Goal: Task Accomplishment & Management: Manage account settings

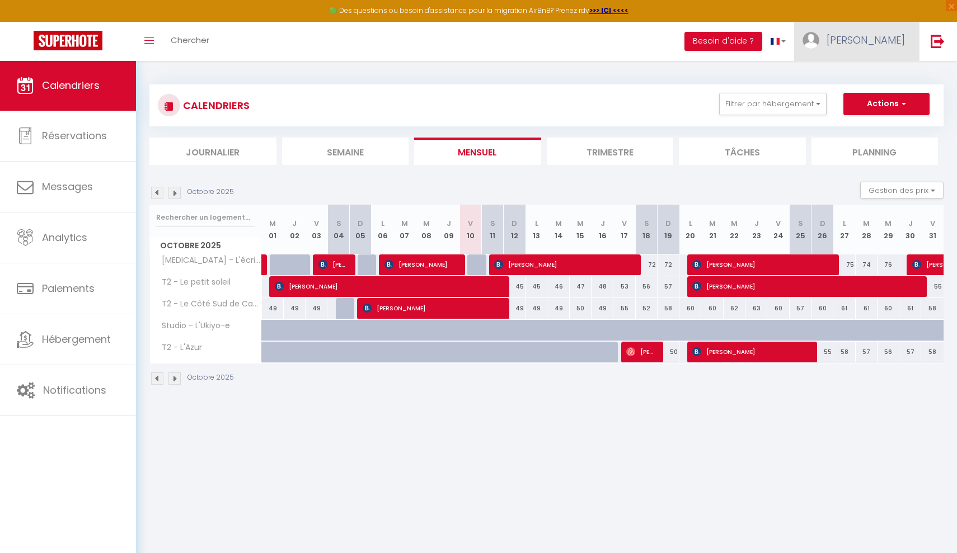
click at [900, 36] on span "[PERSON_NAME]" at bounding box center [866, 40] width 78 height 14
click at [868, 74] on link "Paramètres" at bounding box center [874, 77] width 83 height 19
select select "28"
select select "fr"
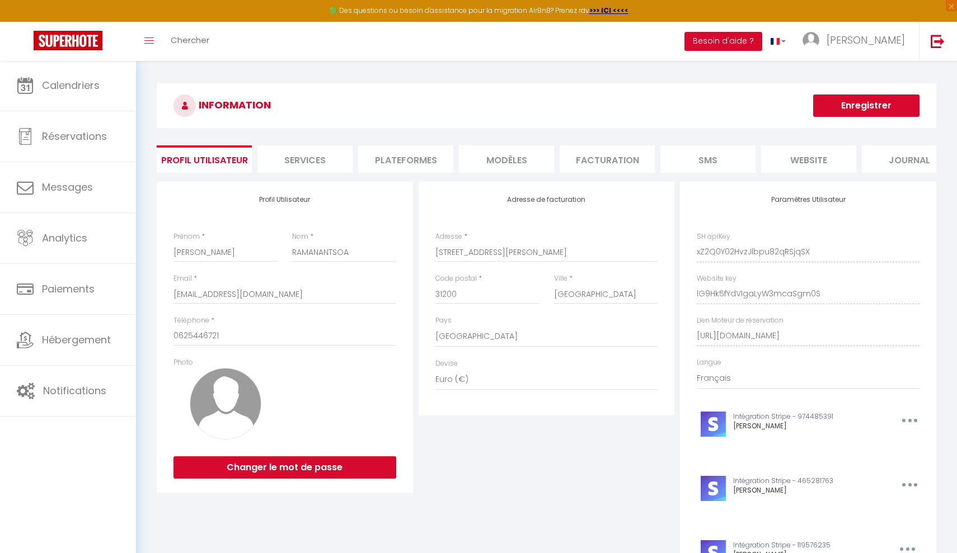
click at [434, 167] on li "Plateformes" at bounding box center [405, 159] width 95 height 27
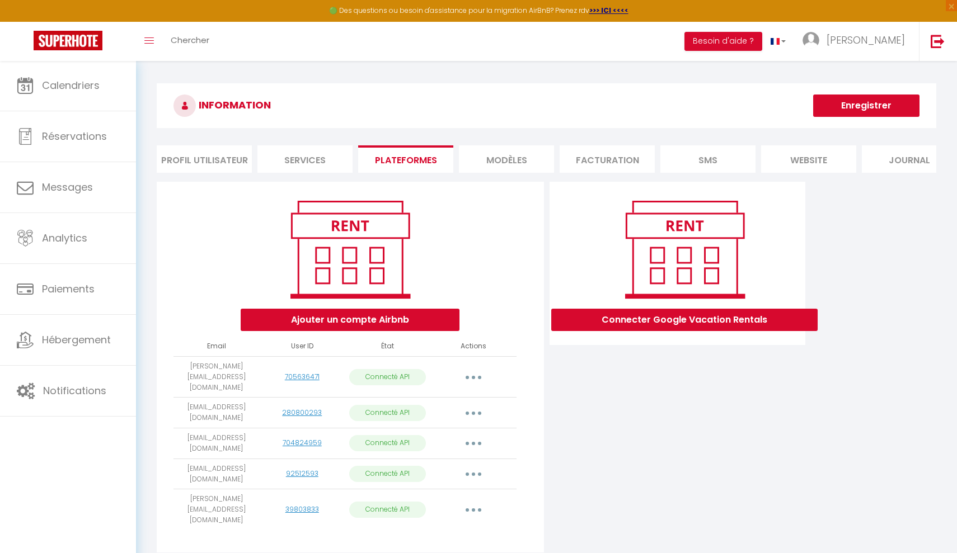
click at [230, 152] on li "Profil Utilisateur" at bounding box center [204, 159] width 95 height 27
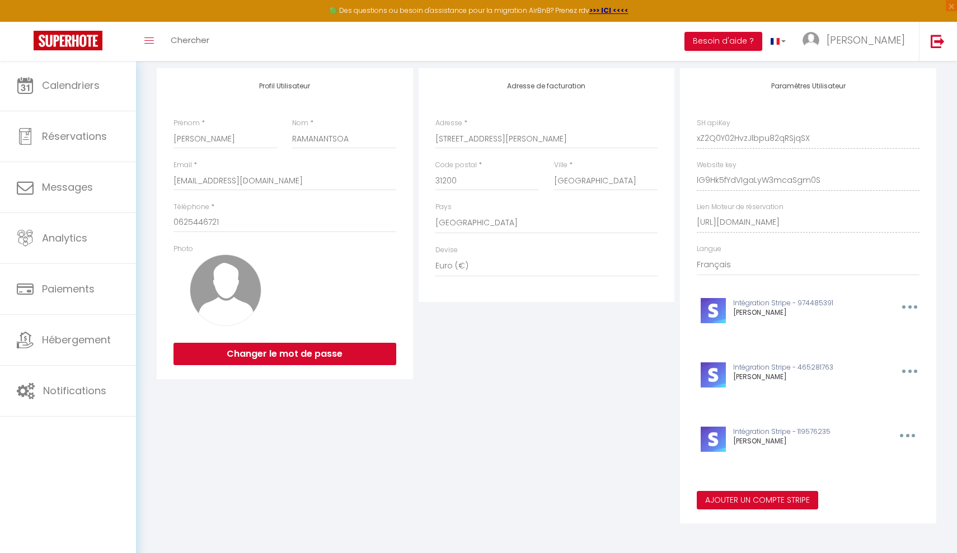
scroll to position [113, 0]
click at [748, 499] on button "Ajouter un compte Stripe" at bounding box center [757, 501] width 121 height 19
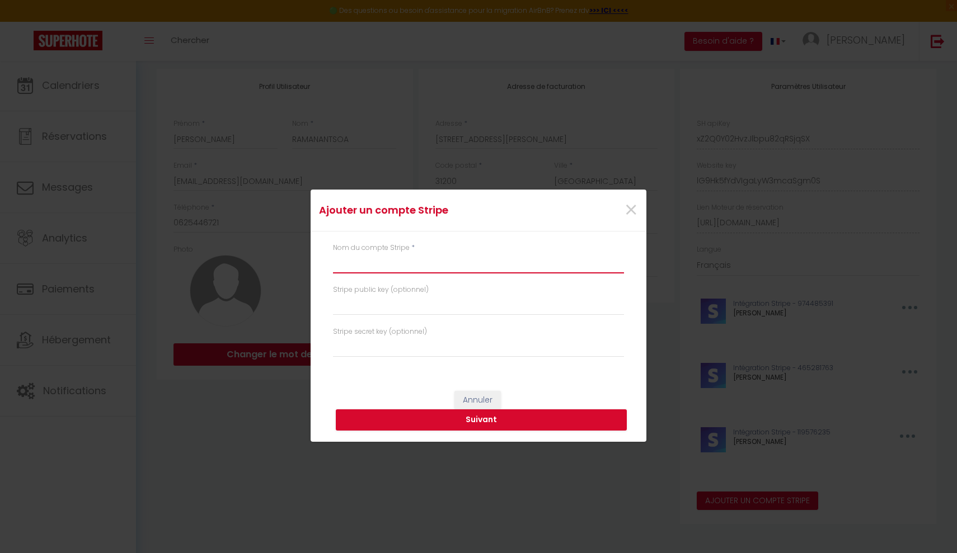
click at [353, 259] on input "text" at bounding box center [478, 264] width 291 height 20
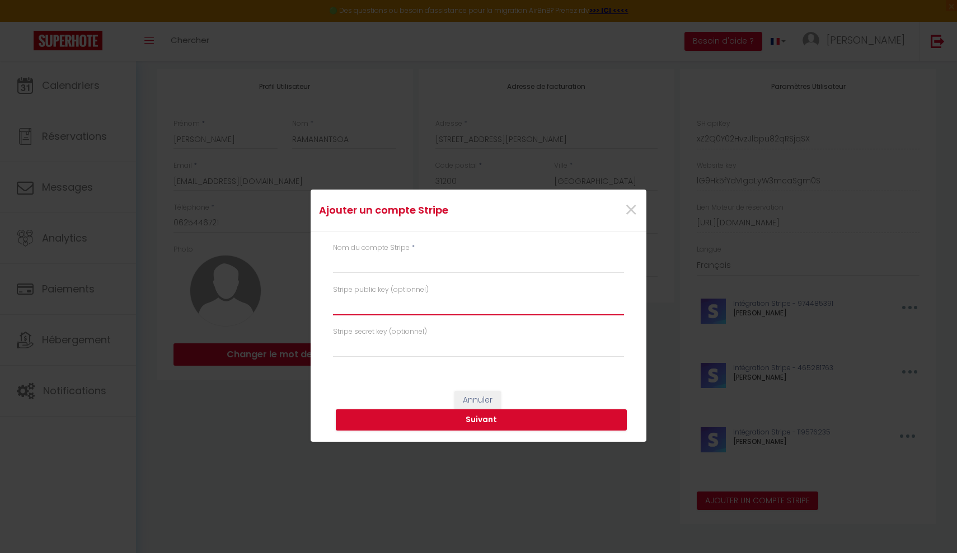
click at [335, 309] on input "text" at bounding box center [478, 305] width 291 height 20
paste input "pk_live_51SH3miFCqllGMJNluS9G7FUztcVMUGe1hON8xMl9NGbKdLj1Idnq5r4QCcULbN1MlGAqvE…"
type input "pk_live_51SH3miFCqllGMJNluS9G7FUztcVMUGe1hON8xMl9NGbKdLj1Idnq5r4QCcULbN1MlGAqvE…"
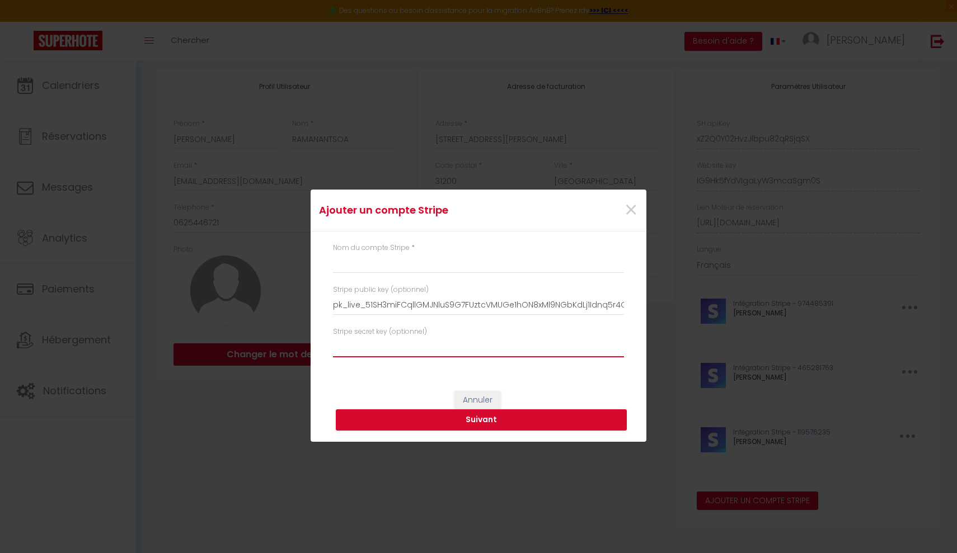
click at [367, 346] on input "text" at bounding box center [478, 347] width 291 height 20
paste input "sk_live_51SH3miFCqllGMJNlx3h5gf4frFFqWGuKJu07C7U1Rlbvc3VaIdzSi9K73RO5sQZt1DAxni…"
type input "sk_live_51SH3miFCqllGMJNlx3h5gf4frFFqWGuKJu07C7U1Rlbvc3VaIdzSi9K73RO5sQZt1DAxni…"
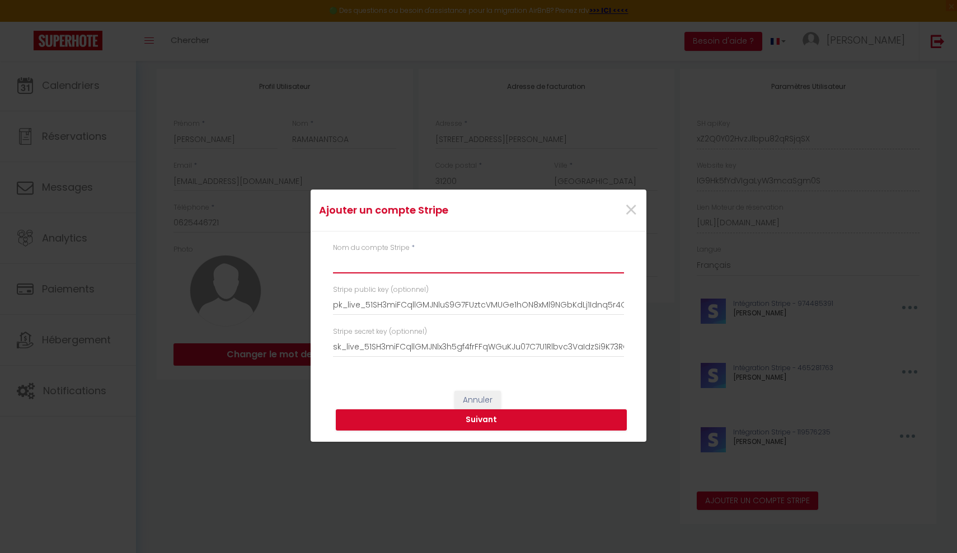
click at [378, 266] on input "text" at bounding box center [478, 264] width 291 height 20
click at [374, 419] on button "Suivant" at bounding box center [481, 420] width 291 height 21
type input "MEP Immo (Le côté Sud de Canet)"
type input "pk_live_51SH3miFCqllGMJNluS9G7FUztcVMUGe1hON8xMl9NGbKdLj1Idnq5r4QCcULbN1MlGAqvE…"
type input "sk_live_51SH3miFCqllGMJNlx3h5gf4frFFqWGuKJu07C7U1Rlbvc3VaIdzSi9K73RO5sQZt1DAxni…"
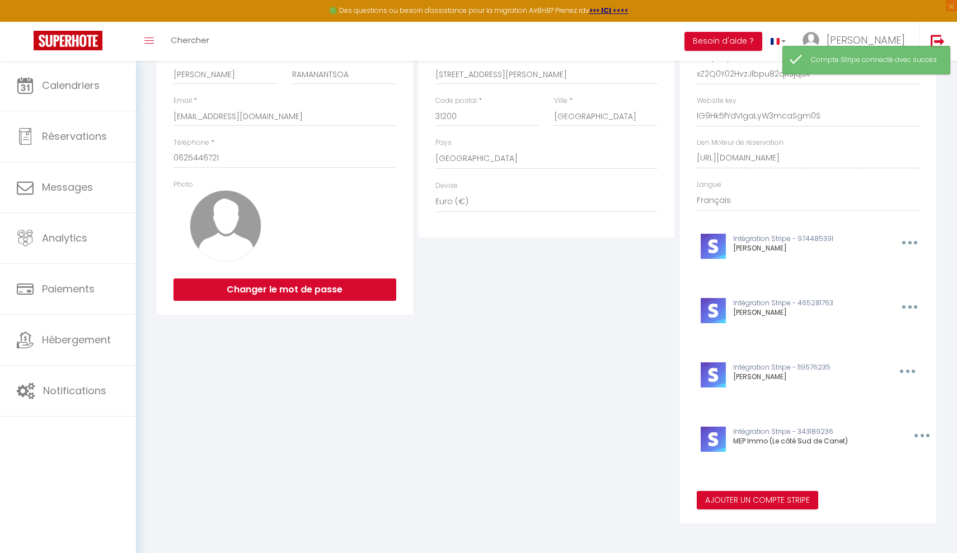
scroll to position [177, 0]
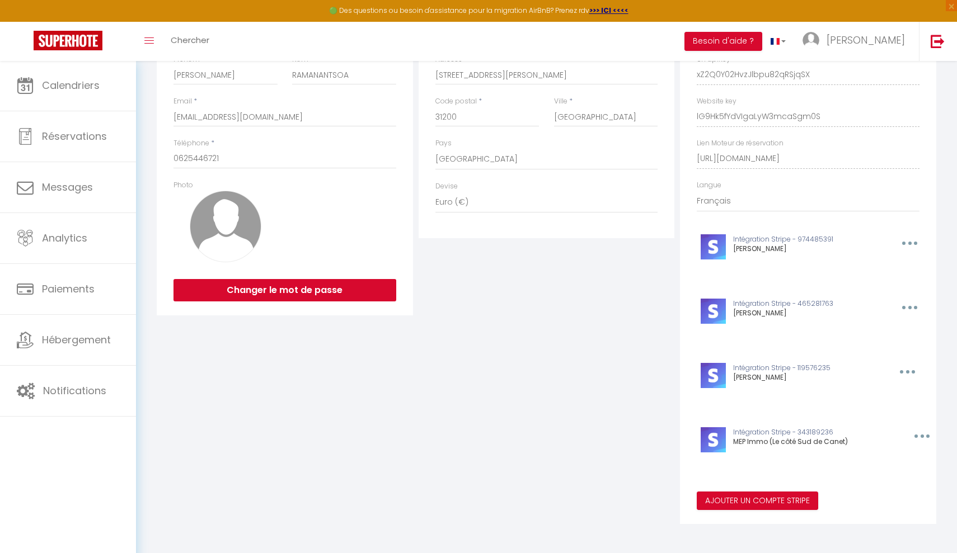
click at [57, 361] on div "Ajouter un compte Stripe × Nom du compte Stripe * MEP Immo (Le côté Sud de Cane…" at bounding box center [478, 276] width 957 height 553
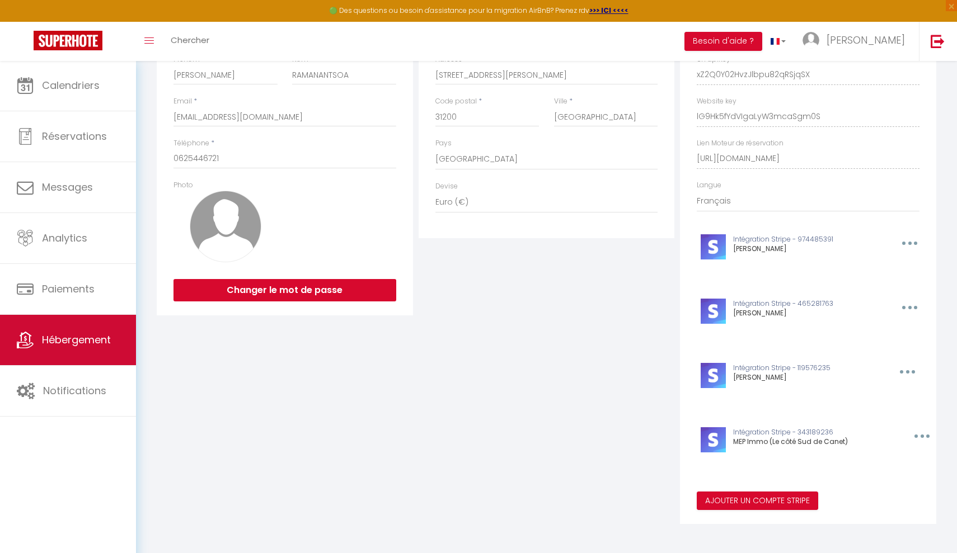
click at [60, 330] on link "Hébergement" at bounding box center [68, 340] width 136 height 50
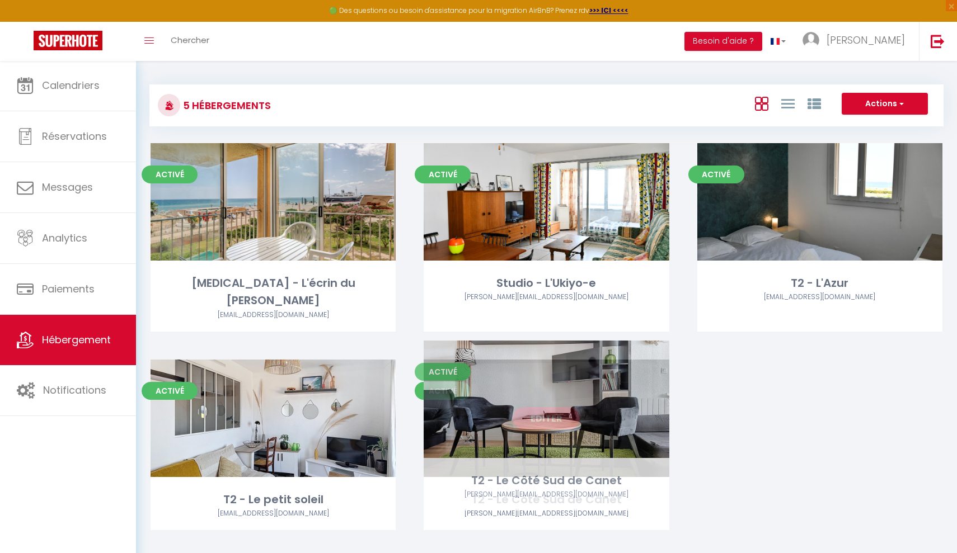
click at [544, 407] on link "Editer" at bounding box center [546, 418] width 67 height 22
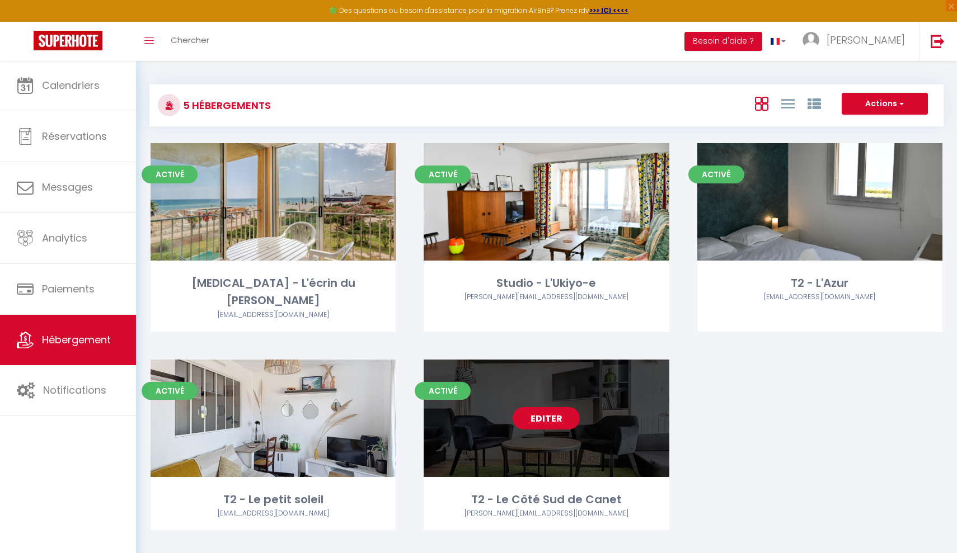
click at [544, 407] on link "Editer" at bounding box center [546, 418] width 67 height 22
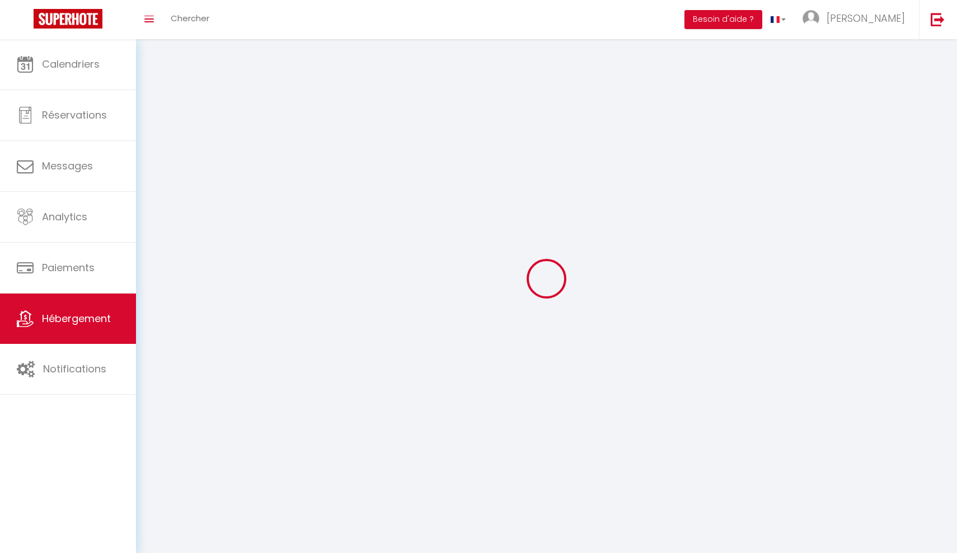
select select
select select "28"
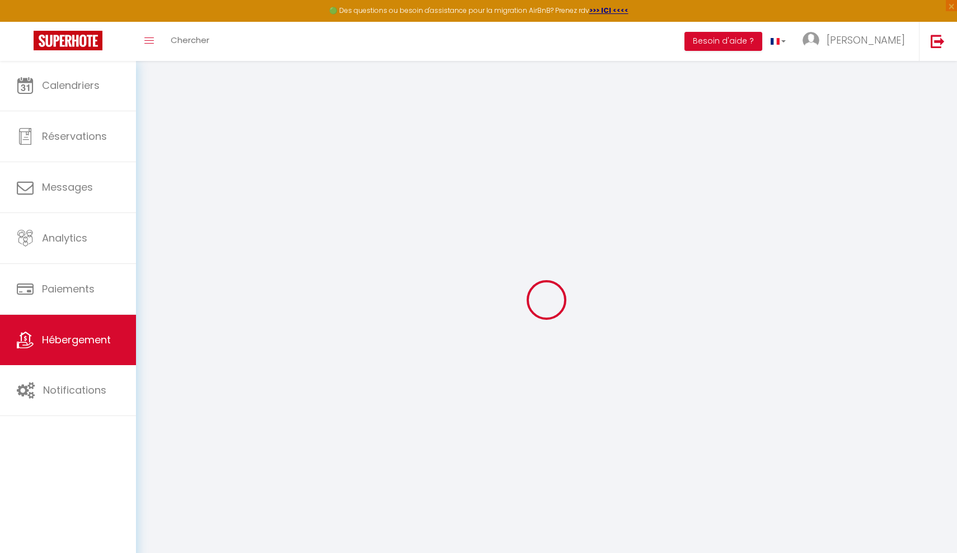
select select
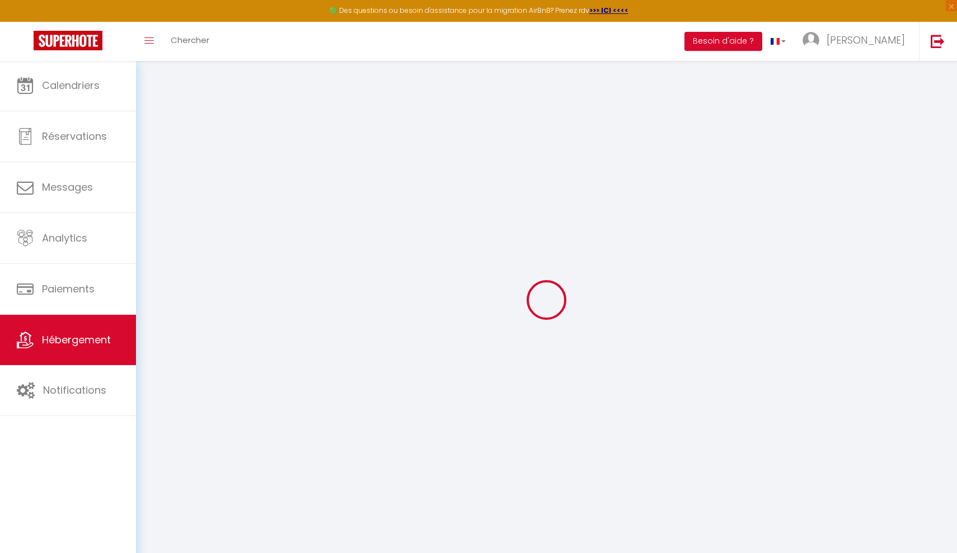
select select
checkbox input "false"
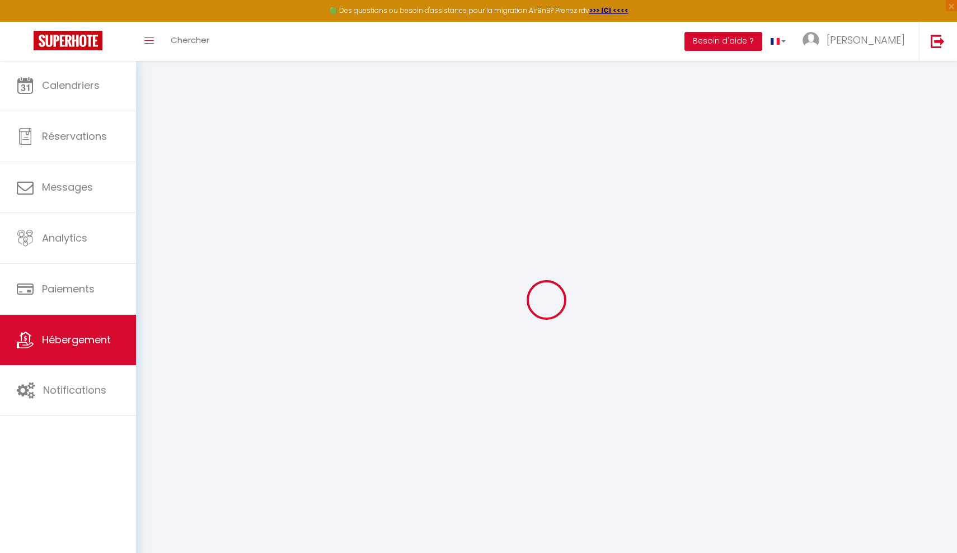
select select
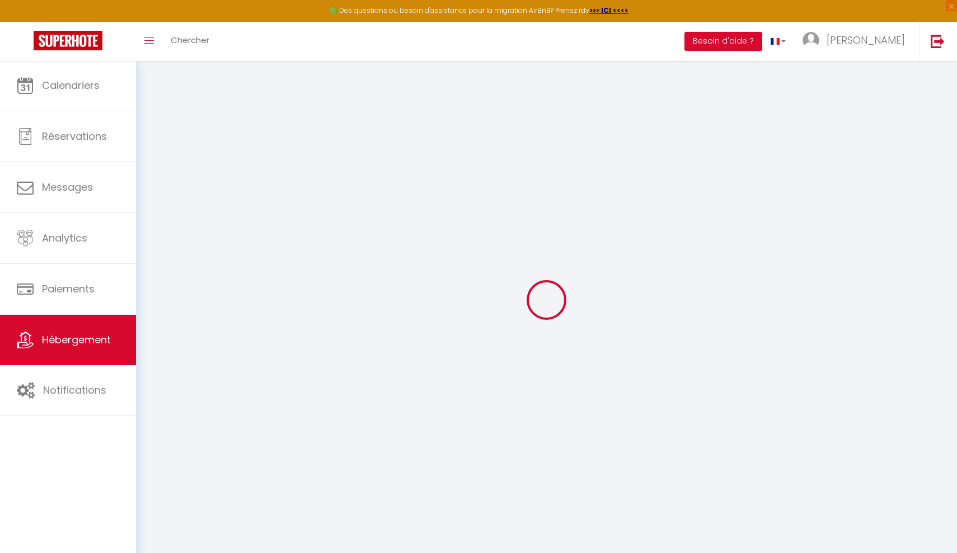
select select
checkbox input "false"
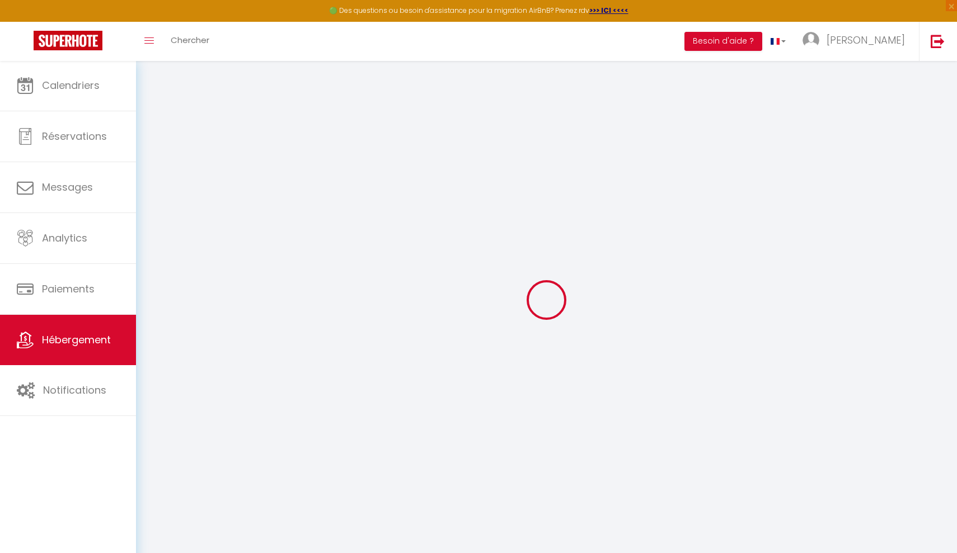
checkbox input "false"
select select
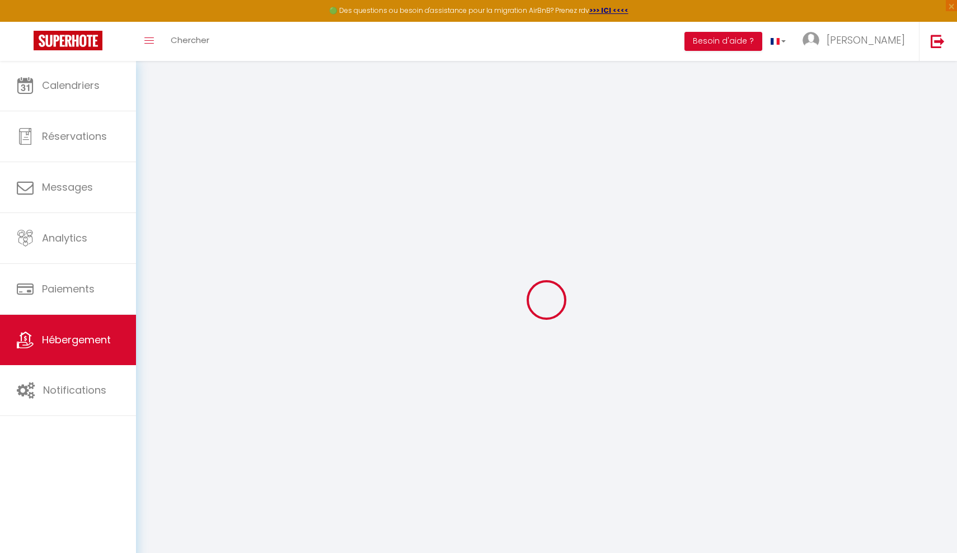
select select
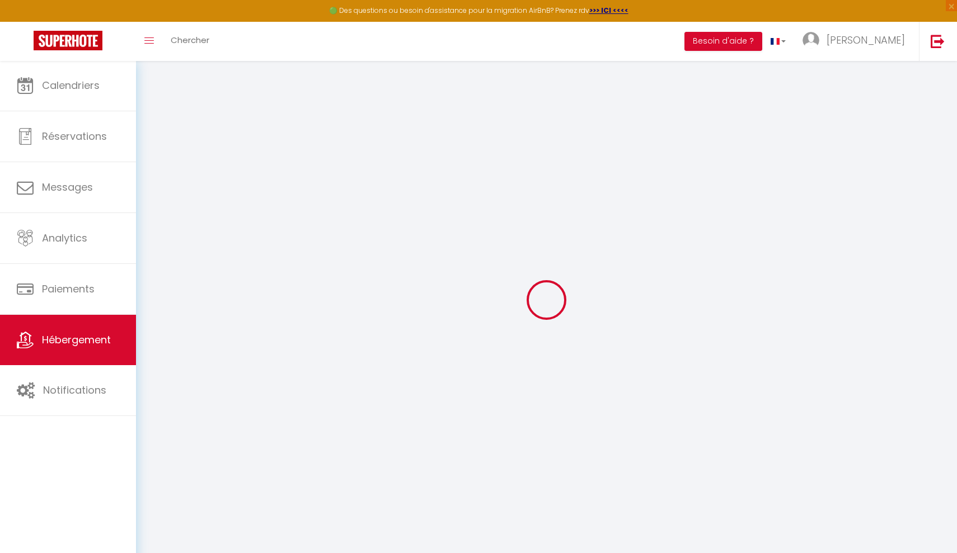
checkbox input "false"
select select
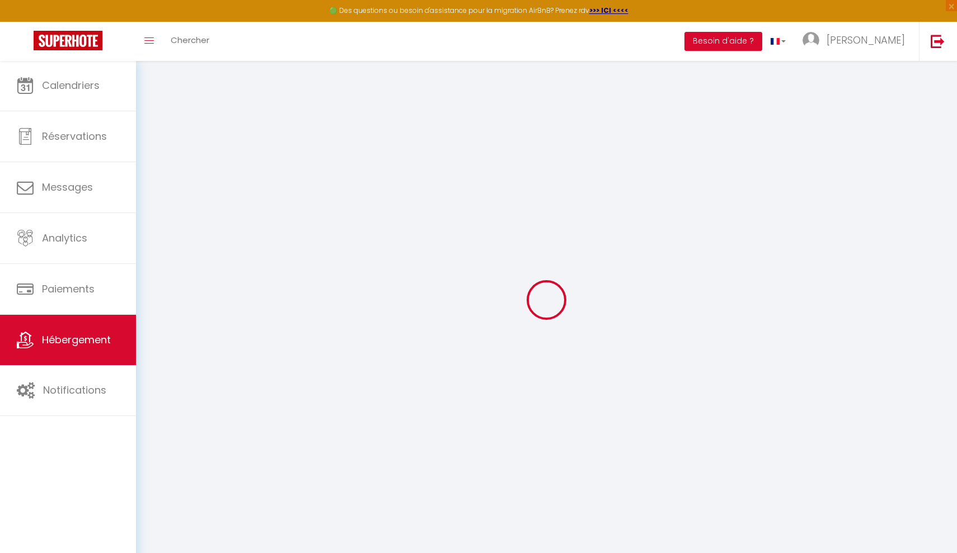
select select
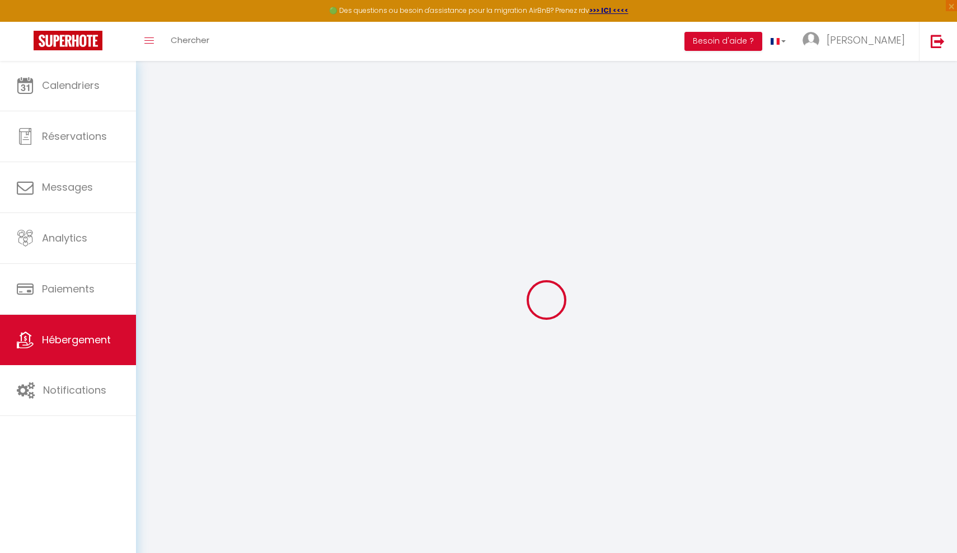
select select
checkbox input "false"
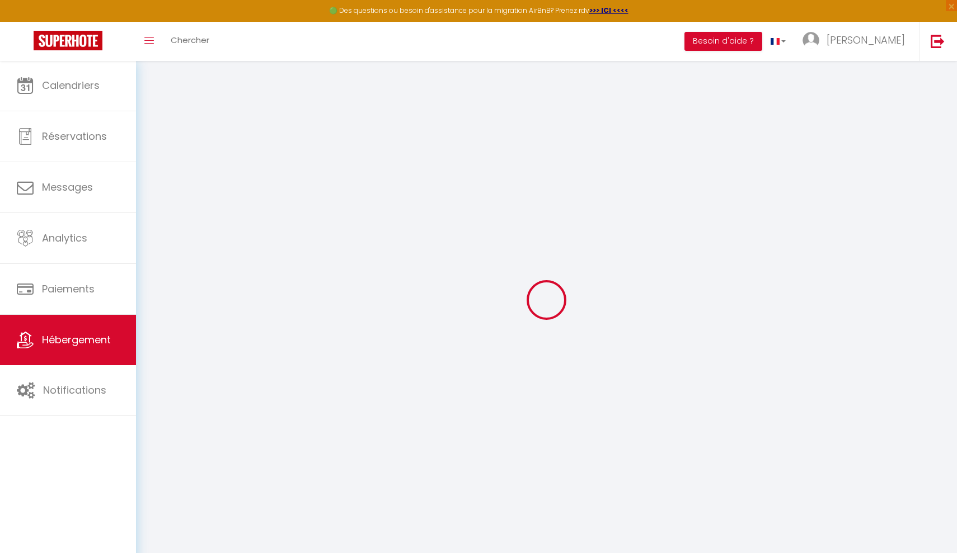
checkbox input "false"
select select
type input "T2 - Le Côté Sud de Canet"
type input "SCI MEP Immo"
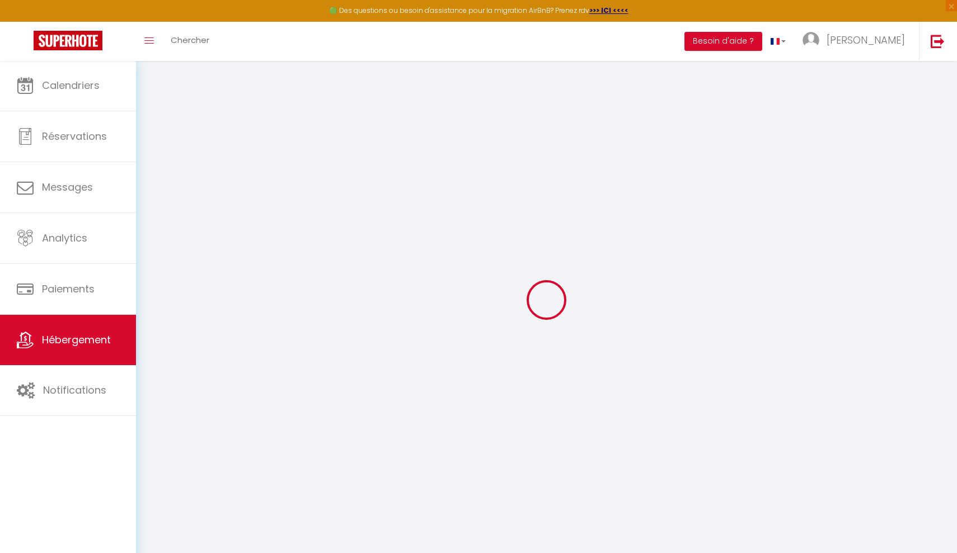
type input "7 rue Chevreul"
type input "94600"
type input "CHOISY-LE-ROI"
type input "45"
type input "40"
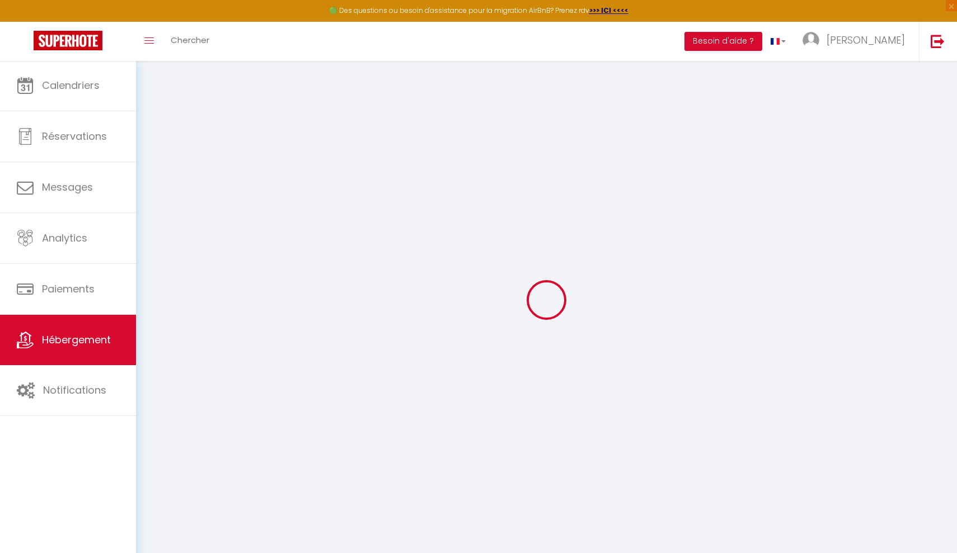
select select
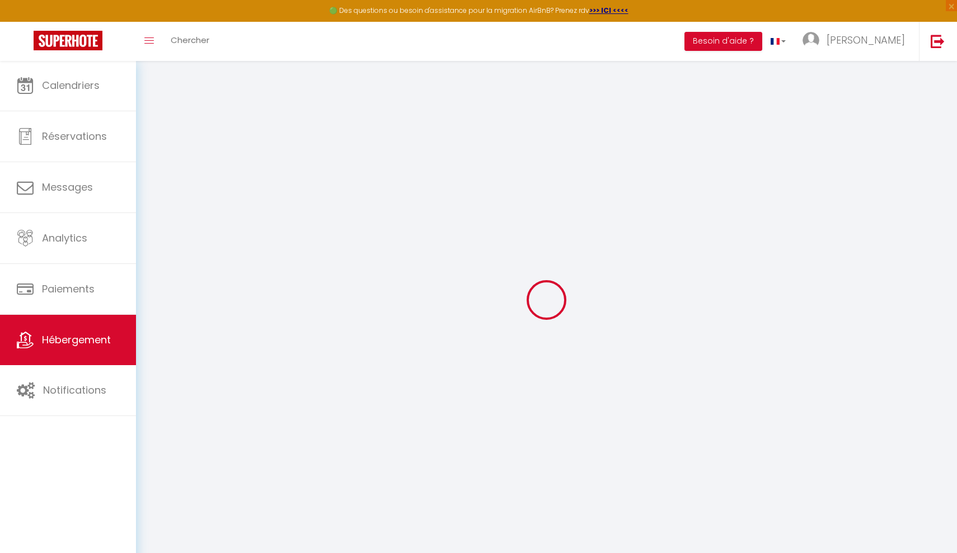
type input "3 Avenue de Toulouse"
type input "66140"
type input "Canet-en-roussillon"
type input "philippe.ribas@saros.fr"
select select "15072"
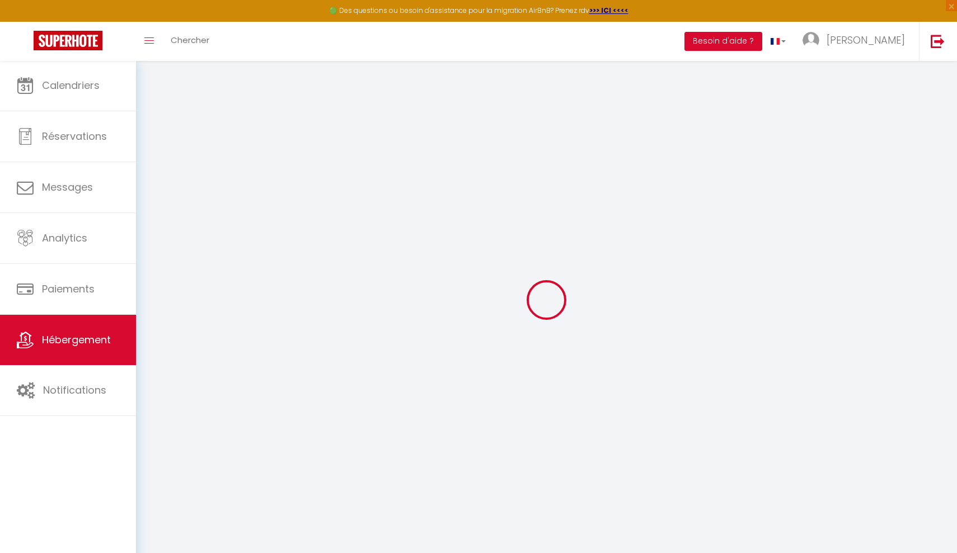
checkbox input "false"
type input "25"
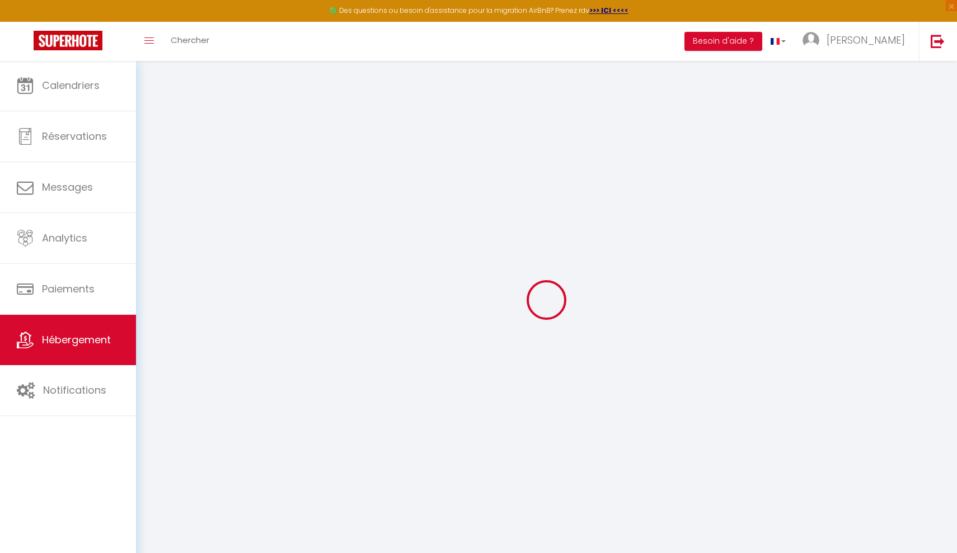
type input "40"
type input "0"
select select
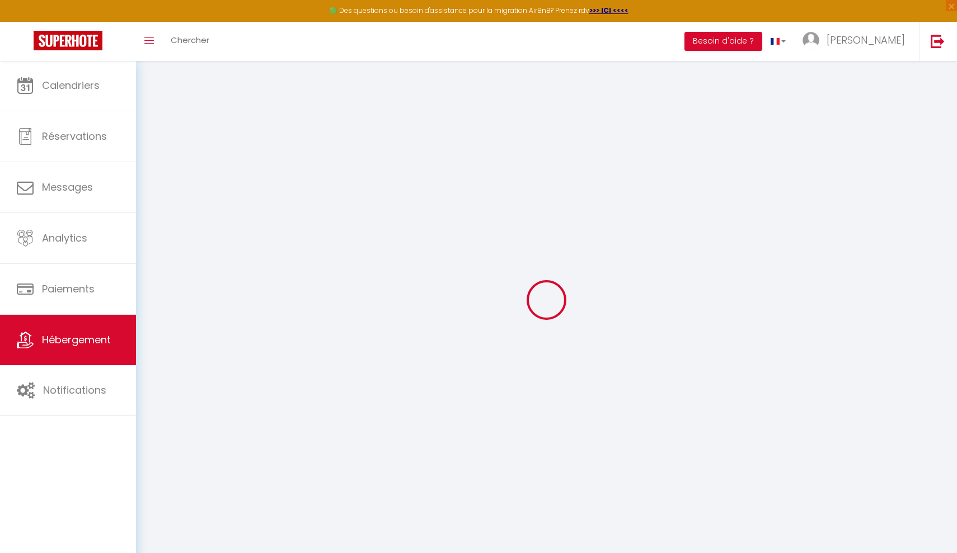
select select
checkbox input "false"
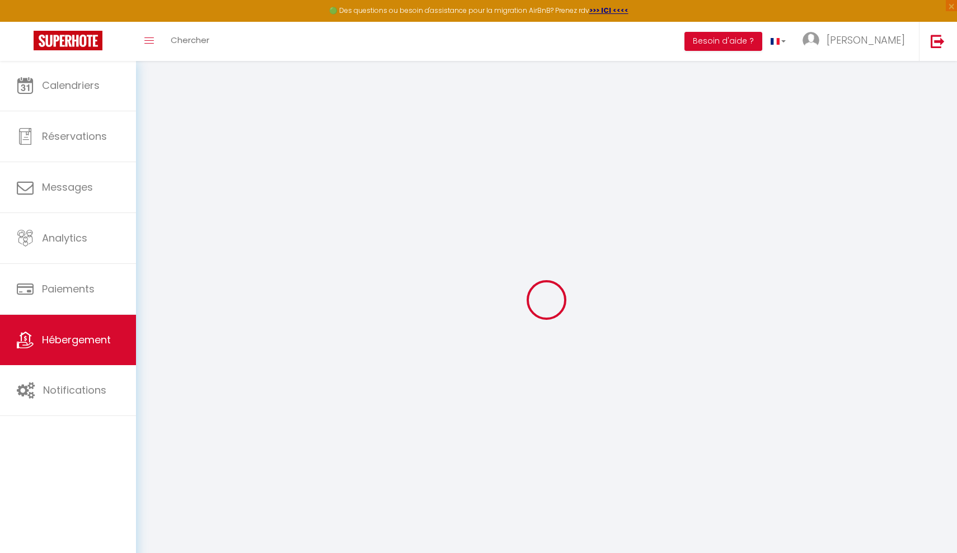
checkbox input "false"
select select
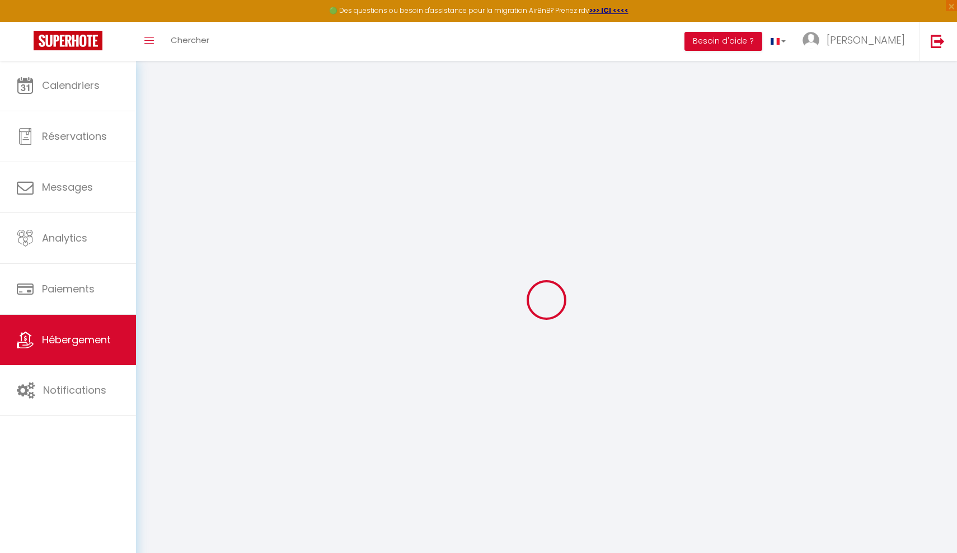
select select
checkbox input "false"
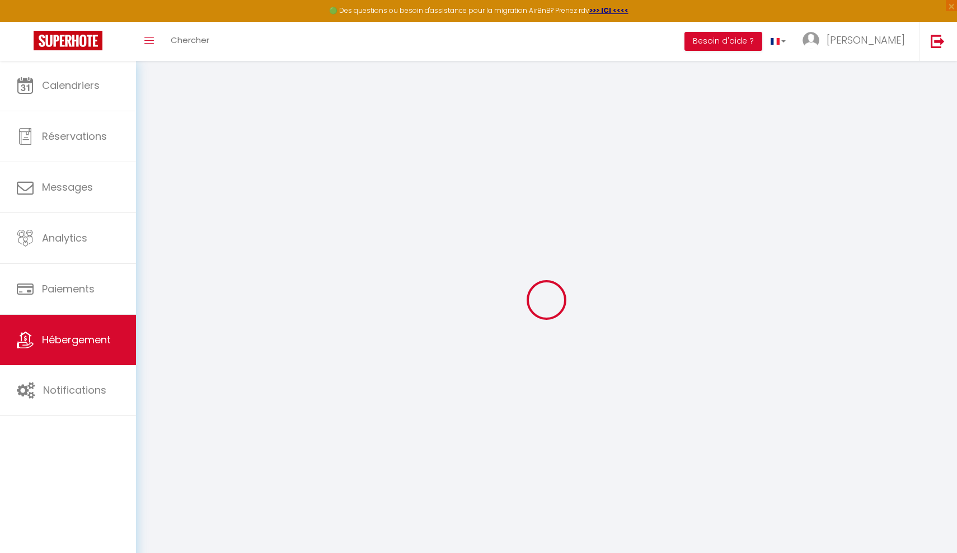
checkbox input "false"
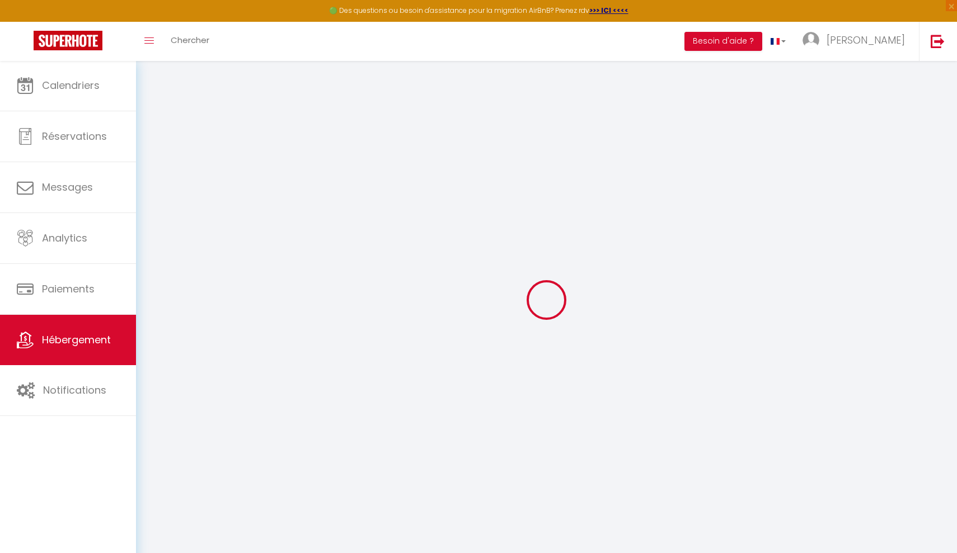
checkbox input "false"
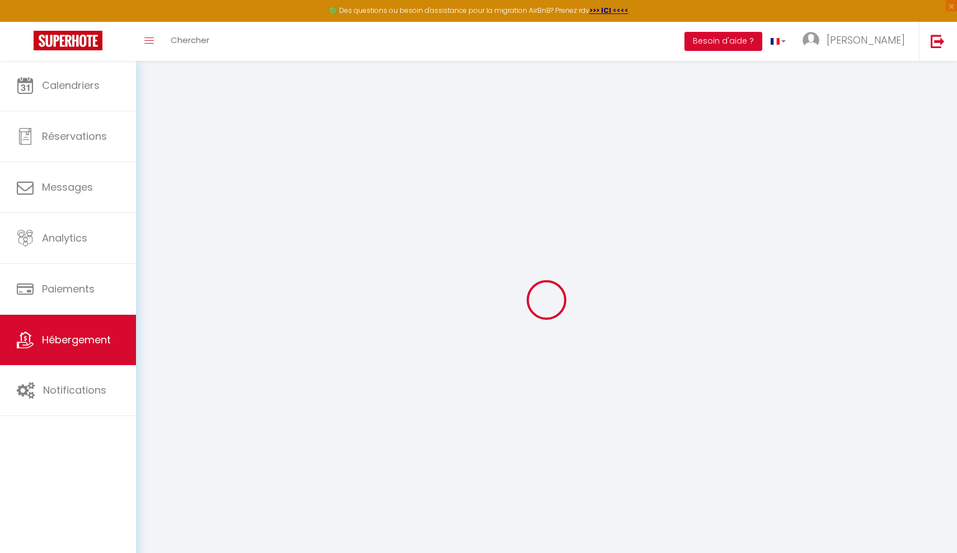
select select "16:00"
select select "00:00"
select select "11:00"
select select "30"
select select "120"
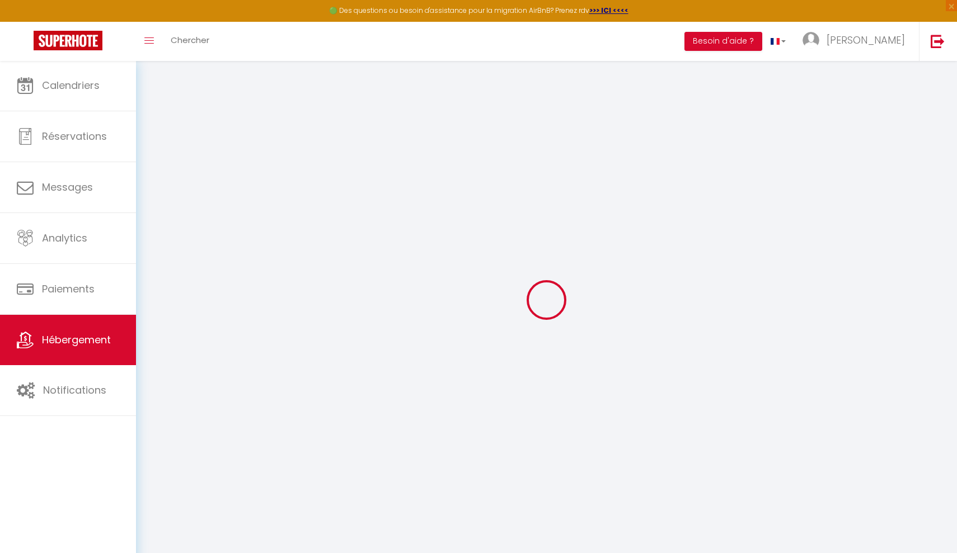
select select "51273"
checkbox input "false"
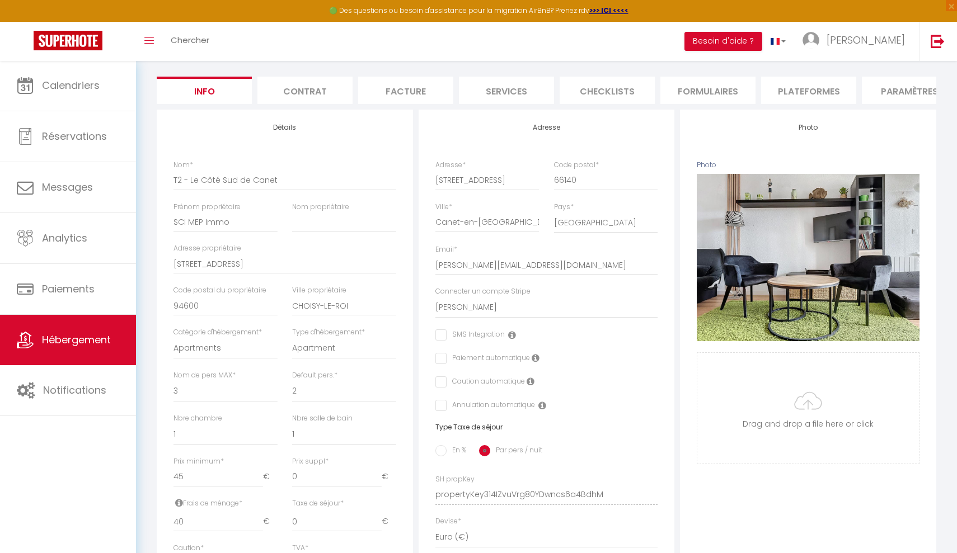
scroll to position [92, 0]
select select "16279"
checkbox input "false"
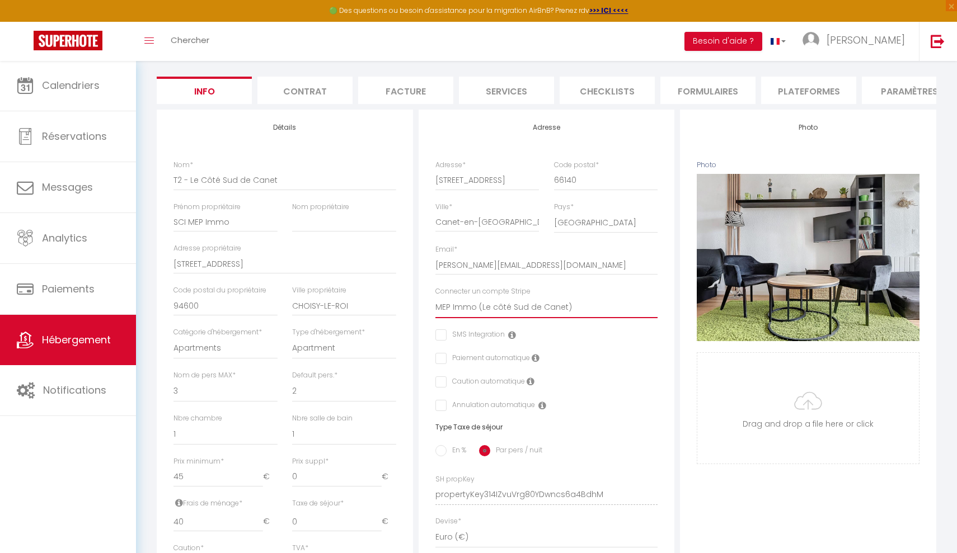
checkbox input "false"
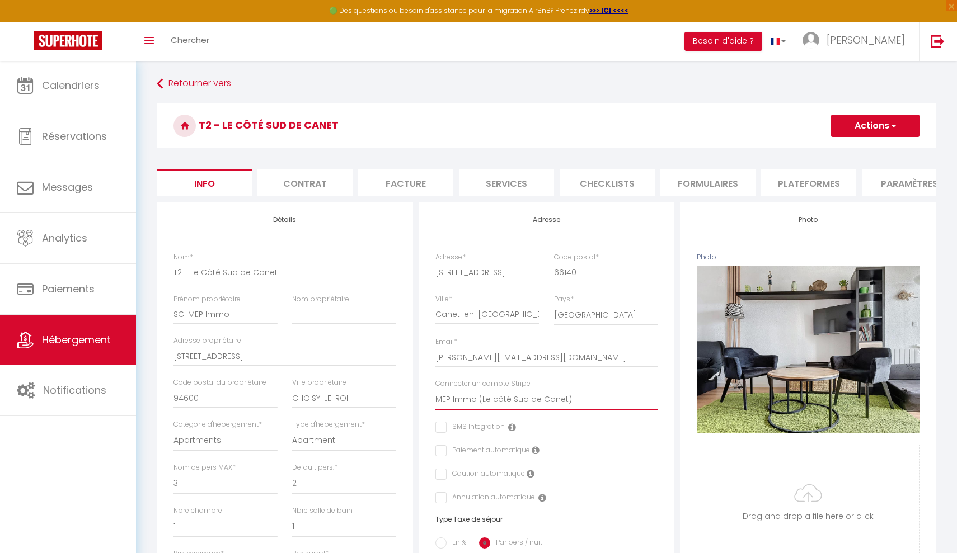
scroll to position [0, 0]
click at [851, 134] on button "Actions" at bounding box center [875, 126] width 88 height 22
click at [823, 148] on input "Enregistrer" at bounding box center [830, 150] width 41 height 11
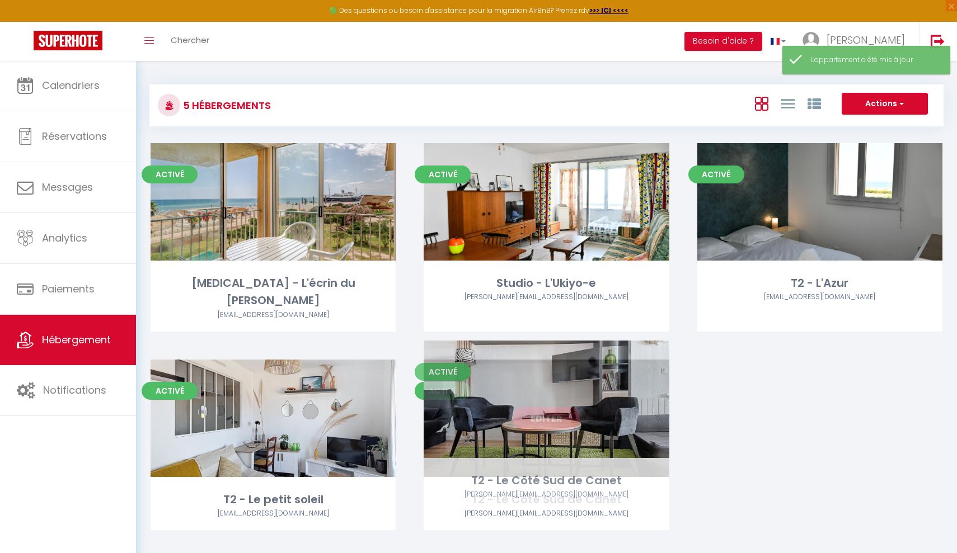
click at [528, 407] on link "Editer" at bounding box center [546, 418] width 67 height 22
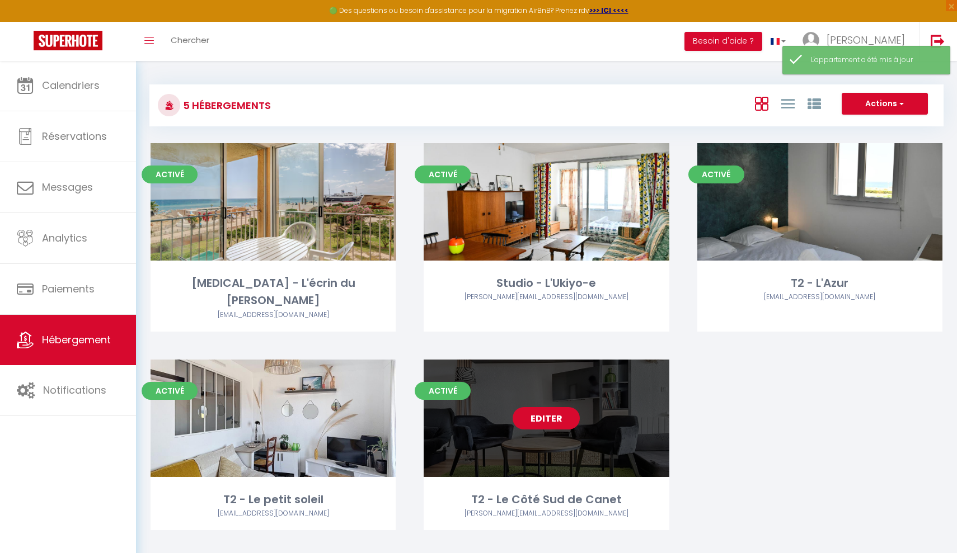
click at [528, 407] on link "Editer" at bounding box center [546, 418] width 67 height 22
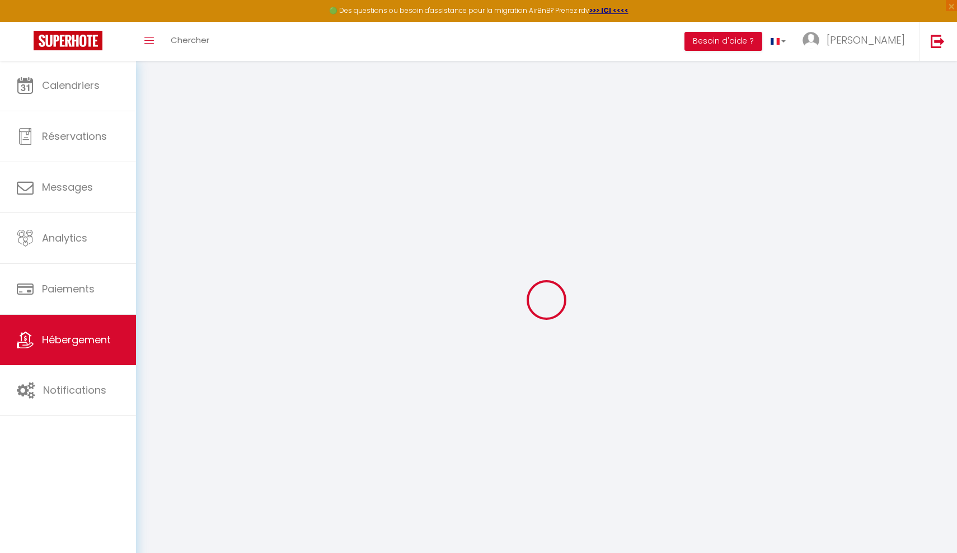
select select
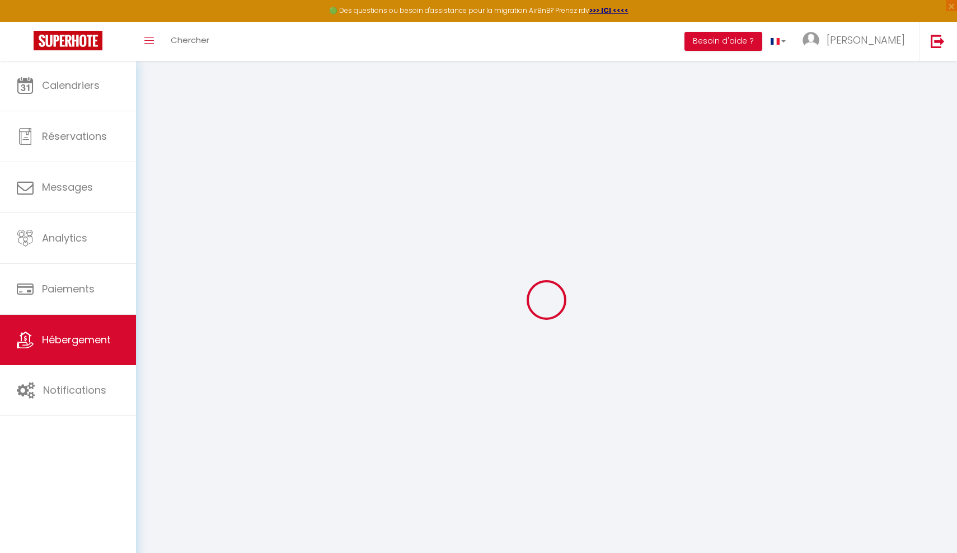
select select
checkbox input "false"
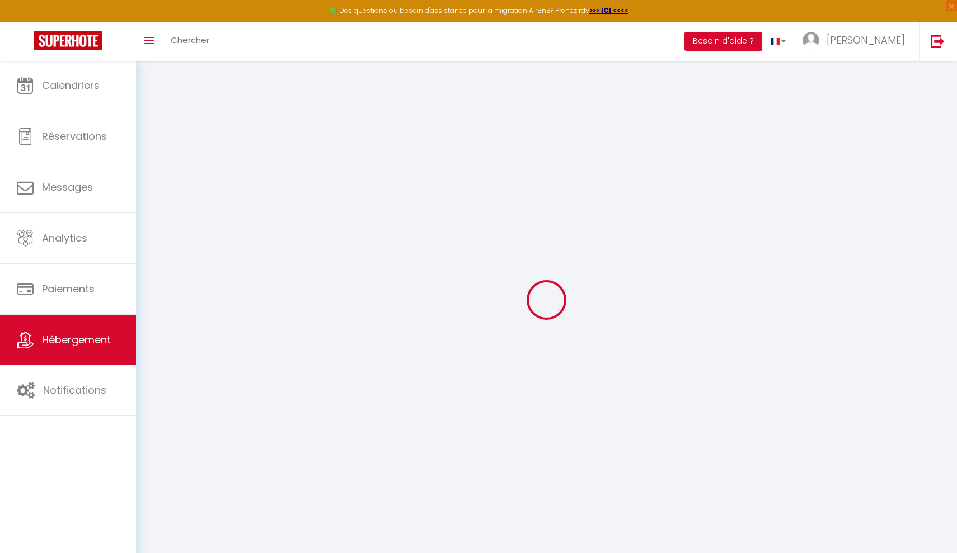
select select
type input "T2 - Le Côté Sud de Canet"
type input "SCI MEP Immo"
type input "7 rue Chevreul"
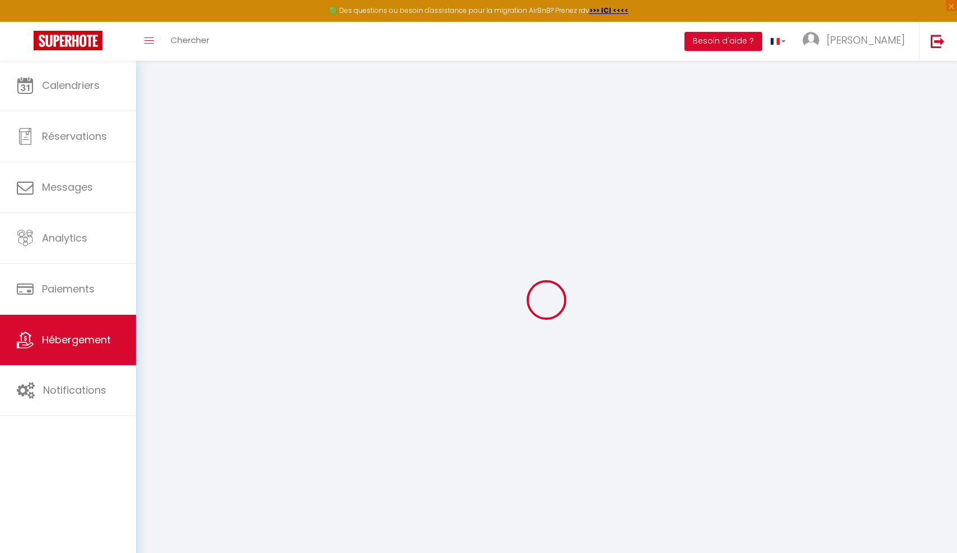
type input "94600"
type input "CHOISY-LE-ROI"
type input "45"
type input "40"
select select
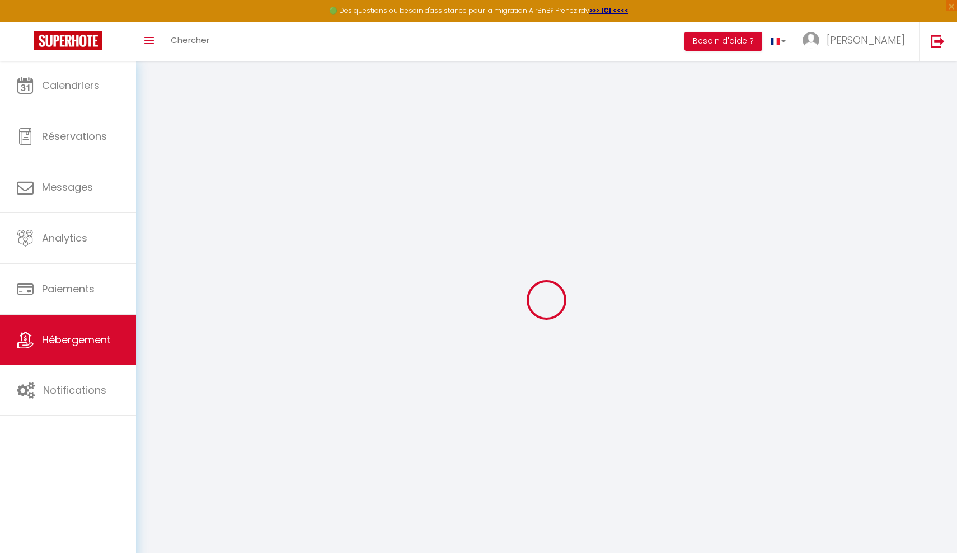
select select
type input "3 Avenue de Toulouse"
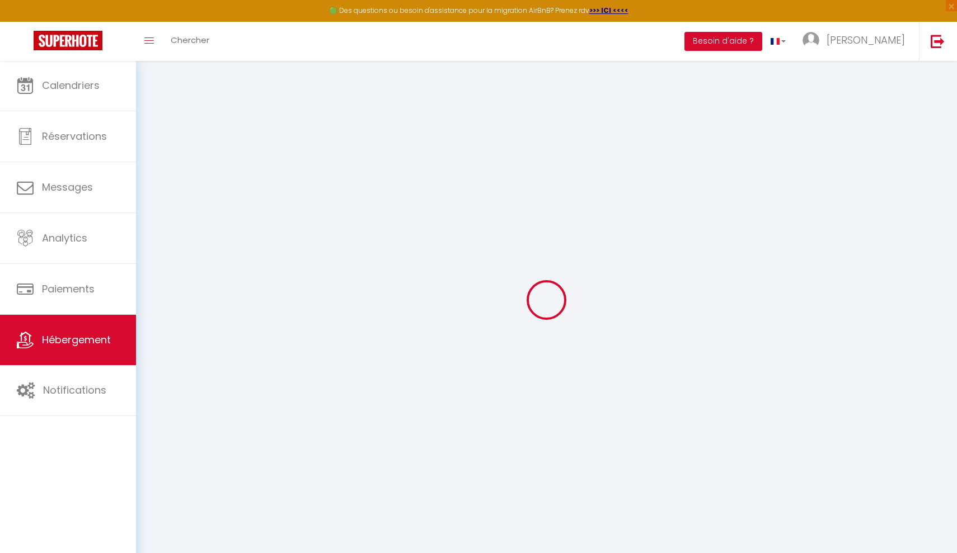
type input "66140"
type input "Canet-en-roussillon"
type input "philippe.ribas@saros.fr"
select select "16279"
checkbox input "false"
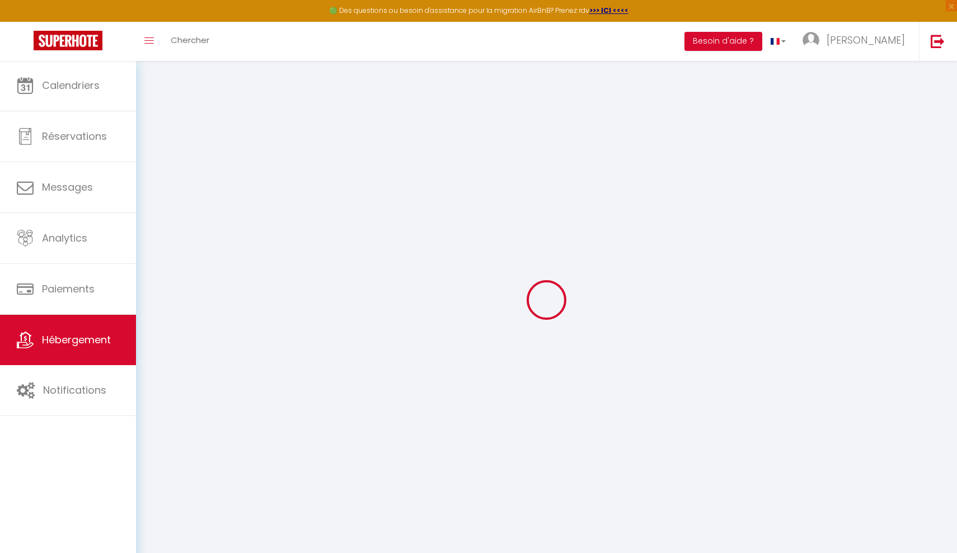
checkbox input "false"
type input "25"
type input "40"
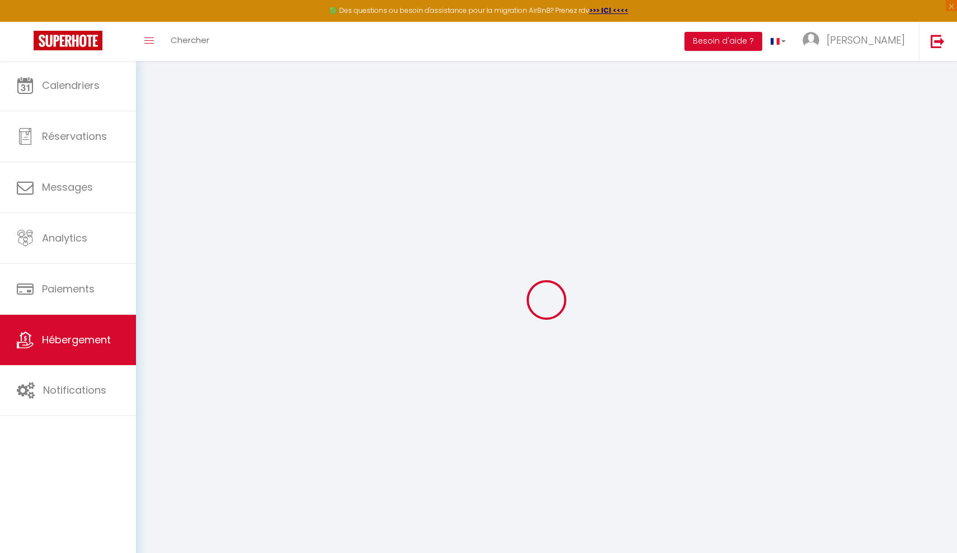
type input "0"
select select
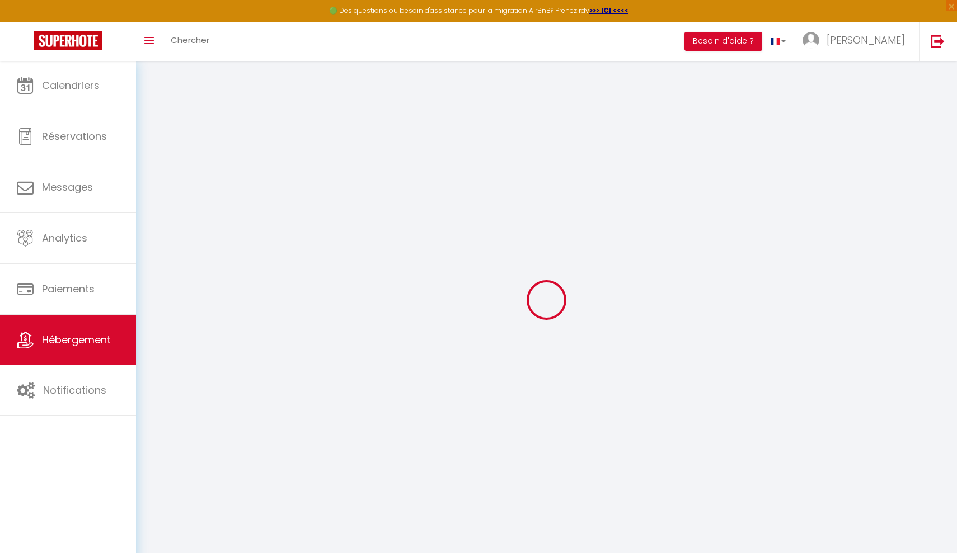
select select
checkbox input "false"
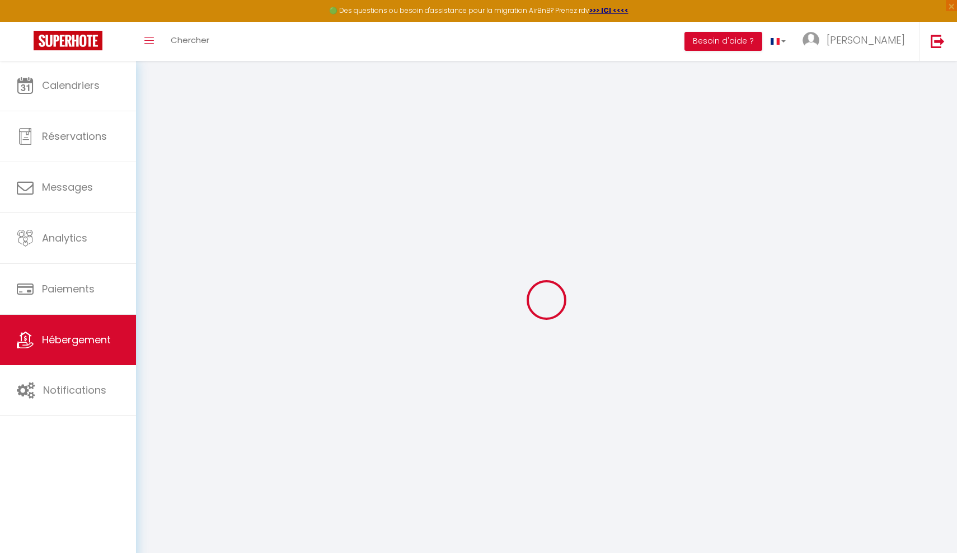
checkbox input "false"
select select
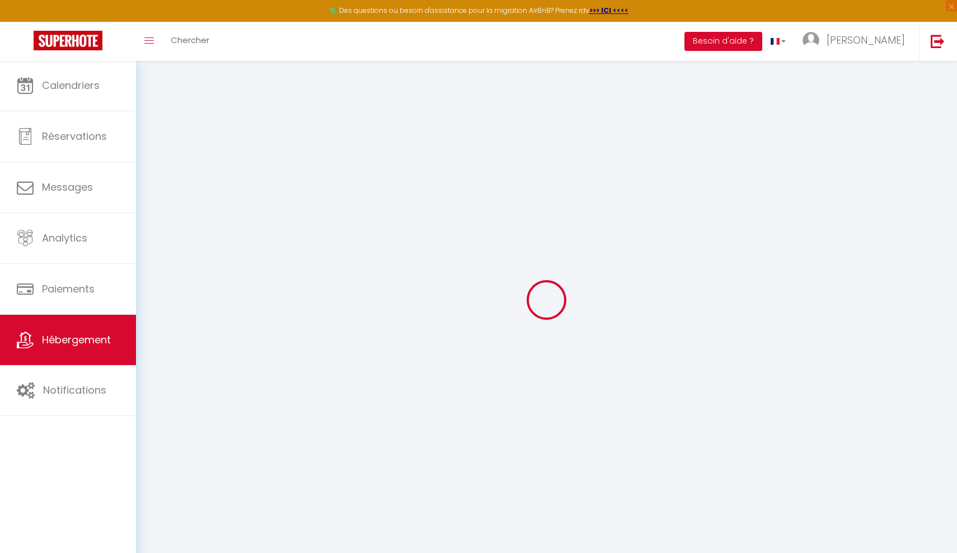
select select
checkbox input "false"
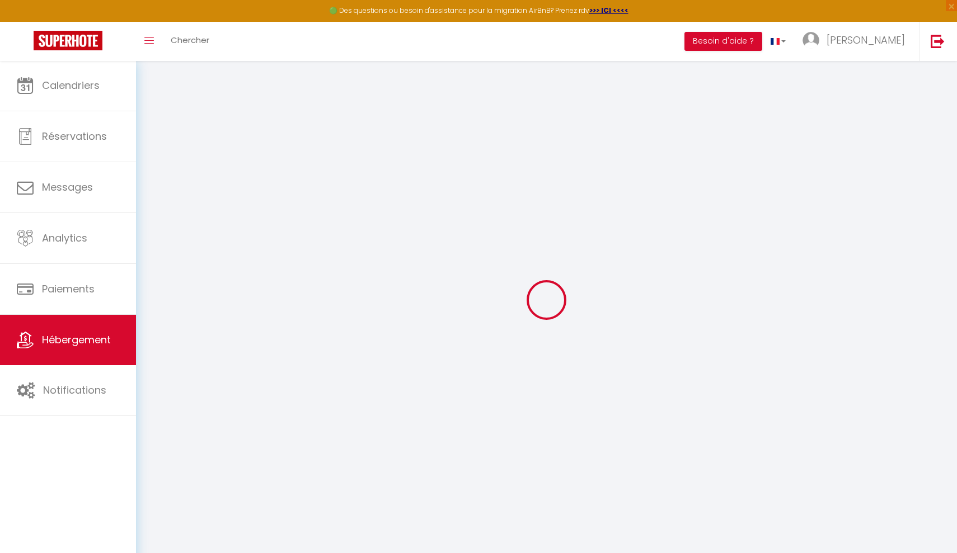
checkbox input "false"
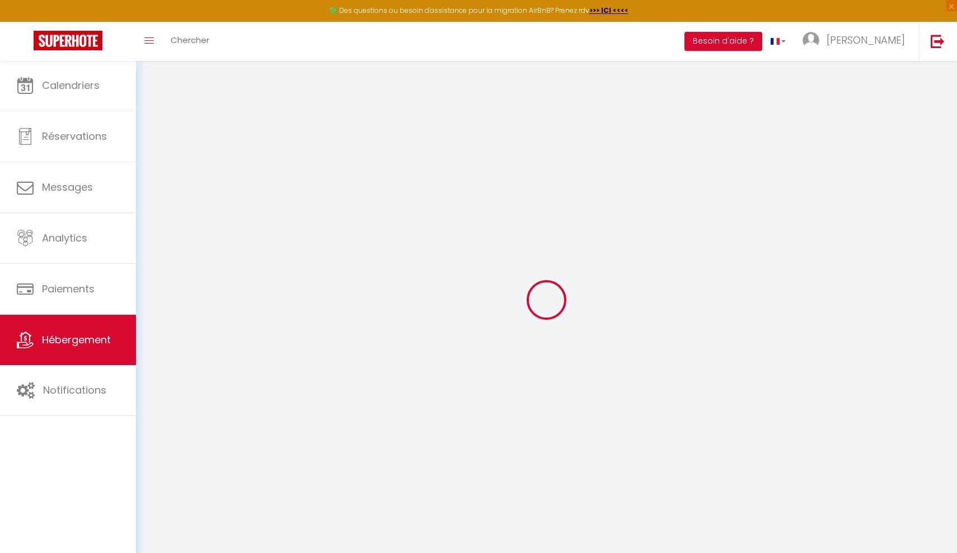
checkbox input "false"
select select "16:00"
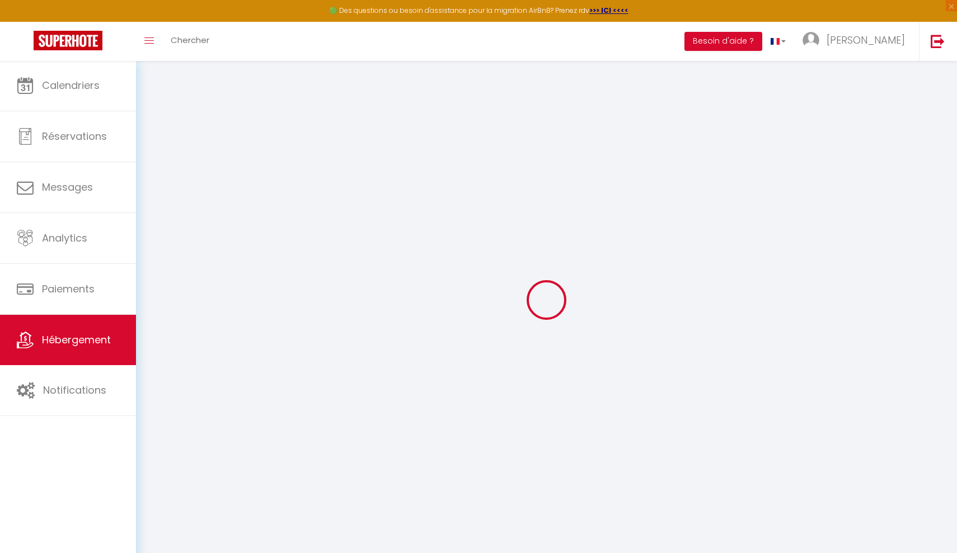
select select "00:00"
select select "11:00"
select select "30"
select select "120"
select select "51273"
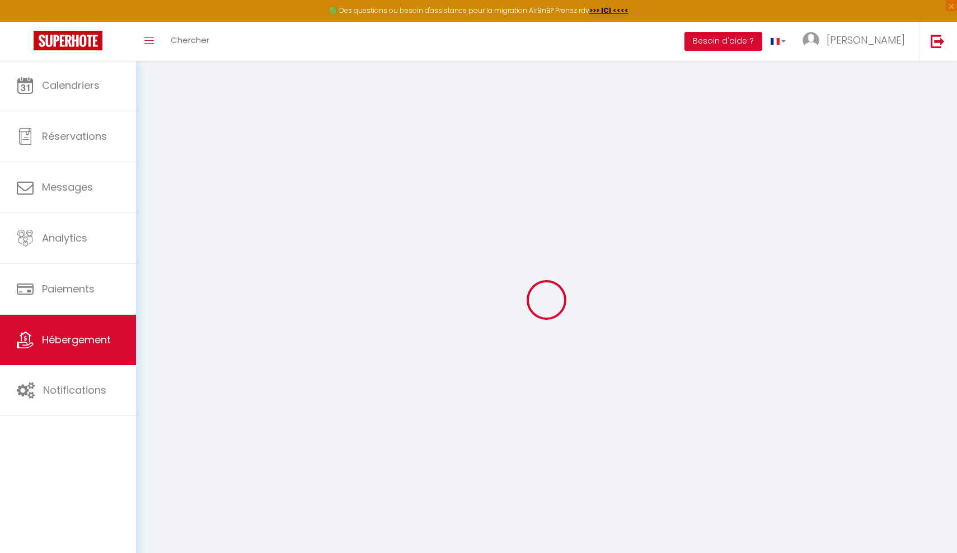
checkbox input "false"
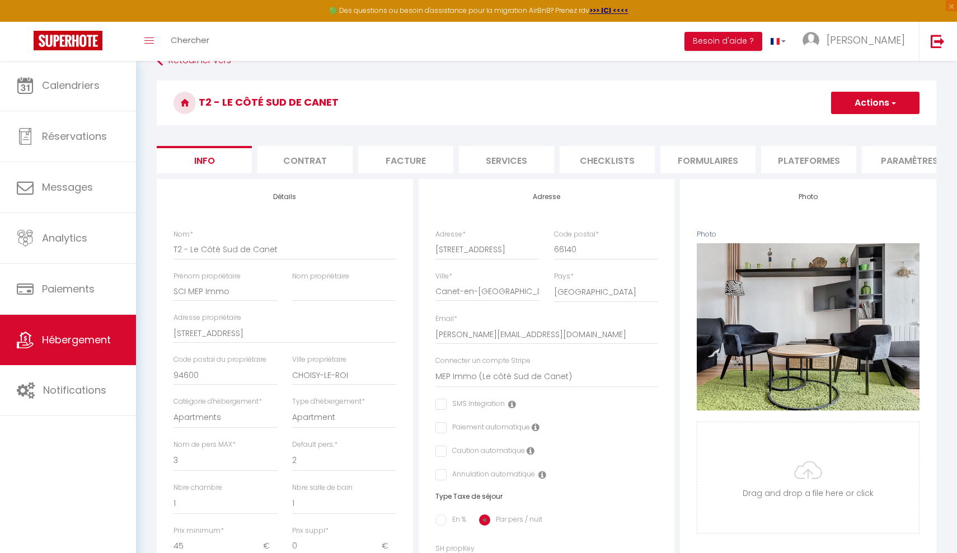
scroll to position [21, 0]
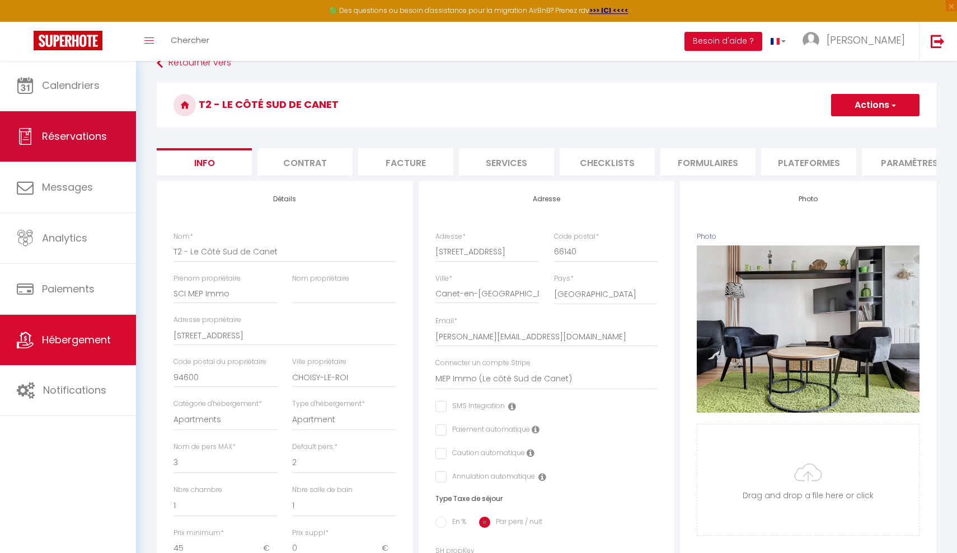
click at [62, 147] on link "Réservations" at bounding box center [68, 136] width 136 height 50
select select "not_cancelled"
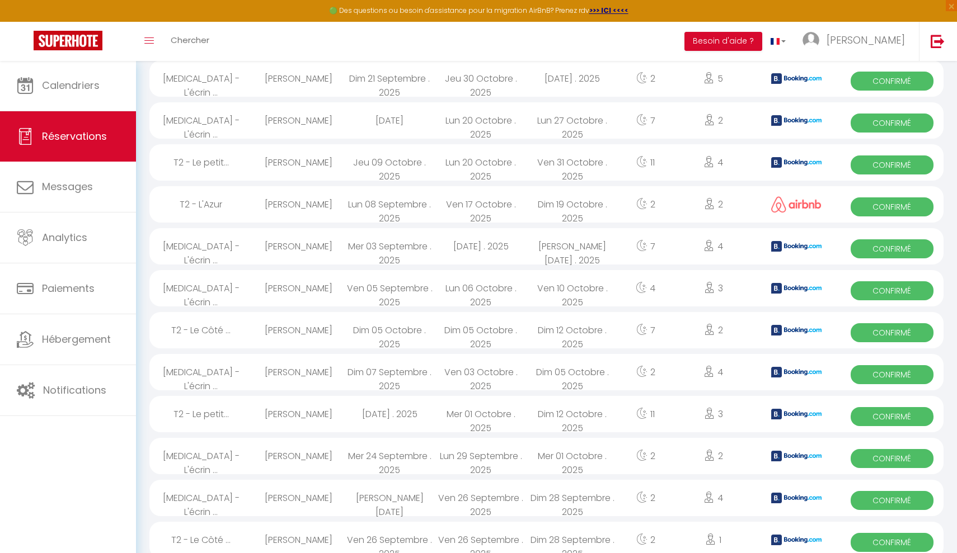
scroll to position [582, 0]
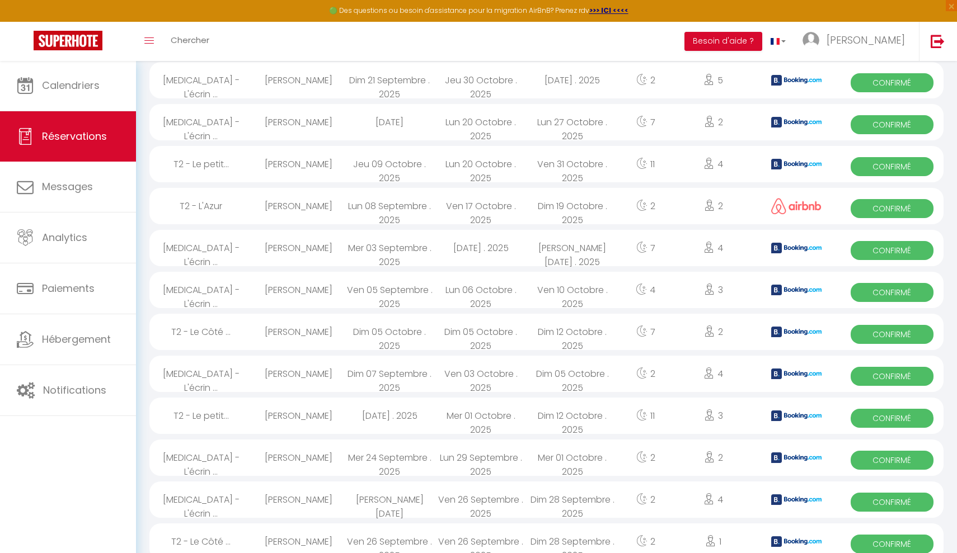
click at [283, 337] on div "Samy Sobiya" at bounding box center [297, 332] width 91 height 36
select select "OK"
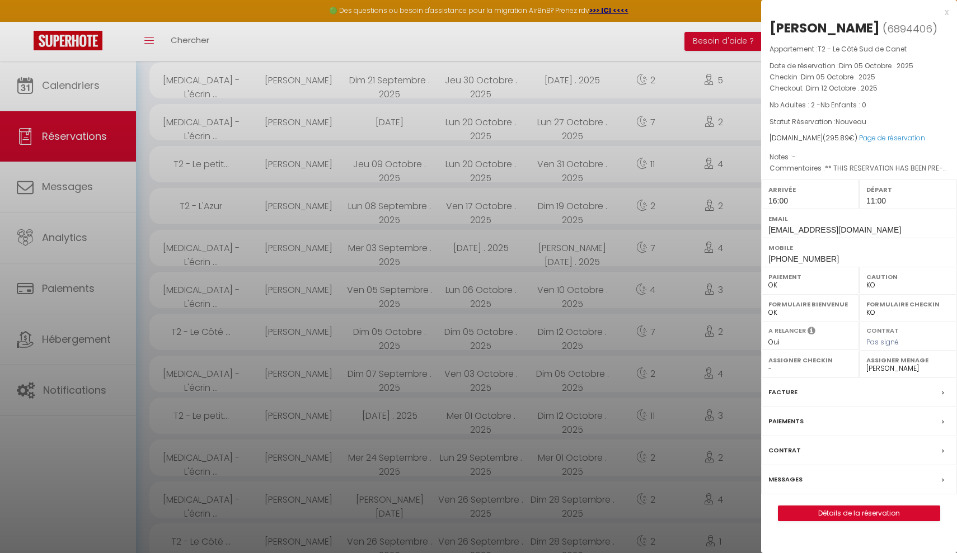
click at [807, 508] on link "Détails de la réservation" at bounding box center [858, 513] width 161 height 15
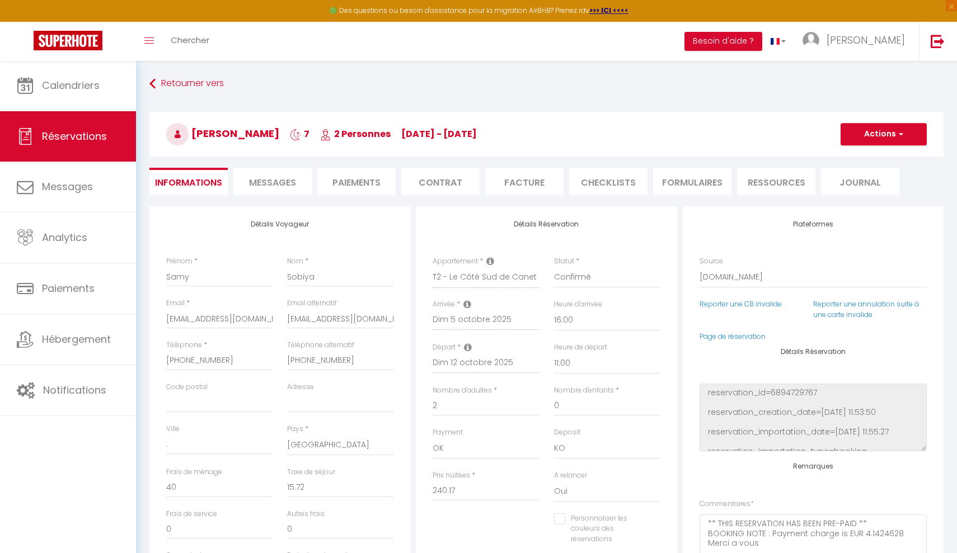
click at [373, 177] on li "Paiements" at bounding box center [356, 181] width 78 height 27
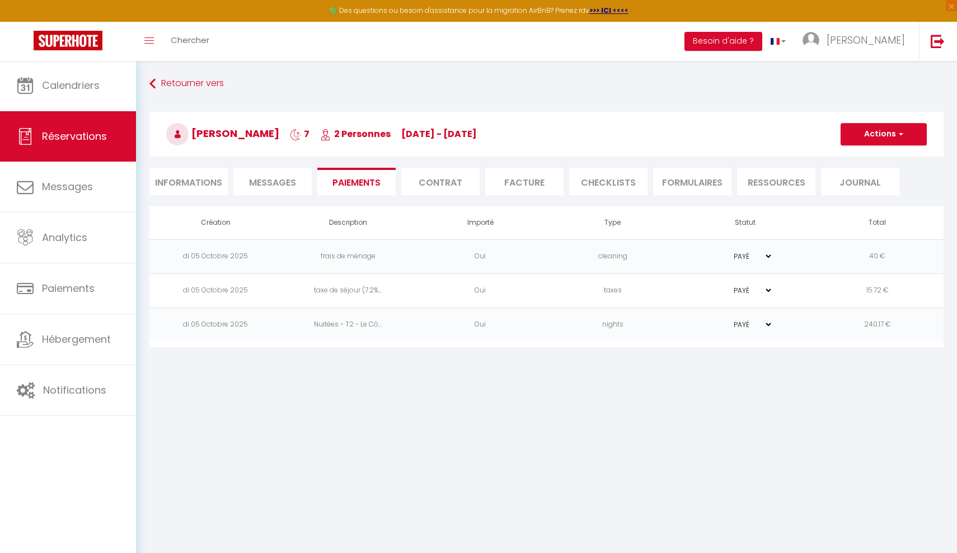
click at [861, 134] on button "Actions" at bounding box center [884, 134] width 86 height 22
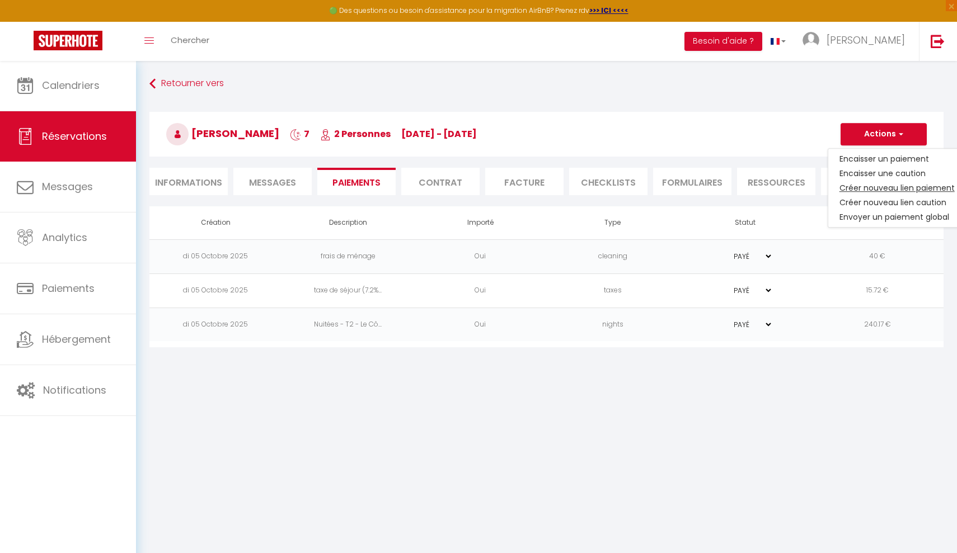
click at [849, 185] on link "Créer nouveau lien paiement" at bounding box center [897, 188] width 138 height 15
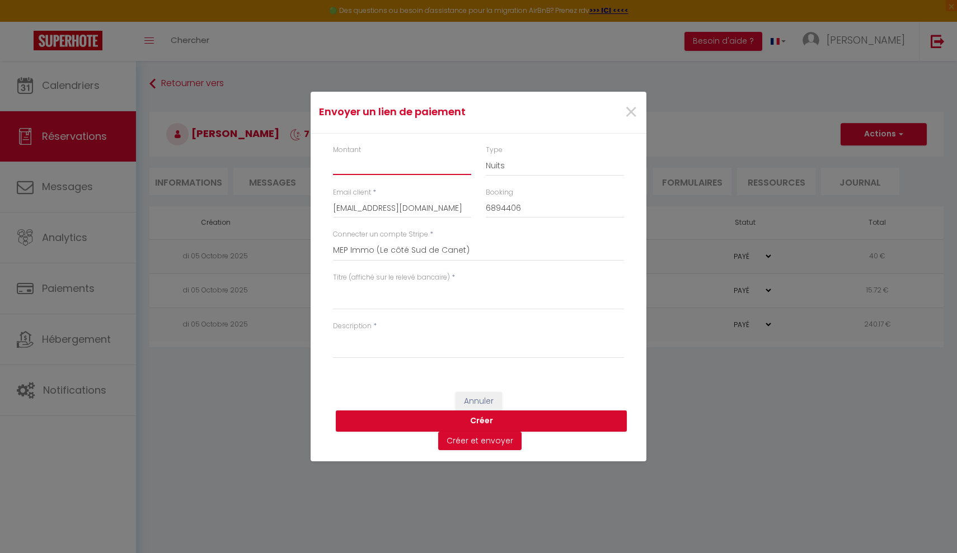
click at [358, 168] on input "Montant" at bounding box center [402, 165] width 138 height 20
click at [354, 304] on textarea "Titre (affiché sur le relevé bancaire)" at bounding box center [478, 296] width 291 height 27
click at [381, 212] on input "ssobiy.833696@guest.booking.com" at bounding box center [402, 208] width 138 height 20
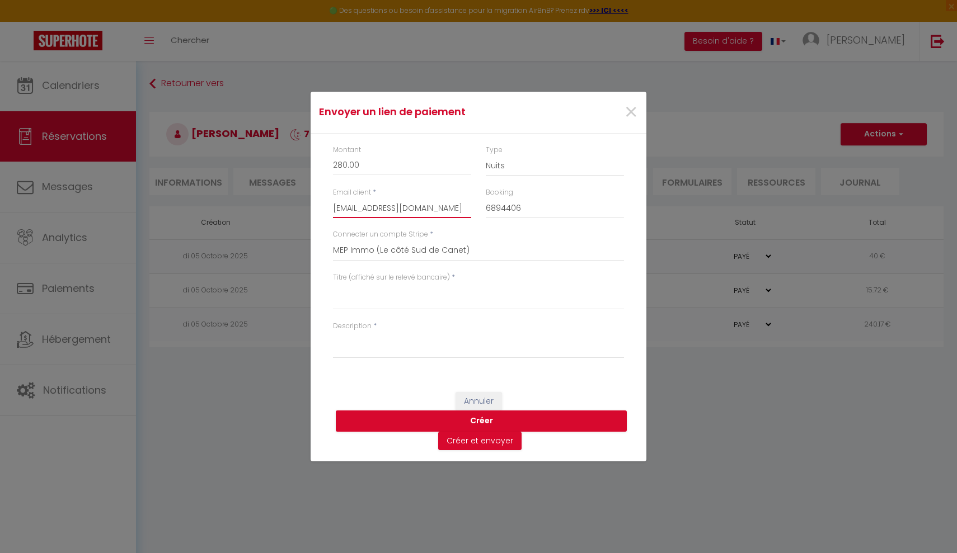
click at [381, 212] on input "ssobiy.833696@guest.booking.com" at bounding box center [402, 208] width 138 height 20
click at [355, 285] on textarea "Titre (affiché sur le relevé bancaire)" at bounding box center [478, 296] width 291 height 27
click at [358, 340] on textarea "Description" at bounding box center [478, 345] width 291 height 27
drag, startPoint x: 478, startPoint y: 290, endPoint x: 304, endPoint y: 284, distance: 173.6
click at [304, 283] on div "Envoyer un lien de paiement × Montant 280.00 Type Nuits Frais de ménage Taxe de…" at bounding box center [478, 276] width 957 height 553
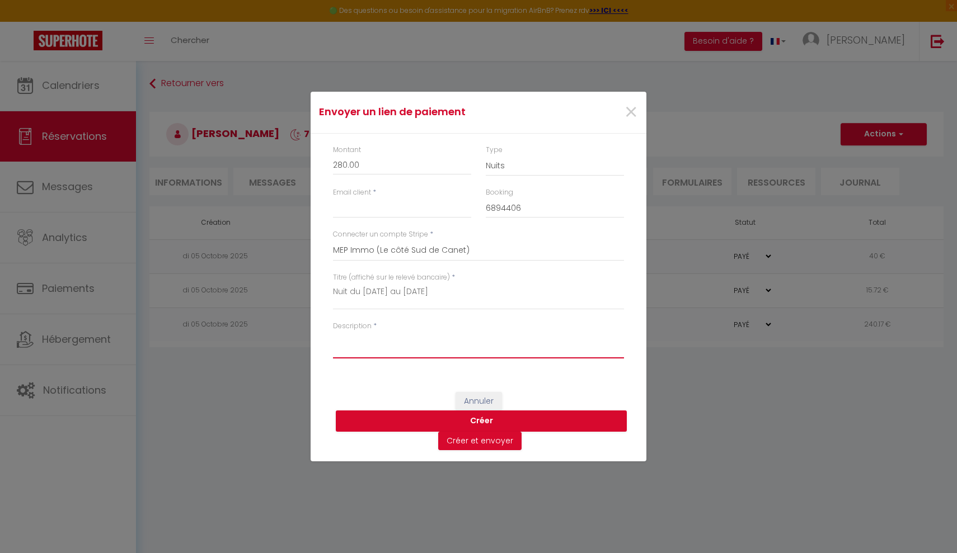
click at [349, 349] on textarea "Description" at bounding box center [478, 345] width 291 height 27
paste textarea "Nuit du 12/10/2025 au 19/10/2025"
drag, startPoint x: 461, startPoint y: 291, endPoint x: 309, endPoint y: 281, distance: 152.5
click at [309, 281] on div "Envoyer un lien de paiement × Montant 280.00 Type Nuits Frais de ménage Taxe de…" at bounding box center [478, 276] width 957 height 553
click at [345, 210] on input "Email client" at bounding box center [402, 208] width 138 height 20
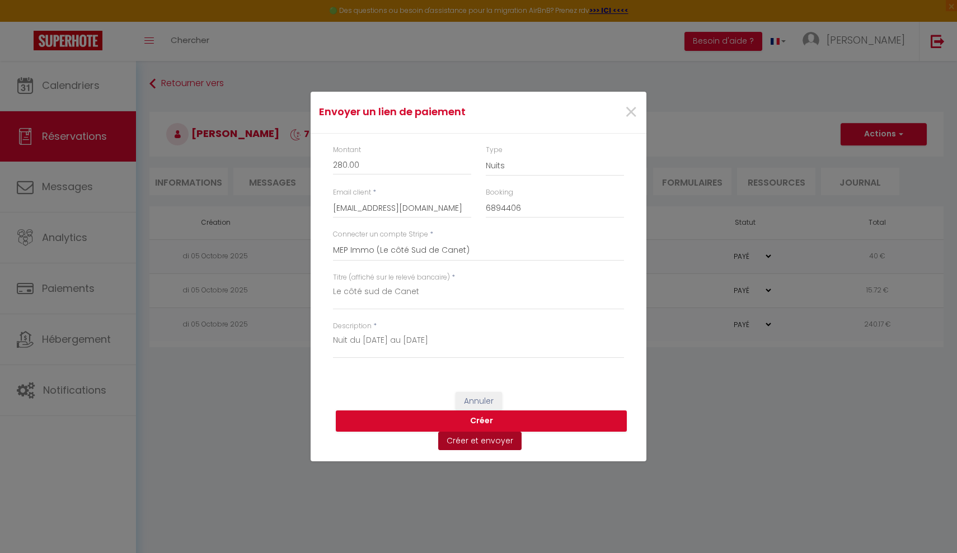
click at [463, 442] on button "Créer et envoyer" at bounding box center [479, 441] width 83 height 19
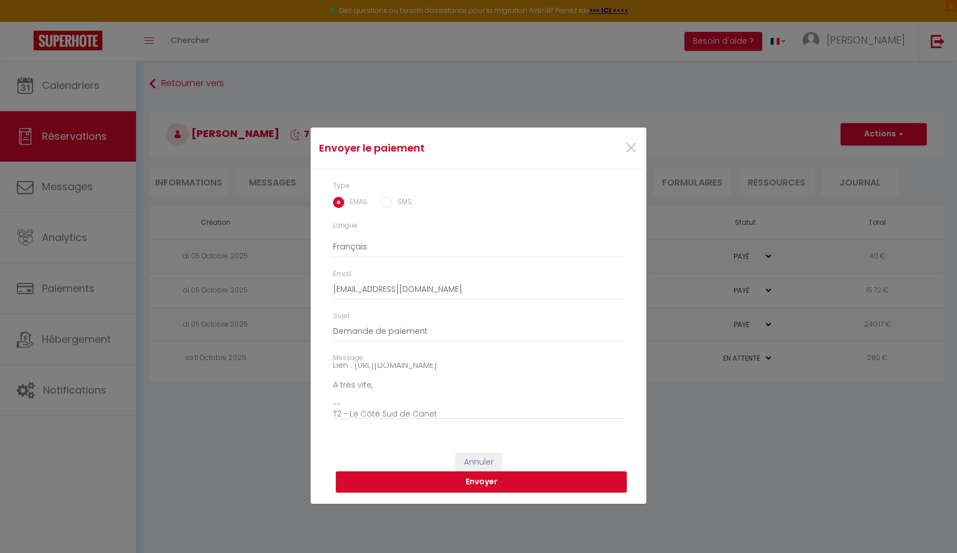
scroll to position [74, 0]
click at [468, 458] on button "Annuler" at bounding box center [479, 462] width 46 height 19
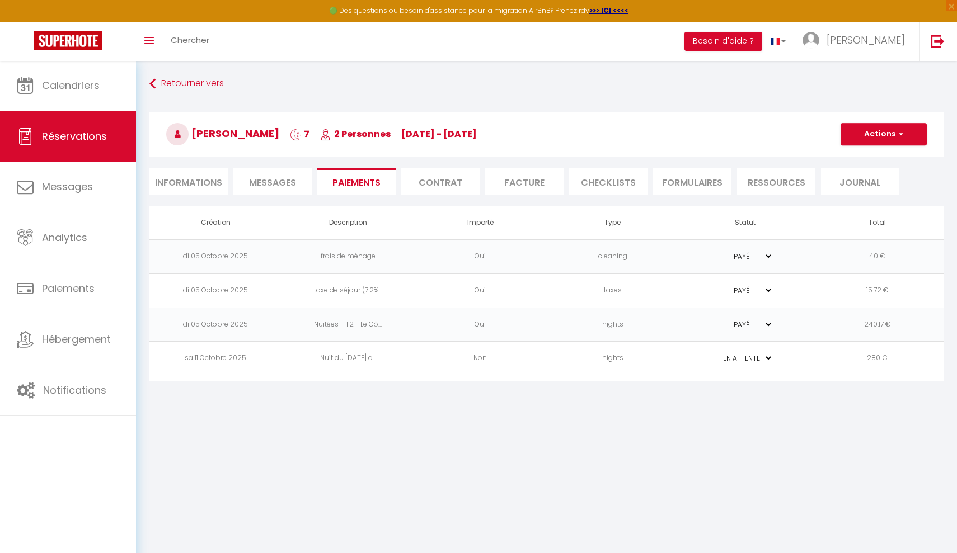
click at [557, 368] on td "nights" at bounding box center [613, 359] width 133 height 34
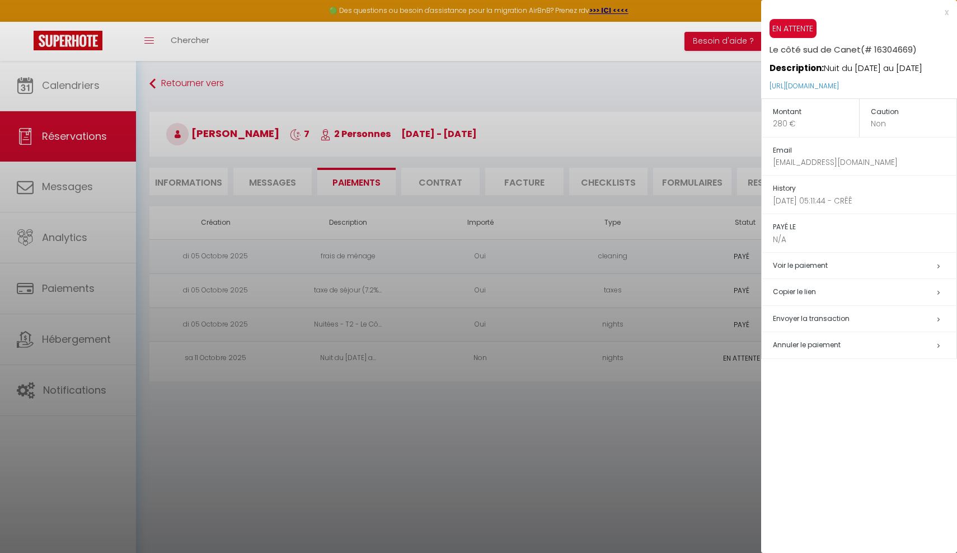
click at [794, 340] on span "Annuler le paiement" at bounding box center [807, 345] width 68 height 10
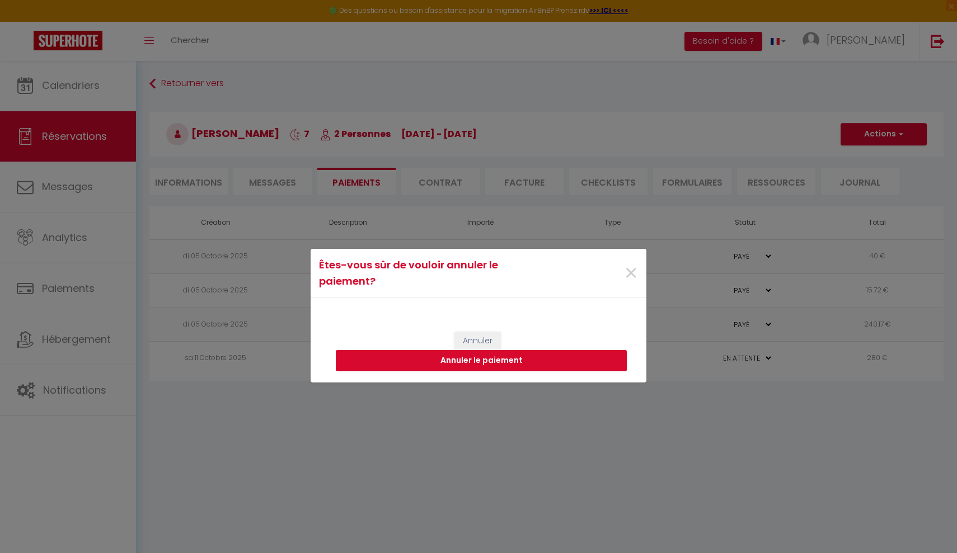
click at [448, 360] on button "Annuler le paiement" at bounding box center [481, 360] width 291 height 21
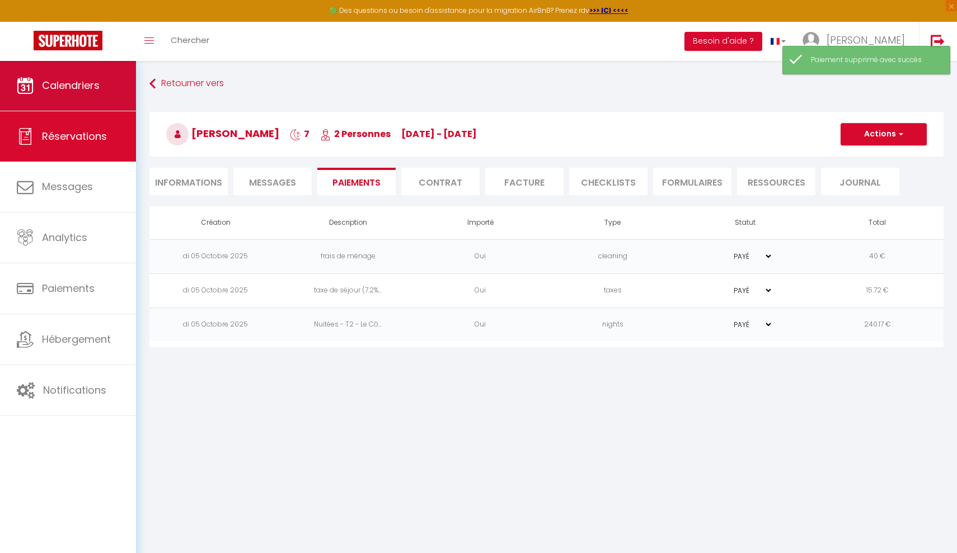
click at [59, 85] on span "Calendriers" at bounding box center [71, 85] width 58 height 14
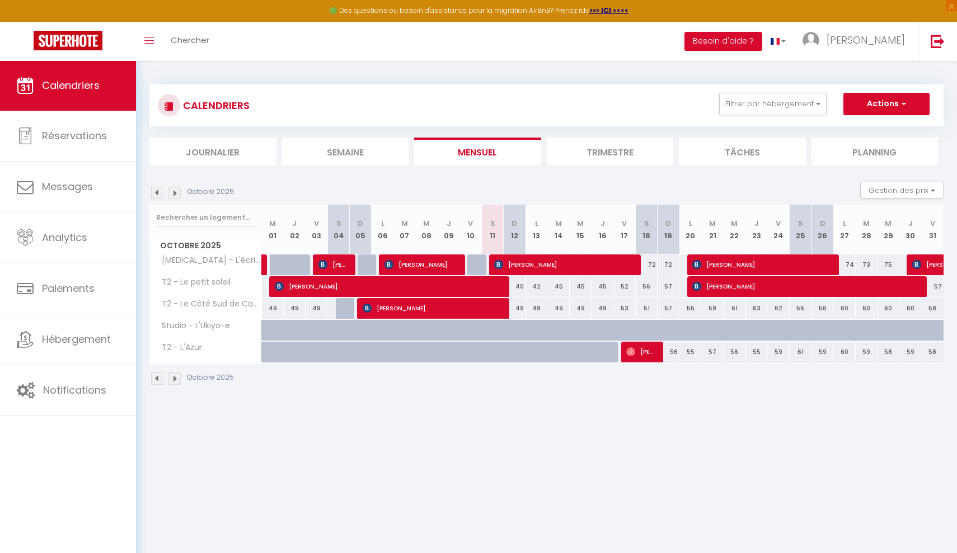
click at [518, 309] on div "49" at bounding box center [515, 308] width 22 height 21
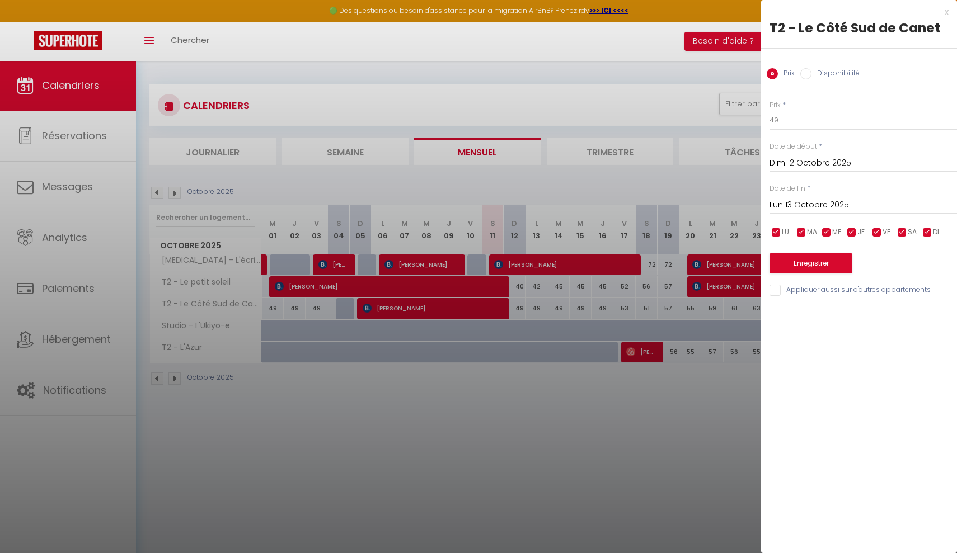
click at [485, 432] on div at bounding box center [478, 276] width 957 height 553
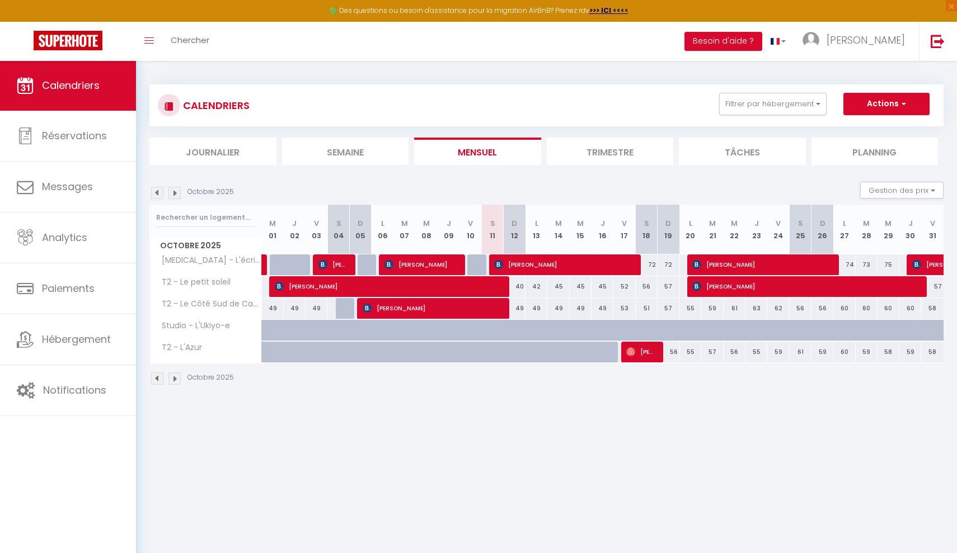
click at [864, 103] on button "Actions" at bounding box center [886, 104] width 86 height 22
click at [834, 129] on link "Nouvelle réservation" at bounding box center [874, 129] width 97 height 17
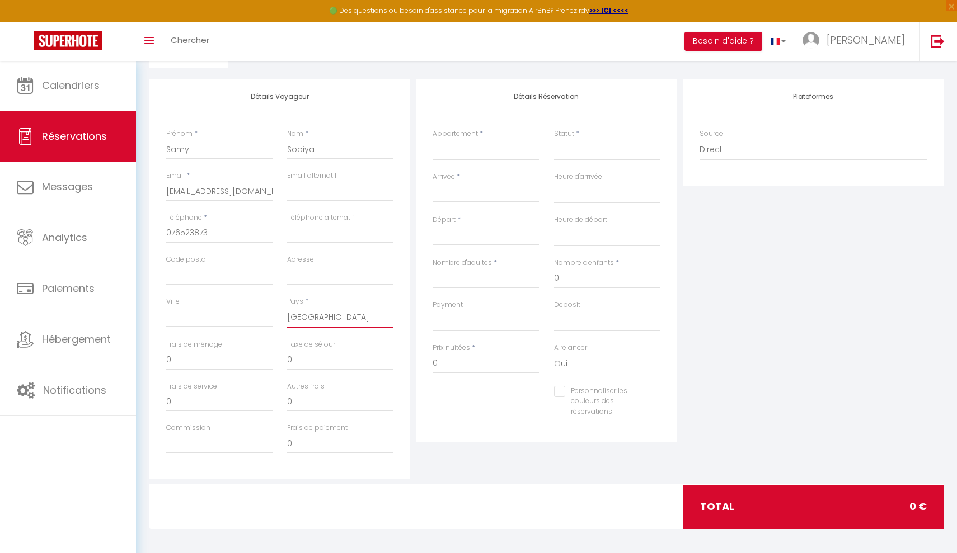
scroll to position [127, 0]
click at [463, 185] on div "< Oct 2025 > Dim Lun Mar Mer Jeu Ven Sam 1 2 3 4 5 6 7 8 9 10 11 12 13 14 15 16…" at bounding box center [486, 193] width 106 height 20
click at [437, 201] on input "Arrivée" at bounding box center [486, 194] width 106 height 15
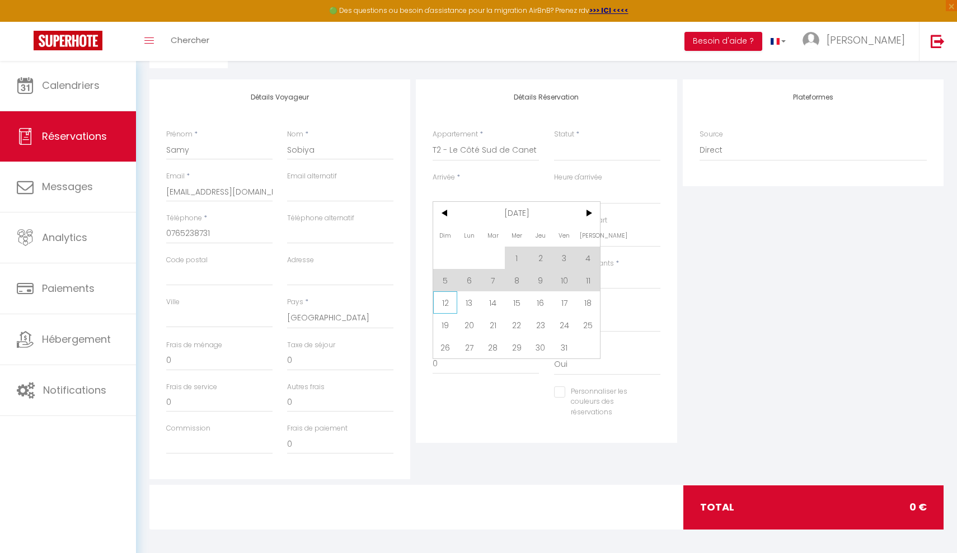
click at [447, 304] on span "12" at bounding box center [445, 303] width 24 height 22
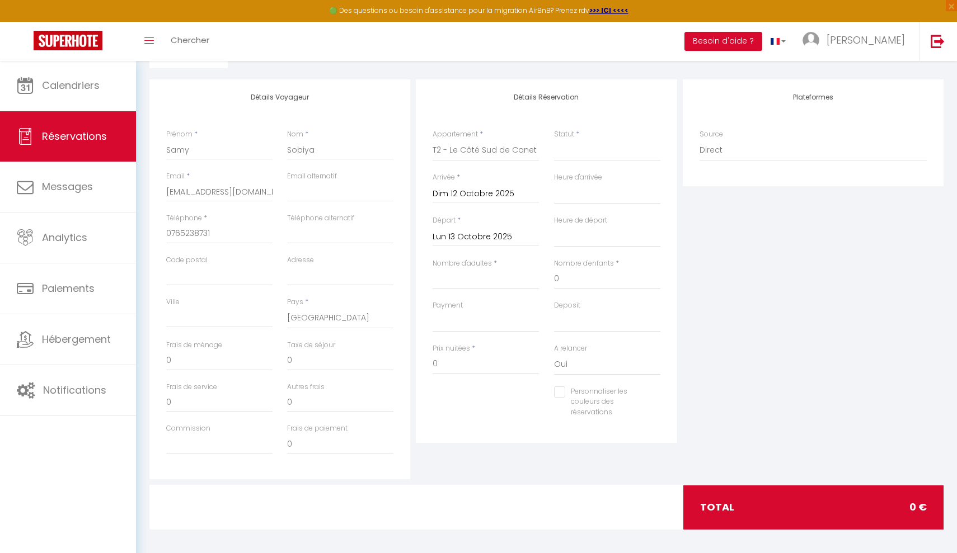
click at [466, 235] on input "Lun 13 Octobre 2025" at bounding box center [486, 237] width 106 height 15
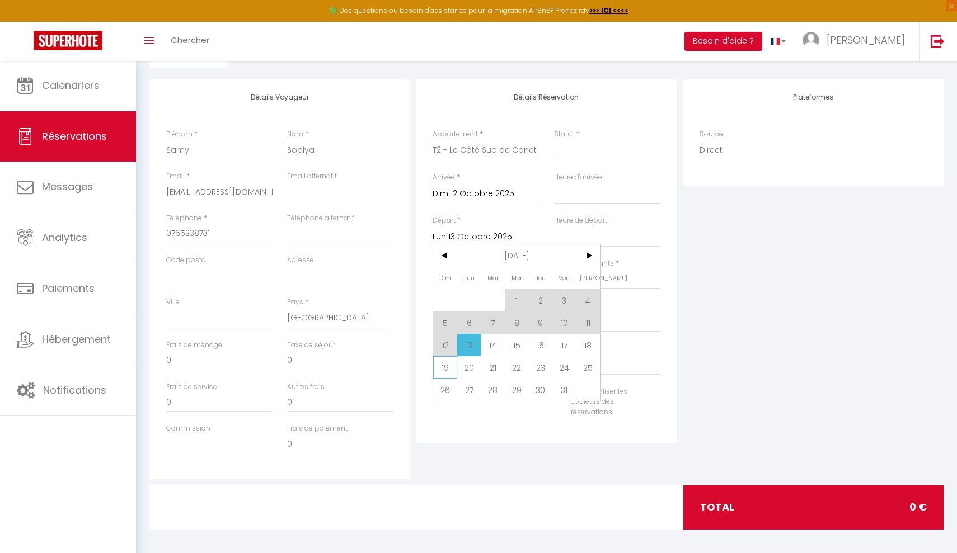
click at [446, 373] on span "19" at bounding box center [445, 367] width 24 height 22
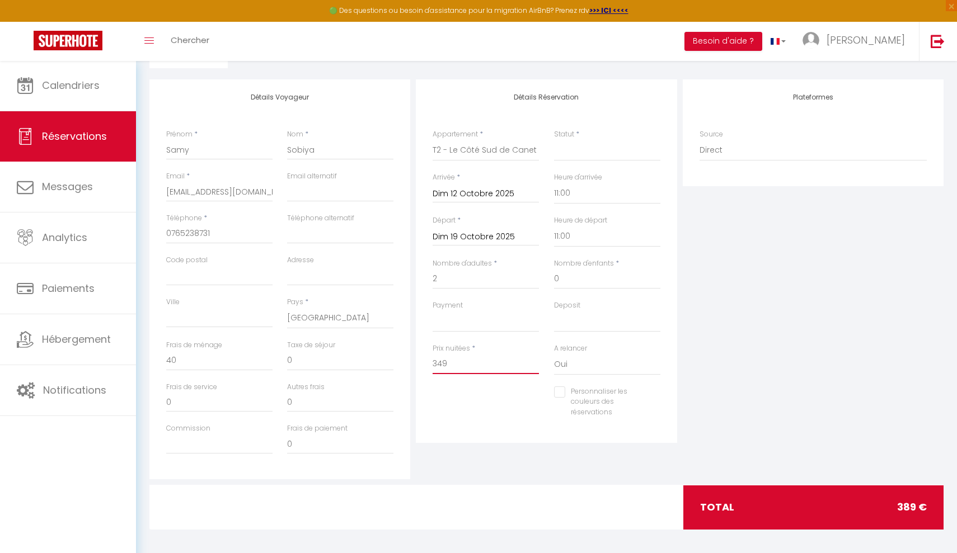
click at [451, 363] on input "349" at bounding box center [486, 364] width 106 height 20
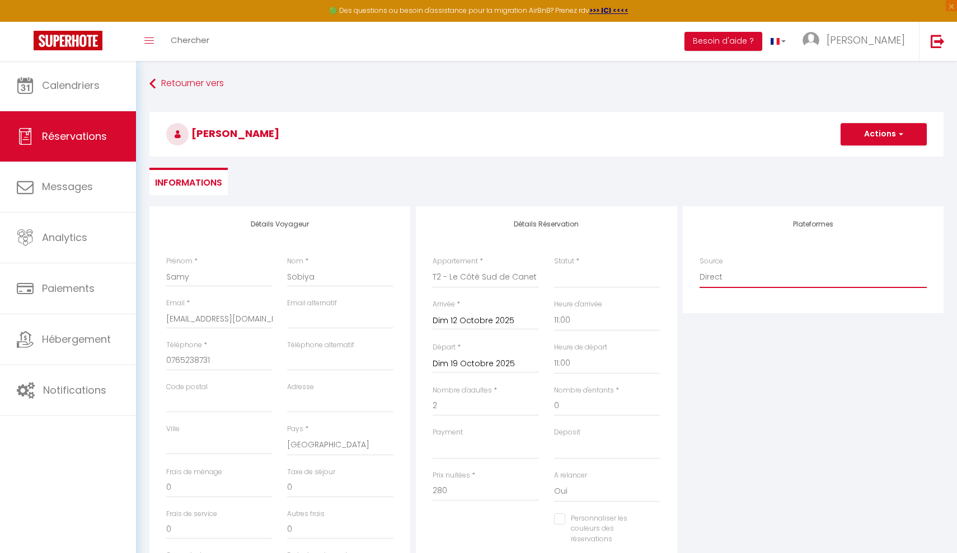
scroll to position [0, 0]
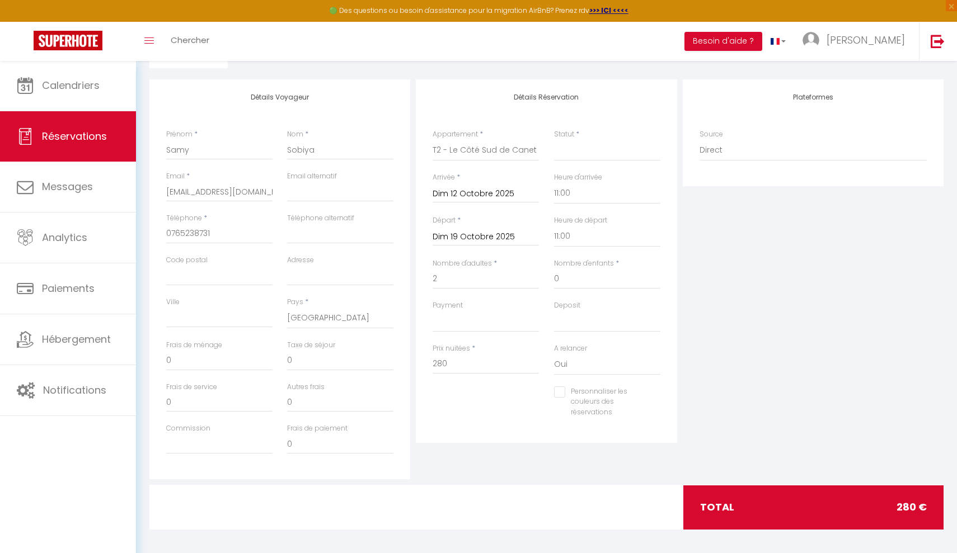
click at [748, 504] on div "total 280 €" at bounding box center [813, 508] width 261 height 44
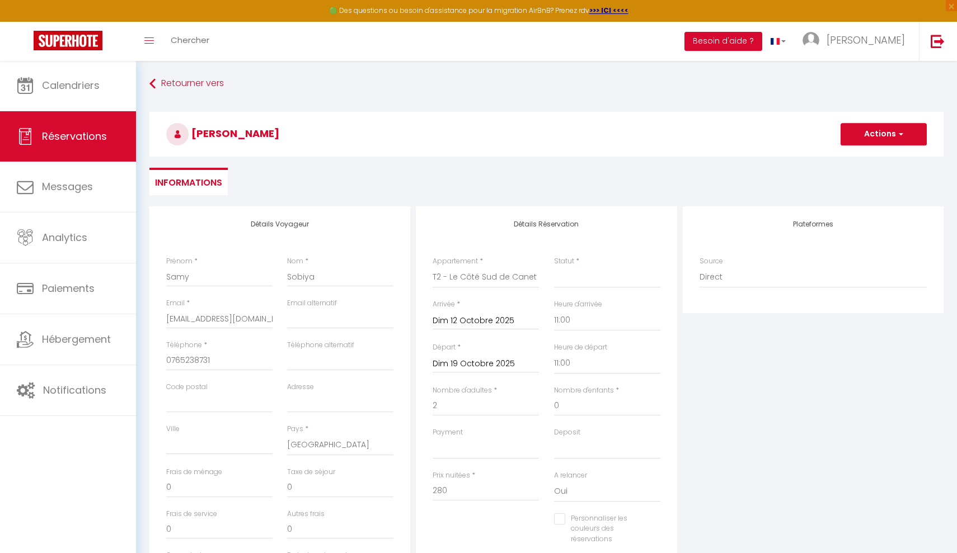
click at [874, 138] on button "Actions" at bounding box center [884, 134] width 86 height 22
click at [865, 156] on link "Enregistrer" at bounding box center [872, 159] width 88 height 15
click at [899, 129] on button "Actions" at bounding box center [884, 134] width 86 height 22
click at [866, 158] on link "Enregistrer" at bounding box center [872, 159] width 88 height 15
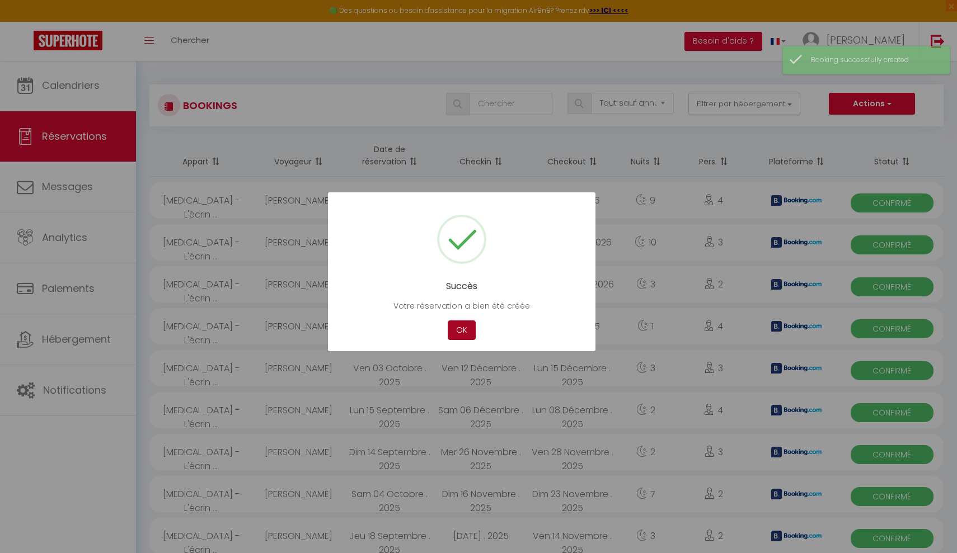
click at [465, 330] on button "OK" at bounding box center [462, 331] width 28 height 20
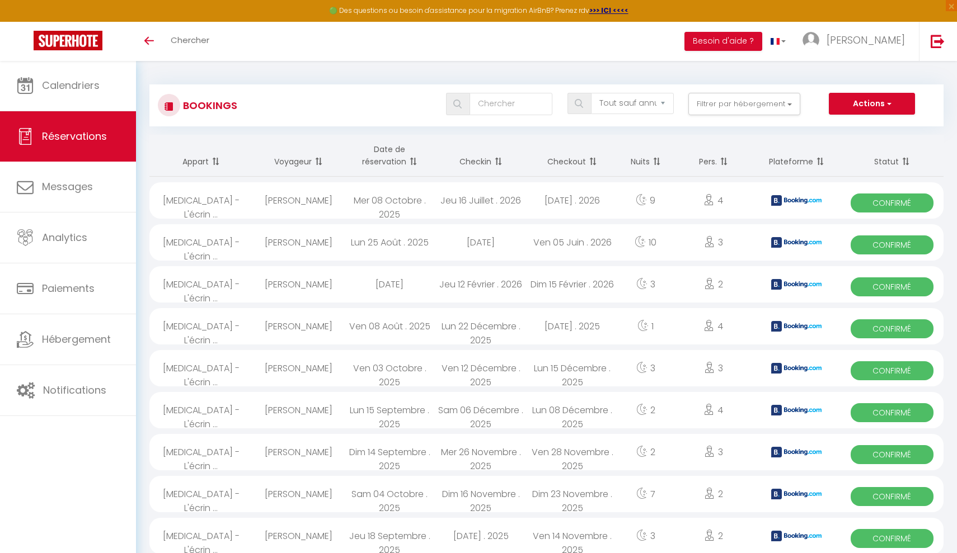
select select "not_cancelled"
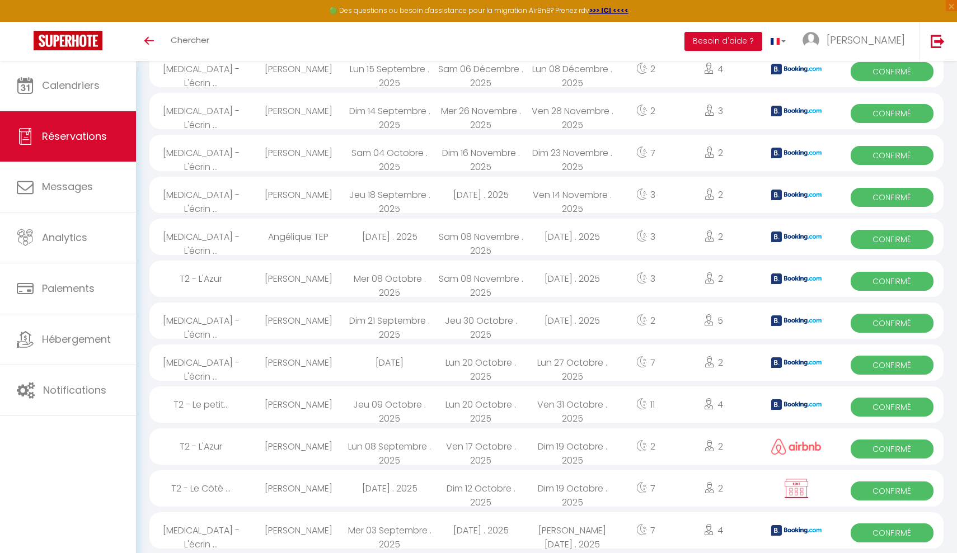
scroll to position [524, 0]
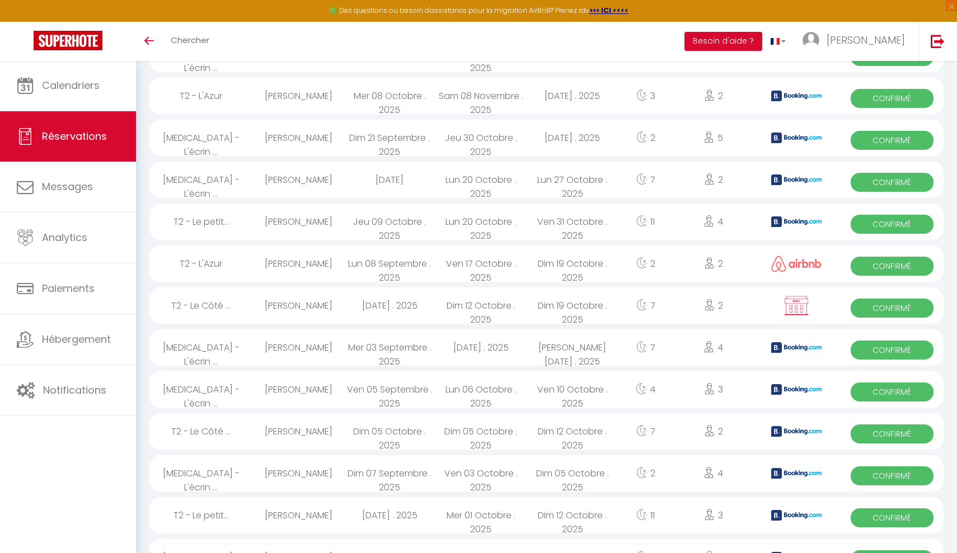
click at [295, 309] on div "[PERSON_NAME]" at bounding box center [297, 306] width 91 height 36
select select "OK"
select select "KO"
select select "0"
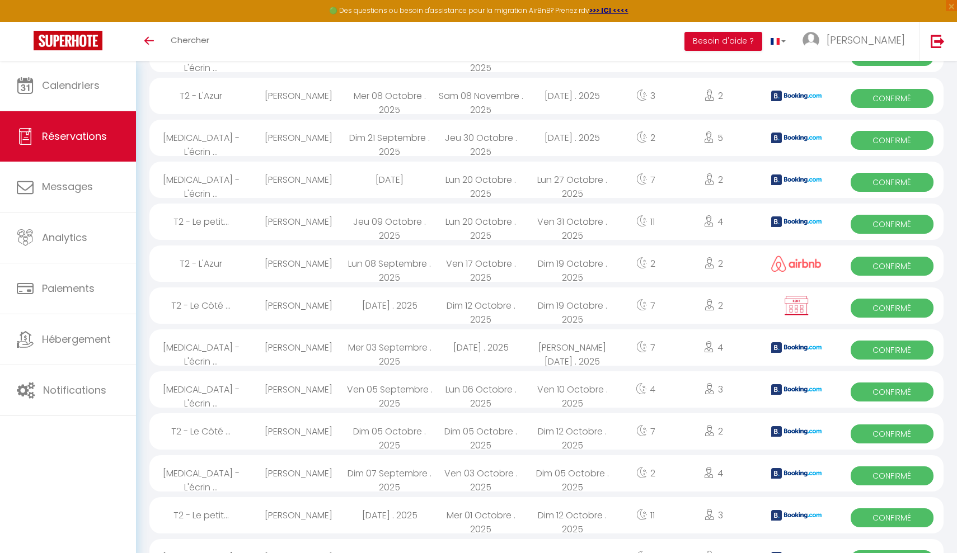
select select "1"
select select
select select "51273"
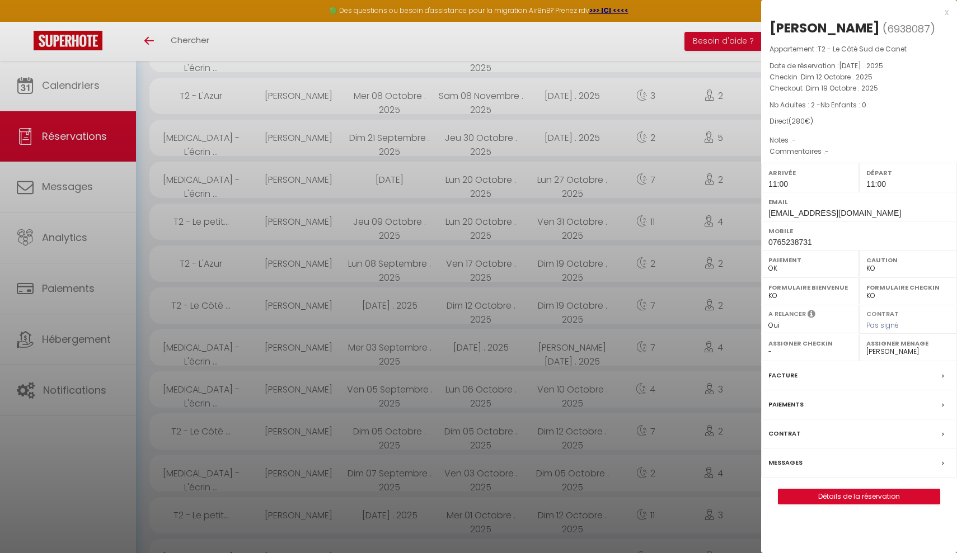
click at [819, 402] on div "Paiements" at bounding box center [859, 405] width 196 height 29
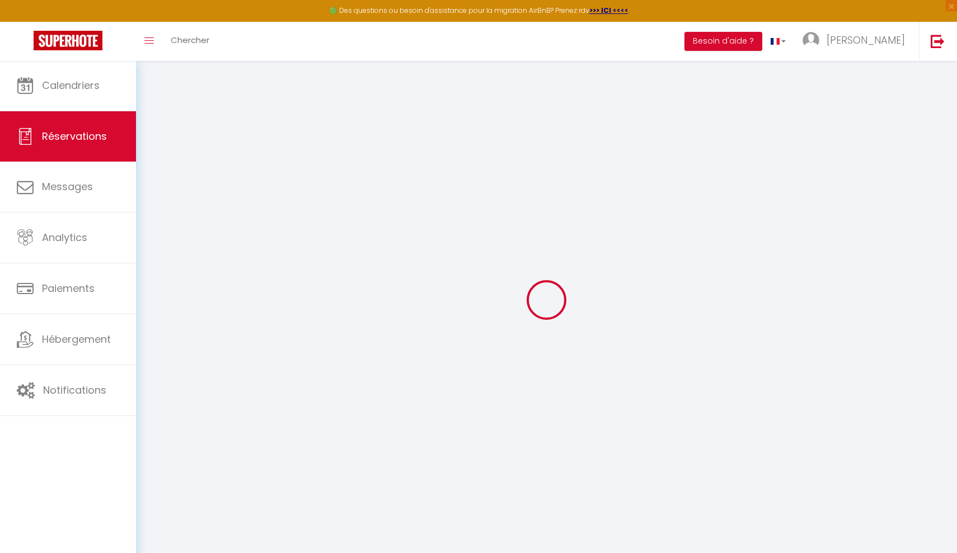
select select
checkbox input "false"
select select
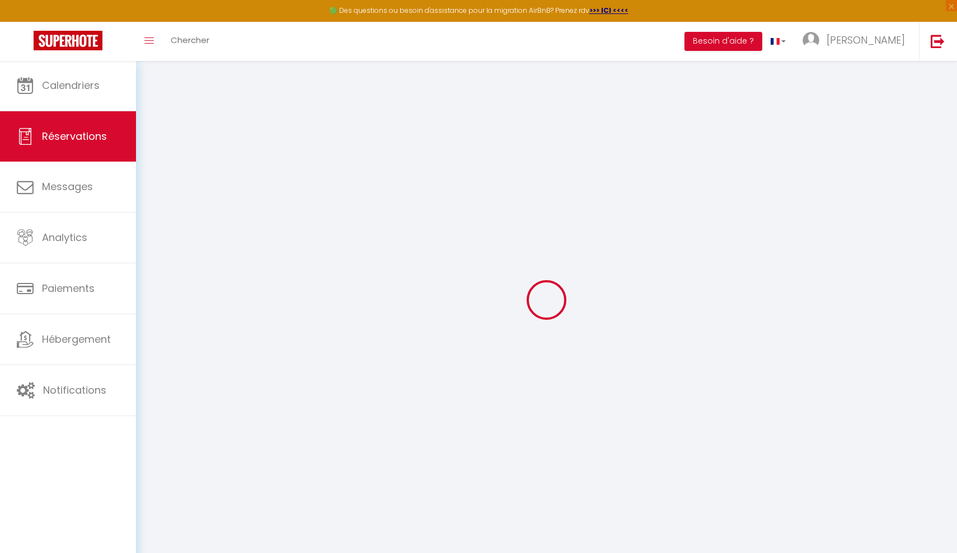
checkbox input "false"
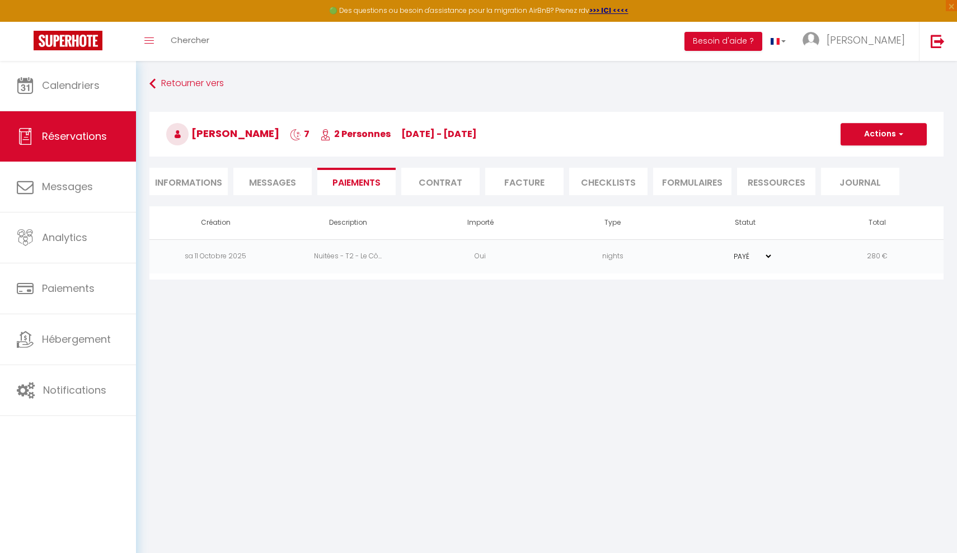
select select "0"
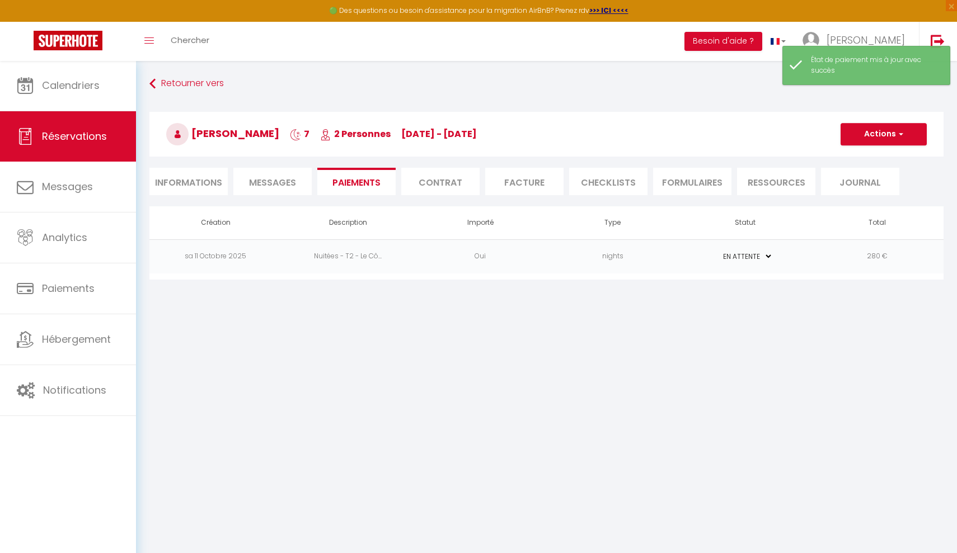
click at [884, 136] on button "Actions" at bounding box center [884, 134] width 86 height 22
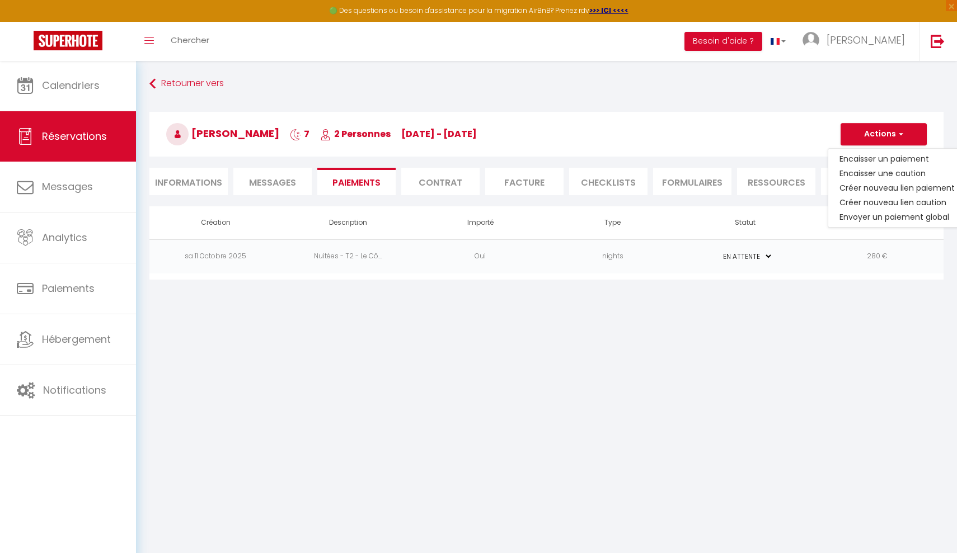
click at [795, 268] on td "PAYÉ EN ATTENTE" at bounding box center [745, 257] width 133 height 34
click at [799, 259] on td "PAYÉ EN ATTENTE" at bounding box center [745, 257] width 133 height 34
click at [844, 218] on link "Envoyer un paiement global" at bounding box center [897, 217] width 138 height 15
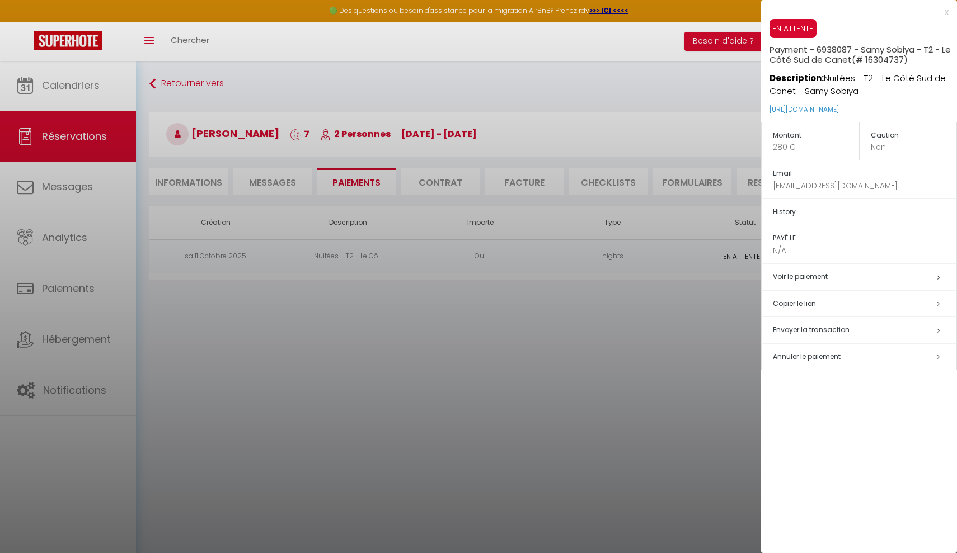
click at [806, 330] on span "Envoyer la transaction" at bounding box center [811, 330] width 77 height 10
select select "fr"
type input "[EMAIL_ADDRESS][DOMAIN_NAME]"
type input "Demande de paiement"
type textarea "Bonjour, Nous vous invitons à cliquer sur le lien ci-dessous pour effectuer le …"
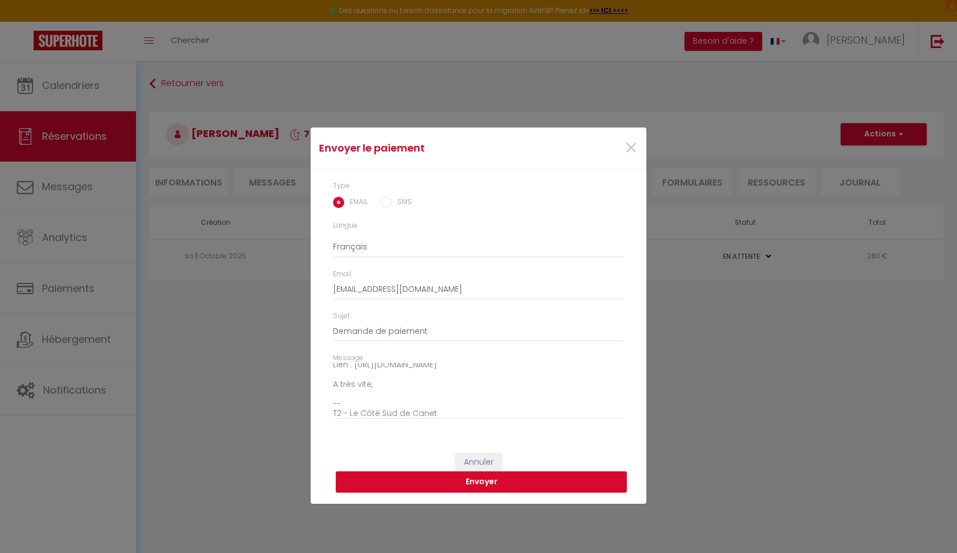
scroll to position [74, 0]
click at [629, 151] on span "×" at bounding box center [631, 149] width 14 height 34
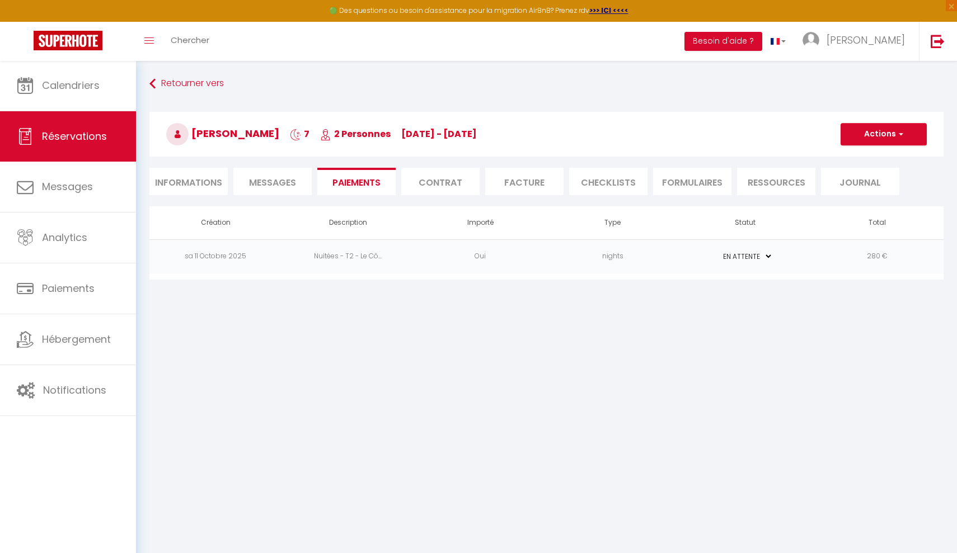
click at [176, 183] on li "Informations" at bounding box center [188, 181] width 78 height 27
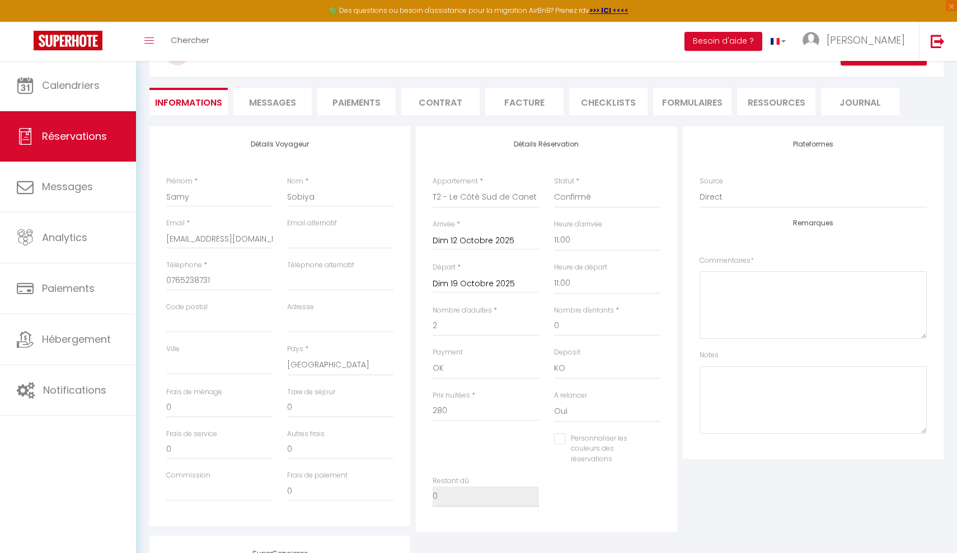
scroll to position [81, 0]
click at [368, 93] on li "Paiements" at bounding box center [356, 100] width 78 height 27
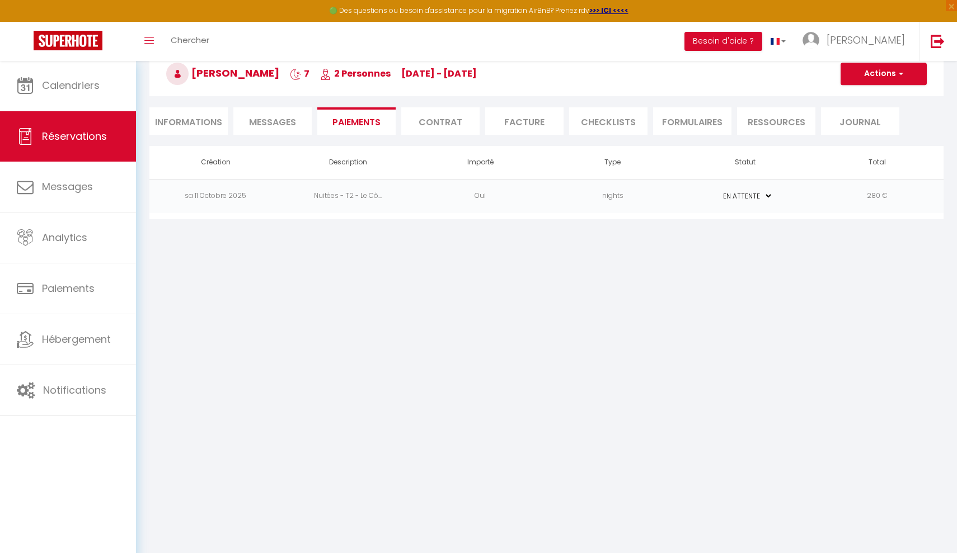
scroll to position [60, 0]
click at [508, 197] on td "Oui" at bounding box center [480, 196] width 133 height 34
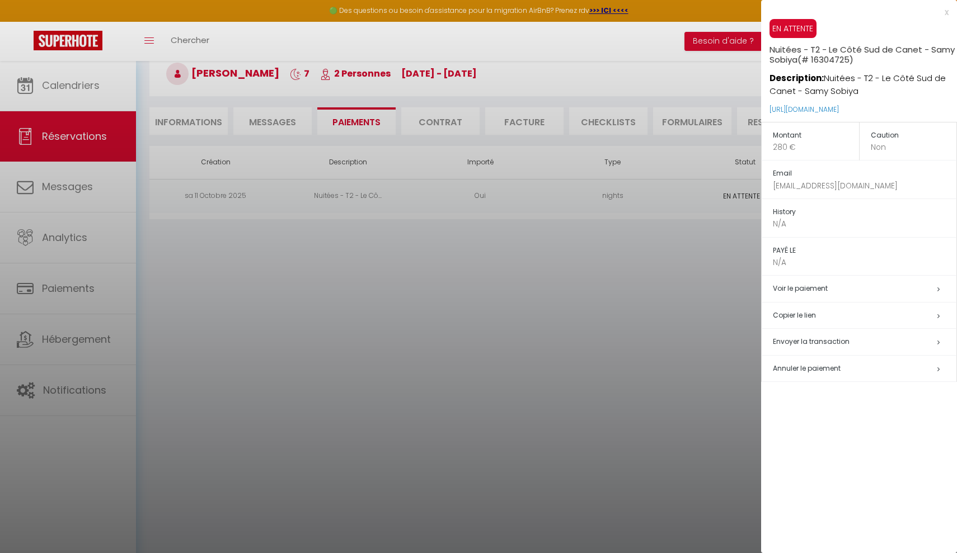
click at [793, 146] on p "280 €" at bounding box center [816, 148] width 86 height 12
click at [696, 340] on div at bounding box center [478, 276] width 957 height 553
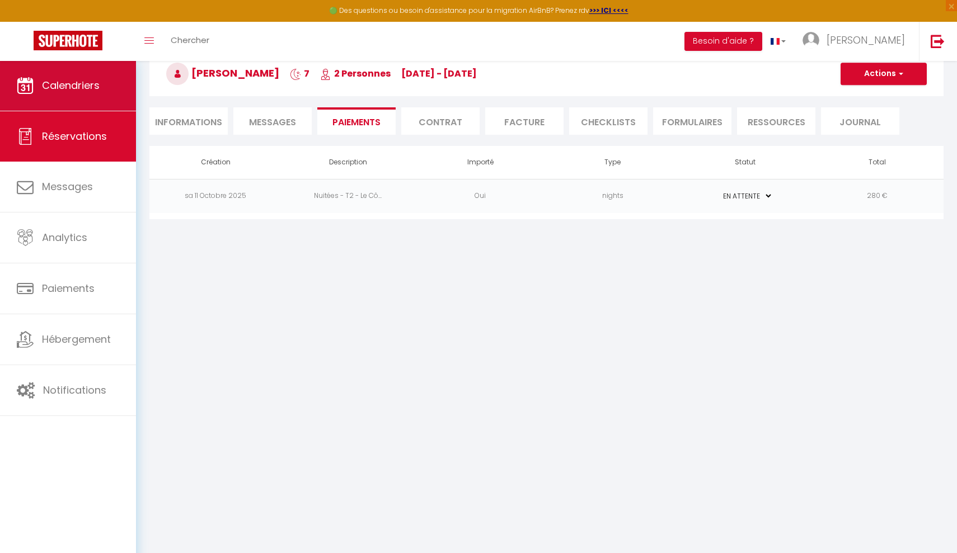
click at [42, 101] on link "Calendriers" at bounding box center [68, 85] width 136 height 50
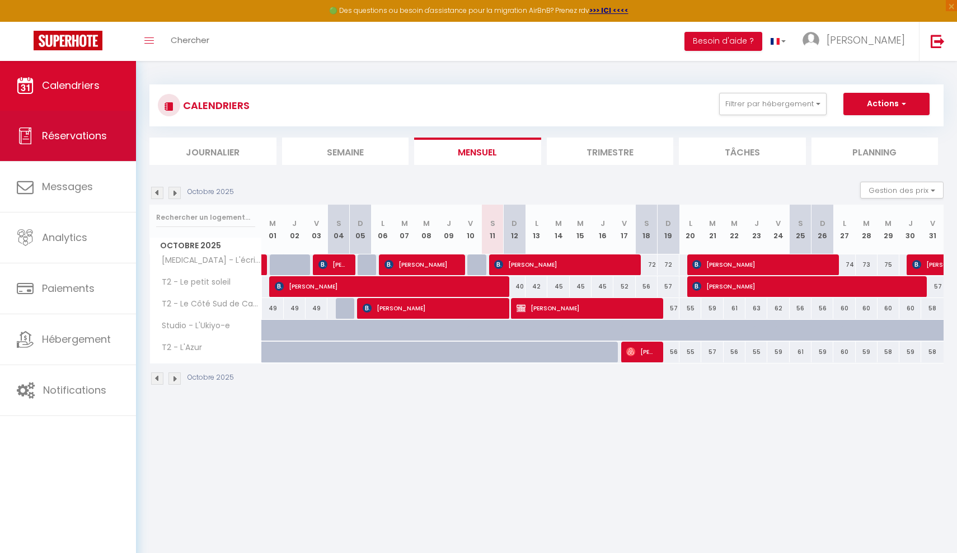
click at [49, 134] on span "Réservations" at bounding box center [74, 136] width 65 height 14
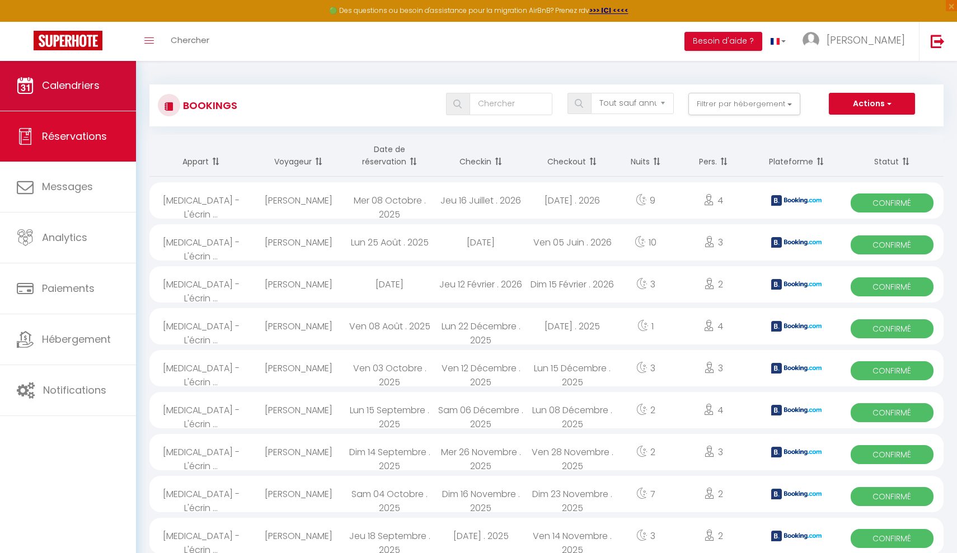
click at [46, 84] on span "Calendriers" at bounding box center [71, 85] width 58 height 14
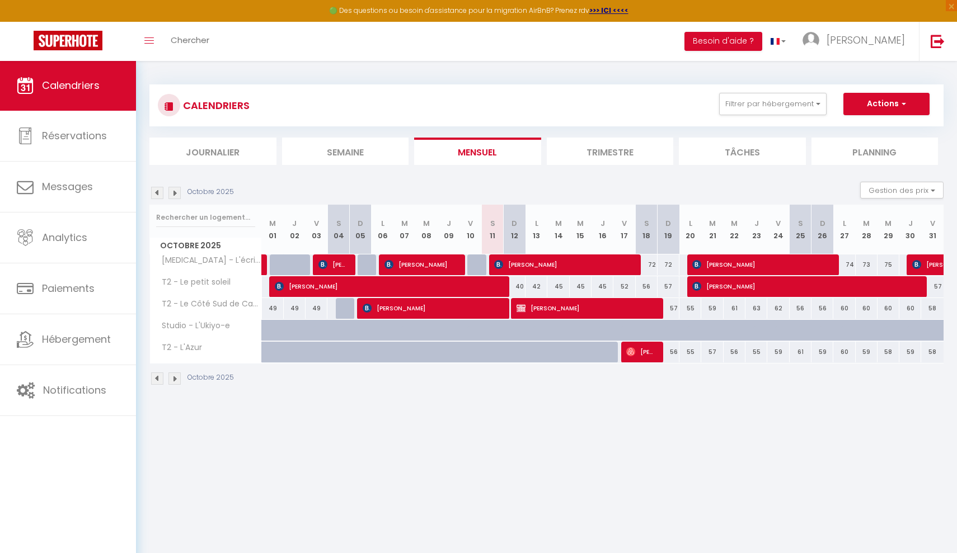
click at [567, 306] on span "[PERSON_NAME]" at bounding box center [586, 308] width 138 height 21
select select "KO"
select select "0"
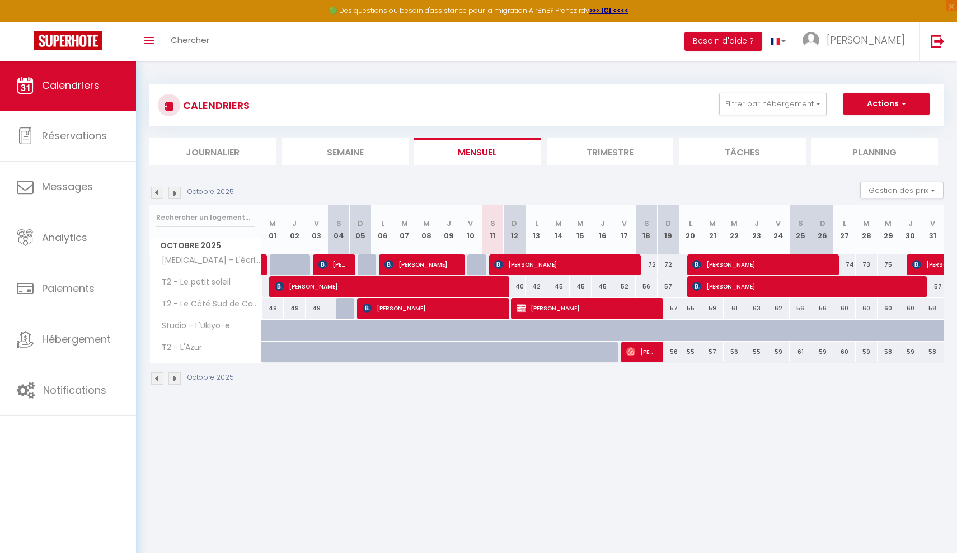
select select "1"
select select
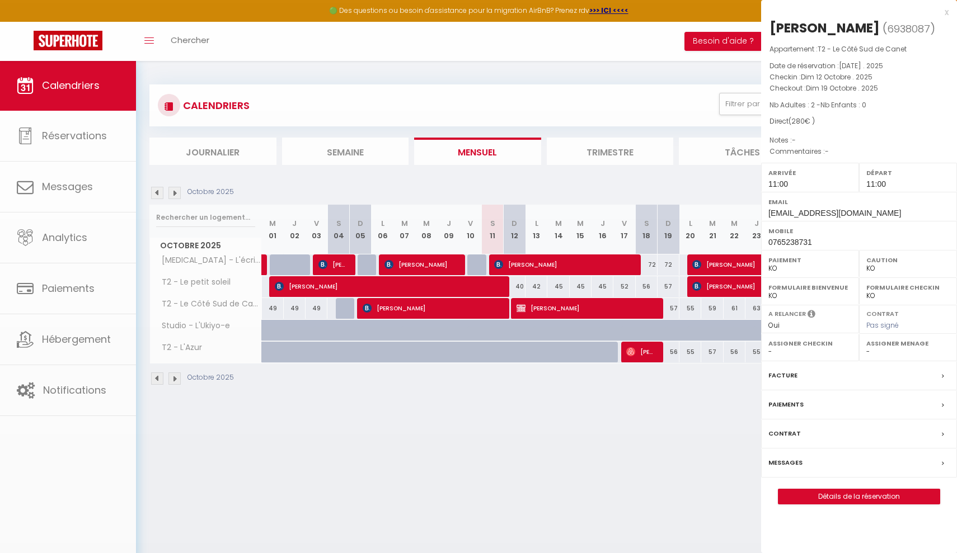
select select "51273"
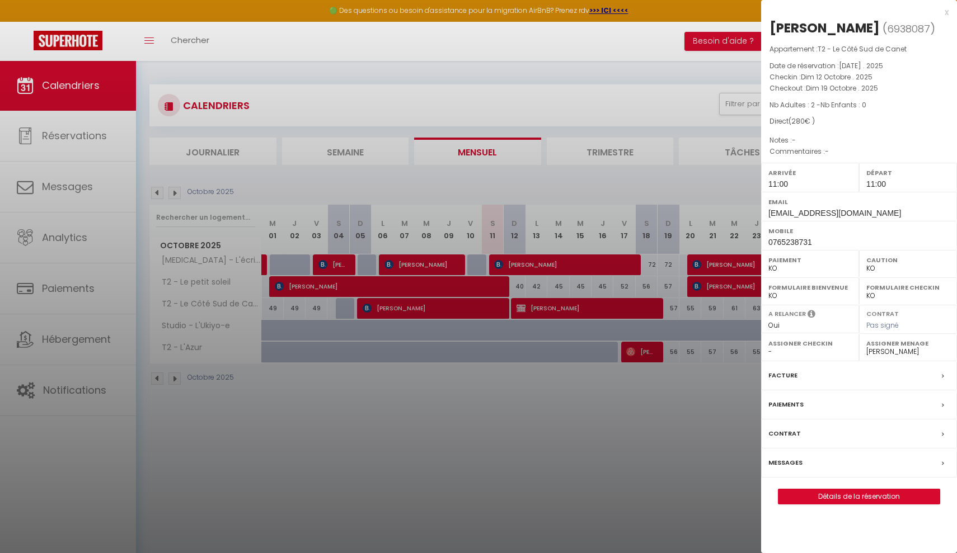
click at [811, 494] on link "Détails de la réservation" at bounding box center [858, 497] width 161 height 15
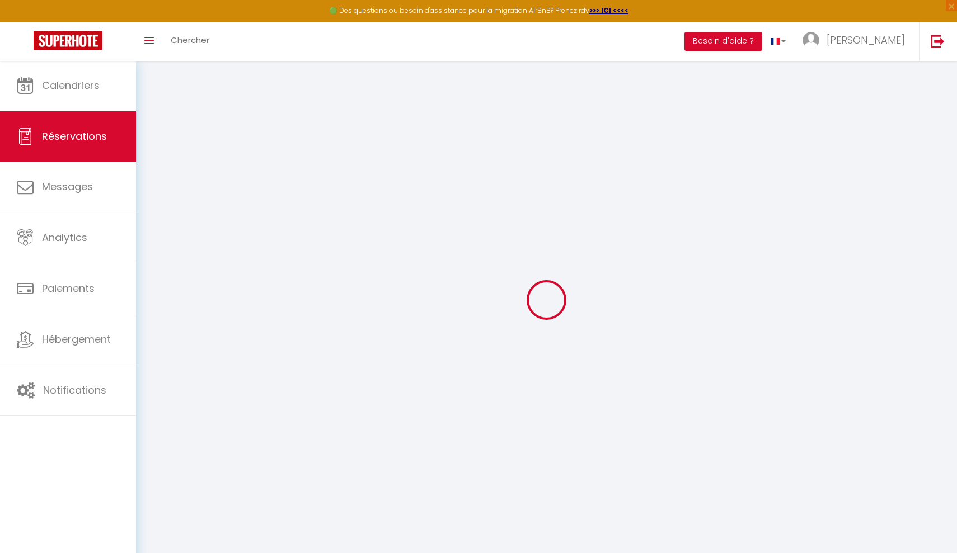
select select
checkbox input "false"
select select
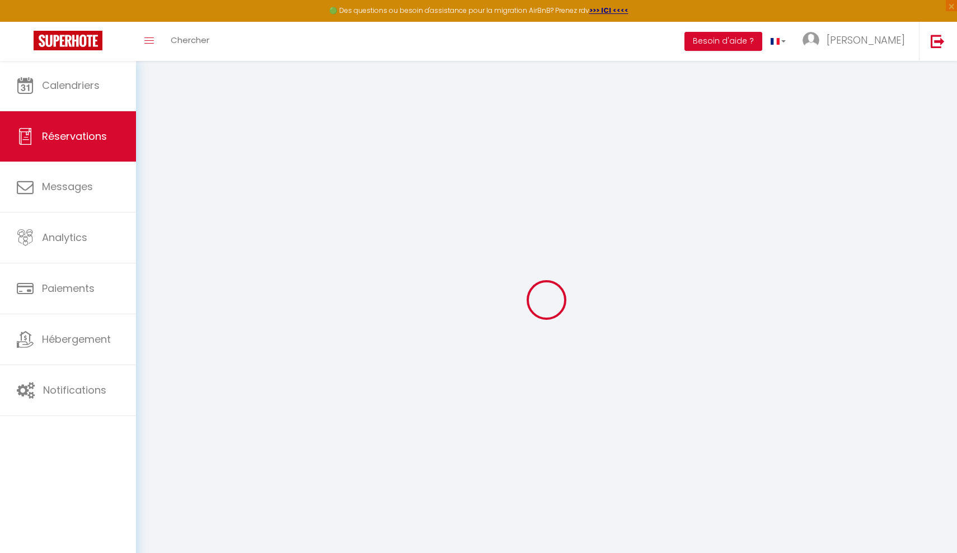
checkbox input "false"
select select
checkbox input "false"
select select
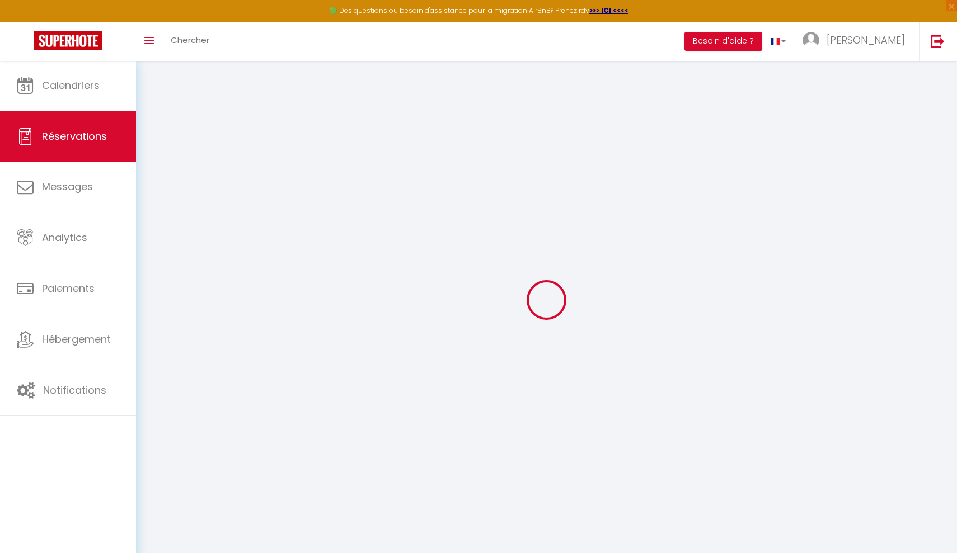
select select
checkbox input "false"
select select "11:00"
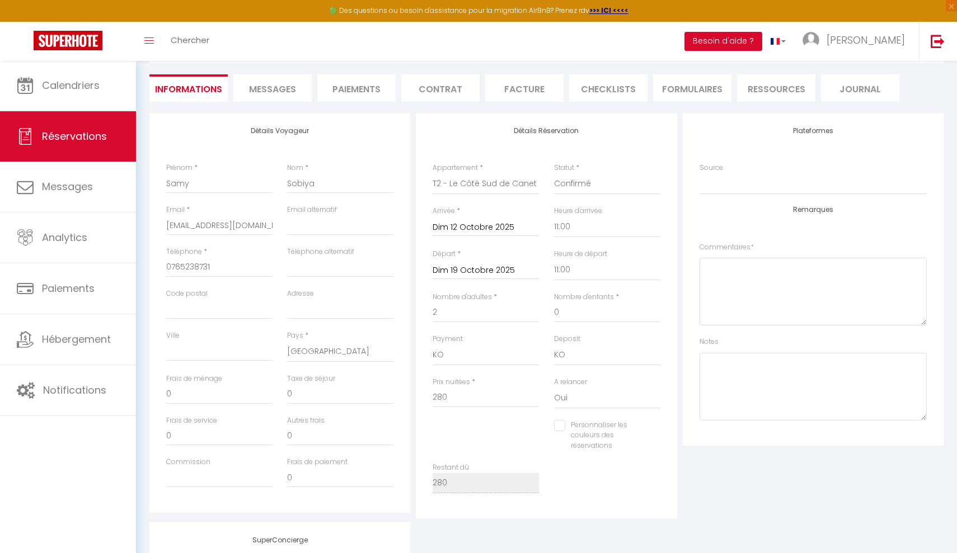
scroll to position [96, 0]
type input "20"
checkbox input "false"
type input "200"
checkbox input "false"
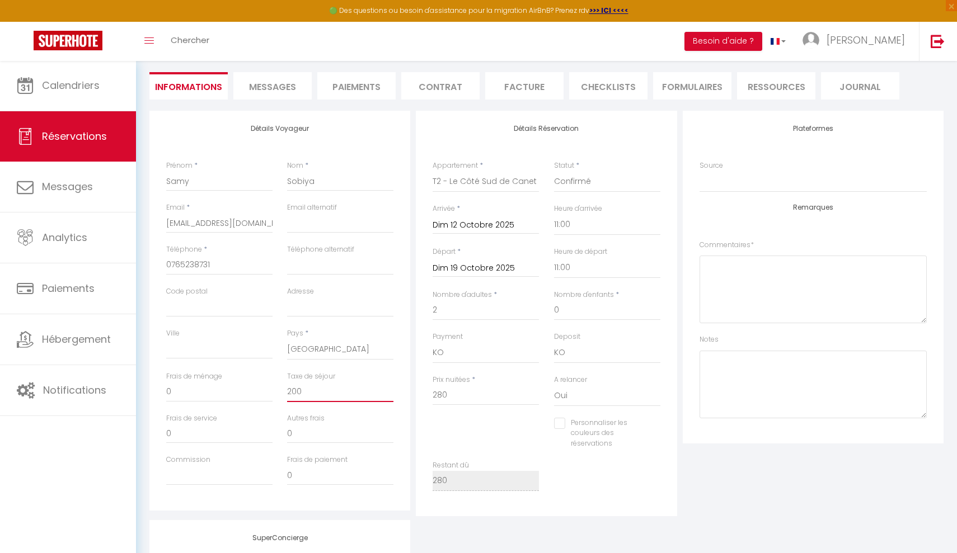
type input "20?0"
checkbox input "false"
type input "20?10"
checkbox input "false"
type input "20?160"
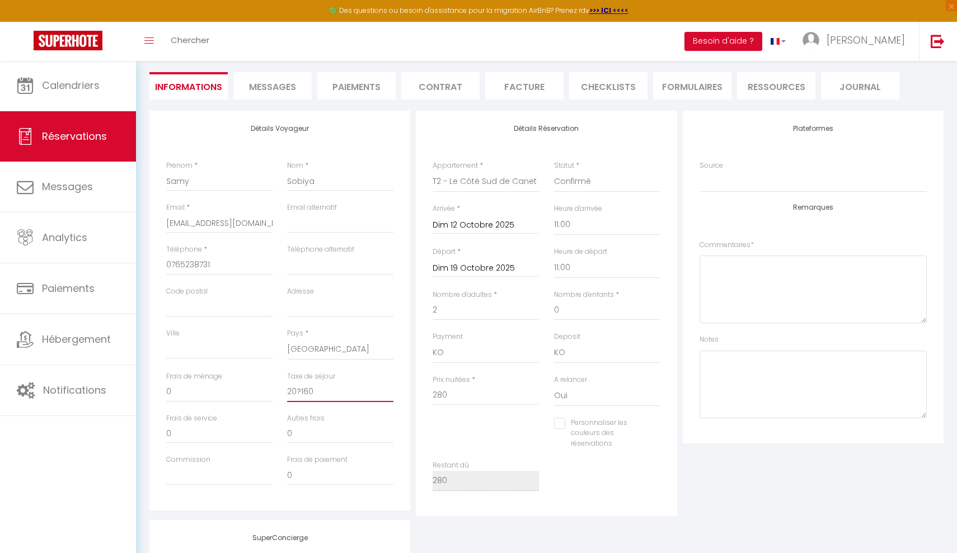
checkbox input "false"
type input "20?10"
checkbox input "false"
type input "20?0"
checkbox input "false"
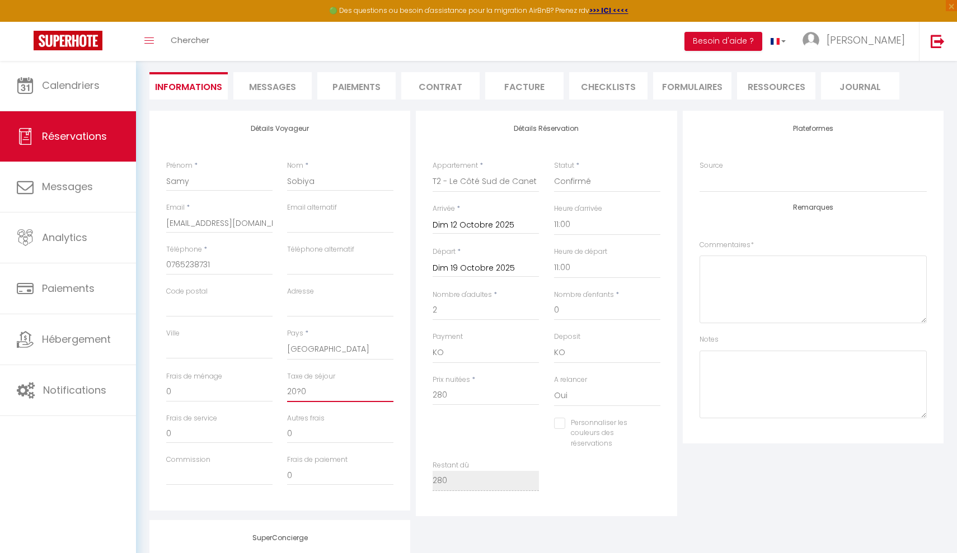
type input "200"
checkbox input "false"
type input "20"
checkbox input "false"
type input "20,"
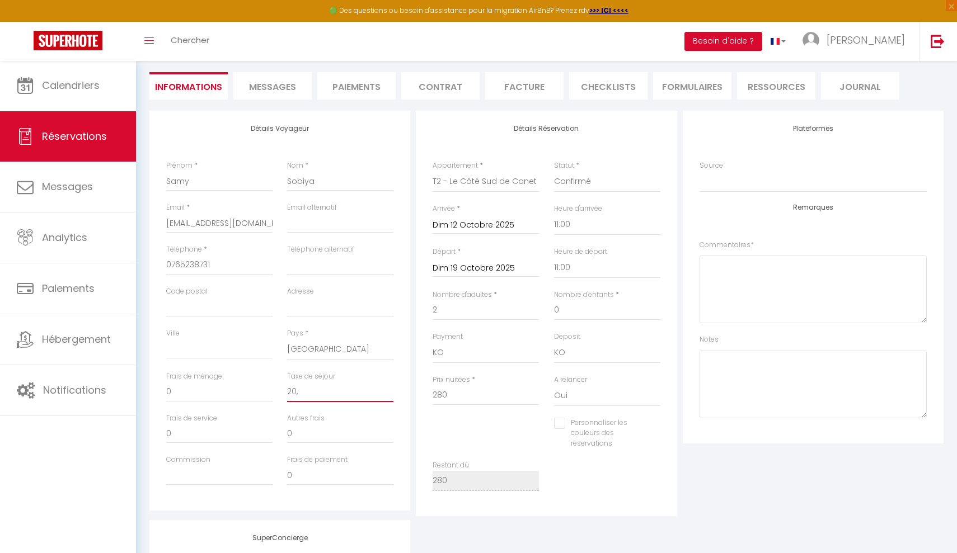
checkbox input "false"
type input "20,1"
checkbox input "false"
type input "20,16"
checkbox input "false"
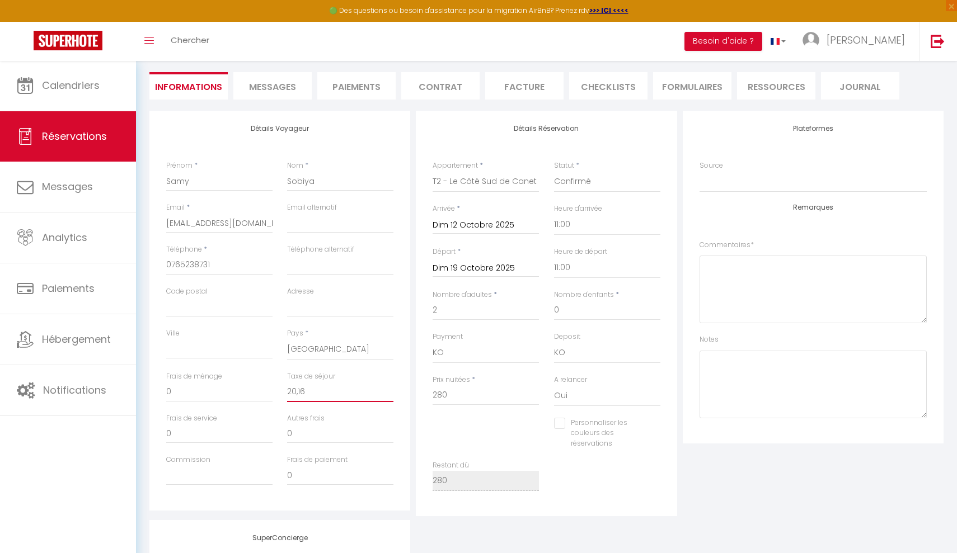
type input "20,16"
click at [463, 389] on input "280" at bounding box center [486, 396] width 106 height 20
type input "28"
checkbox input "false"
type input "2"
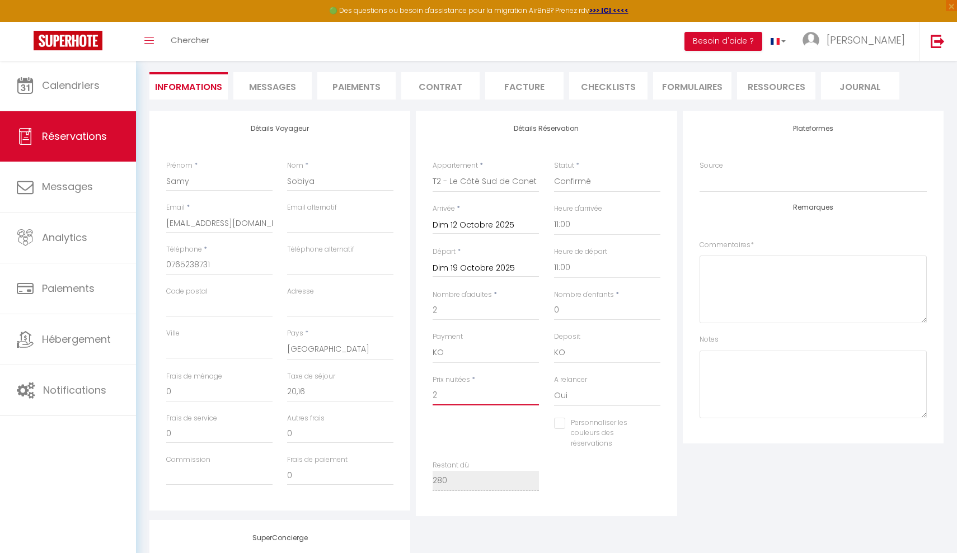
checkbox input "false"
type input "2"
checkbox input "false"
type input "25"
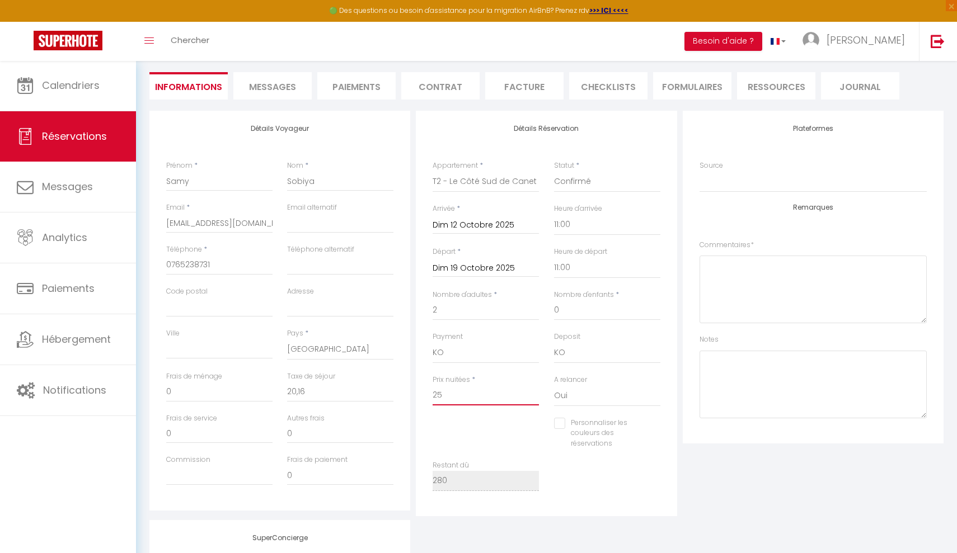
checkbox input "false"
type input "259"
checkbox input "false"
type input "259."
checkbox input "false"
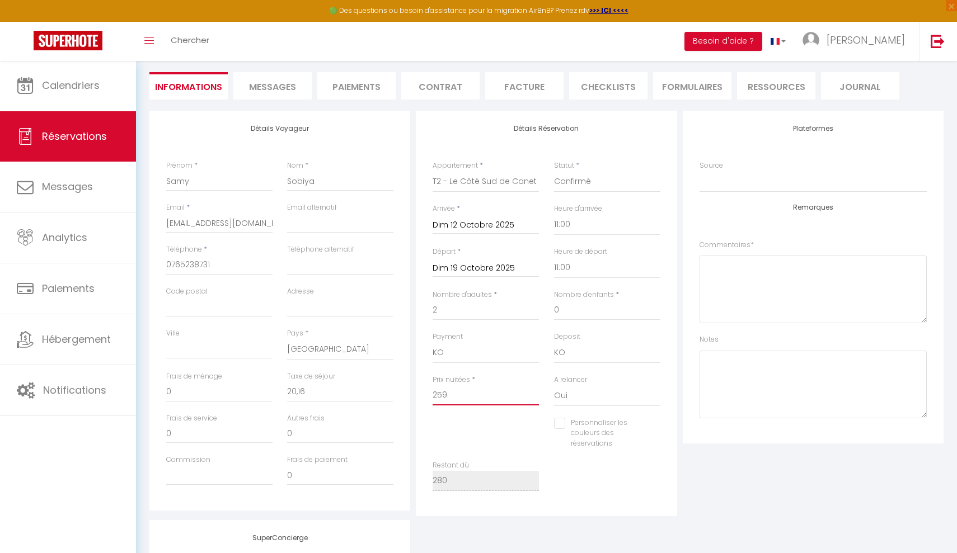
type input "259"
checkbox input "false"
type input "259,"
checkbox input "false"
type input "259,8"
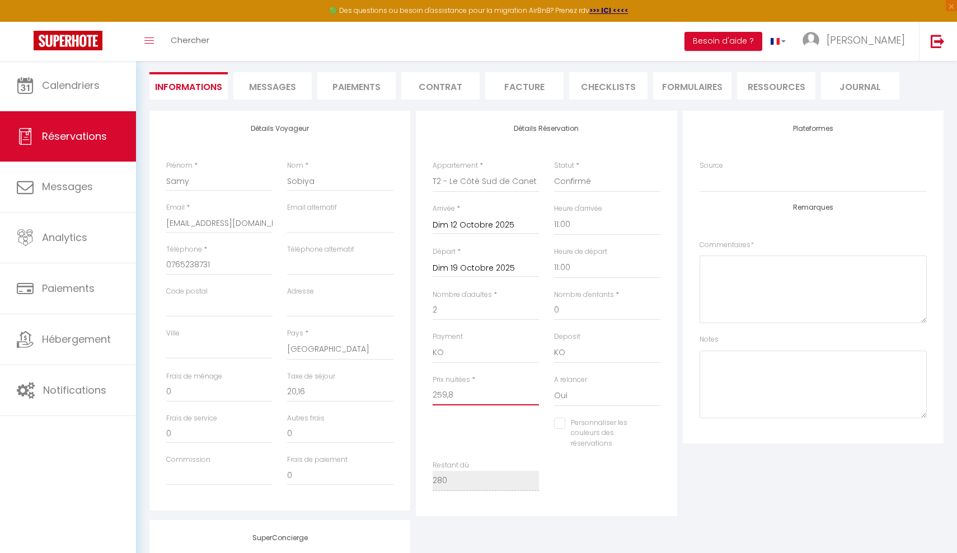
checkbox input "false"
type input "259,84"
checkbox input "false"
type input "259,84"
type input "0"
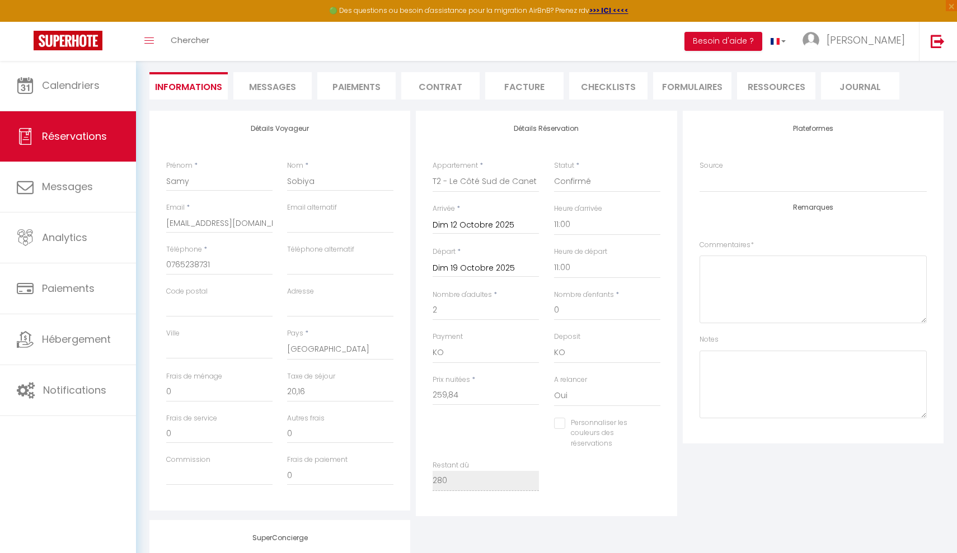
checkbox input "false"
click at [575, 456] on div "Personnaliser les couleurs des réservations #D7092E" at bounding box center [606, 439] width 121 height 43
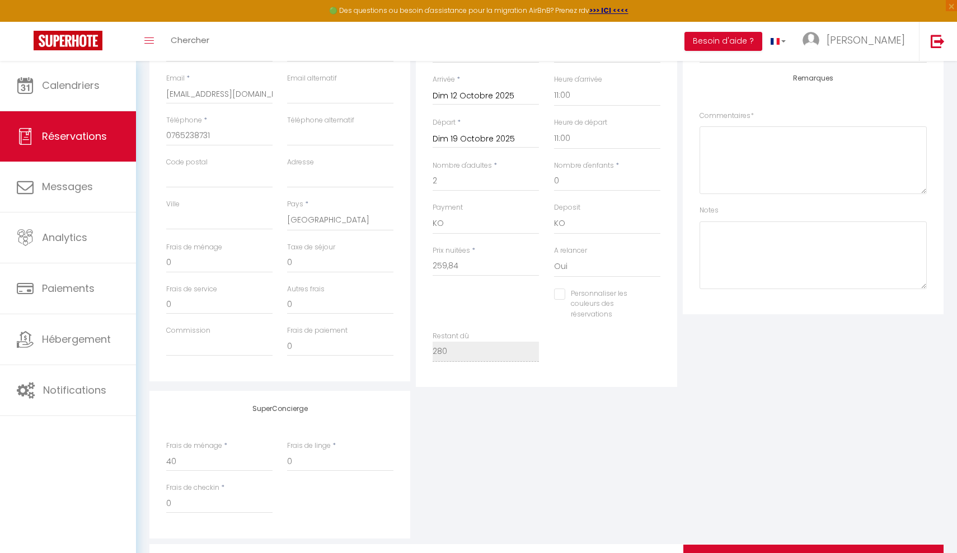
scroll to position [222, 0]
click at [344, 261] on input "0" at bounding box center [340, 266] width 106 height 20
checkbox input "false"
type input "2"
checkbox input "false"
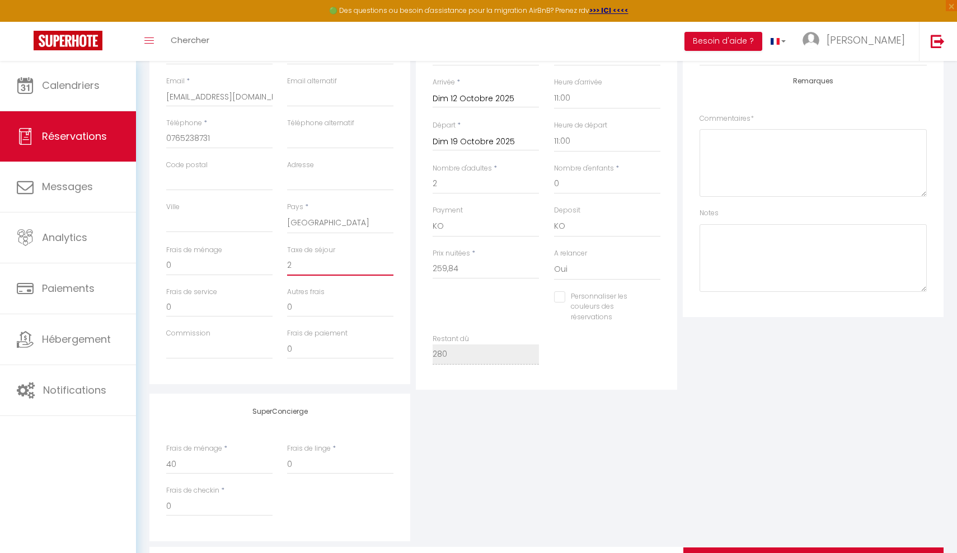
type input "20"
checkbox input "false"
type input "20?"
checkbox input "false"
type input "20"
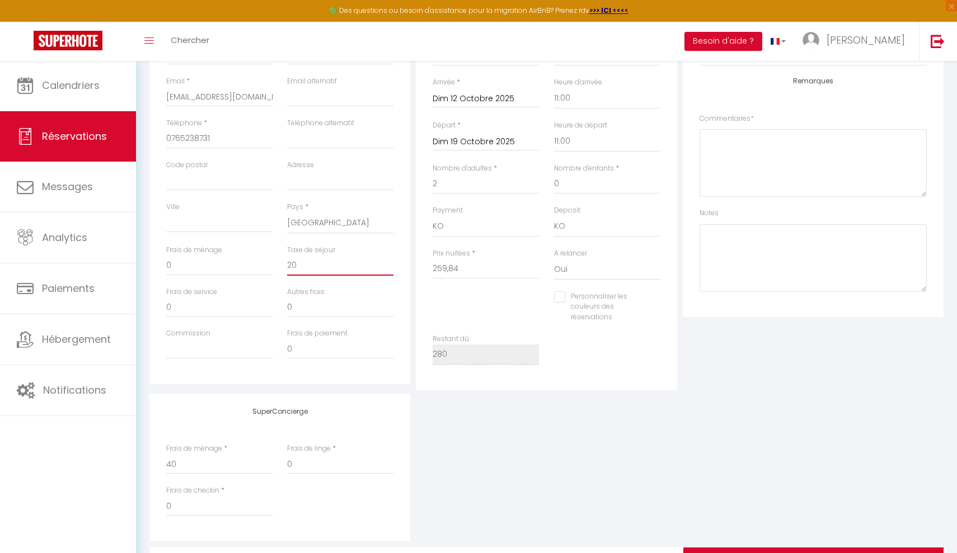
checkbox input "false"
type input "20."
checkbox input "false"
type input "20.1"
checkbox input "false"
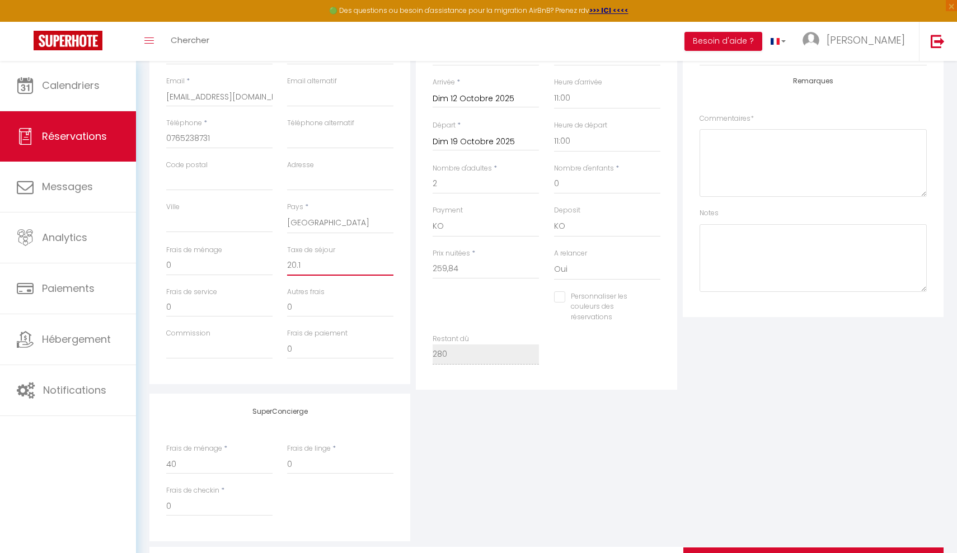
type input "20.16"
checkbox input "false"
type input "20.16"
click at [481, 268] on input "259,84" at bounding box center [486, 269] width 106 height 20
click at [451, 266] on input "259,84" at bounding box center [486, 269] width 106 height 20
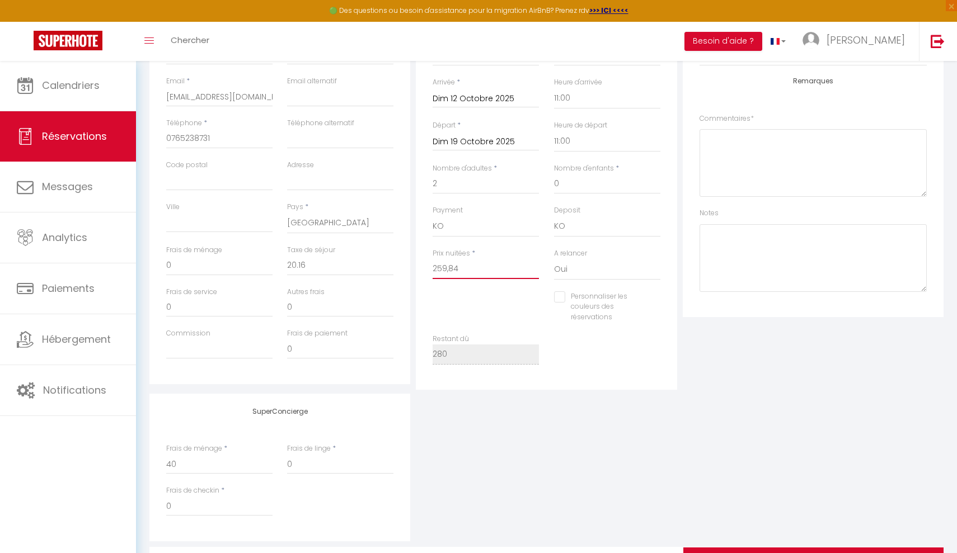
type input "25984"
checkbox input "false"
type input "259.84"
checkbox input "false"
click at [490, 268] on input "259.84" at bounding box center [486, 269] width 106 height 20
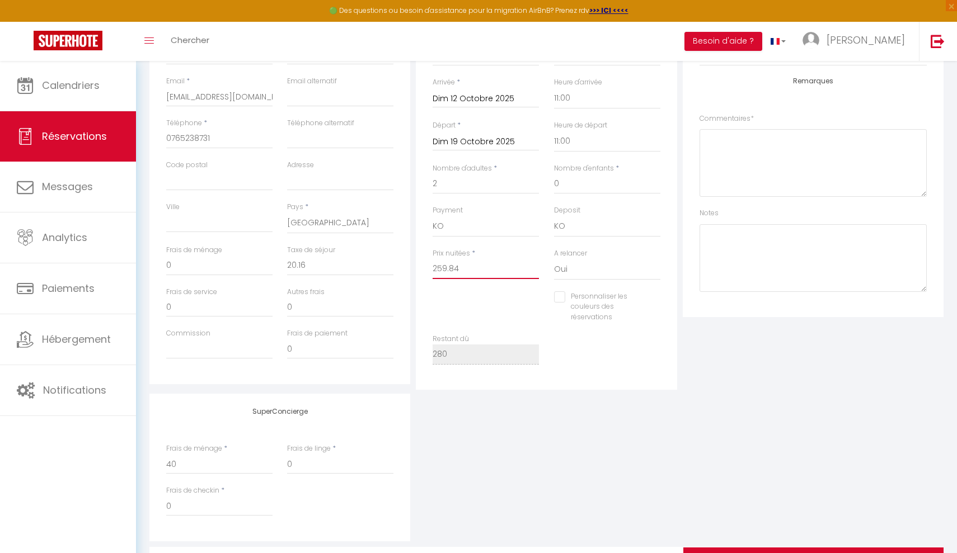
type input "259.84"
type input "0"
checkbox input "false"
click at [490, 298] on div "Personnaliser les couleurs des réservations #D7092E" at bounding box center [546, 313] width 242 height 43
click at [285, 266] on div "Taxe de séjour 0" at bounding box center [340, 266] width 121 height 42
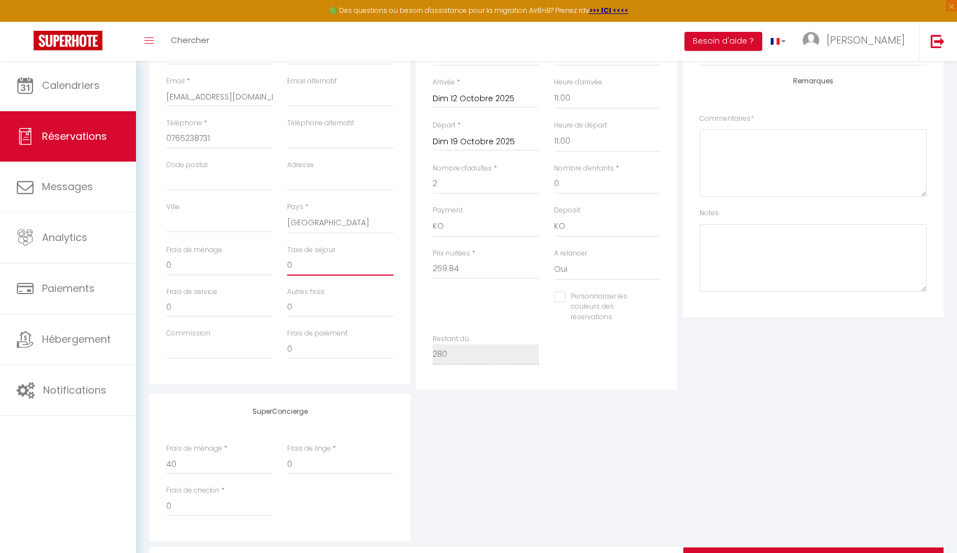
click at [301, 266] on input "0" at bounding box center [340, 266] width 106 height 20
checkbox input "false"
type input "2"
checkbox input "false"
type input "29"
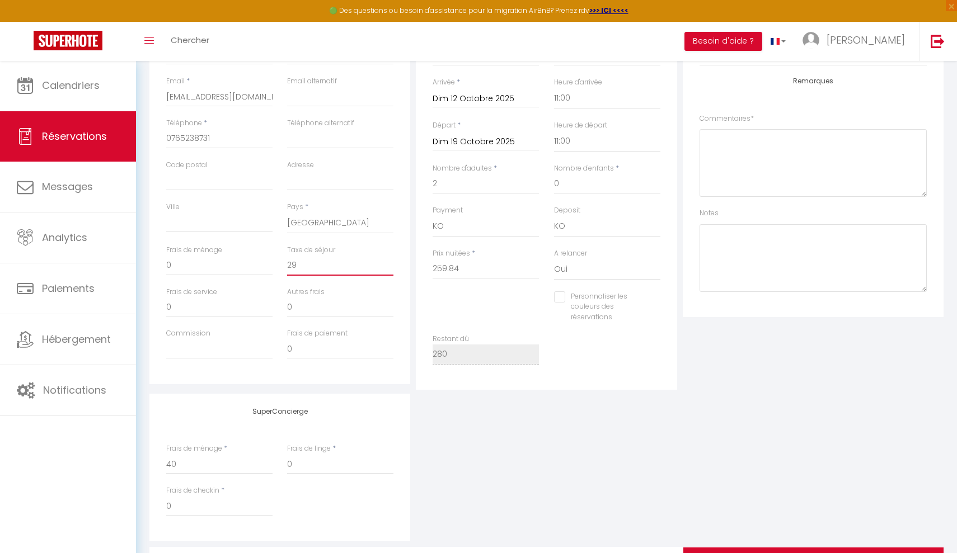
checkbox input "false"
type input "2"
checkbox input "false"
type input "20"
checkbox input "false"
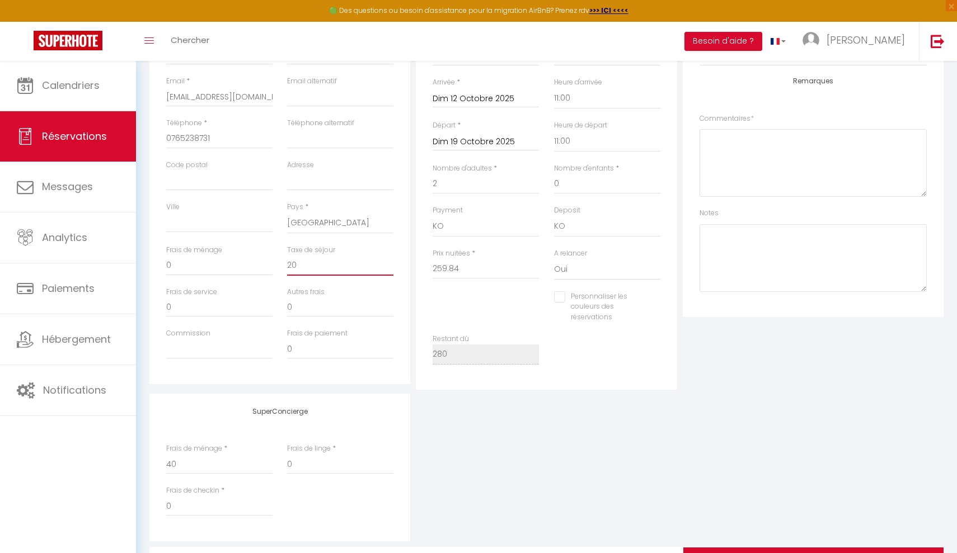
type input "20."
checkbox input "false"
type input "20.1"
checkbox input "false"
type input "20.16"
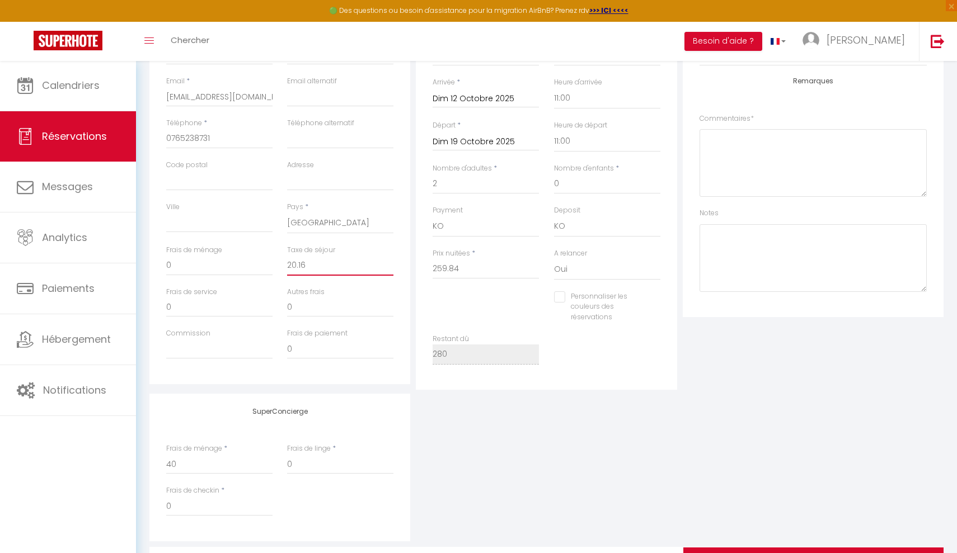
checkbox input "false"
type input "20.16"
click at [312, 311] on input "0" at bounding box center [340, 307] width 106 height 20
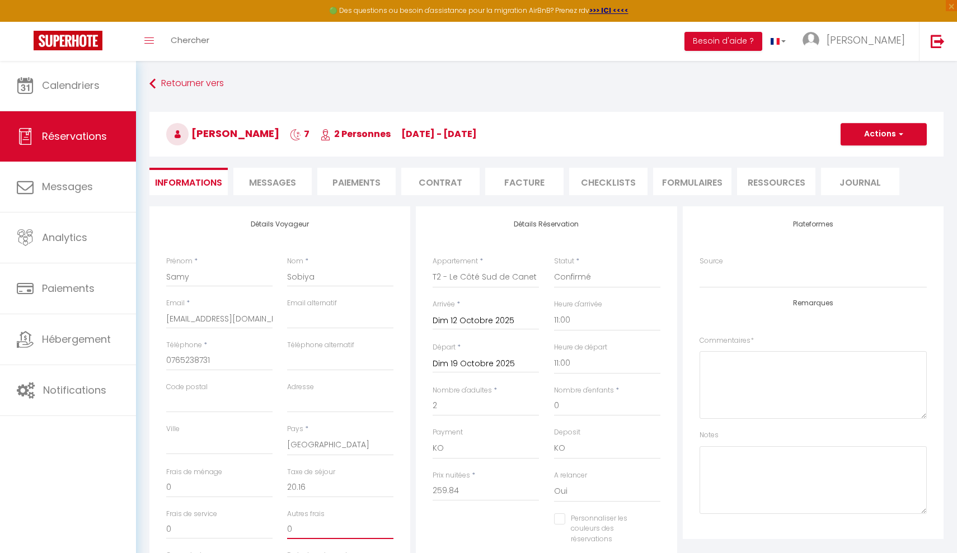
scroll to position [0, 0]
click at [852, 141] on button "Actions" at bounding box center [884, 134] width 86 height 22
click at [845, 166] on link "Enregistrer" at bounding box center [872, 159] width 88 height 15
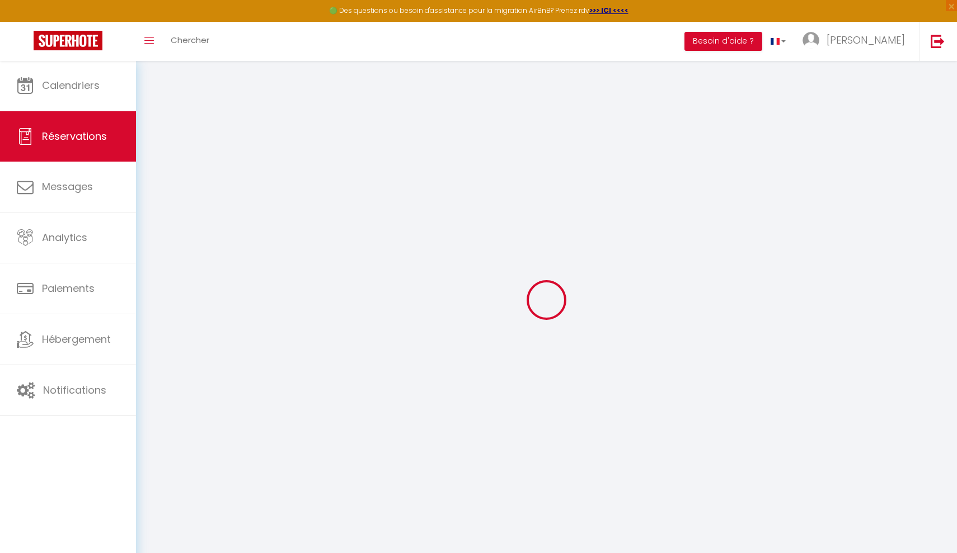
select select "not_cancelled"
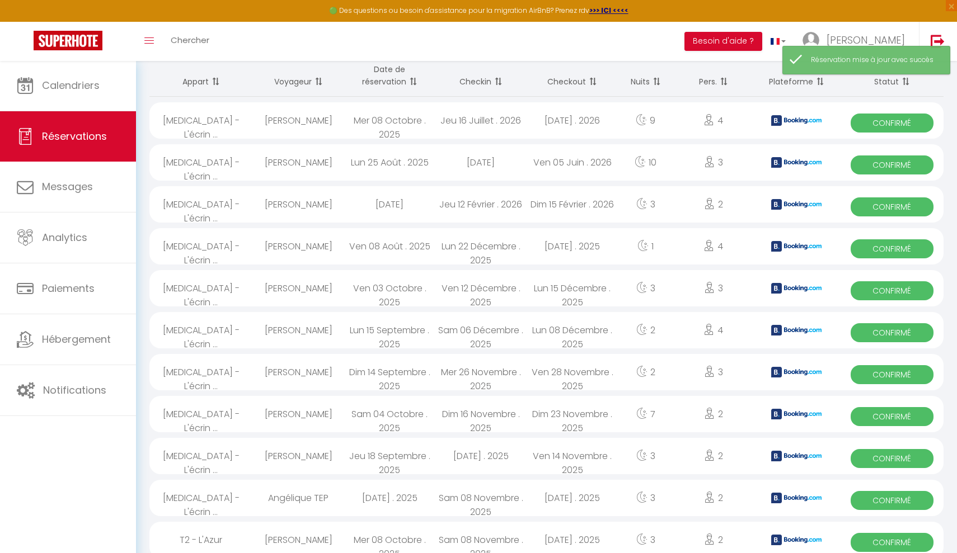
scroll to position [204, 0]
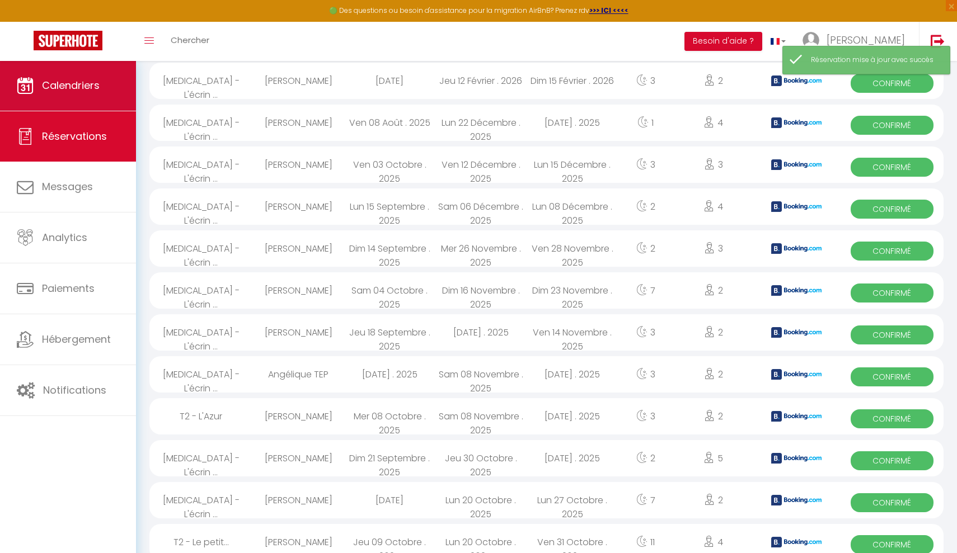
click at [93, 81] on span "Calendriers" at bounding box center [71, 85] width 58 height 14
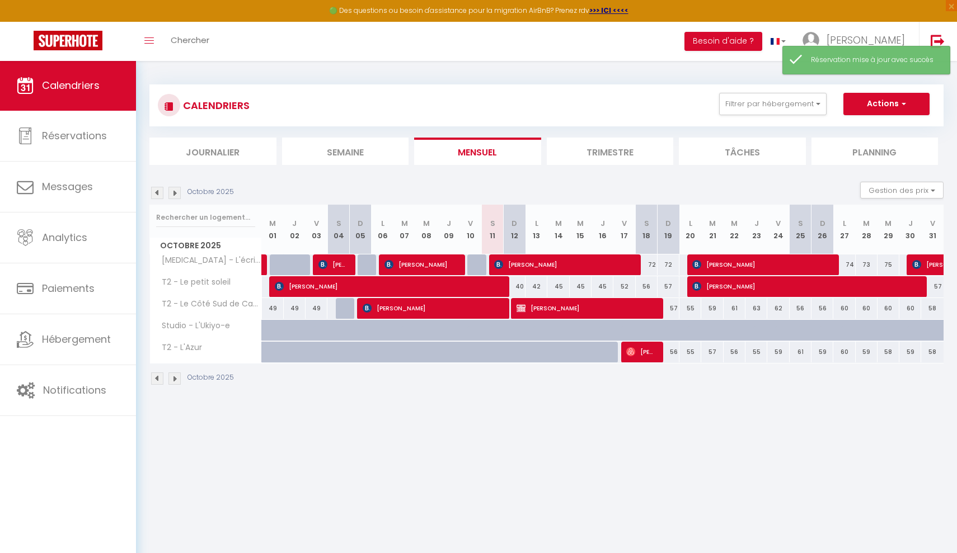
click at [551, 312] on span "[PERSON_NAME]" at bounding box center [586, 308] width 138 height 21
select select "KO"
select select "0"
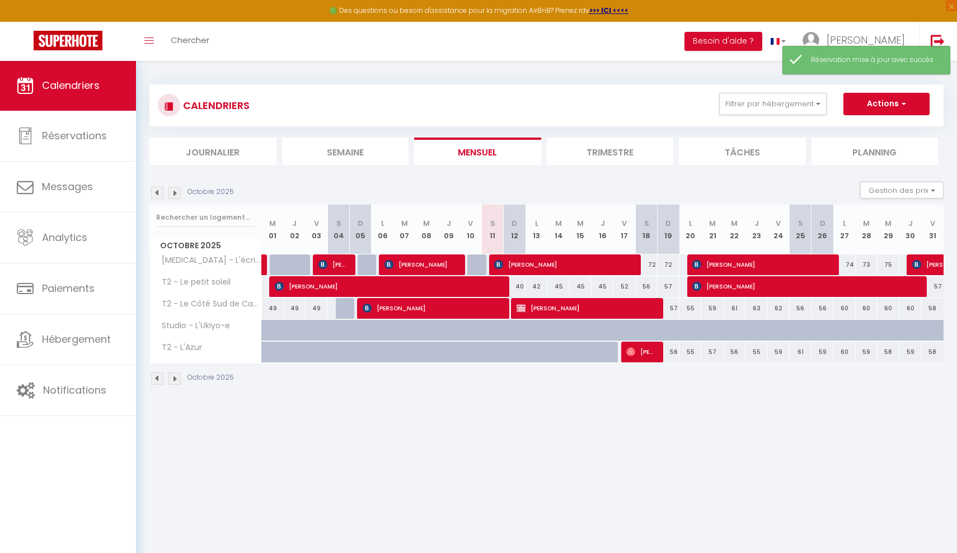
select select "1"
select select
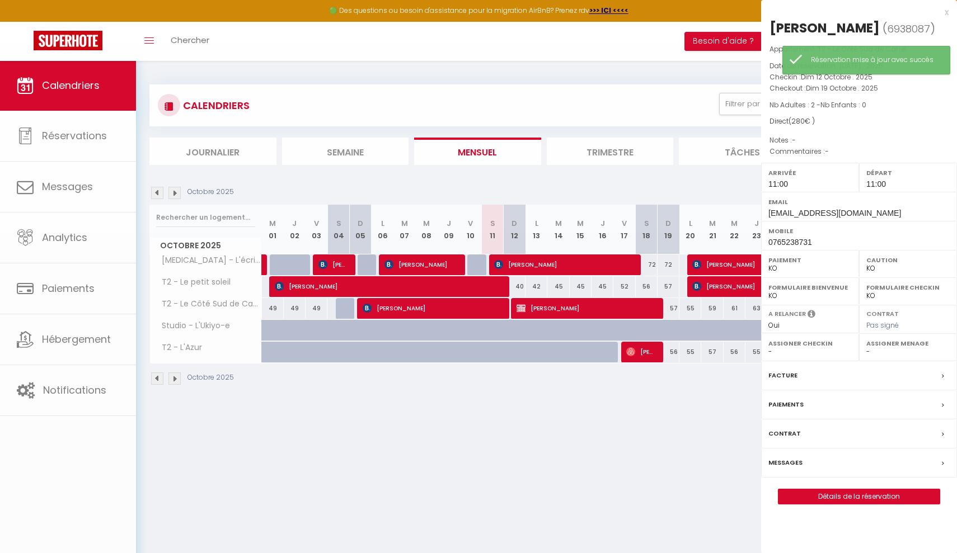
select select "51273"
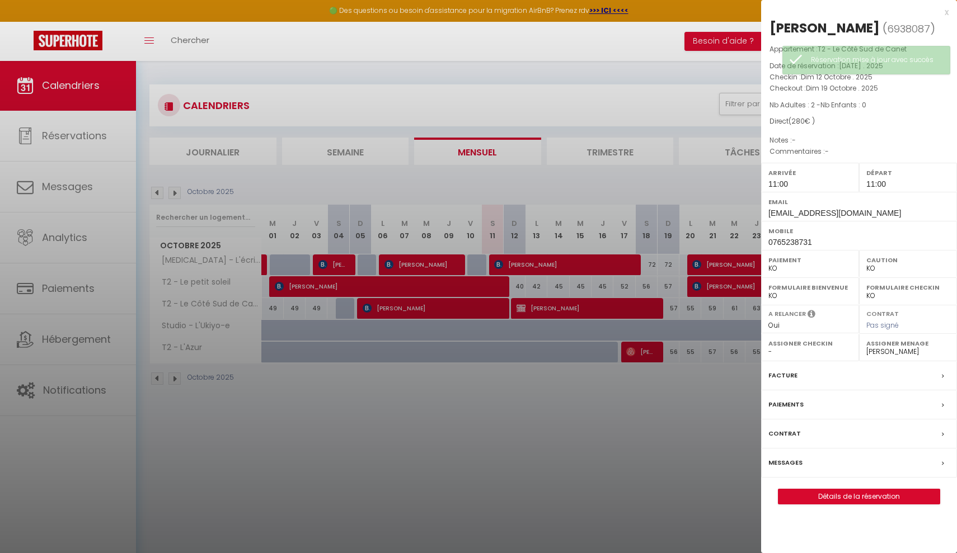
click at [790, 485] on div "Samy Sobiya ( 6938087 ) Appartement : T2 - Le Côté Sud de Canet Date de réserva…" at bounding box center [859, 262] width 196 height 486
click at [794, 493] on link "Détails de la réservation" at bounding box center [858, 497] width 161 height 15
select select
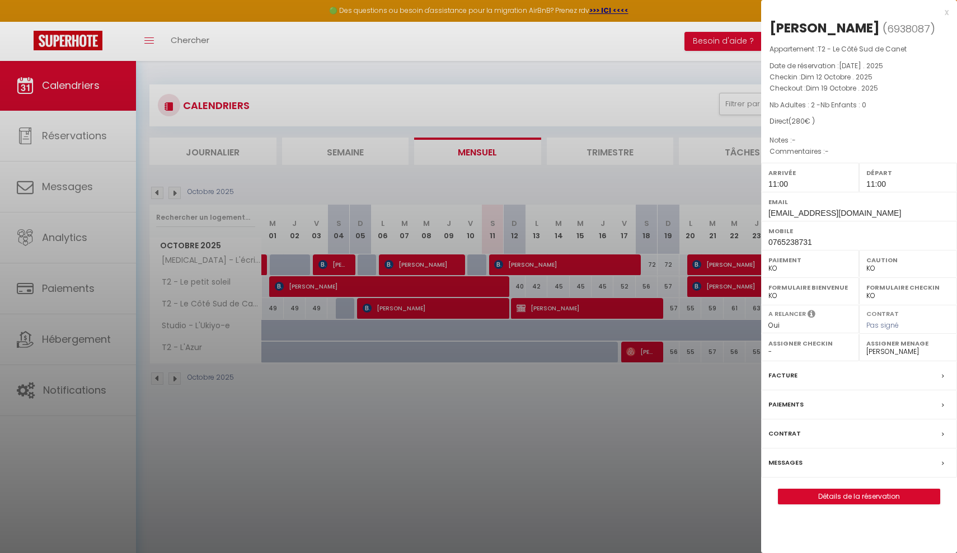
select select
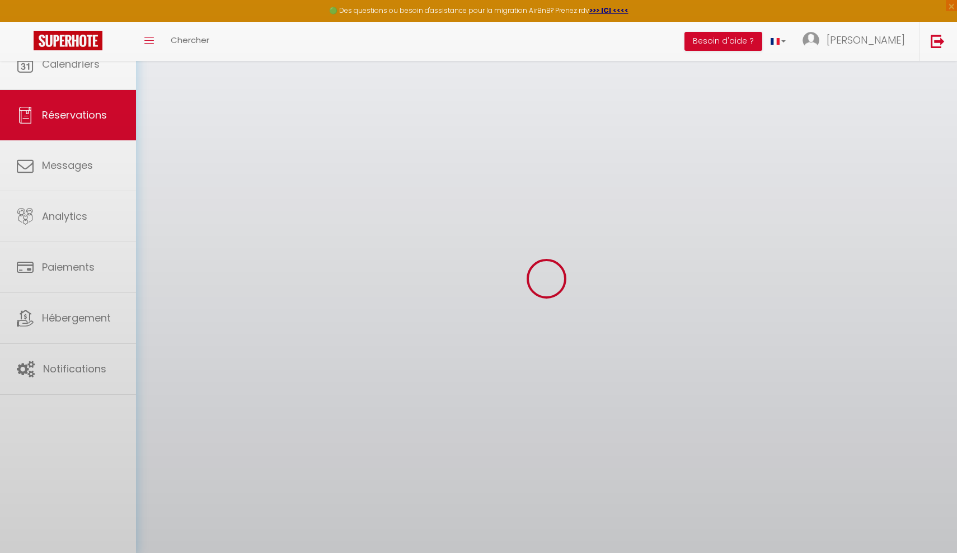
select select
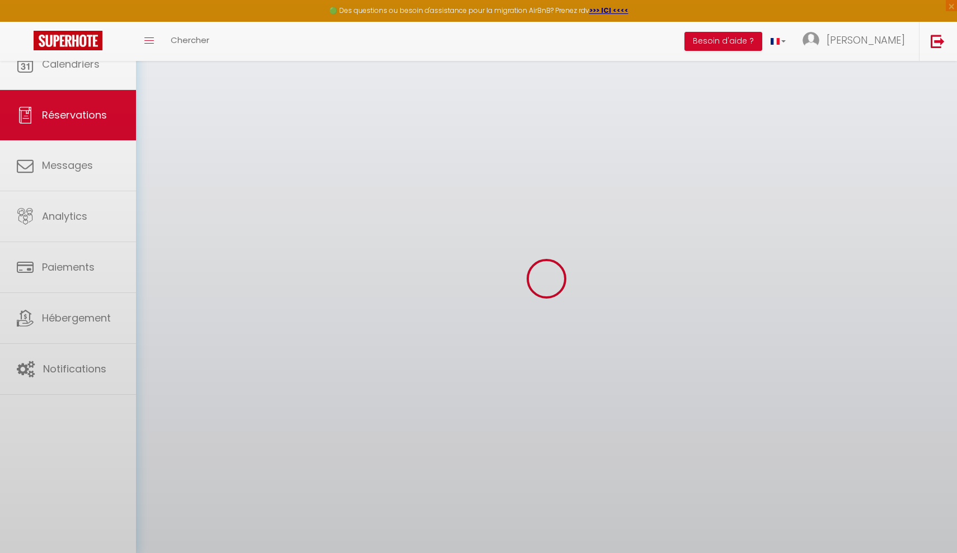
select select
checkbox input "false"
select select
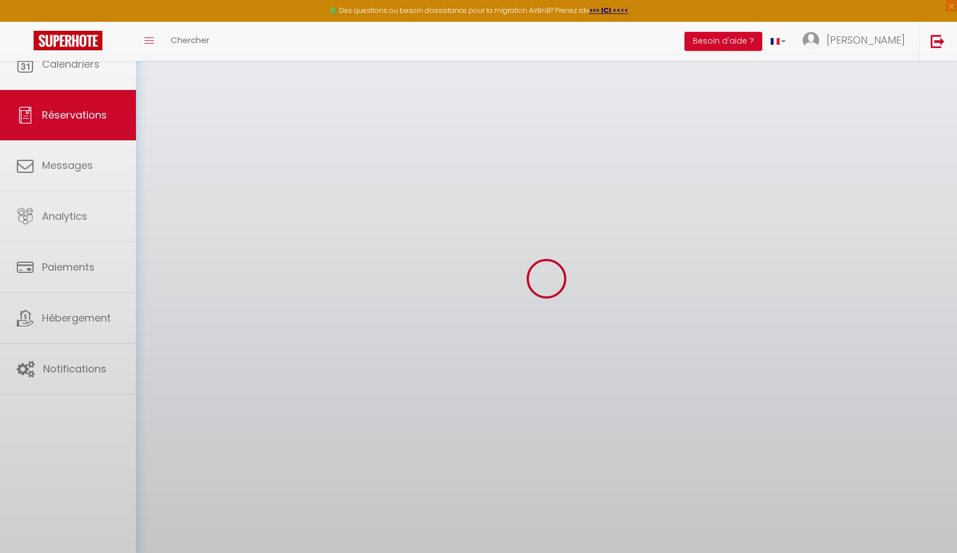
select select
checkbox input "false"
select select
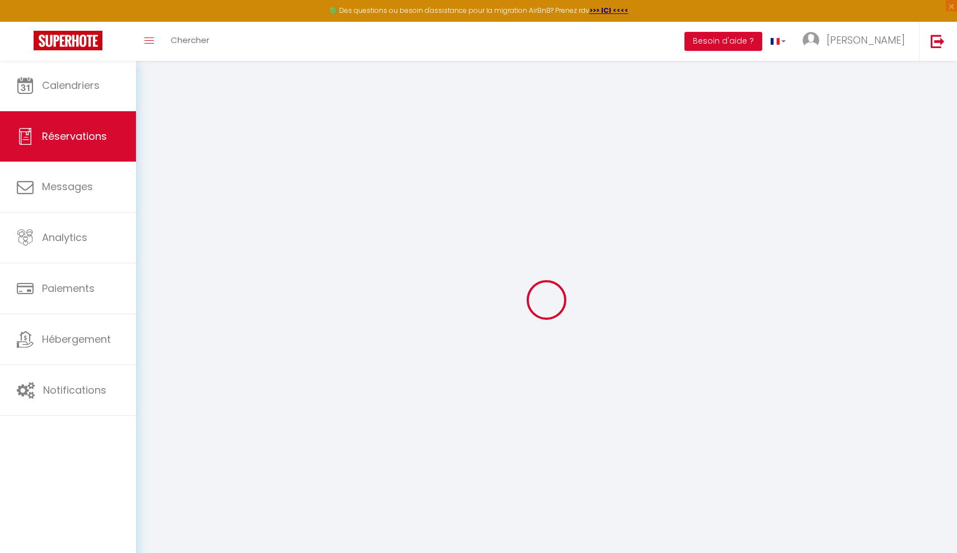
type input "Samy"
type input "Sobiya"
type input "[EMAIL_ADDRESS][DOMAIN_NAME]"
type input "0765238731"
select select "FR"
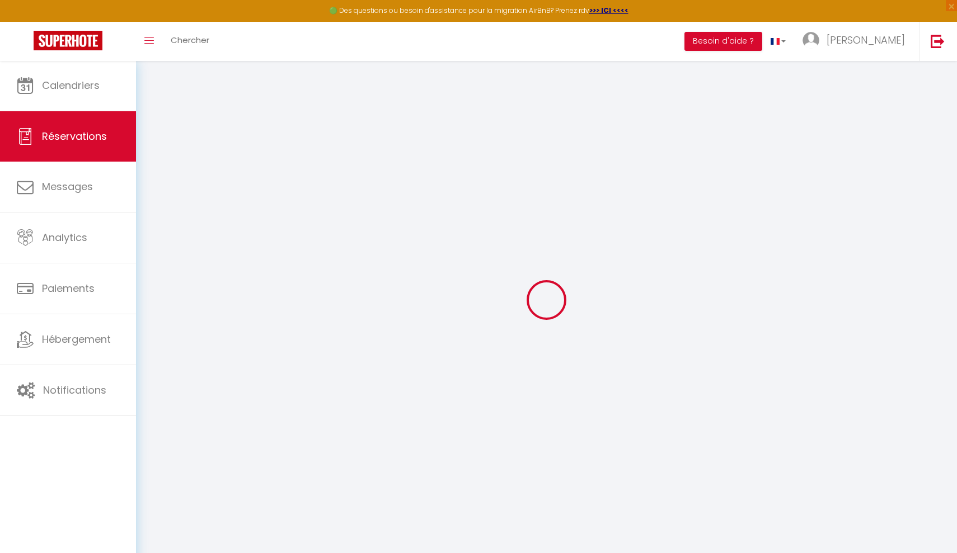
select select "77773"
select select "2"
type input "Dim 12 Octobre 2025"
select select
type input "Dim 19 Octobre 2025"
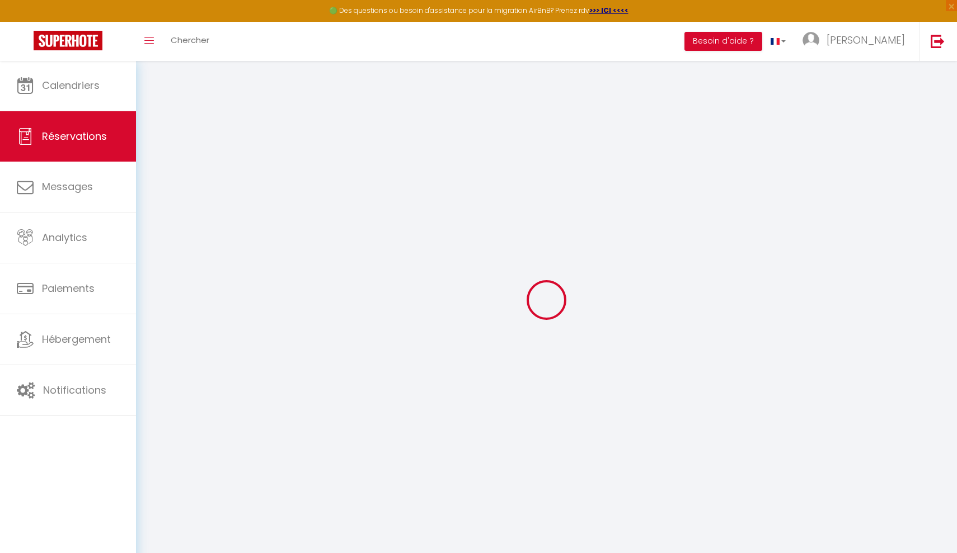
select select
type input "2"
select select "10"
select select
type input "259.84"
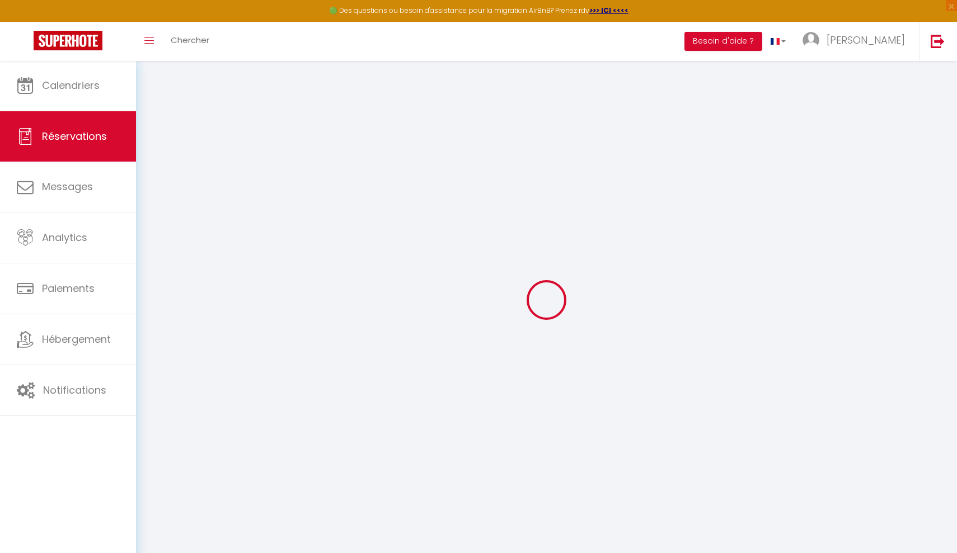
checkbox input "false"
type input "280"
type input "40"
type input "0"
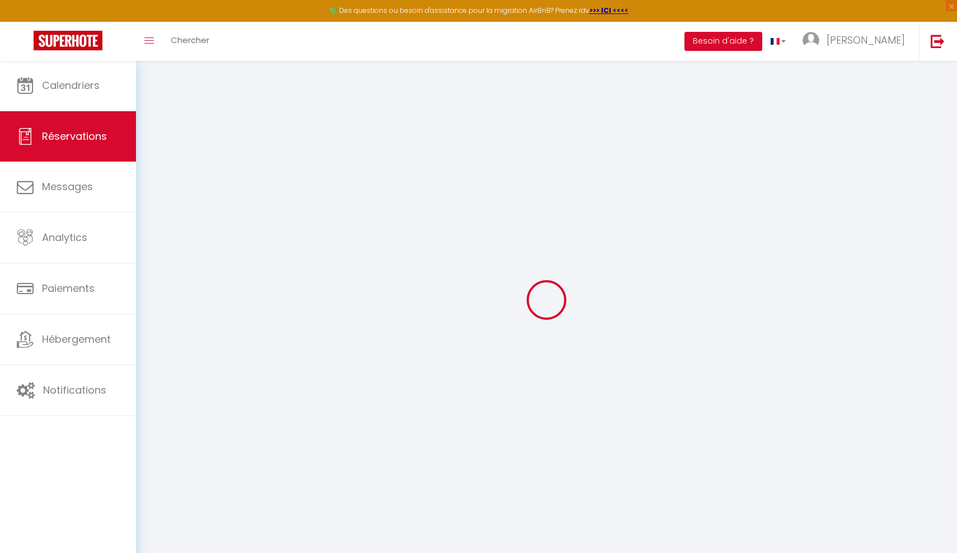
select select
select select "14"
checkbox input "false"
select select
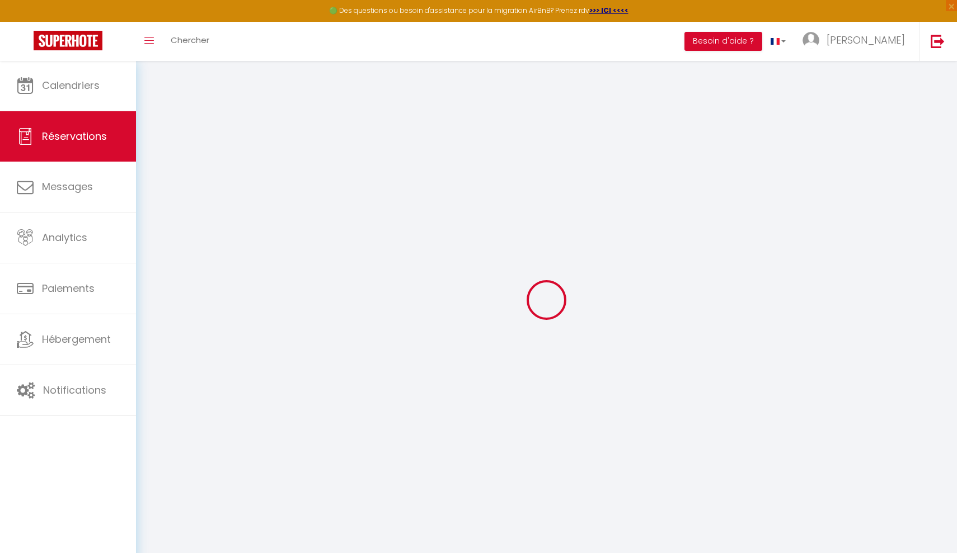
select select
checkbox input "false"
select select
checkbox input "false"
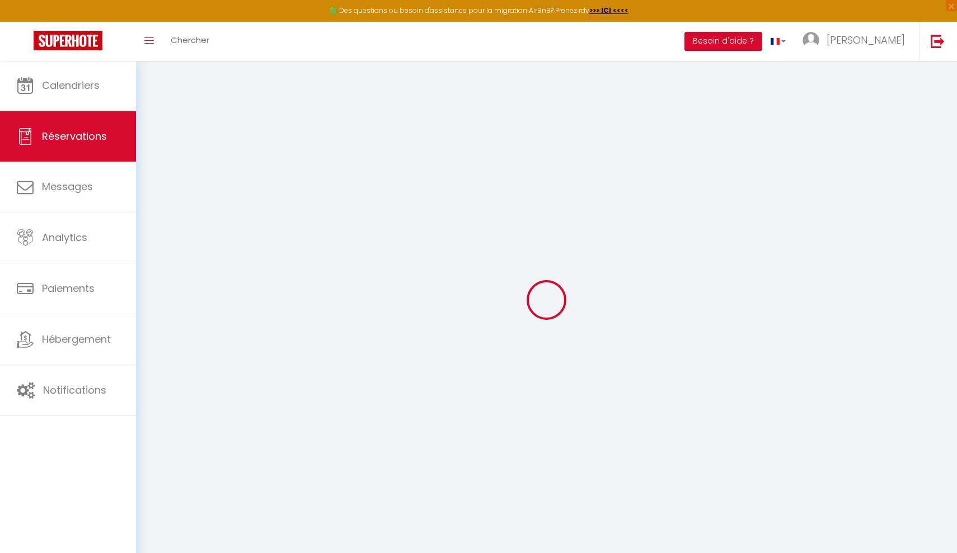
select select
checkbox input "false"
type input "20.16"
select select
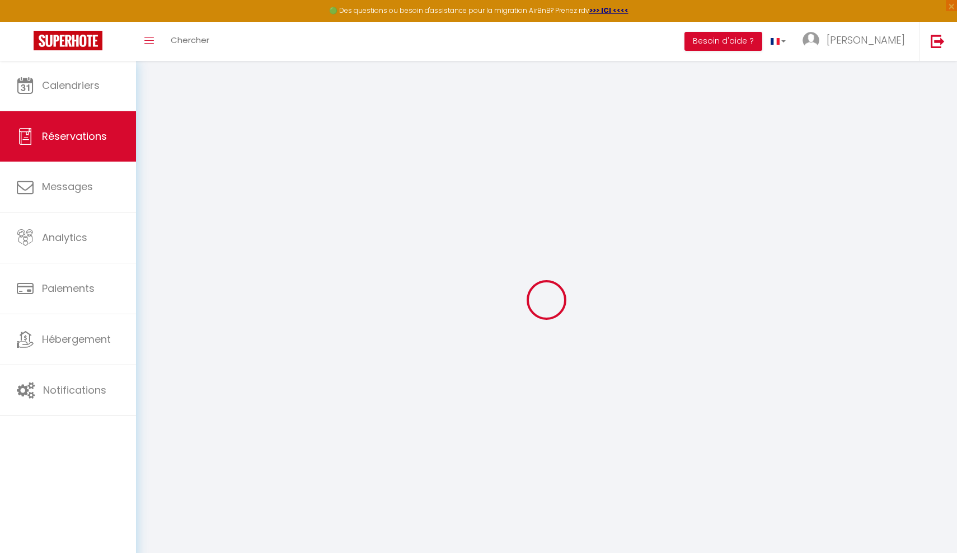
select select
checkbox input "false"
select select "11:00"
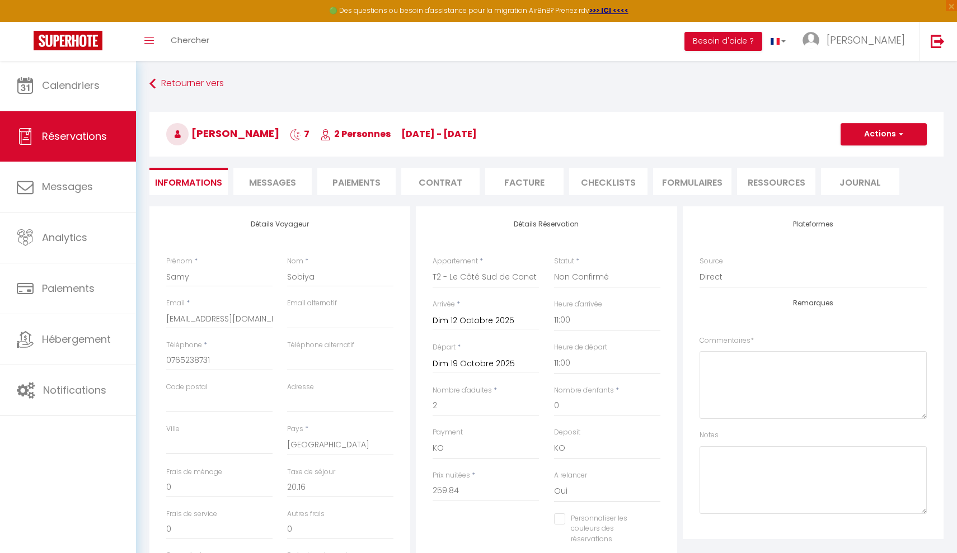
click at [371, 180] on li "Paiements" at bounding box center [356, 181] width 78 height 27
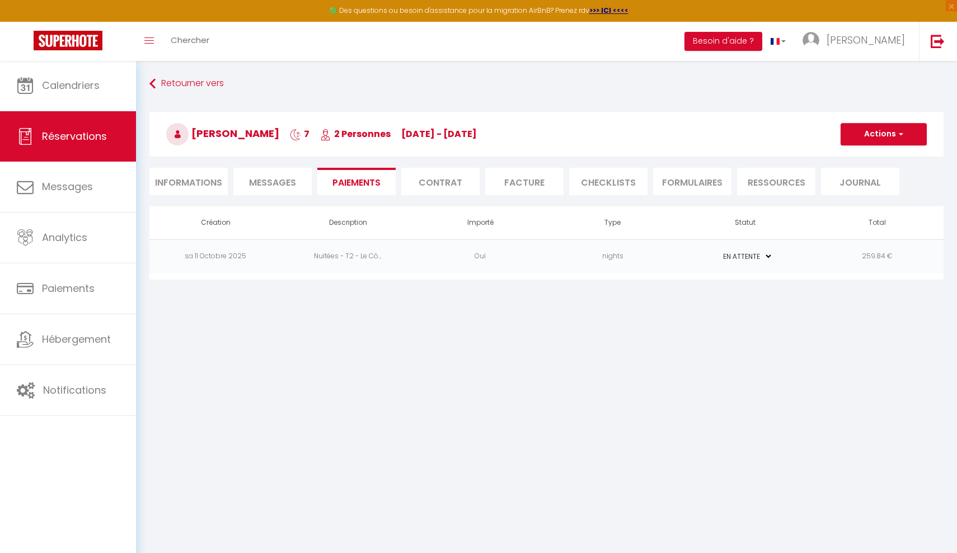
click at [192, 182] on li "Informations" at bounding box center [188, 181] width 78 height 27
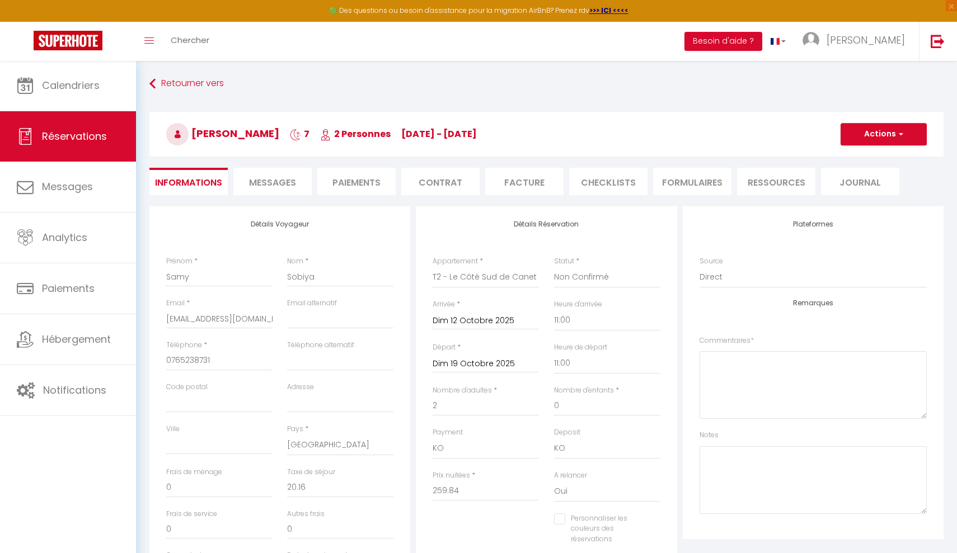
click at [356, 185] on li "Paiements" at bounding box center [356, 181] width 78 height 27
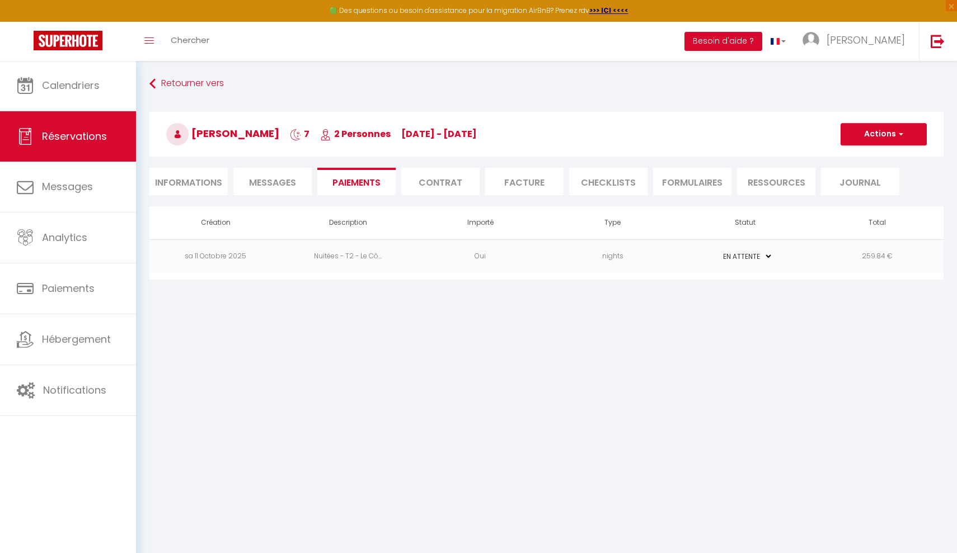
click at [877, 132] on button "Actions" at bounding box center [884, 134] width 86 height 22
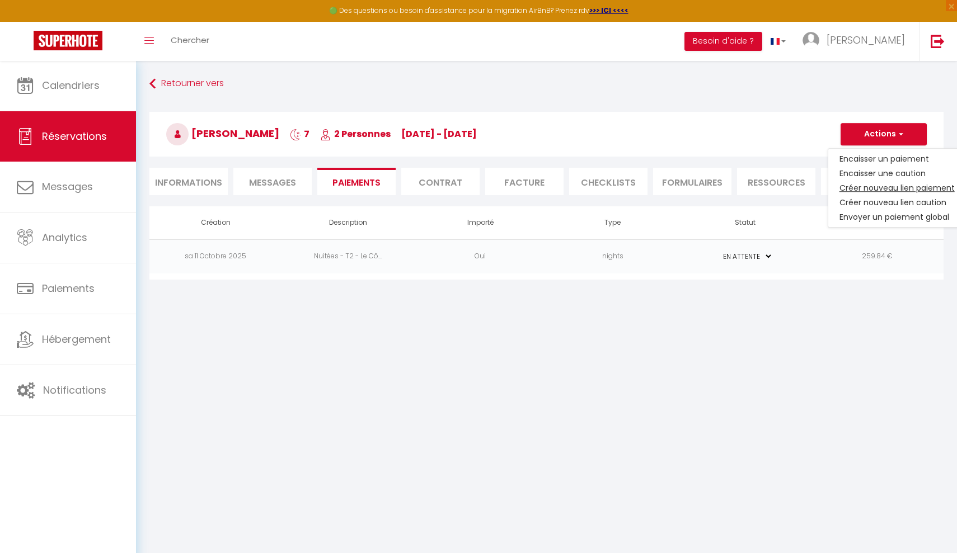
click at [853, 190] on link "Créer nouveau lien paiement" at bounding box center [897, 188] width 138 height 15
select select "nights"
type input "[EMAIL_ADDRESS][DOMAIN_NAME]"
select select "16279"
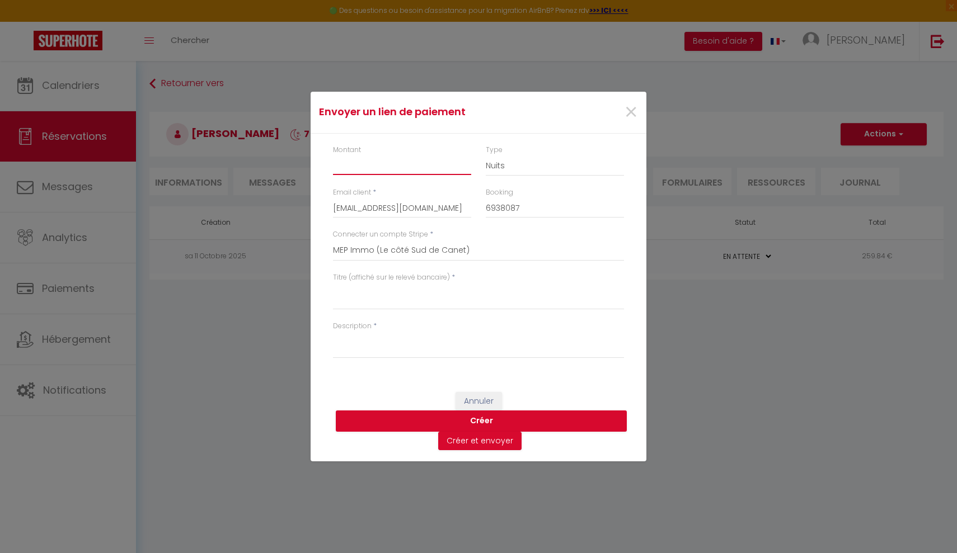
click at [368, 167] on input "Montant" at bounding box center [402, 165] width 138 height 20
click at [356, 293] on textarea "Titre (affiché sur le relevé bancaire)" at bounding box center [478, 296] width 291 height 27
click at [365, 355] on textarea "Description" at bounding box center [478, 345] width 291 height 27
click at [458, 420] on button "Créer" at bounding box center [481, 421] width 291 height 21
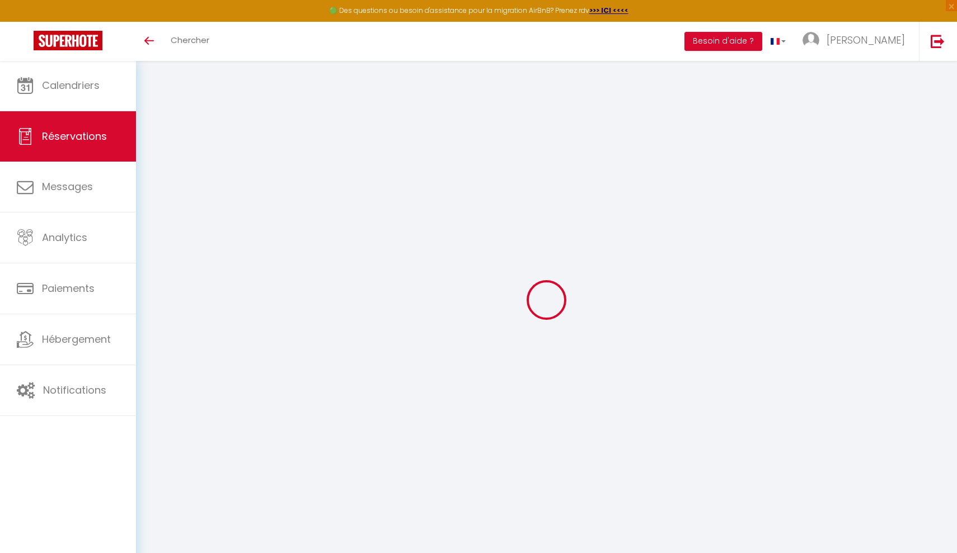
select select "0"
select select
checkbox input "false"
select select
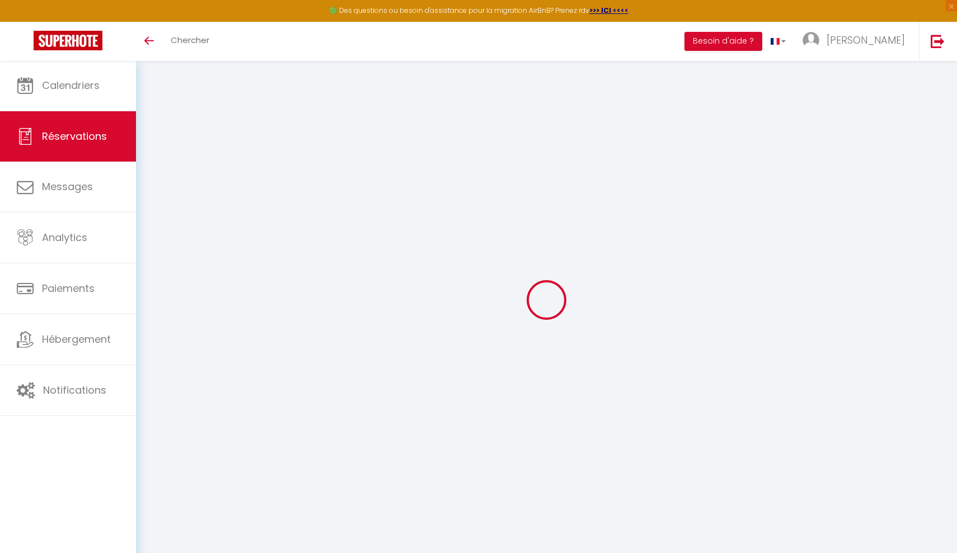
select select
checkbox input "false"
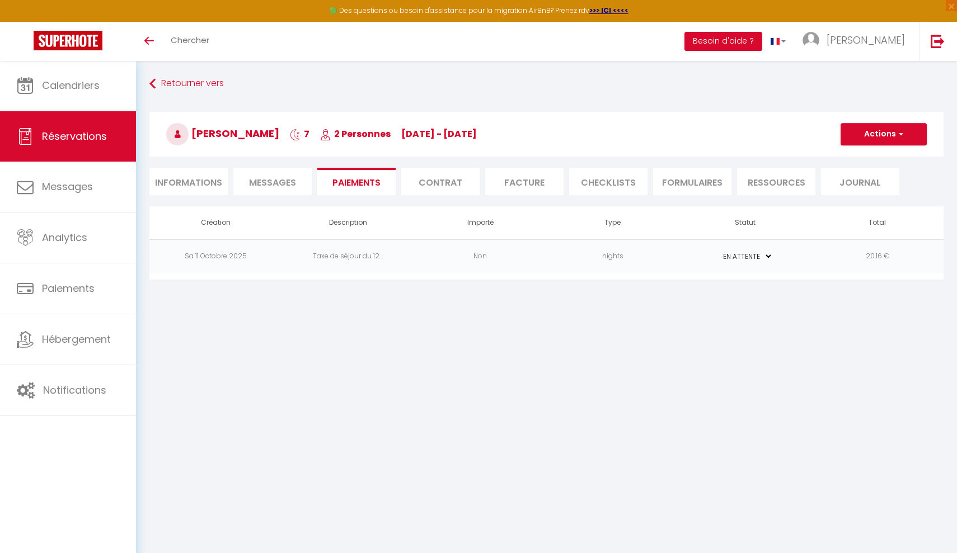
click at [866, 133] on button "Actions" at bounding box center [884, 134] width 86 height 22
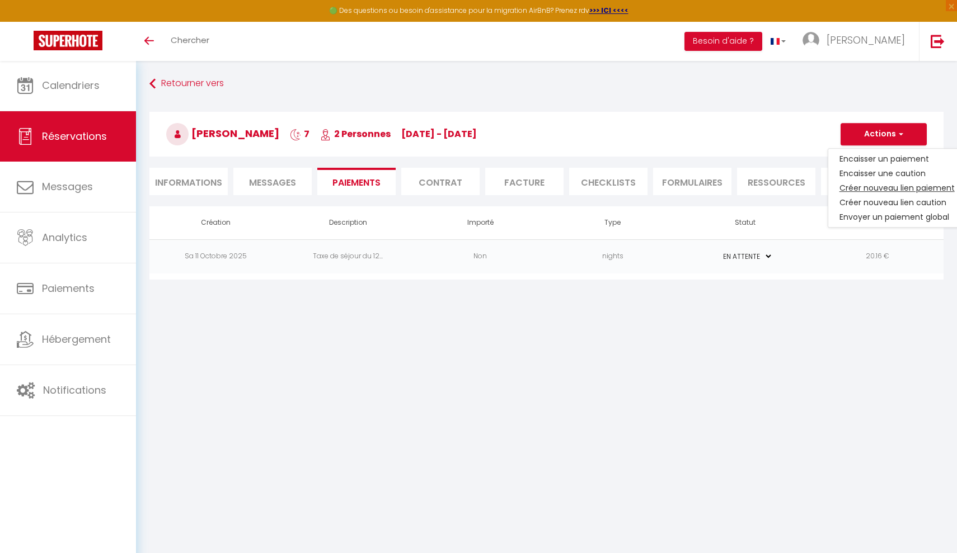
click at [862, 189] on link "Créer nouveau lien paiement" at bounding box center [897, 188] width 138 height 15
select select "nights"
type input "w718311@gmail.com"
select select "16279"
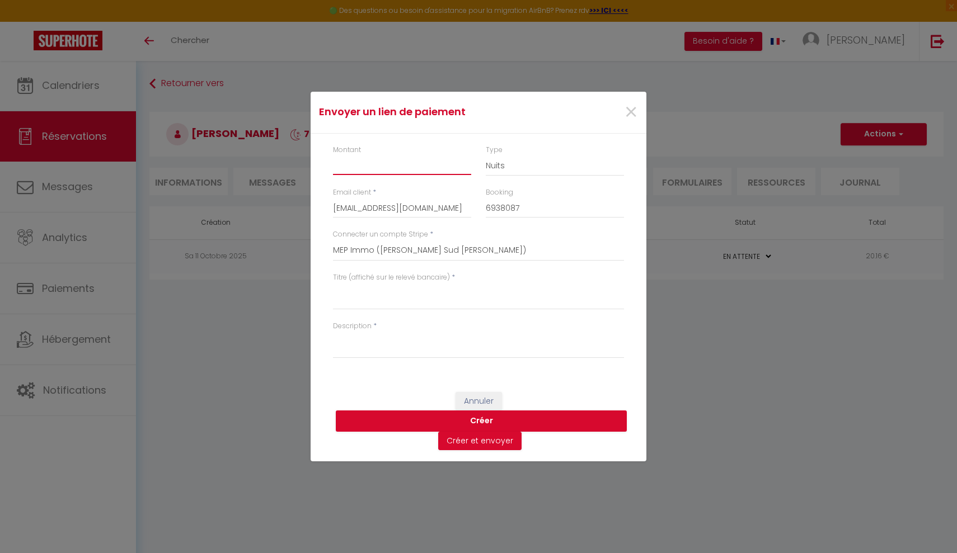
click at [400, 161] on input "Montant" at bounding box center [402, 165] width 138 height 20
type input "259.84"
click at [348, 297] on textarea "Titre (affiché sur le relevé bancaire)" at bounding box center [478, 296] width 291 height 27
type textarea "Le côté Sud de Canet"
click at [348, 349] on textarea "Description" at bounding box center [478, 345] width 291 height 27
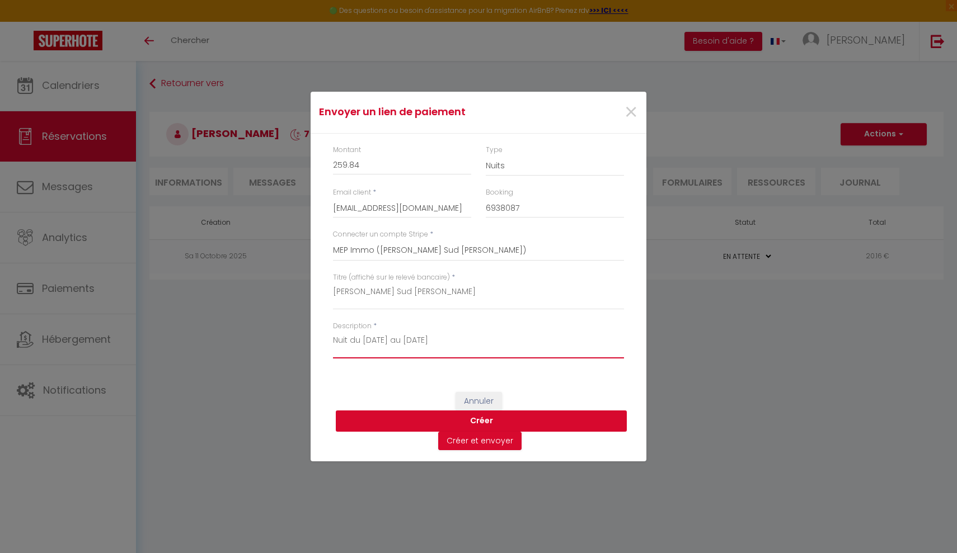
type textarea "Nuit du 12/10/2025 au 19/10/2025"
click at [381, 413] on button "Créer" at bounding box center [481, 421] width 291 height 21
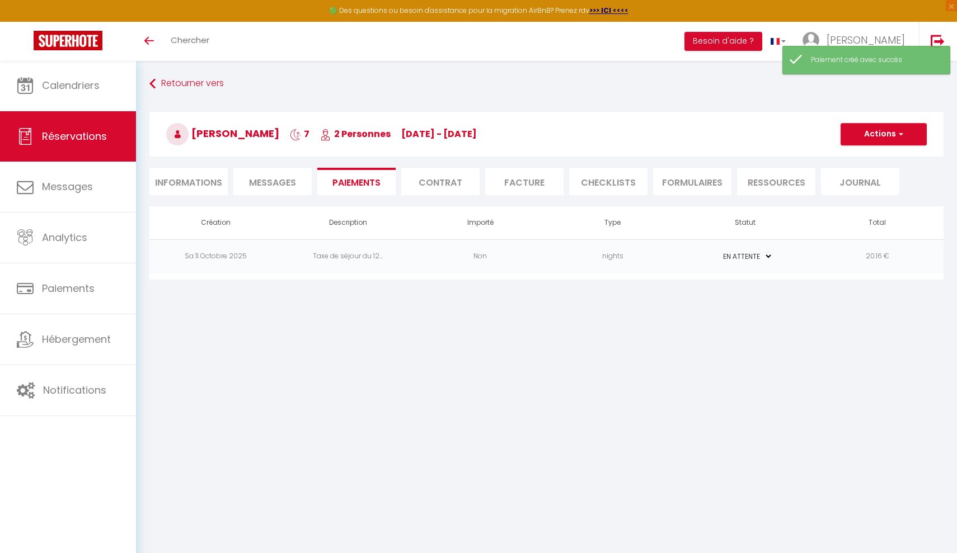
select select "0"
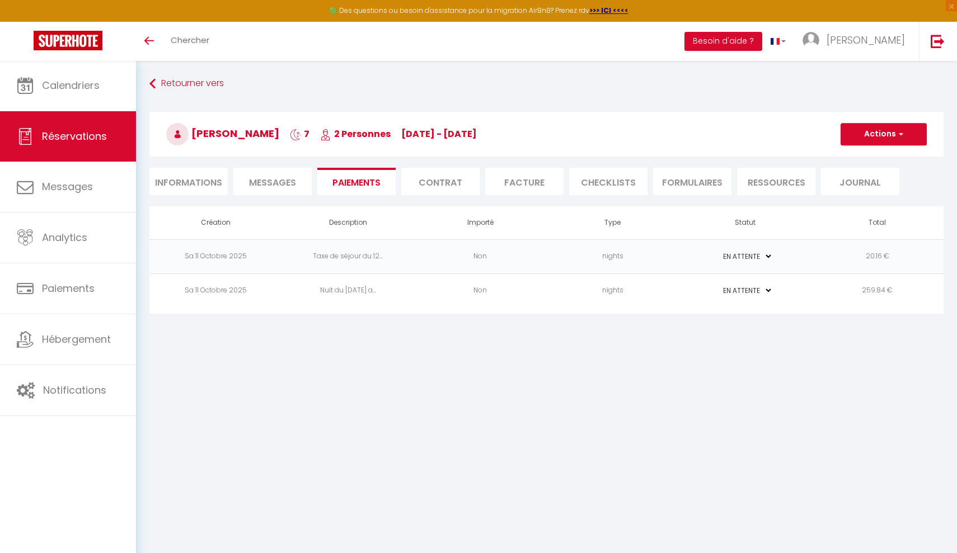
click at [861, 134] on button "Actions" at bounding box center [884, 134] width 86 height 22
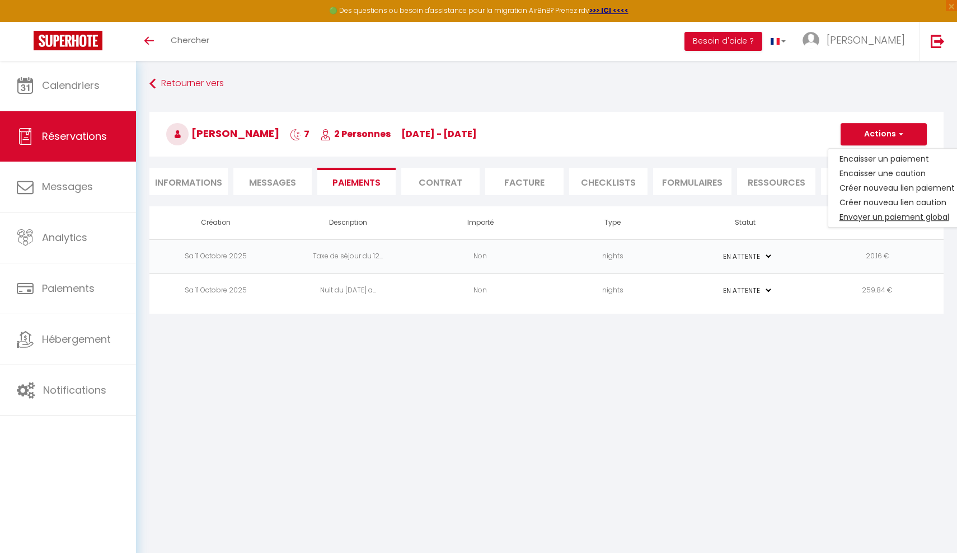
click at [846, 218] on link "Envoyer un paiement global" at bounding box center [897, 217] width 138 height 15
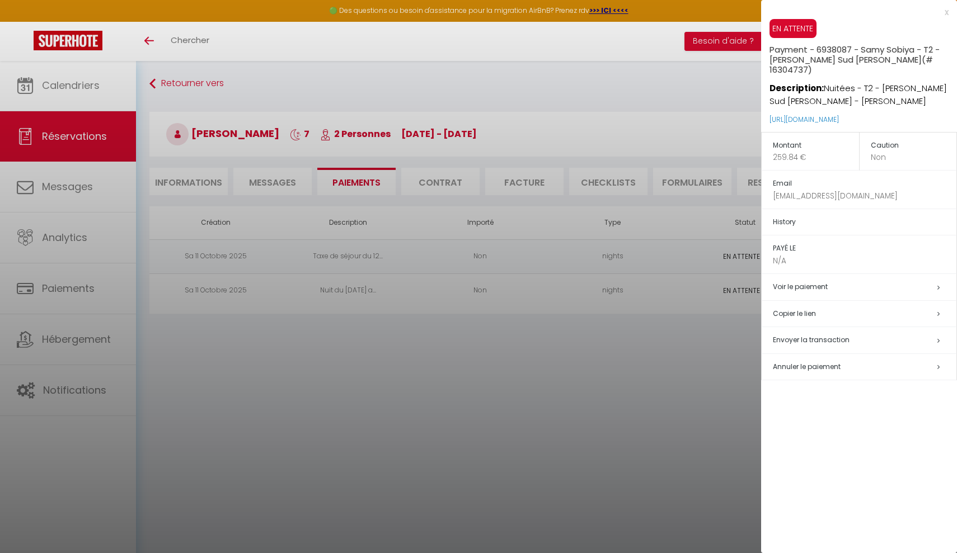
click at [942, 281] on h5 "Voir le paiement" at bounding box center [865, 287] width 184 height 13
click at [939, 284] on icon at bounding box center [938, 287] width 2 height 7
click at [730, 355] on div at bounding box center [478, 276] width 957 height 553
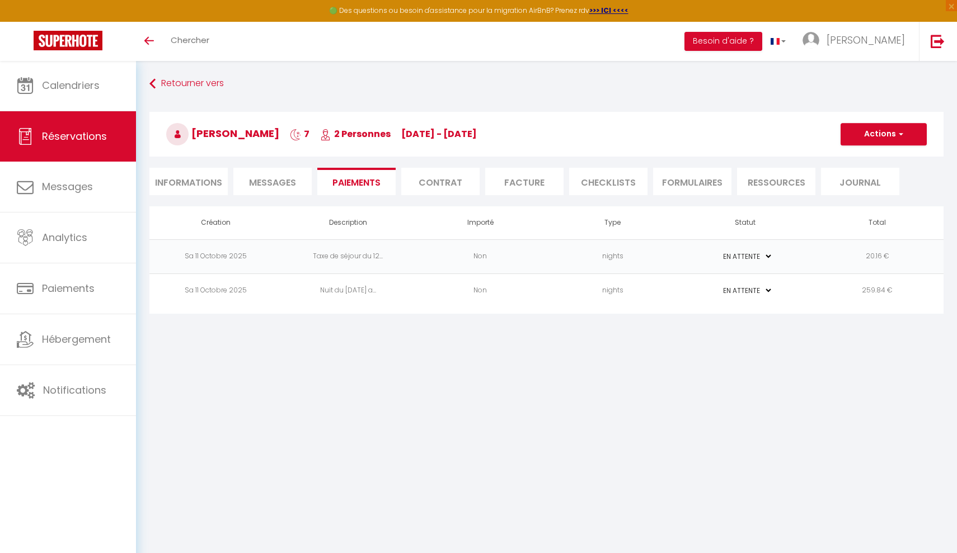
click at [870, 136] on button "Actions" at bounding box center [884, 134] width 86 height 22
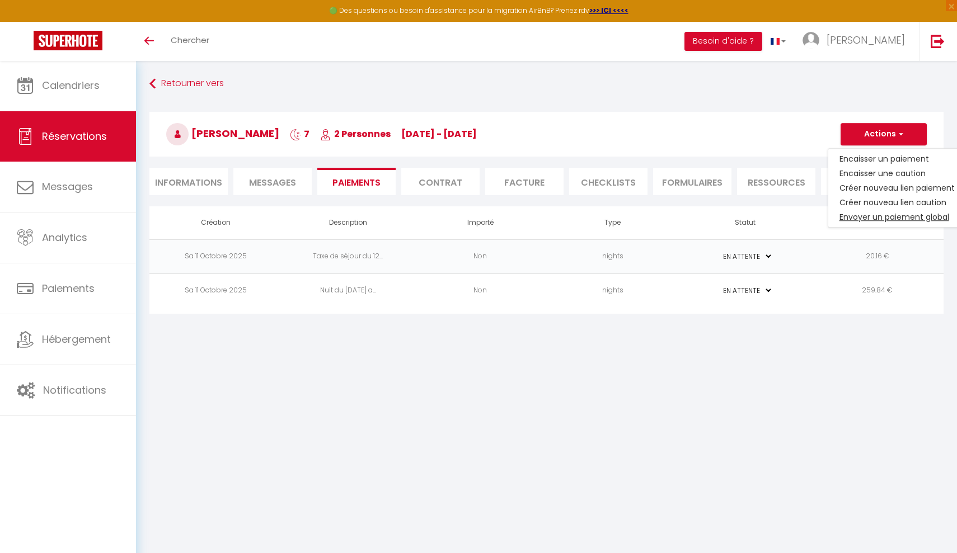
click at [847, 217] on link "Envoyer un paiement global" at bounding box center [897, 217] width 138 height 15
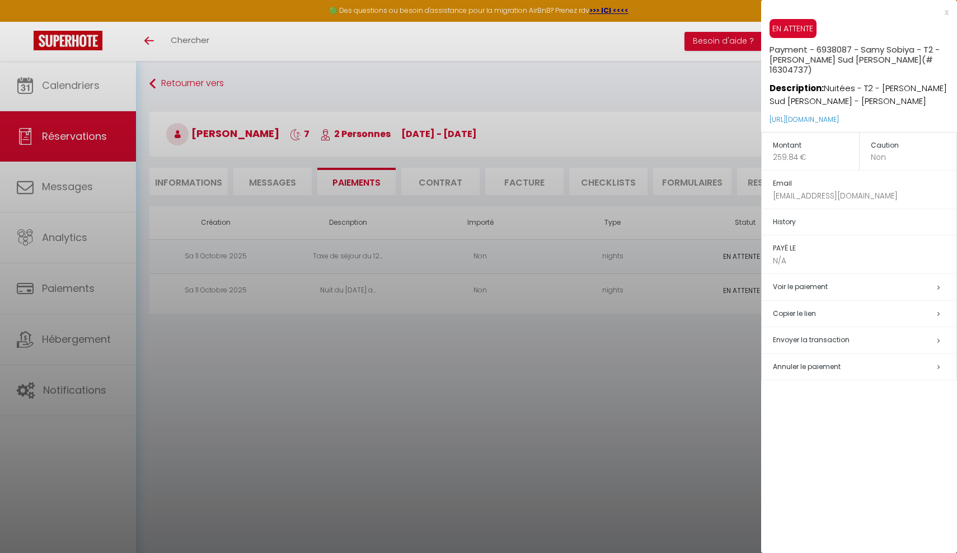
click at [790, 152] on p "259.84 €" at bounding box center [816, 158] width 86 height 12
click at [736, 325] on div at bounding box center [478, 276] width 957 height 553
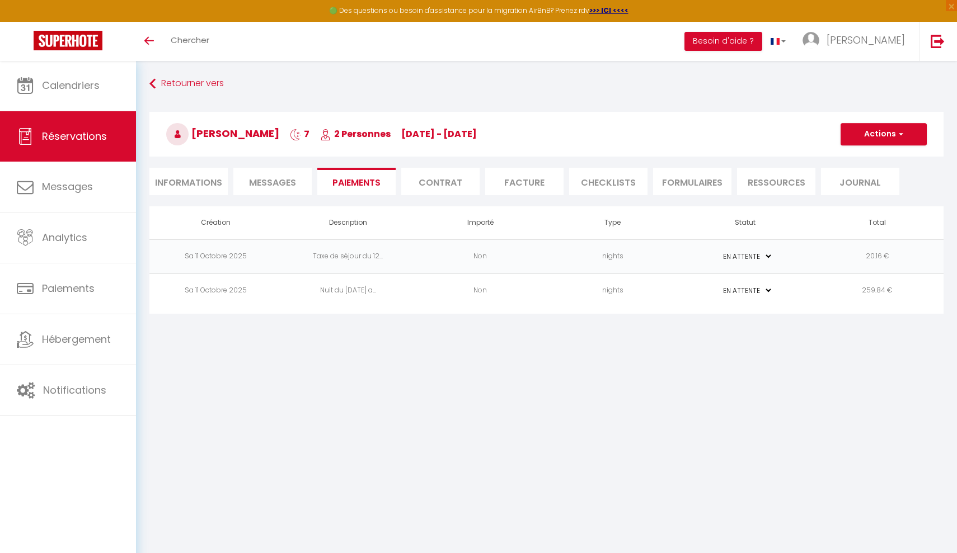
click at [886, 139] on button "Actions" at bounding box center [884, 134] width 86 height 22
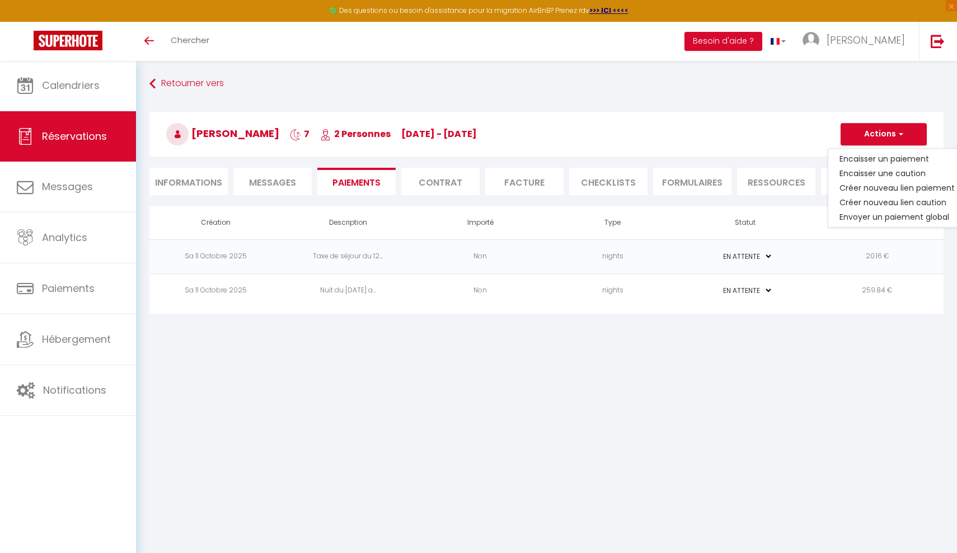
click at [710, 278] on td "PAYÉ EN ATTENTE" at bounding box center [745, 291] width 133 height 34
click at [672, 277] on td "nights" at bounding box center [613, 291] width 133 height 34
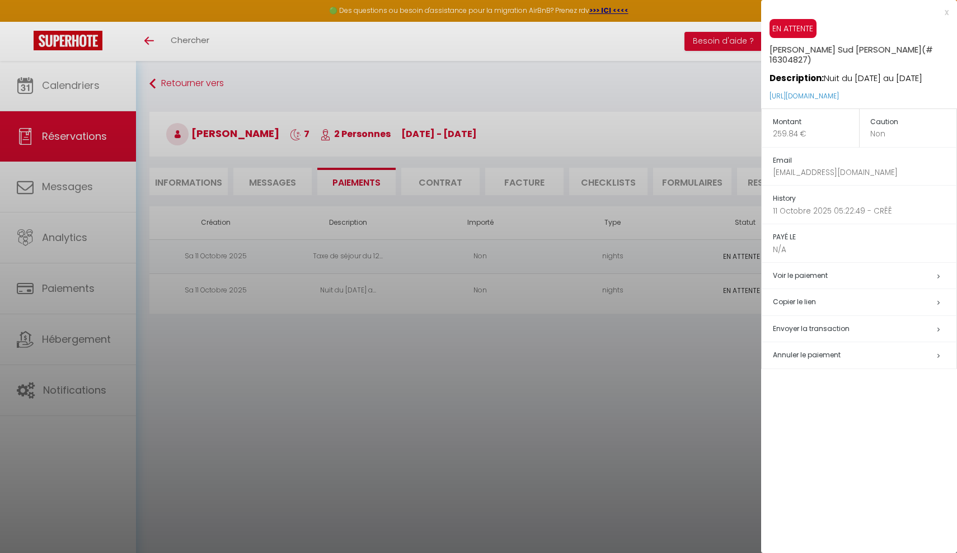
click at [669, 317] on div at bounding box center [478, 276] width 957 height 553
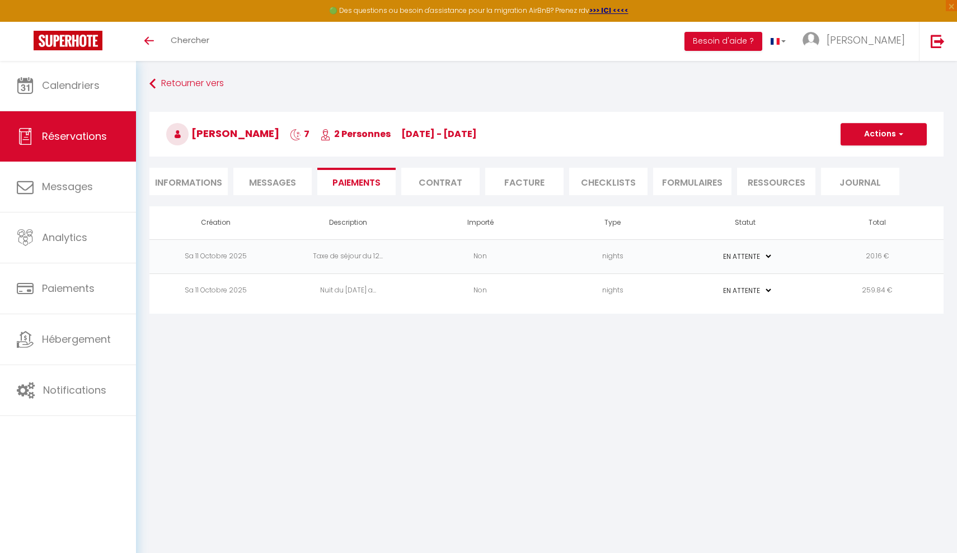
click at [682, 262] on td "PAYÉ EN ATTENTE" at bounding box center [745, 257] width 133 height 34
click at [615, 251] on td "nights" at bounding box center [613, 257] width 133 height 34
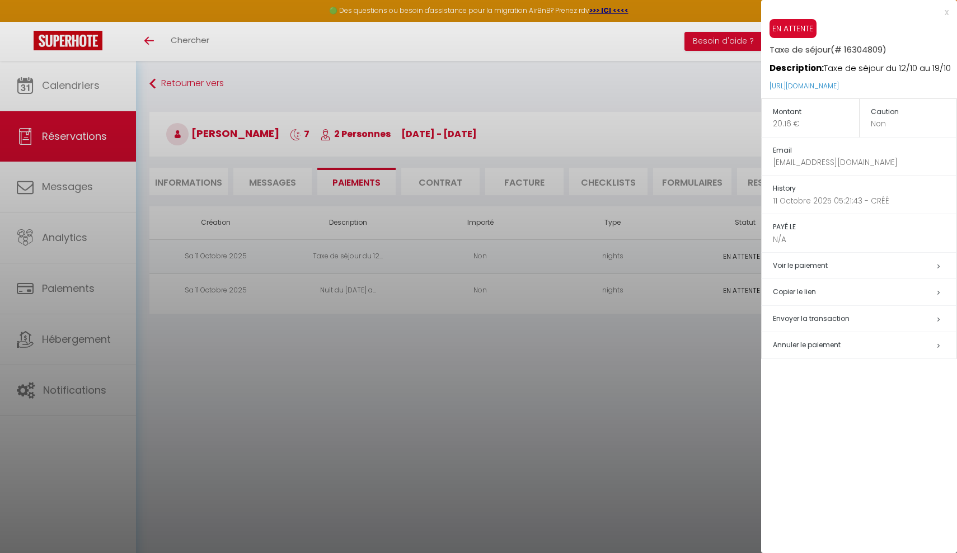
click at [939, 316] on icon at bounding box center [938, 319] width 2 height 7
select select "fr"
type input "w718311@gmail.com"
type input "Demande de paiement"
type textarea "Bonjour, Nous vous invitons à cliquer sur le lien ci-dessous pour effectuer le …"
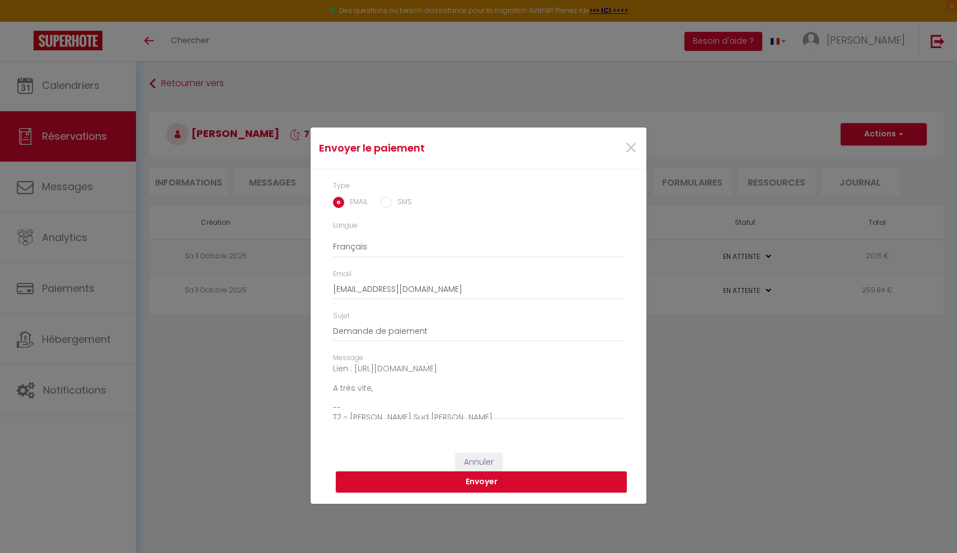
scroll to position [74, 0]
click at [634, 153] on span "×" at bounding box center [631, 149] width 14 height 34
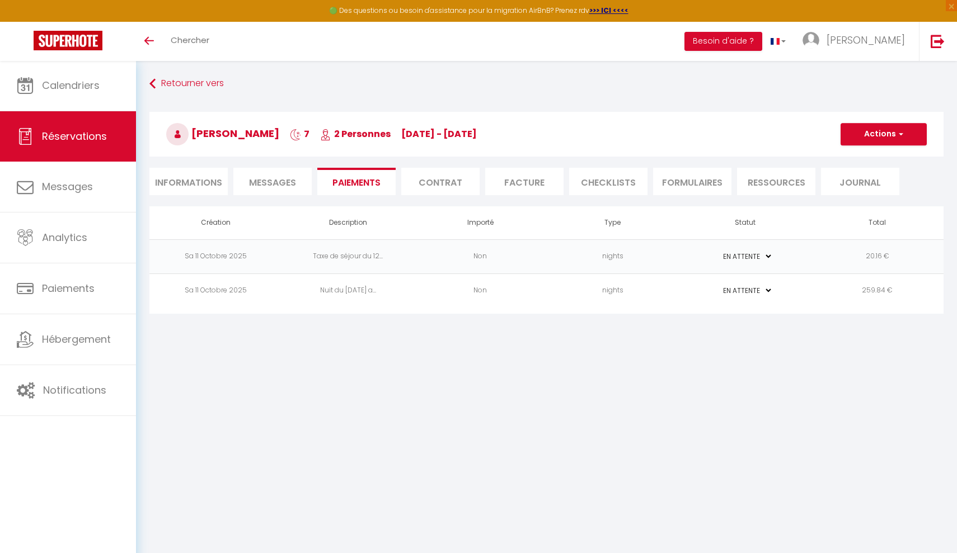
click at [908, 137] on button "Actions" at bounding box center [884, 134] width 86 height 22
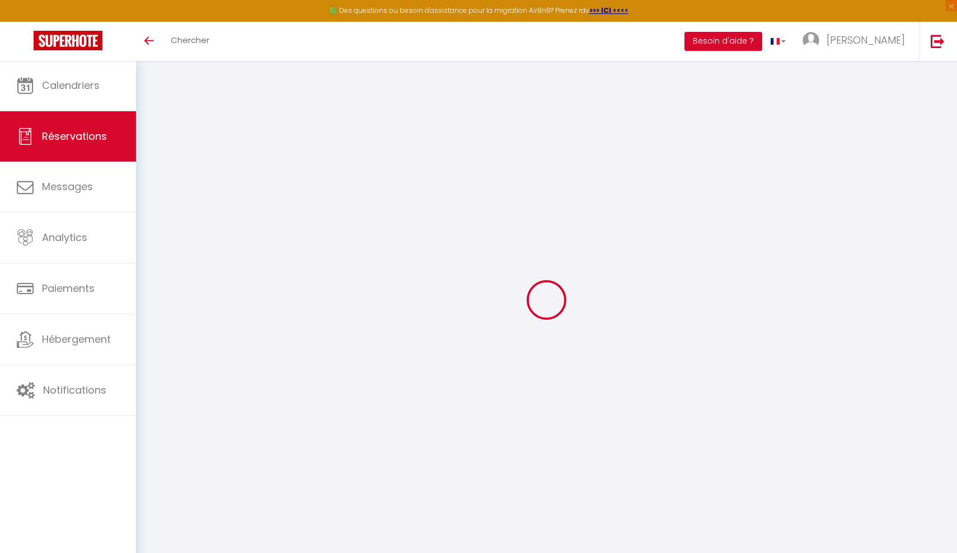
select select "0"
select select
checkbox input "false"
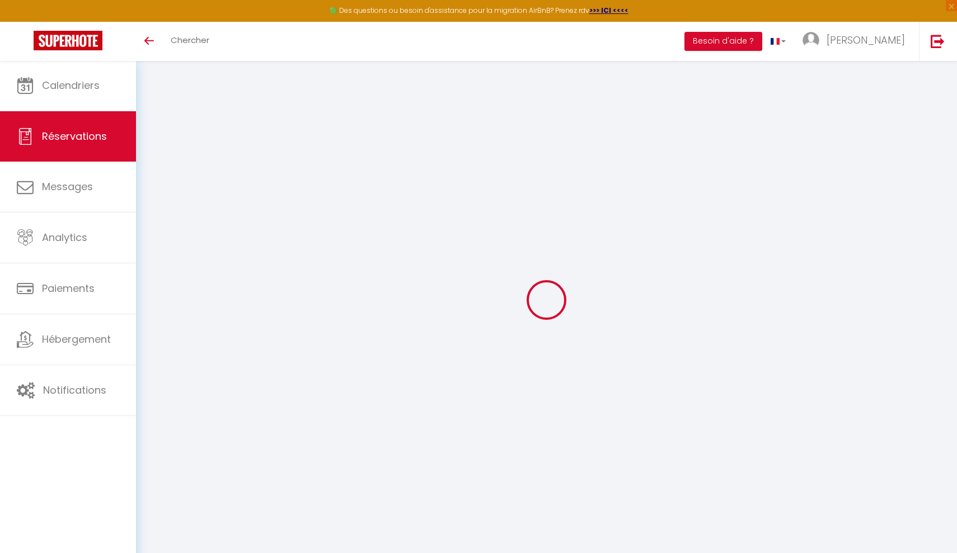
select select
checkbox input "false"
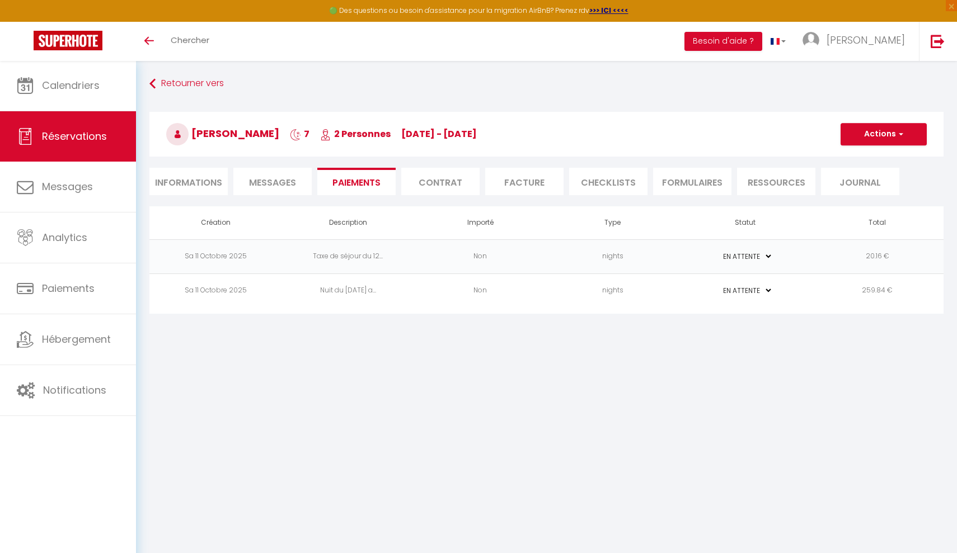
click at [864, 124] on div "Samy Sobiya 7 2 Personnes [DATE] - [DATE] Actions Enregistrer Dupliquer Supprim…" at bounding box center [546, 134] width 794 height 45
click at [864, 139] on button "Actions" at bounding box center [884, 134] width 86 height 22
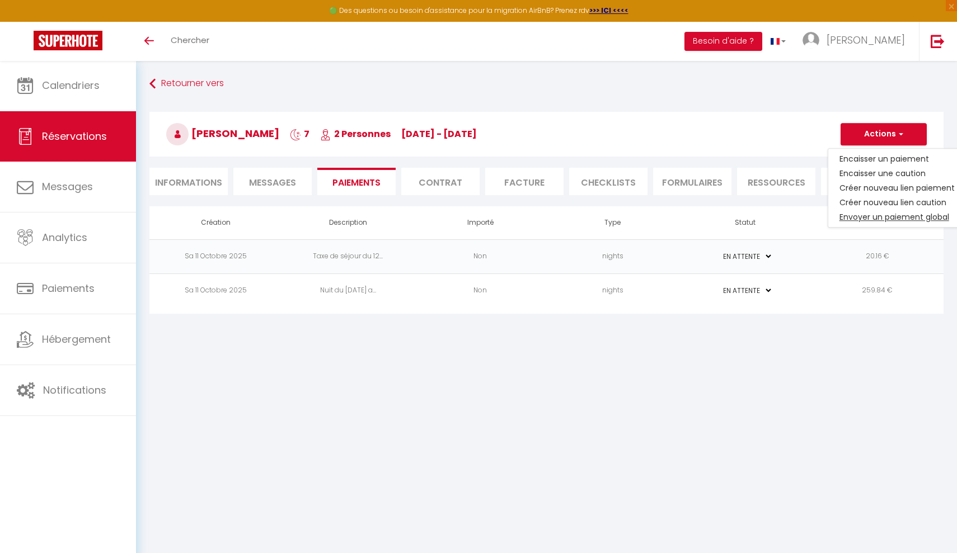
click at [874, 222] on link "Envoyer un paiement global" at bounding box center [897, 217] width 138 height 15
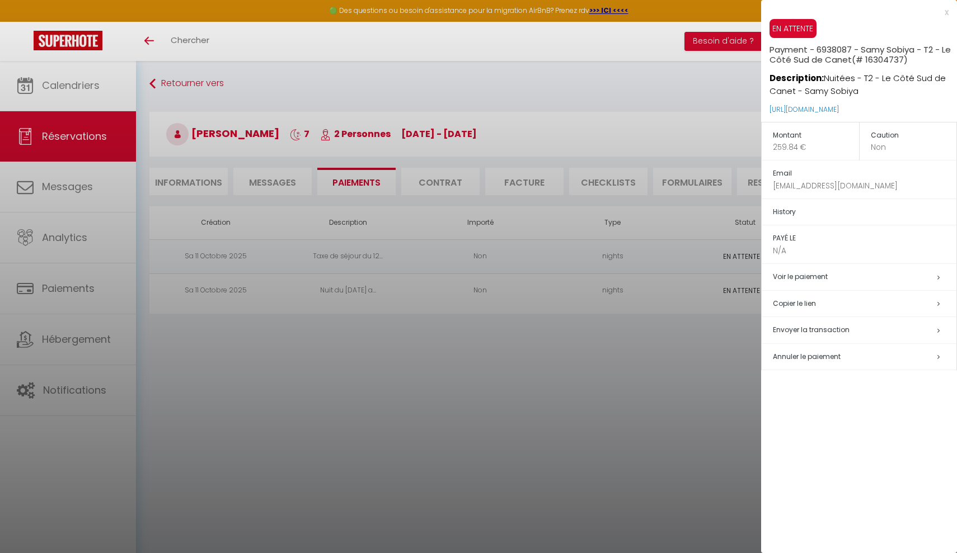
click at [679, 346] on div at bounding box center [478, 276] width 957 height 553
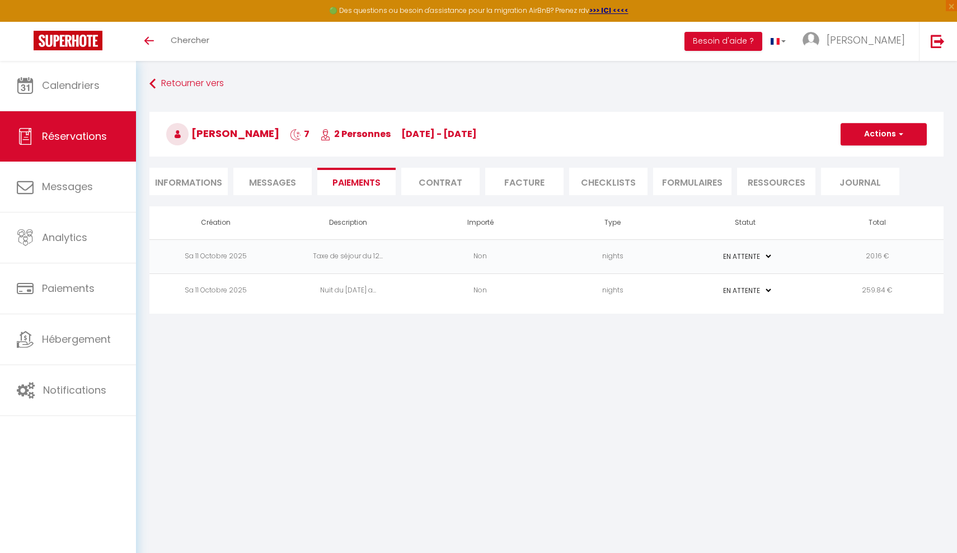
click at [889, 119] on h3 "Samy Sobiya 7 2 Personnes Su 12 Oct - Su 19 Oct" at bounding box center [546, 134] width 794 height 45
click at [888, 130] on button "Actions" at bounding box center [884, 134] width 86 height 22
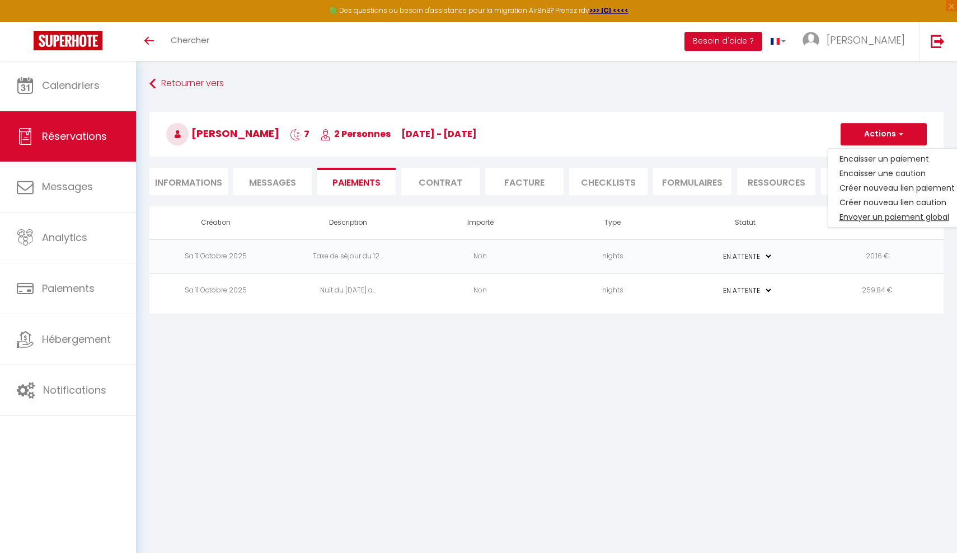
click at [874, 217] on link "Envoyer un paiement global" at bounding box center [897, 217] width 138 height 15
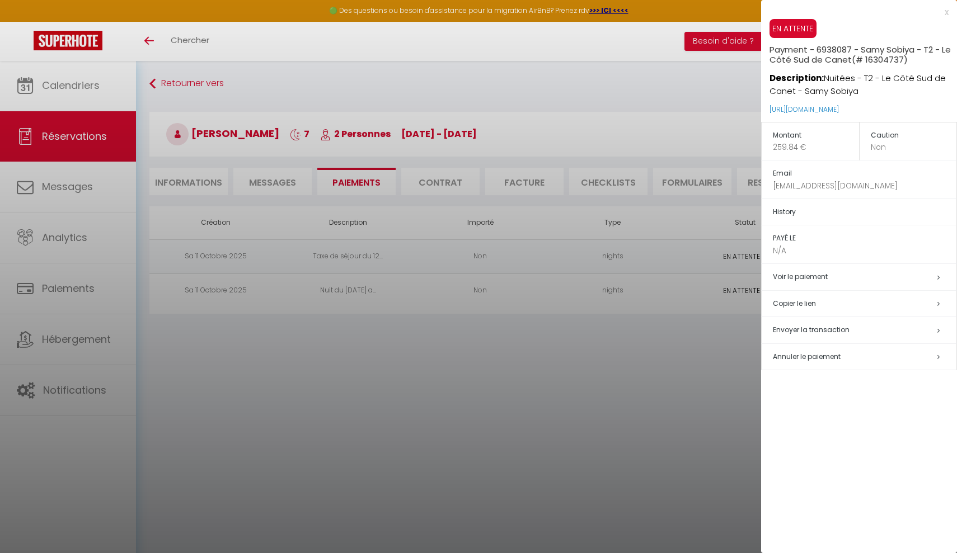
click at [817, 325] on span "Envoyer la transaction" at bounding box center [811, 330] width 77 height 10
select select "fr"
type input "[EMAIL_ADDRESS][DOMAIN_NAME]"
type input "Demande de paiement"
type textarea "Bonjour, Nous vous invitons à cliquer sur le lien ci-dessous pour effectuer le …"
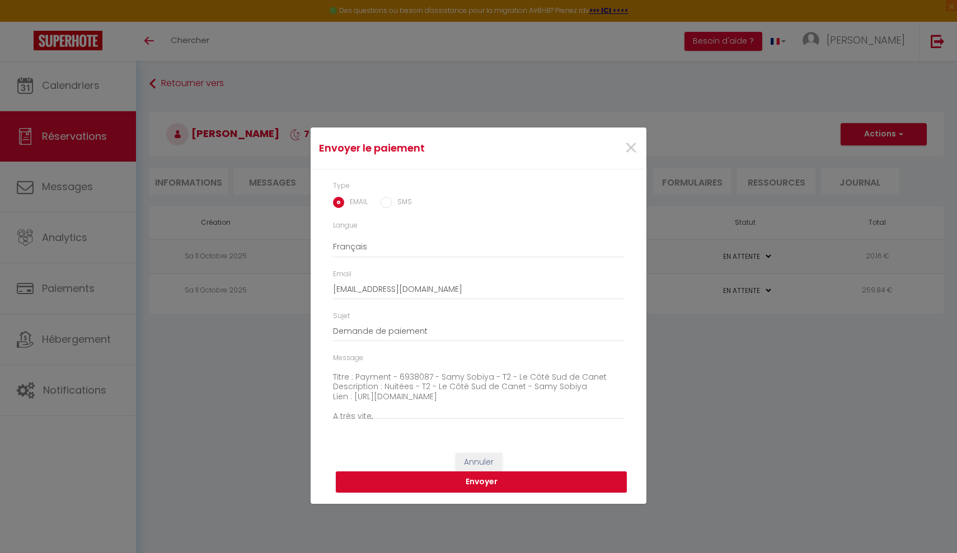
scroll to position [48, 0]
drag, startPoint x: 534, startPoint y: 393, endPoint x: 354, endPoint y: 390, distance: 180.2
click at [354, 390] on textarea "Bonjour, Nous vous invitons à cliquer sur le lien ci-dessous pour effectuer le …" at bounding box center [478, 391] width 291 height 57
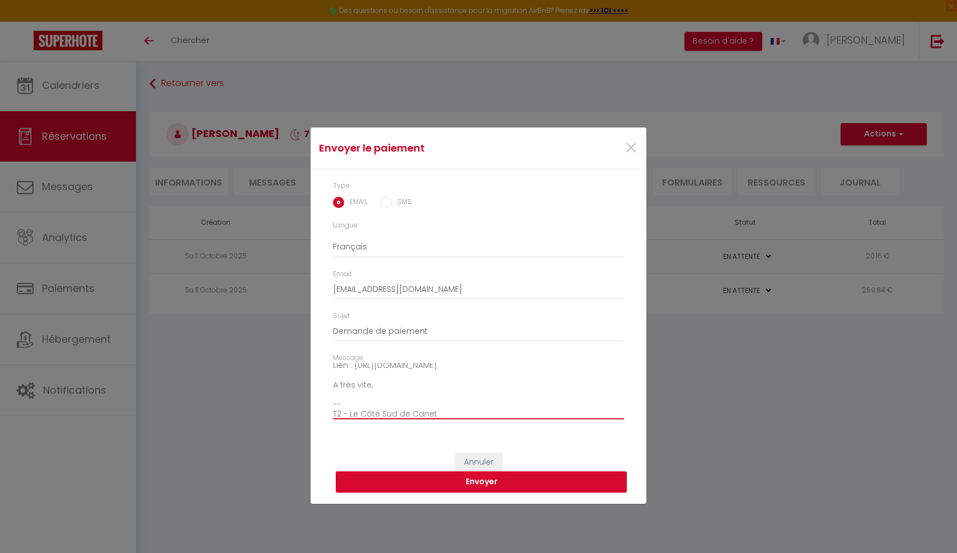
scroll to position [74, 0]
click at [624, 144] on span "×" at bounding box center [631, 149] width 14 height 34
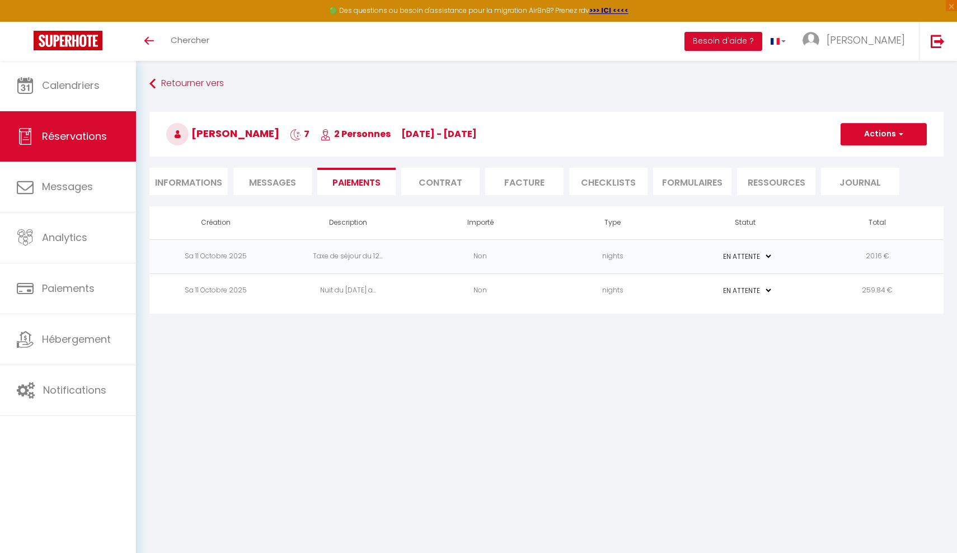
click at [867, 134] on button "Actions" at bounding box center [884, 134] width 86 height 22
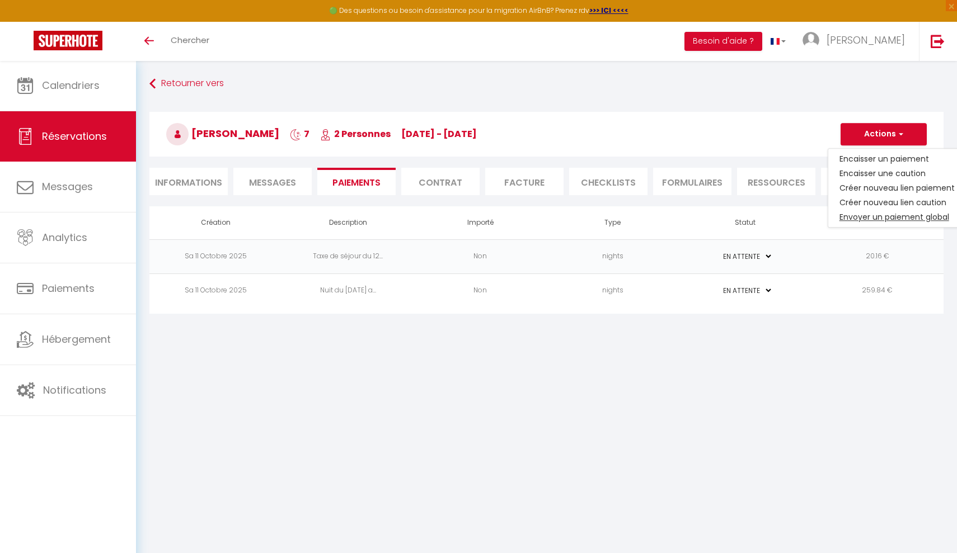
click at [850, 217] on link "Envoyer un paiement global" at bounding box center [897, 217] width 138 height 15
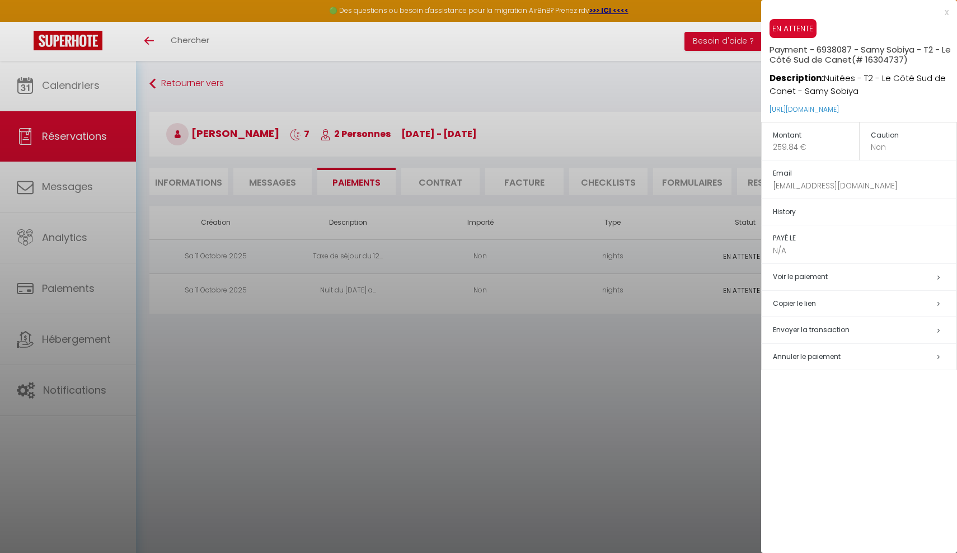
click at [641, 354] on div at bounding box center [478, 276] width 957 height 553
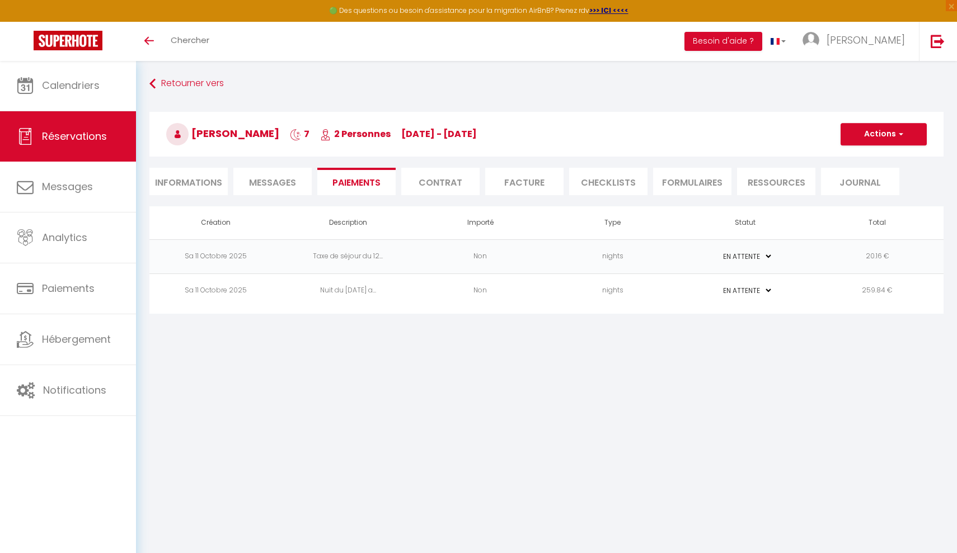
click at [660, 253] on td "nights" at bounding box center [613, 257] width 133 height 34
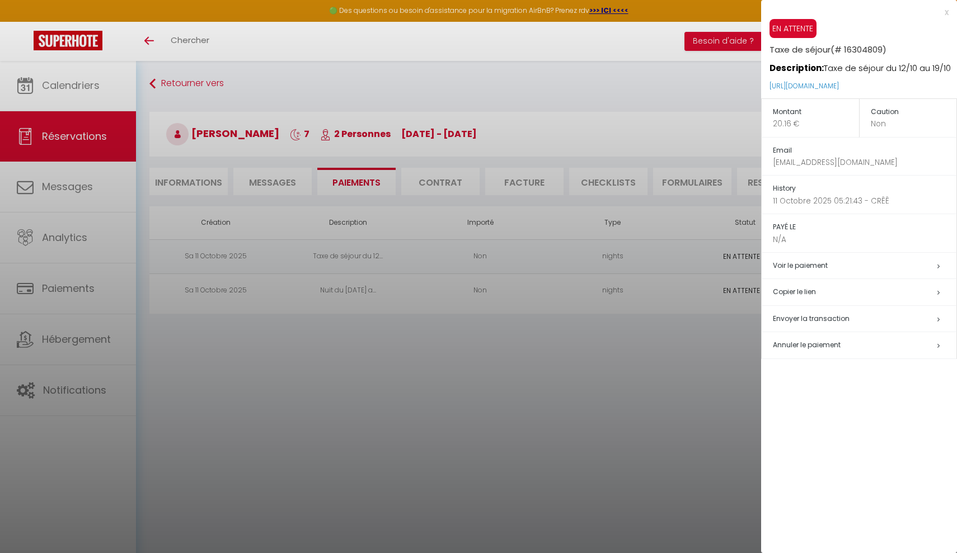
click at [805, 342] on span "Annuler le paiement" at bounding box center [807, 345] width 68 height 10
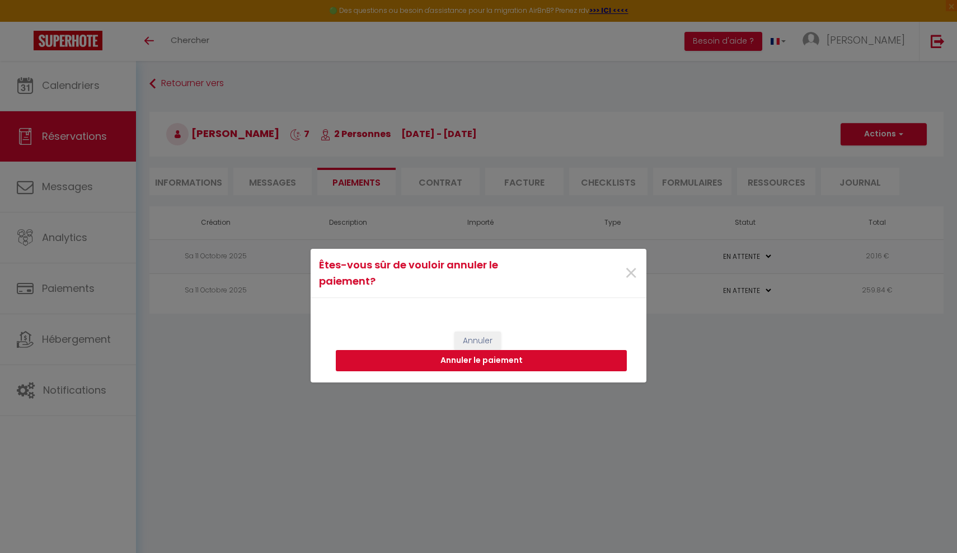
click at [509, 360] on button "Annuler le paiement" at bounding box center [481, 360] width 291 height 21
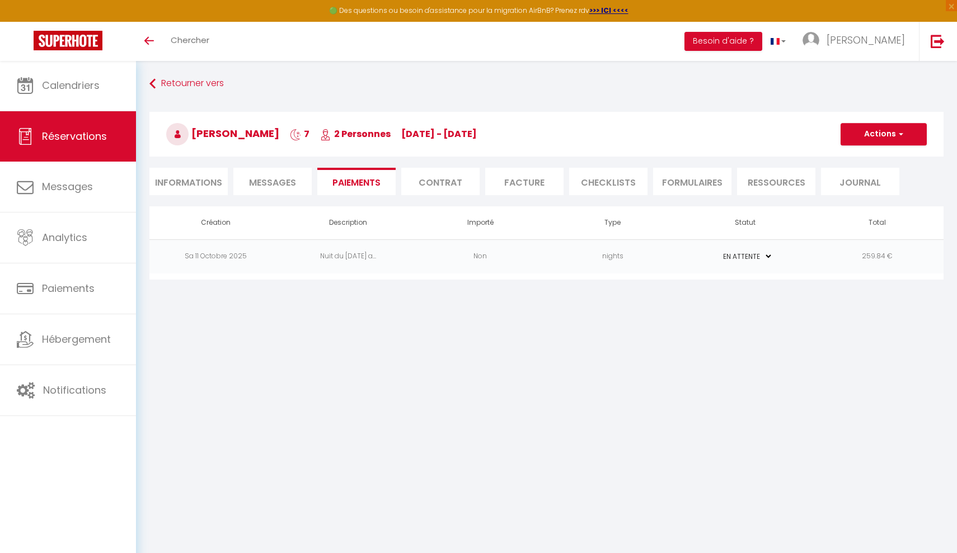
click at [890, 138] on button "Actions" at bounding box center [884, 134] width 86 height 22
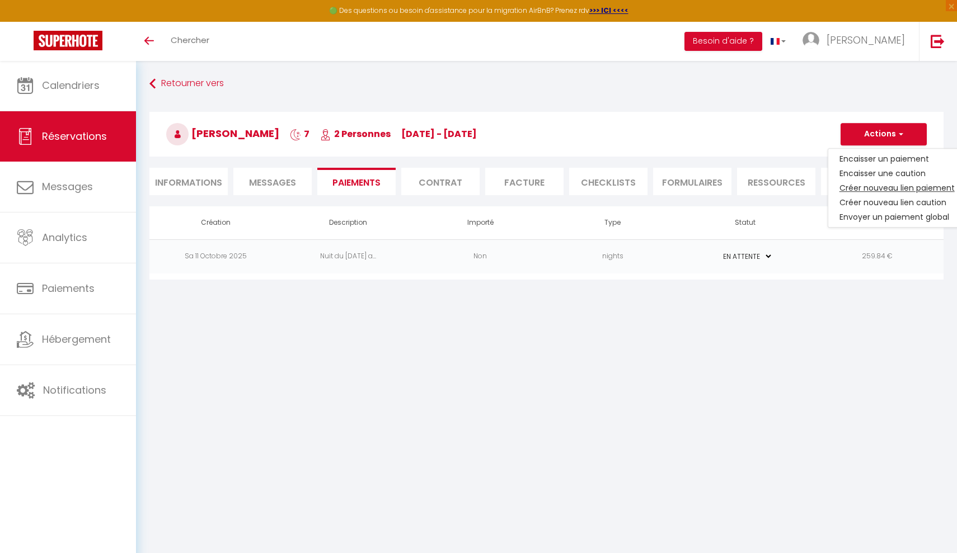
click at [880, 187] on link "Créer nouveau lien paiement" at bounding box center [897, 188] width 138 height 15
select select "nights"
type input "[EMAIL_ADDRESS][DOMAIN_NAME]"
select select "16279"
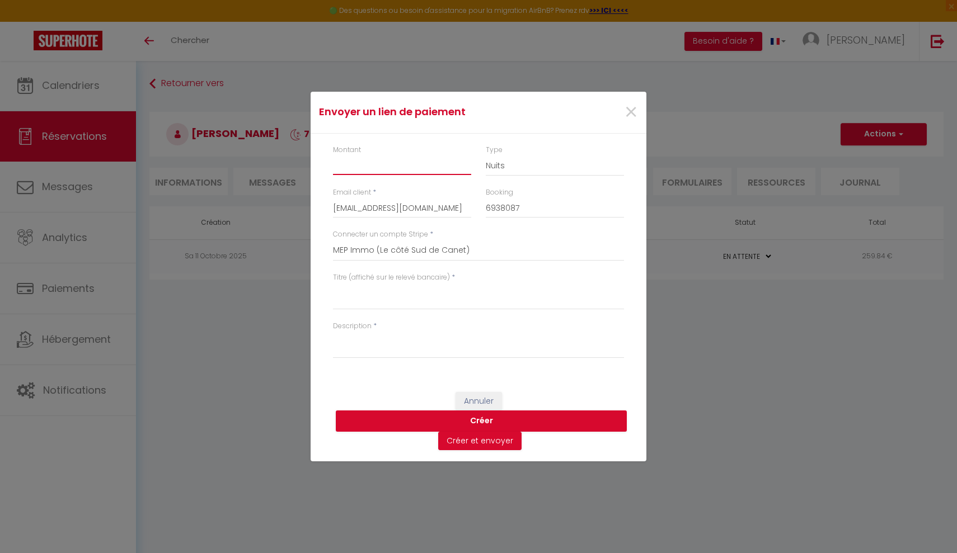
click at [354, 170] on input "Montant" at bounding box center [402, 165] width 138 height 20
click at [573, 189] on div "Booking 6938087" at bounding box center [555, 202] width 138 height 31
click at [465, 304] on textarea "Titre (affiché sur le relevé bancaire)" at bounding box center [478, 296] width 291 height 27
click at [396, 162] on input "20;16" at bounding box center [402, 165] width 138 height 20
type input "20,16"
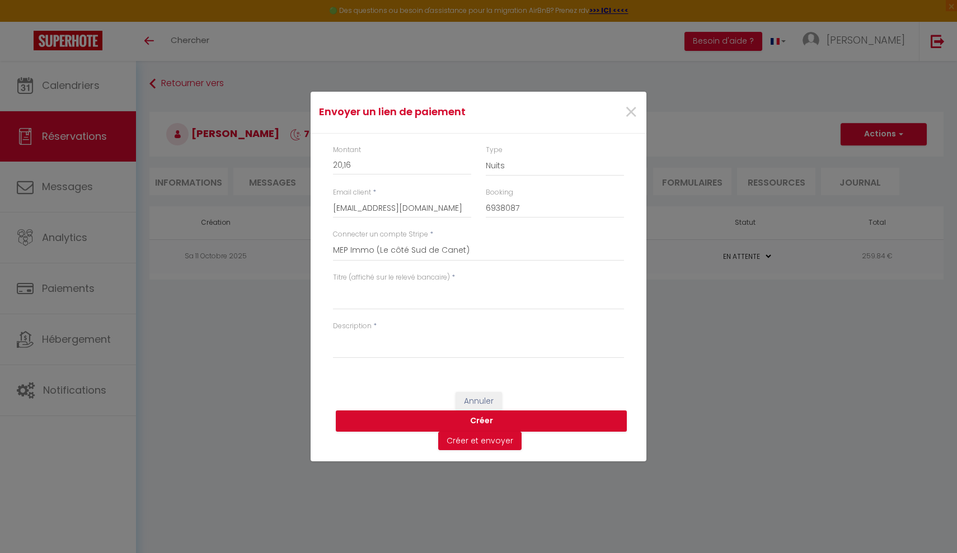
click at [498, 234] on div "Connecter un compte Stripe * Asa André Monique DENIS Pascal DENIS MEP Immo (Le …" at bounding box center [478, 245] width 291 height 32
click at [444, 300] on textarea "Titre (affiché sur le relevé bancaire)" at bounding box center [478, 296] width 291 height 27
type textarea "Taxe de séjour 12/10 - 19/10"
click at [374, 352] on textarea "Description" at bounding box center [478, 345] width 291 height 27
click at [401, 293] on textarea "Taxe de séjour 12/10 - 19/10" at bounding box center [478, 296] width 291 height 27
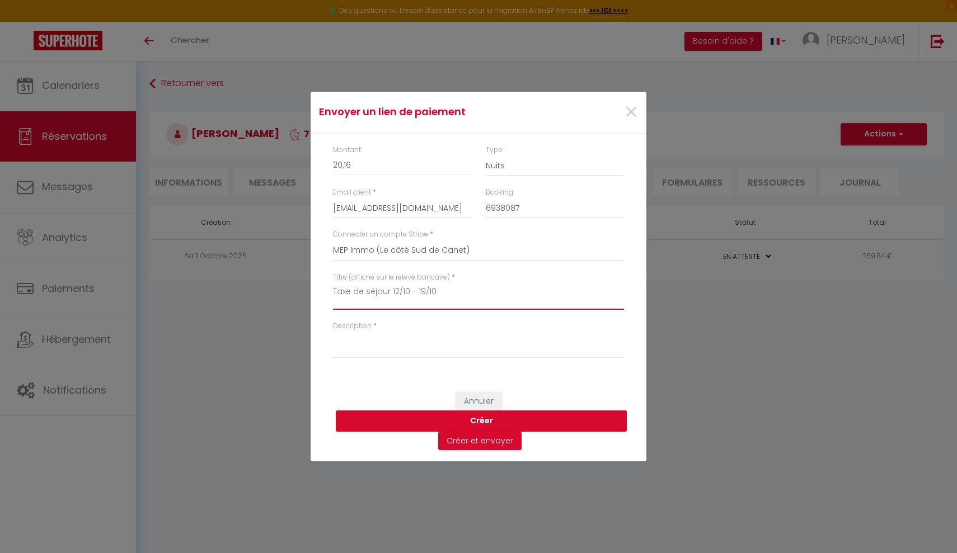
click at [401, 293] on textarea "Taxe de séjour 12/10 - 19/10" at bounding box center [478, 296] width 291 height 27
click at [383, 354] on textarea "Description" at bounding box center [478, 345] width 291 height 27
paste textarea "[URL][DOMAIN_NAME]"
type textarea "[URL][DOMAIN_NAME]"
click at [402, 288] on textarea "Taxe de séjour 12/10 - 19/10" at bounding box center [478, 296] width 291 height 27
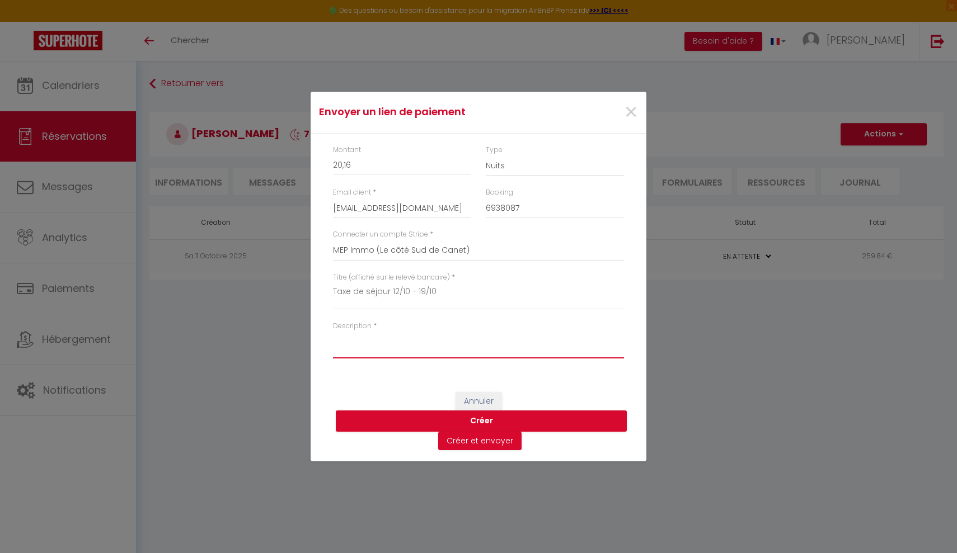
click at [388, 340] on textarea "Description" at bounding box center [478, 345] width 291 height 27
paste textarea "Taxe de séjour 12/10 - 19/10"
type textarea "Taxe de séjour 12/10 - 19/10"
click at [531, 421] on button "Créer" at bounding box center [481, 421] width 291 height 21
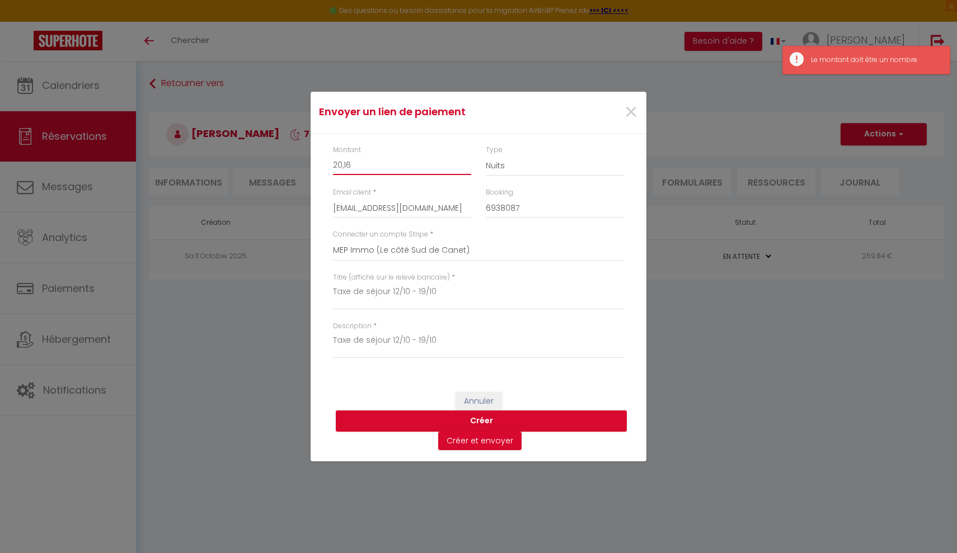
click at [345, 168] on input "20,16" at bounding box center [402, 165] width 138 height 20
type input "20.16"
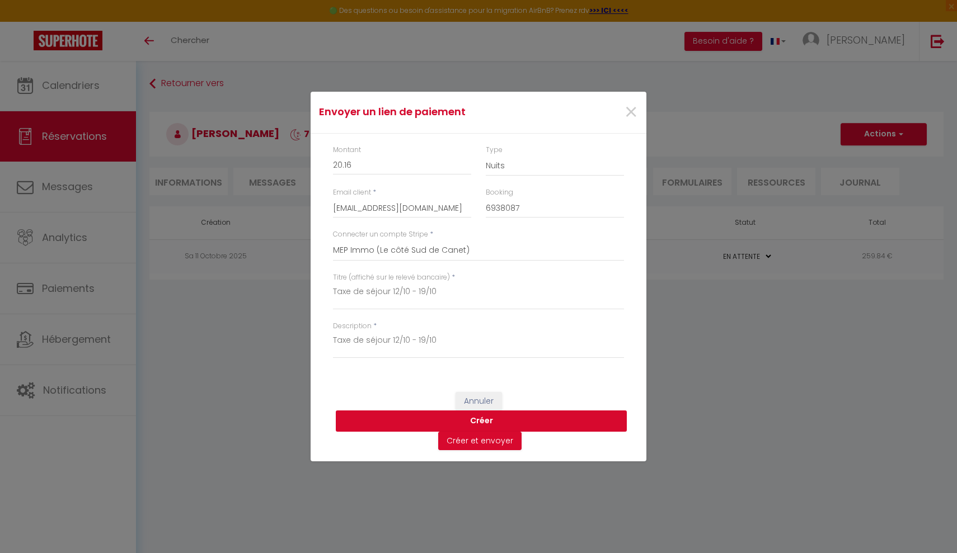
click at [369, 413] on button "Créer" at bounding box center [481, 421] width 291 height 21
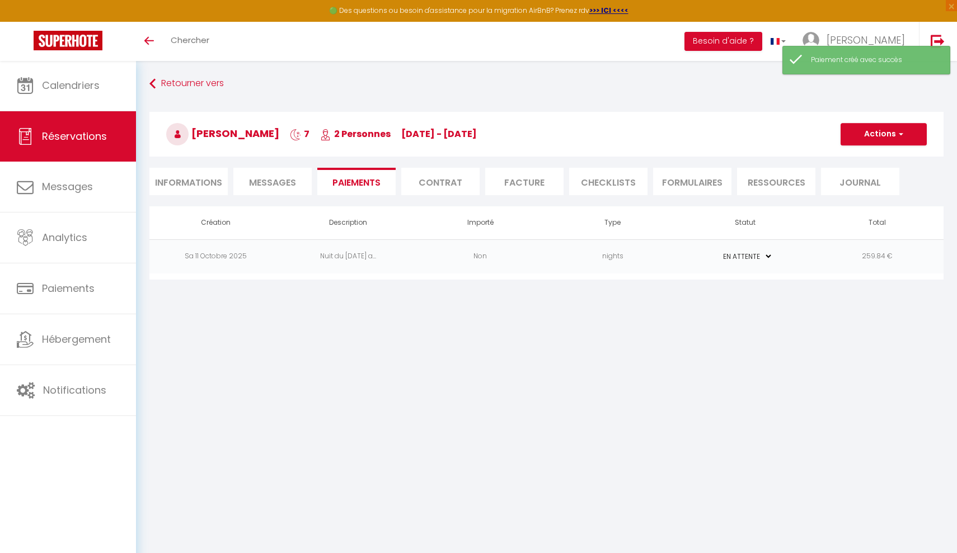
select select "0"
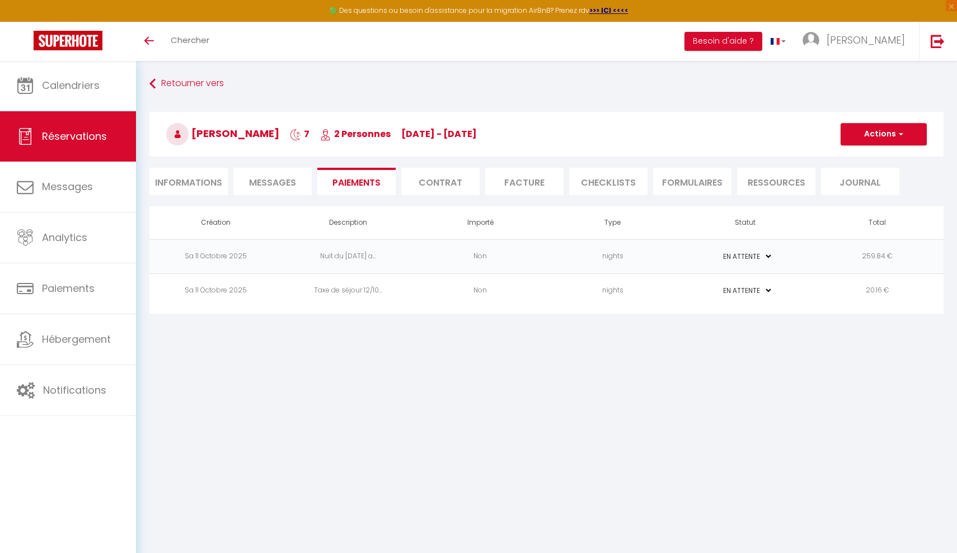
click at [900, 139] on button "Actions" at bounding box center [884, 134] width 86 height 22
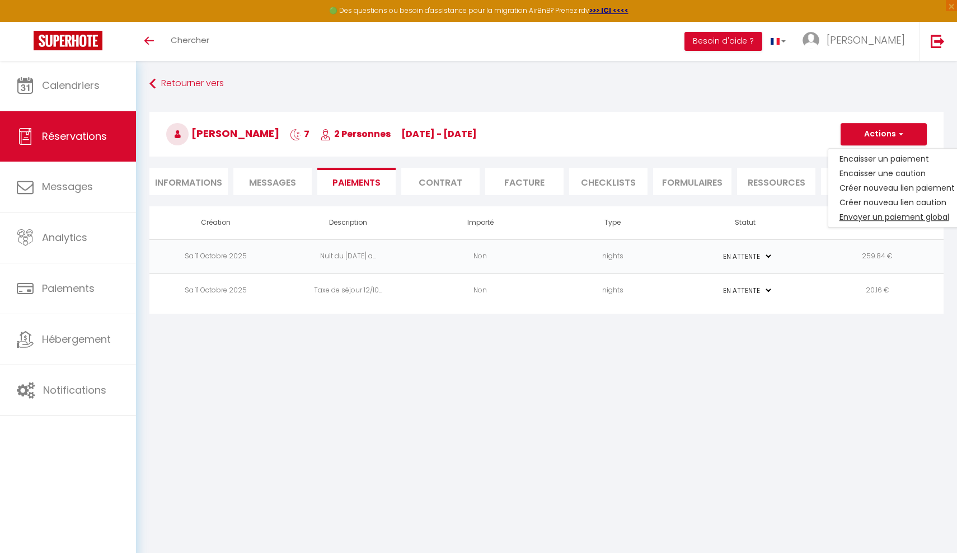
click at [935, 216] on link "Envoyer un paiement global" at bounding box center [897, 217] width 138 height 15
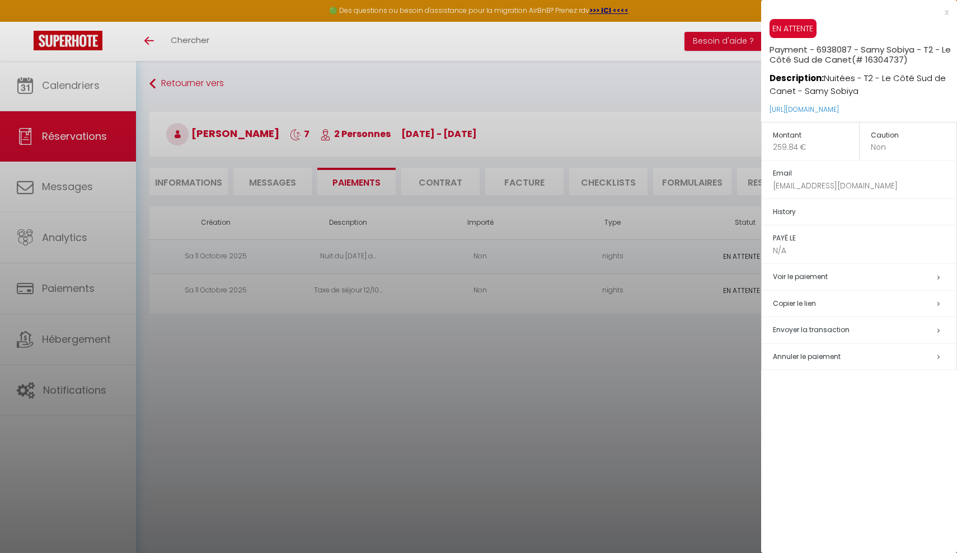
click at [918, 266] on td "Voir le paiement" at bounding box center [859, 277] width 195 height 27
click at [918, 267] on td "Voir le paiement" at bounding box center [859, 277] width 195 height 27
click at [913, 277] on h5 "Voir le paiement" at bounding box center [865, 277] width 184 height 13
click at [938, 274] on icon at bounding box center [938, 277] width 2 height 7
click at [819, 266] on td "Voir le paiement" at bounding box center [859, 277] width 195 height 27
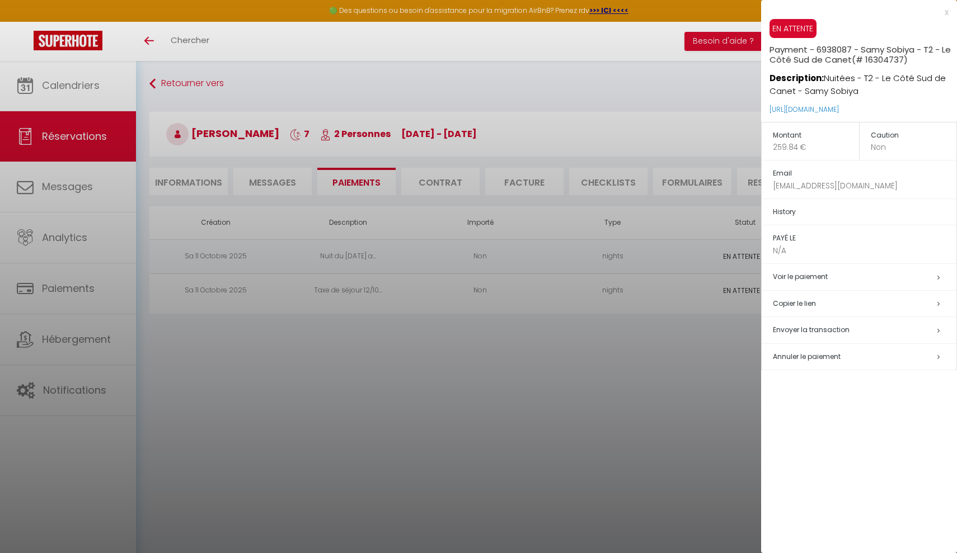
click at [815, 277] on link "Voir le paiement" at bounding box center [800, 277] width 55 height 10
click at [735, 417] on div at bounding box center [478, 276] width 957 height 553
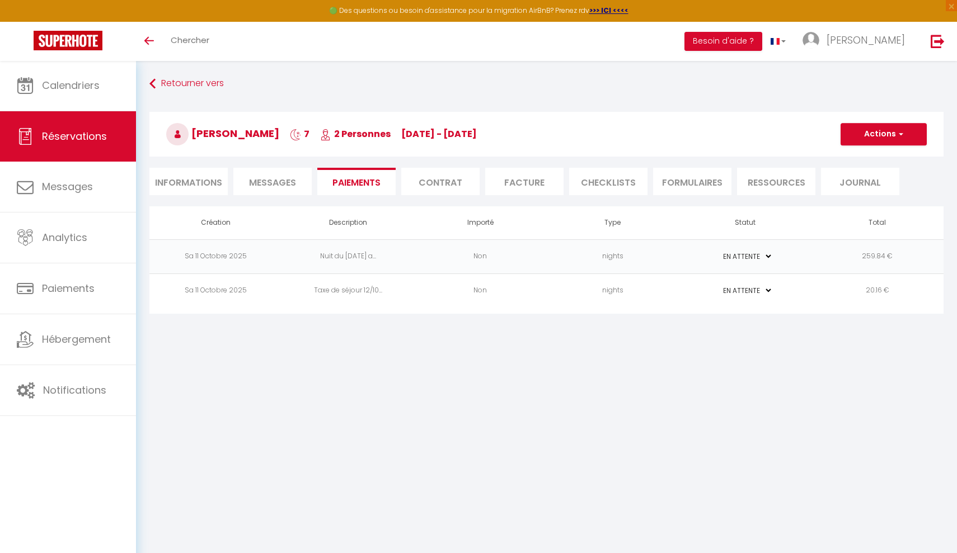
click at [890, 130] on button "Actions" at bounding box center [884, 134] width 86 height 22
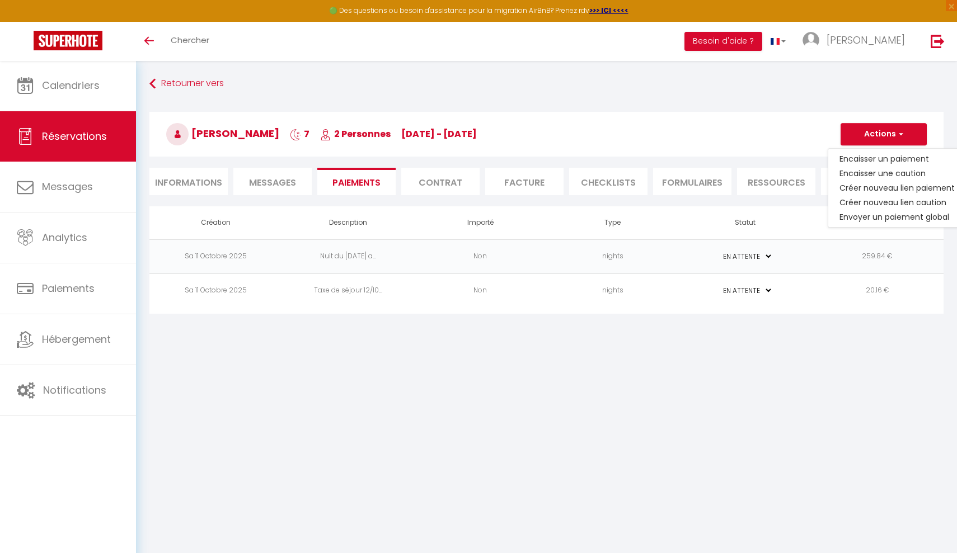
click at [678, 121] on h3 "Samy Sobiya 7 2 Personnes Su 12 Oct - Su 19 Oct" at bounding box center [546, 134] width 794 height 45
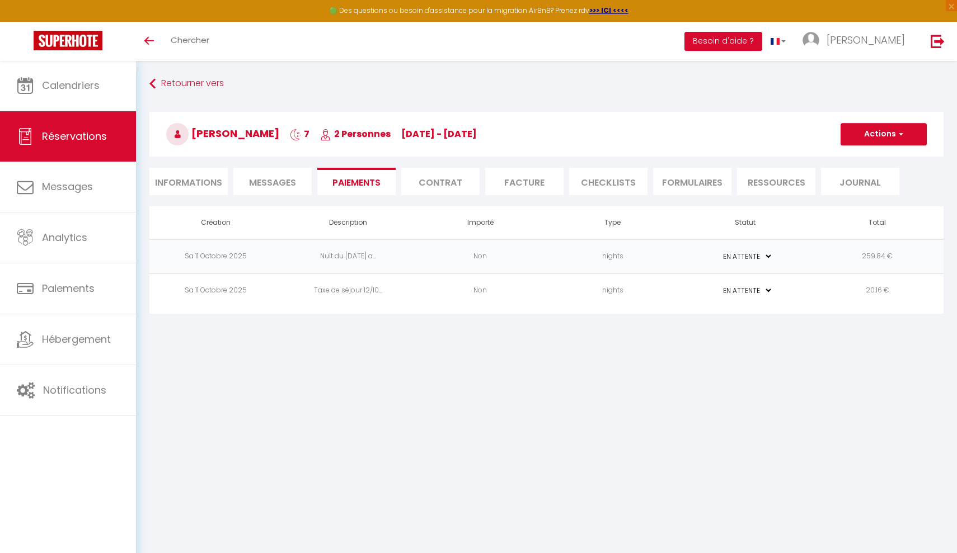
click at [851, 258] on td "259.84 €" at bounding box center [877, 257] width 133 height 34
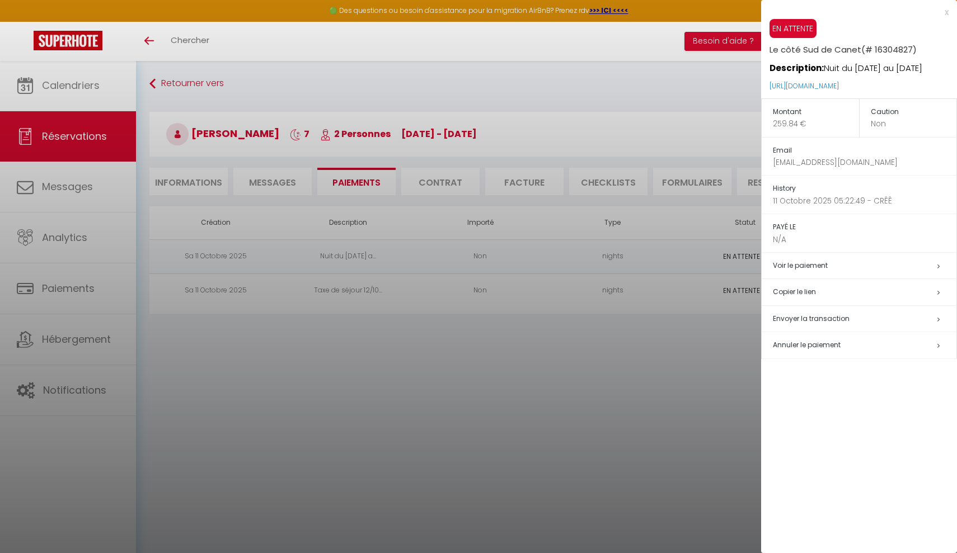
click at [818, 340] on span "Annuler le paiement" at bounding box center [807, 345] width 68 height 10
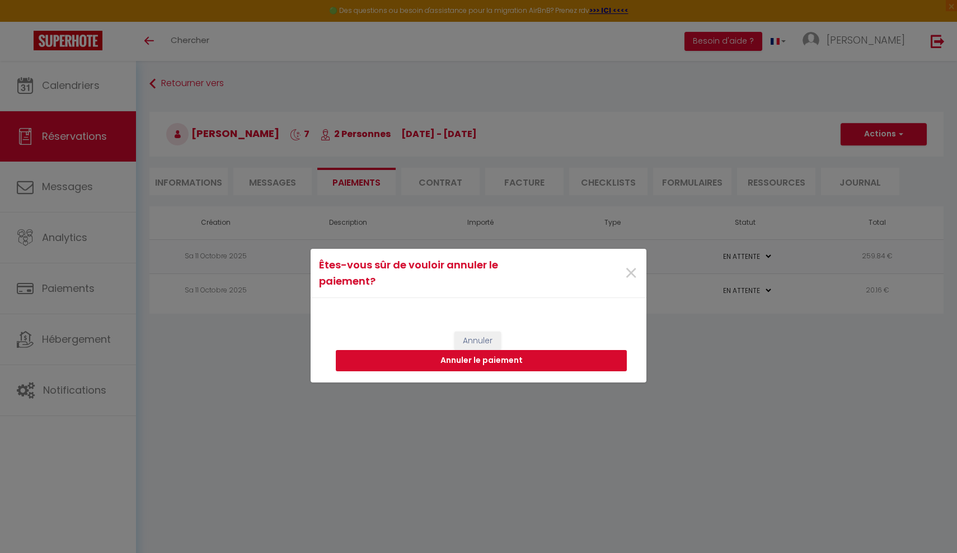
click at [511, 357] on button "Annuler le paiement" at bounding box center [481, 360] width 291 height 21
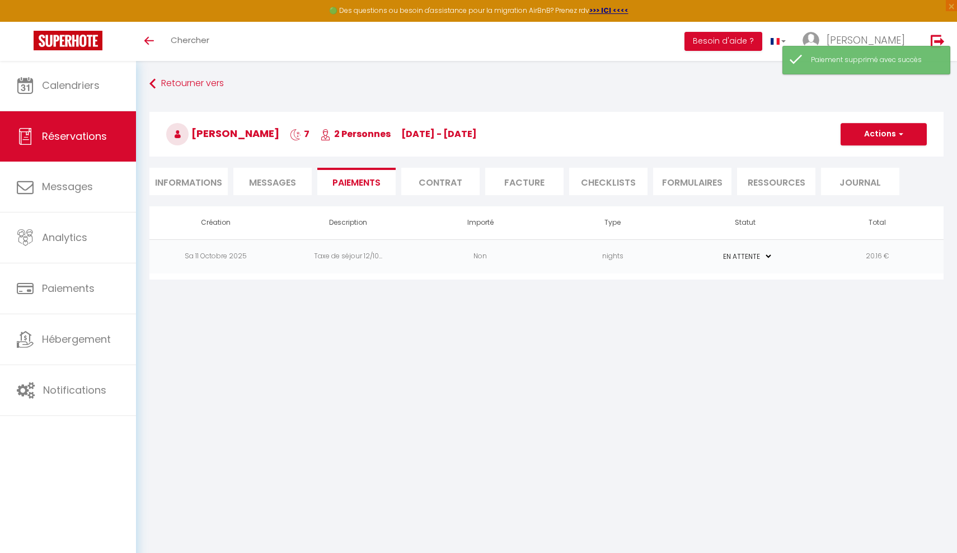
click at [626, 268] on td "nights" at bounding box center [613, 257] width 133 height 34
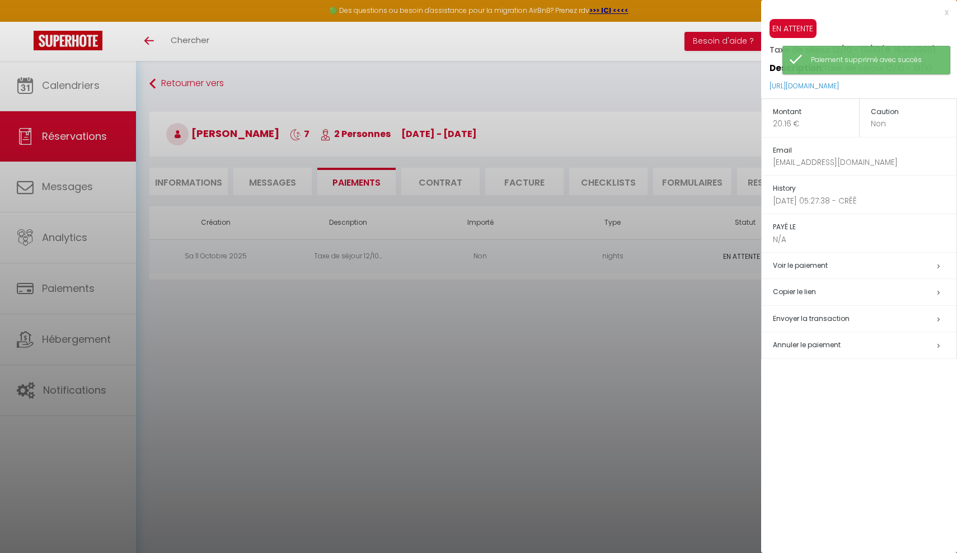
click at [778, 342] on span "Annuler le paiement" at bounding box center [807, 345] width 68 height 10
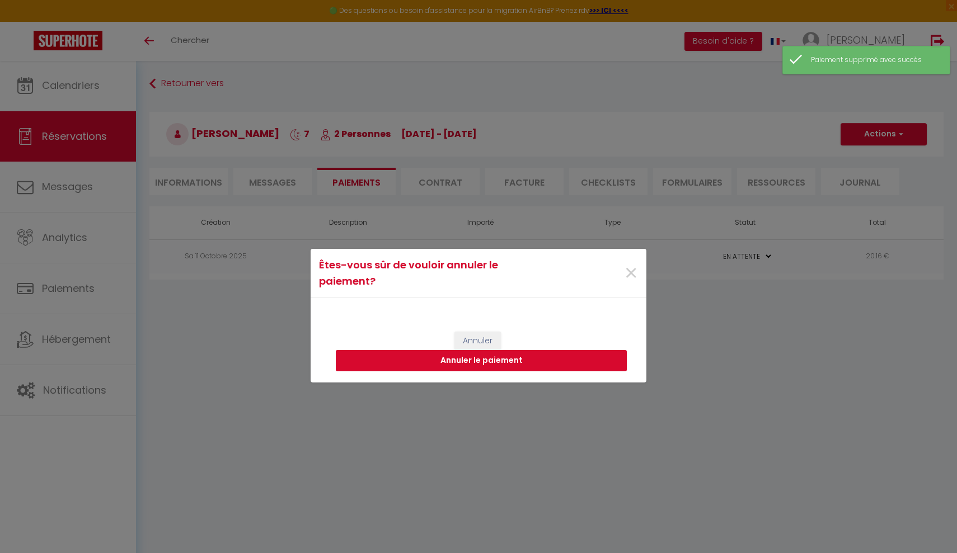
click at [535, 358] on button "Annuler le paiement" at bounding box center [481, 360] width 291 height 21
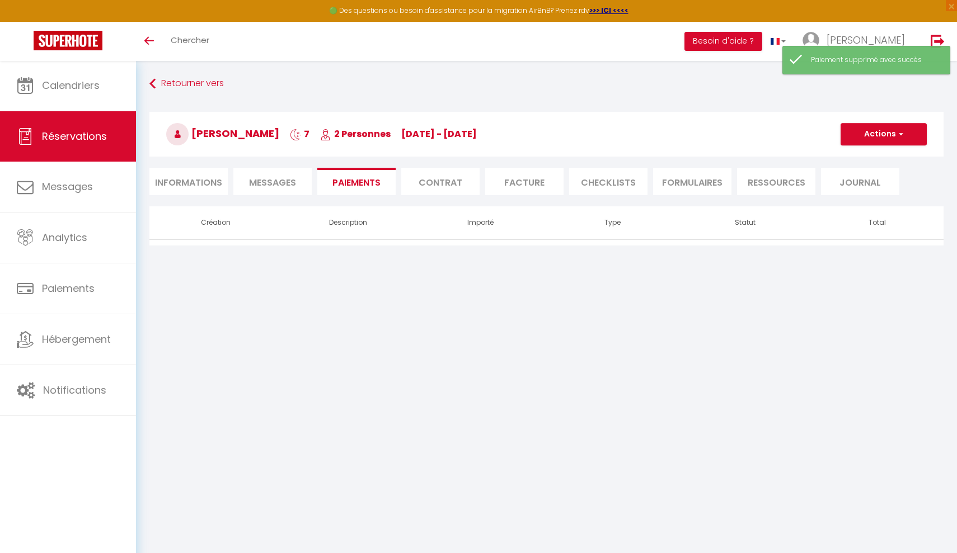
click at [863, 134] on button "Actions" at bounding box center [884, 134] width 86 height 22
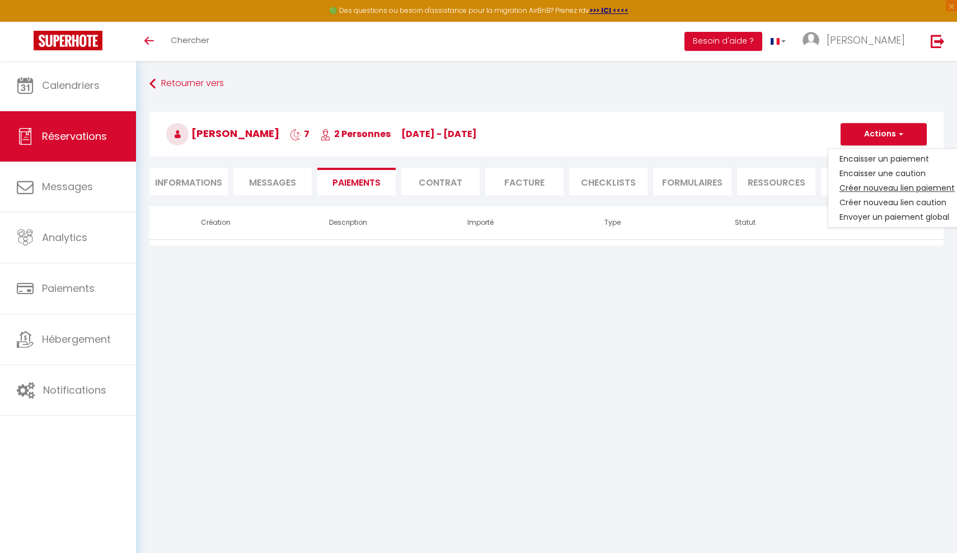
click at [868, 190] on link "Créer nouveau lien paiement" at bounding box center [897, 188] width 138 height 15
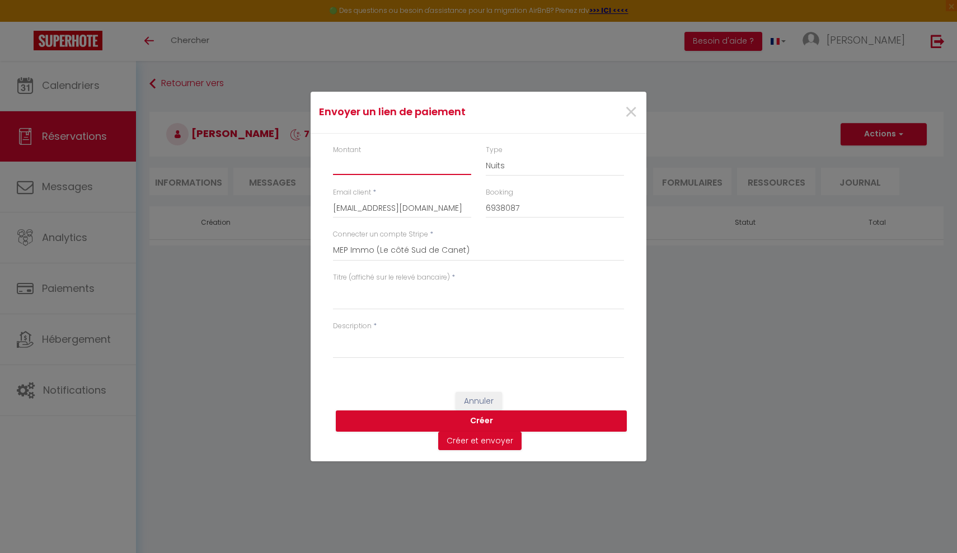
click at [430, 175] on input "Montant" at bounding box center [402, 165] width 138 height 20
type input "259.84"
click at [513, 228] on div "Booking 6938087" at bounding box center [554, 208] width 153 height 42
click at [461, 301] on textarea "Titre (affiché sur le relevé bancaire)" at bounding box center [478, 296] width 291 height 27
type textarea "Nuits du 12/10 - 19/10"
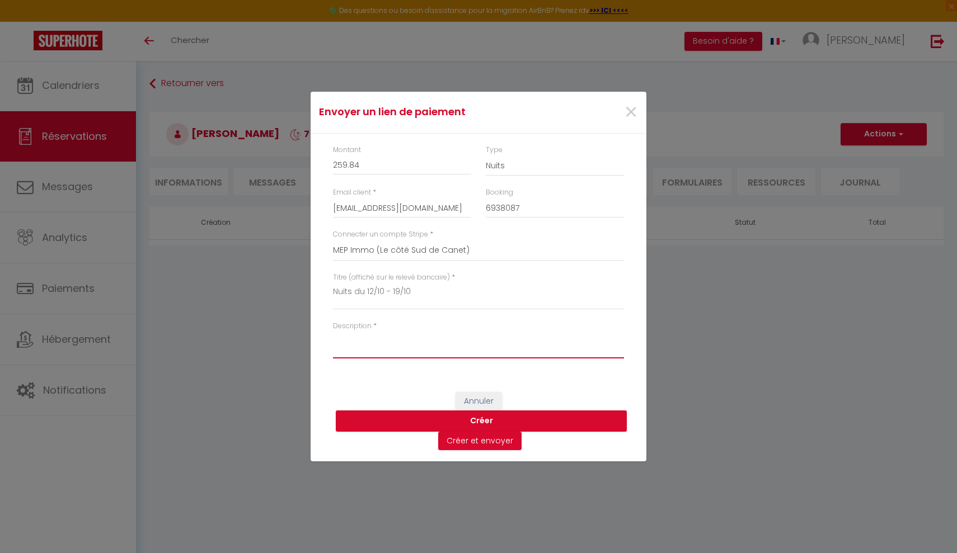
click at [441, 350] on textarea "Description" at bounding box center [478, 345] width 291 height 27
click at [383, 293] on textarea "Nuits du 12/10 - 19/10" at bounding box center [478, 296] width 291 height 27
click at [367, 340] on textarea "Description" at bounding box center [478, 345] width 291 height 27
paste textarea "Nuits du 12/10 - 19/10"
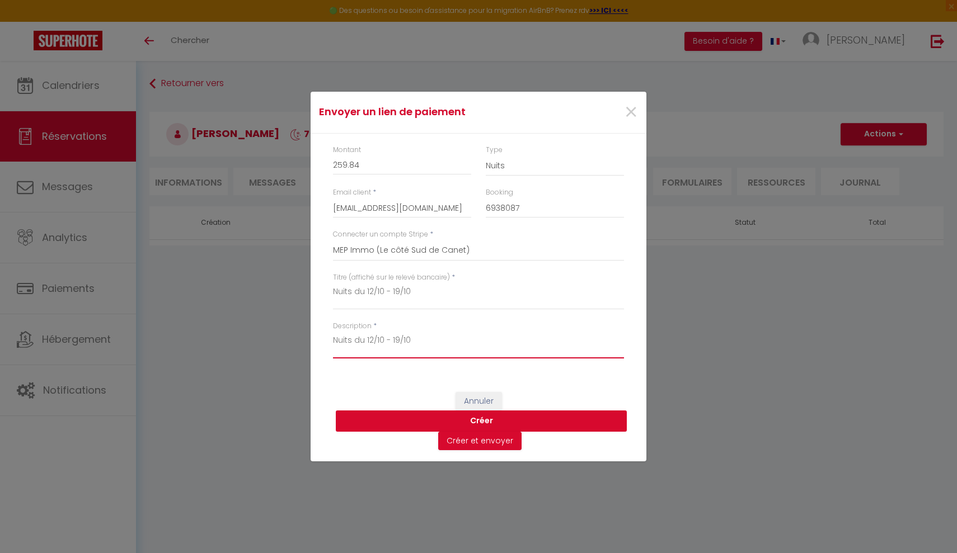
type textarea "Nuits du 12/10 - 19/10"
click at [405, 422] on button "Créer" at bounding box center [481, 421] width 291 height 21
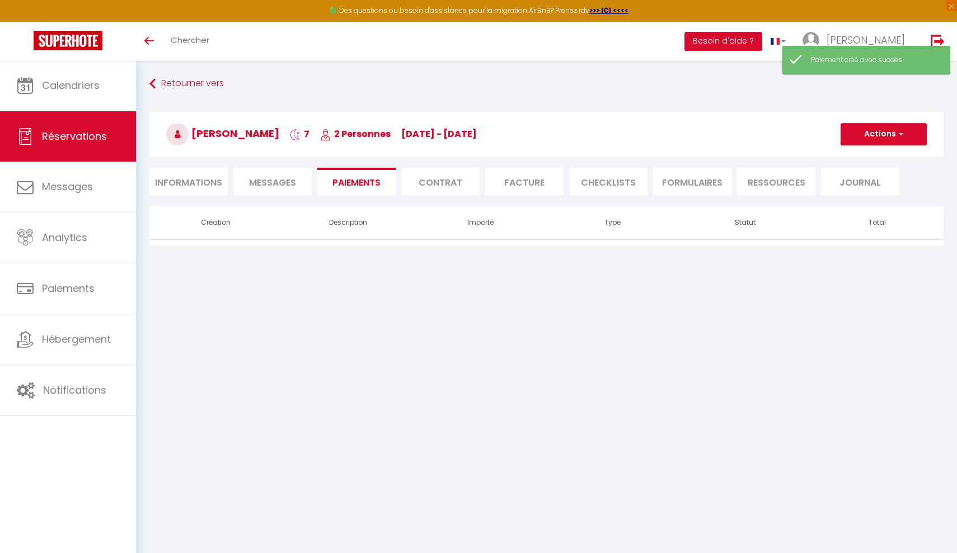
select select "0"
click at [898, 126] on button "Actions" at bounding box center [884, 134] width 86 height 22
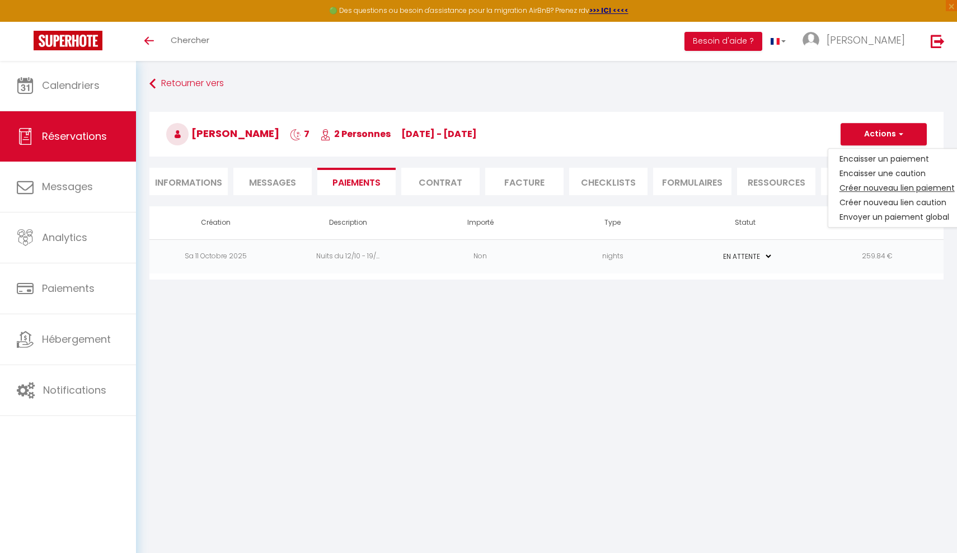
click at [888, 182] on link "Créer nouveau lien paiement" at bounding box center [897, 188] width 138 height 15
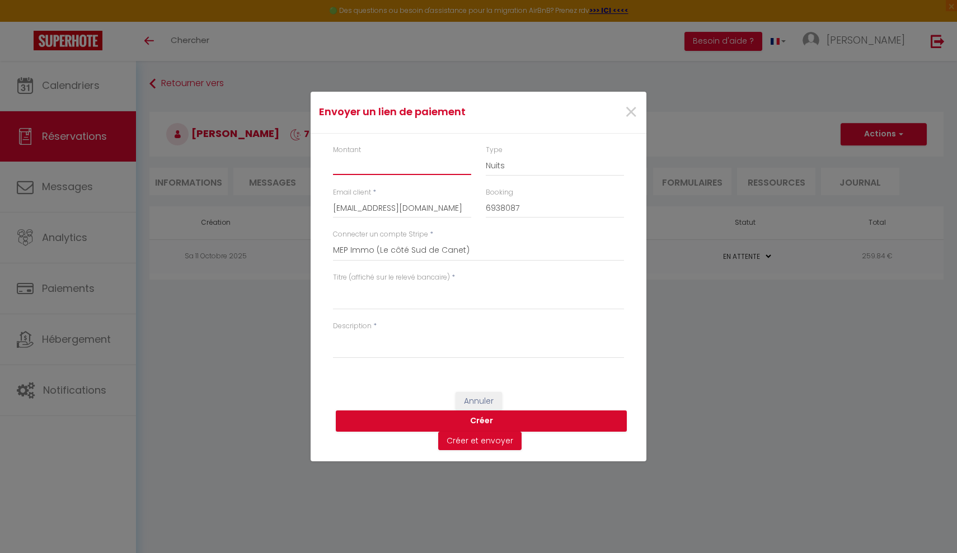
click at [364, 173] on input "Montant" at bounding box center [402, 165] width 138 height 20
type input "20.16"
click at [368, 294] on textarea "Titre (affiché sur le relevé bancaire)" at bounding box center [478, 296] width 291 height 27
type textarea "Taxe de séjour"
click at [362, 343] on textarea "Description" at bounding box center [478, 345] width 291 height 27
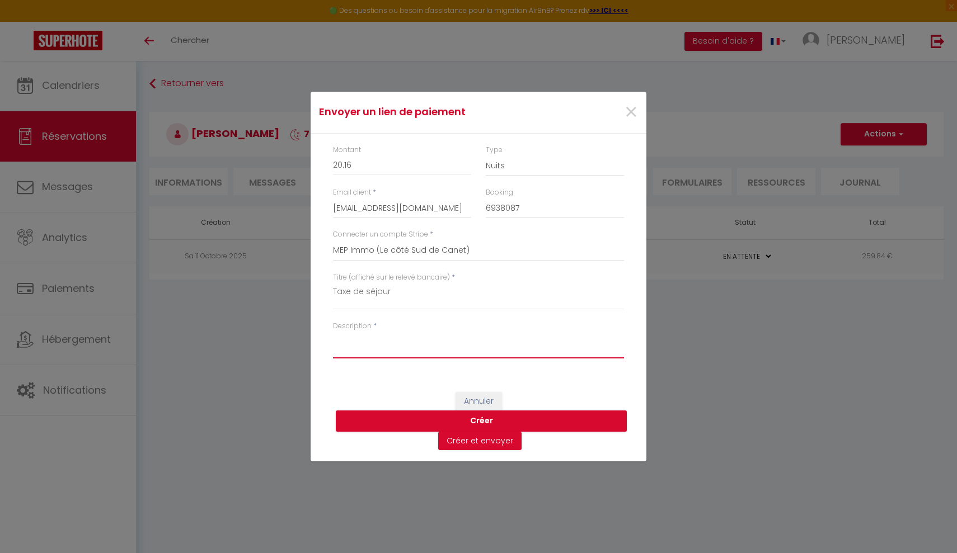
paste textarea "Taxe de séjour"
type textarea "Taxe de séjour"
click at [468, 423] on button "Créer" at bounding box center [481, 421] width 291 height 21
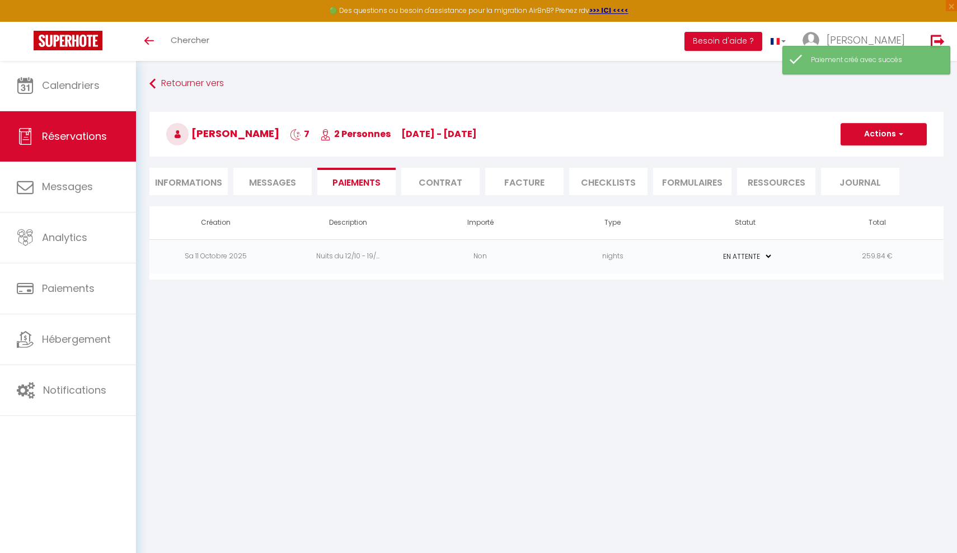
select select "0"
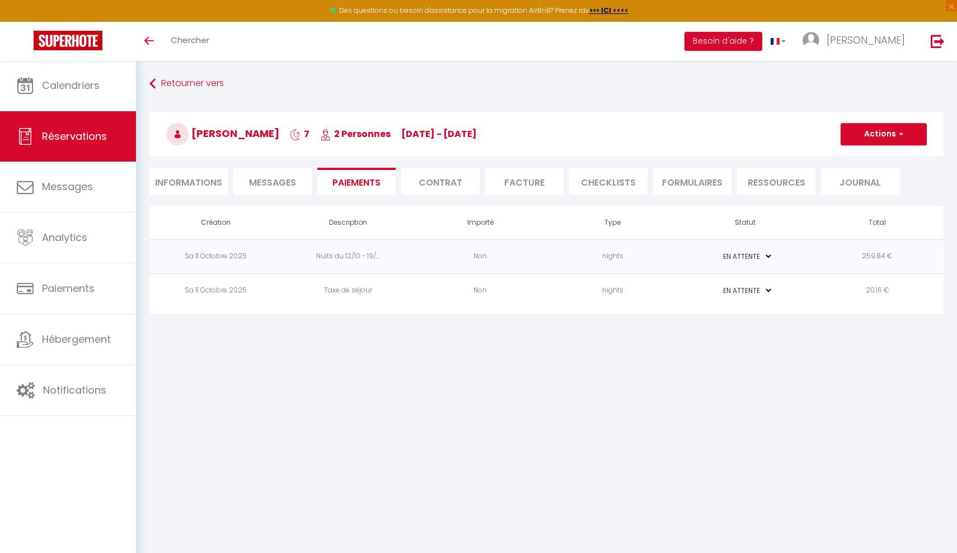
click at [879, 133] on button "Actions" at bounding box center [884, 134] width 86 height 22
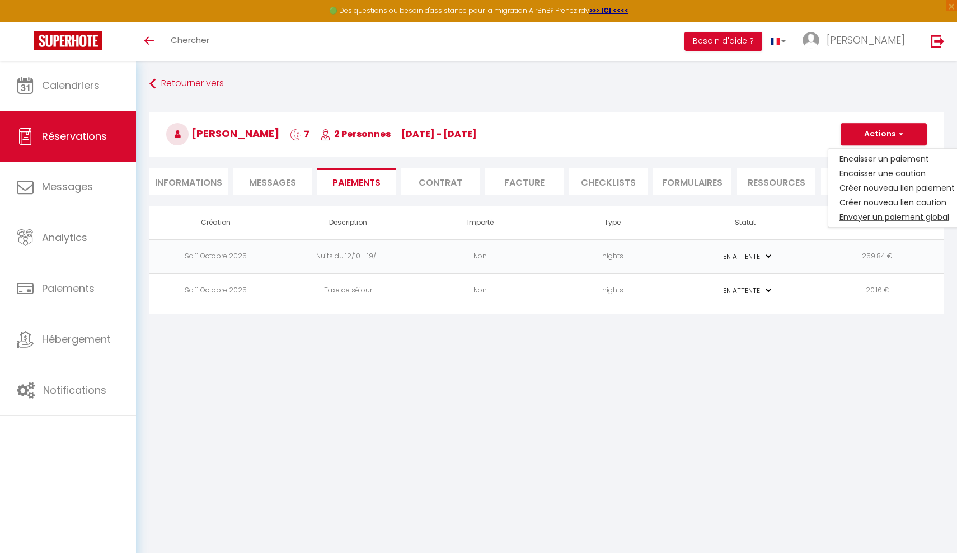
click at [860, 213] on link "Envoyer un paiement global" at bounding box center [897, 217] width 138 height 15
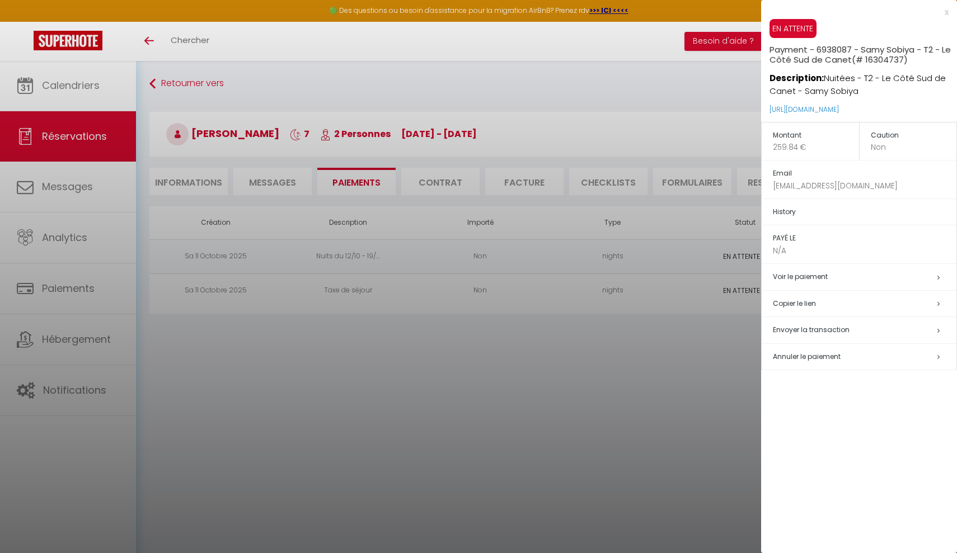
click at [820, 274] on link "Voir le paiement" at bounding box center [800, 277] width 55 height 10
click at [622, 378] on div at bounding box center [478, 276] width 957 height 553
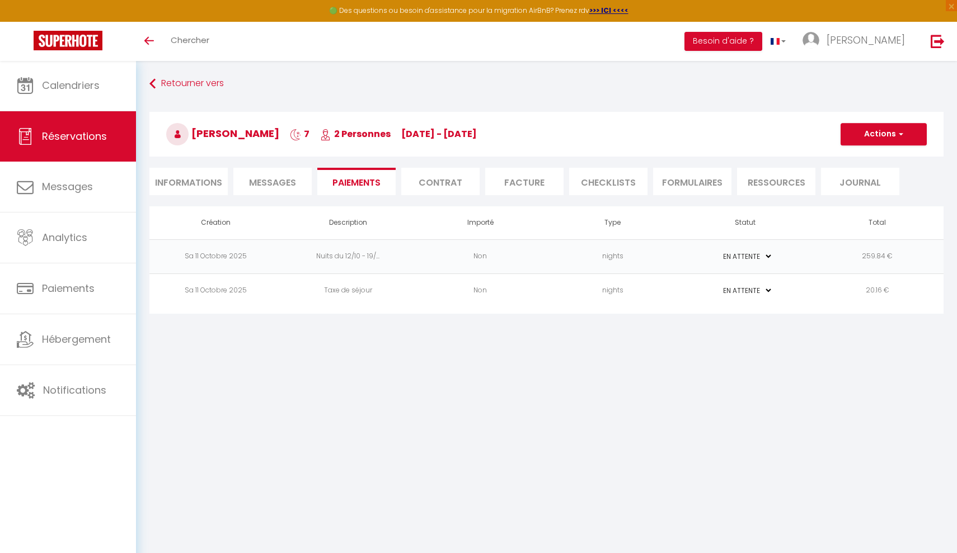
click at [823, 99] on div "Retourner vers Samy Sobiya 7 2 Personnes Su 12 Oct - Su 19 Oct Actions Enregist…" at bounding box center [546, 140] width 809 height 133
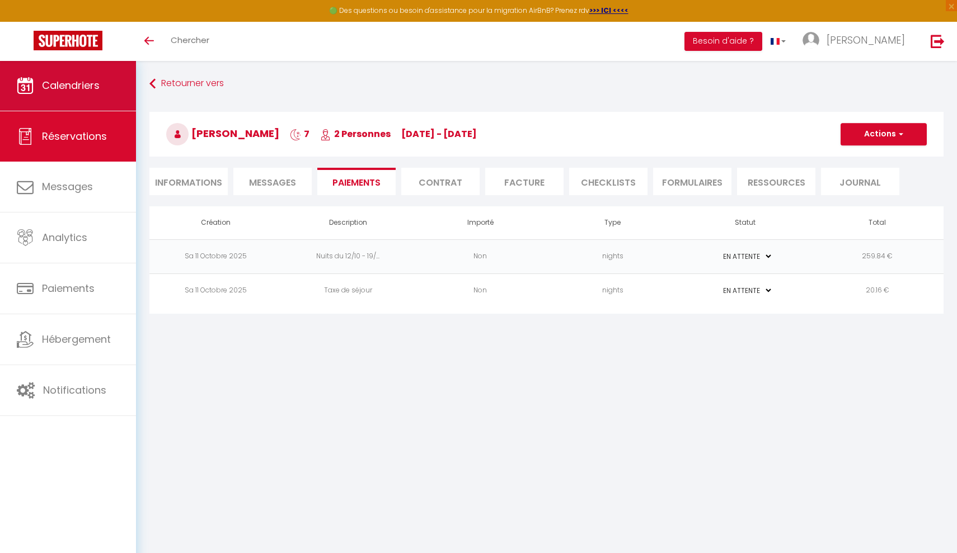
click at [76, 92] on span "Calendriers" at bounding box center [71, 85] width 58 height 14
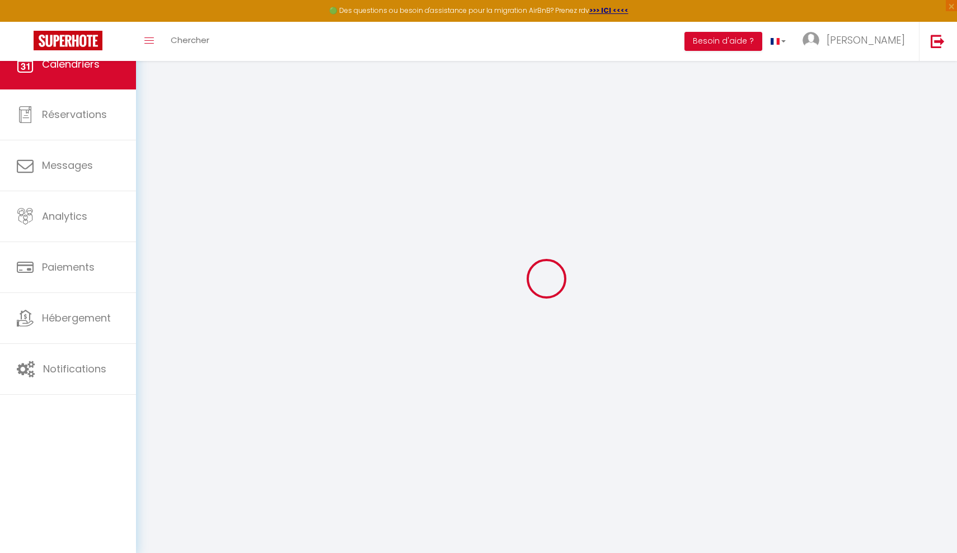
select select
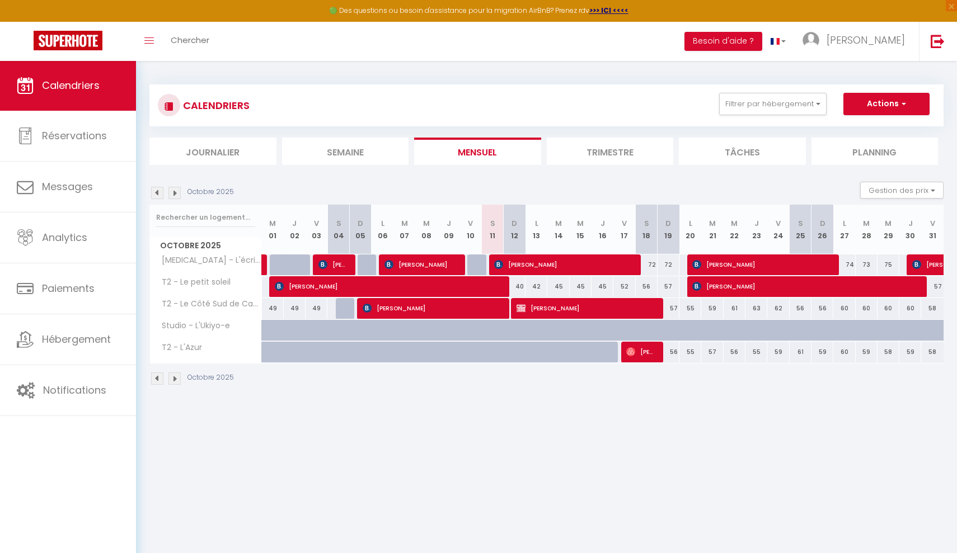
click at [553, 316] on span "[PERSON_NAME]" at bounding box center [586, 308] width 138 height 21
select select "KO"
select select "0"
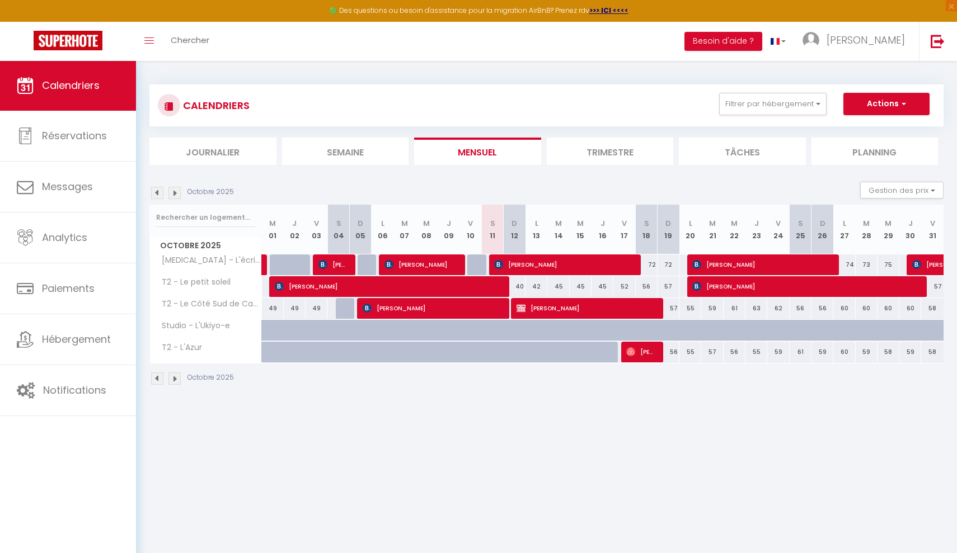
select select "1"
select select
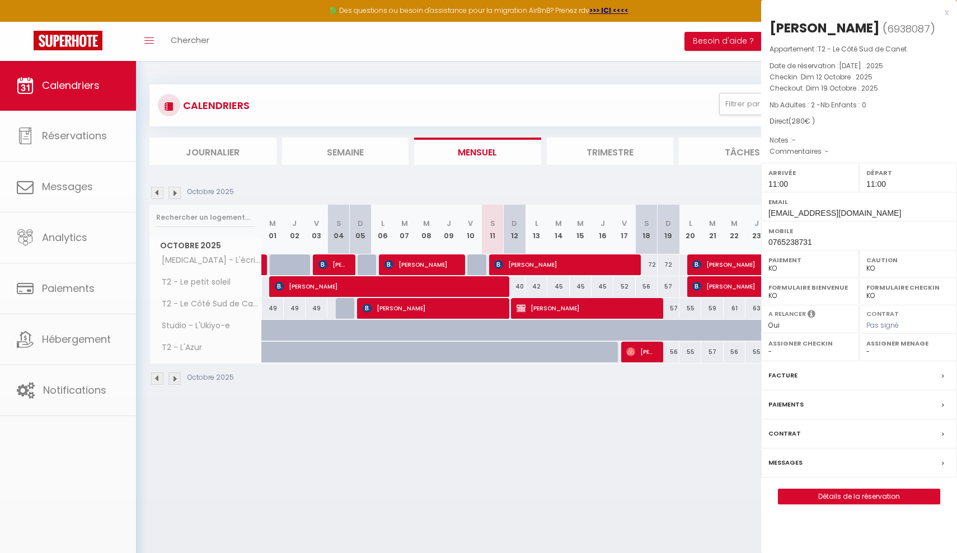
select select "51273"
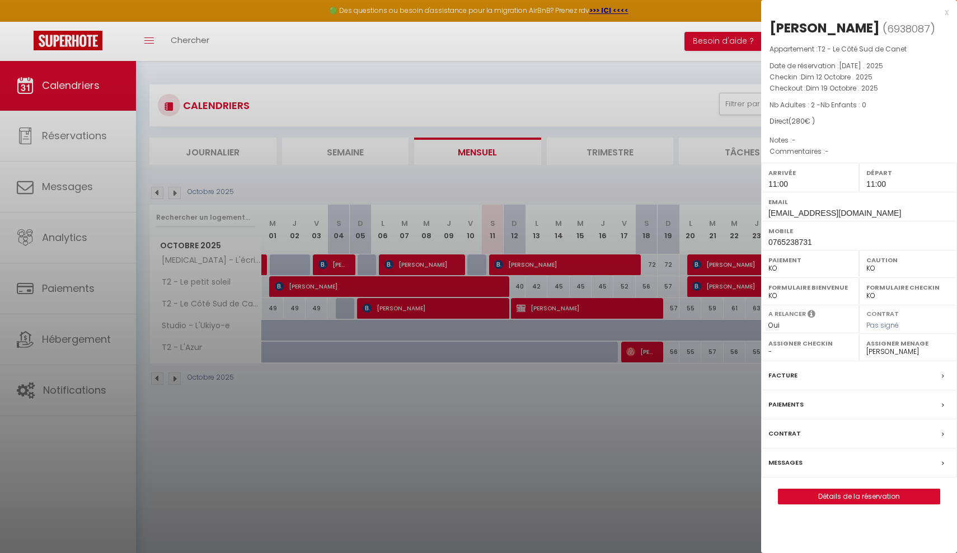
click at [834, 399] on div "Paiements" at bounding box center [859, 405] width 196 height 29
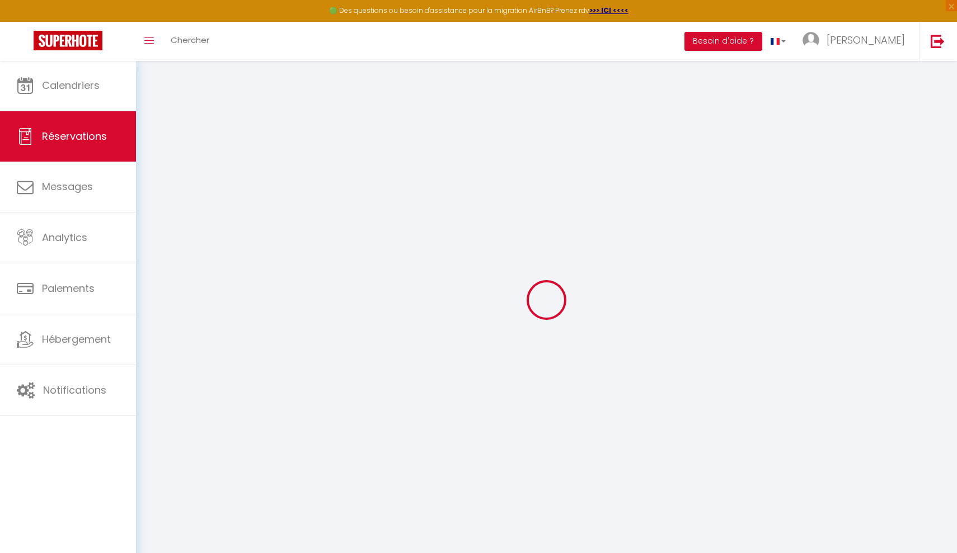
select select "0"
select select
checkbox input "false"
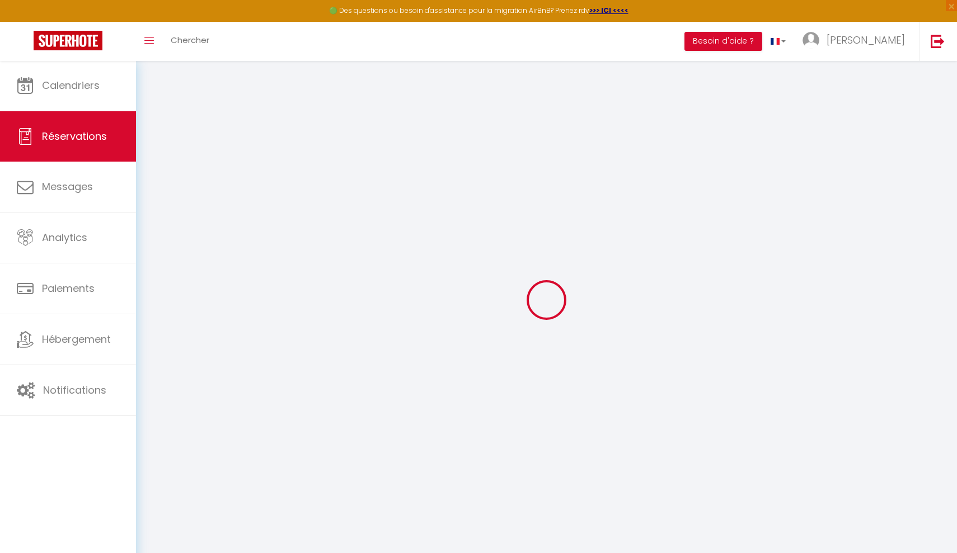
select select
checkbox input "false"
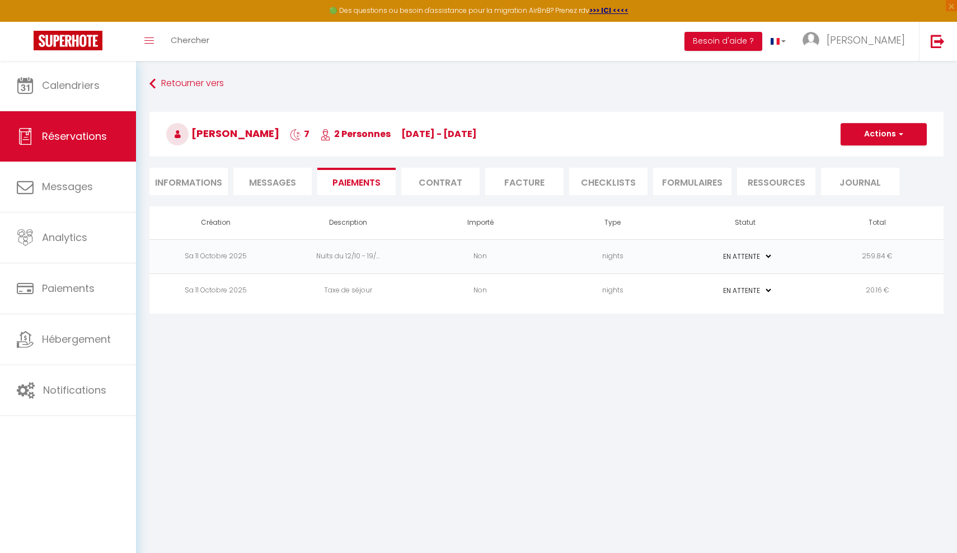
click at [902, 140] on button "Actions" at bounding box center [884, 134] width 86 height 22
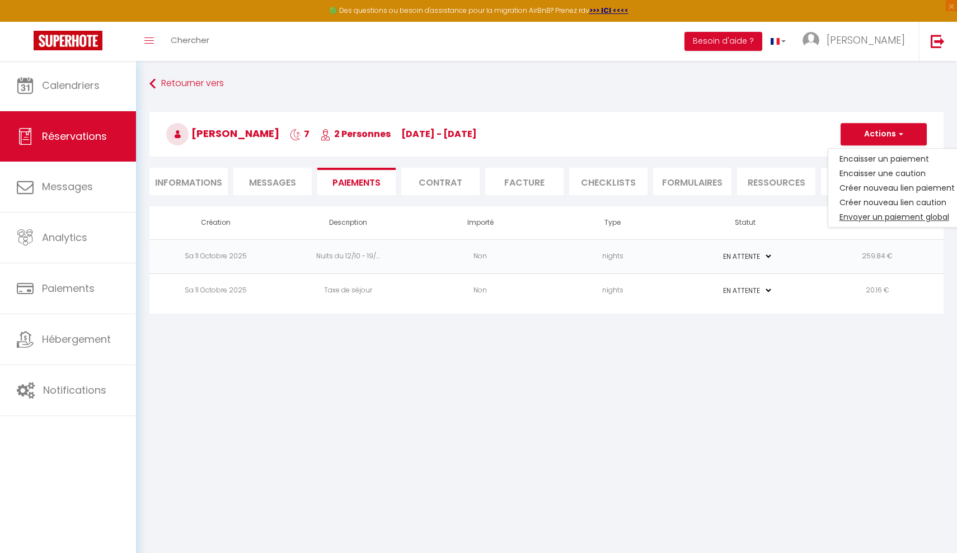
click at [889, 218] on link "Envoyer un paiement global" at bounding box center [897, 217] width 138 height 15
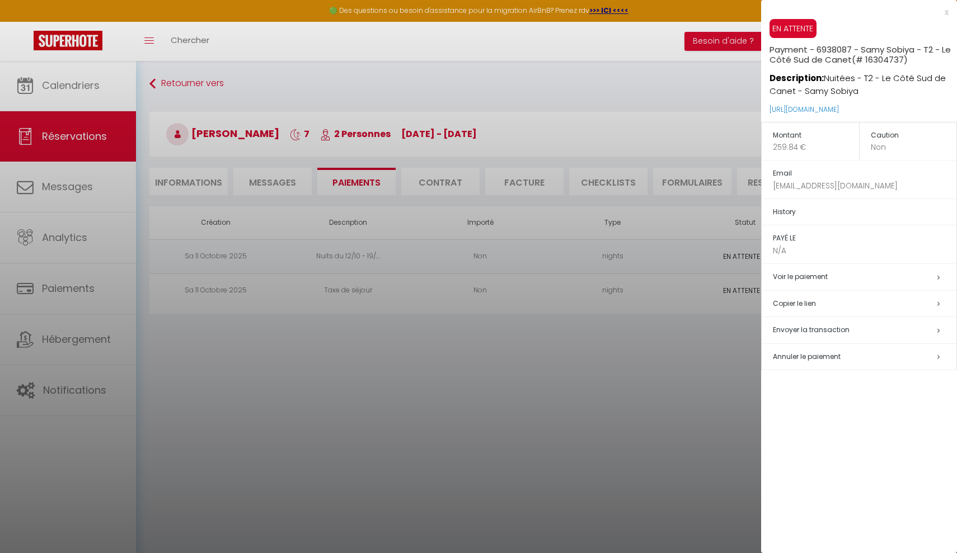
click at [651, 409] on div at bounding box center [478, 276] width 957 height 553
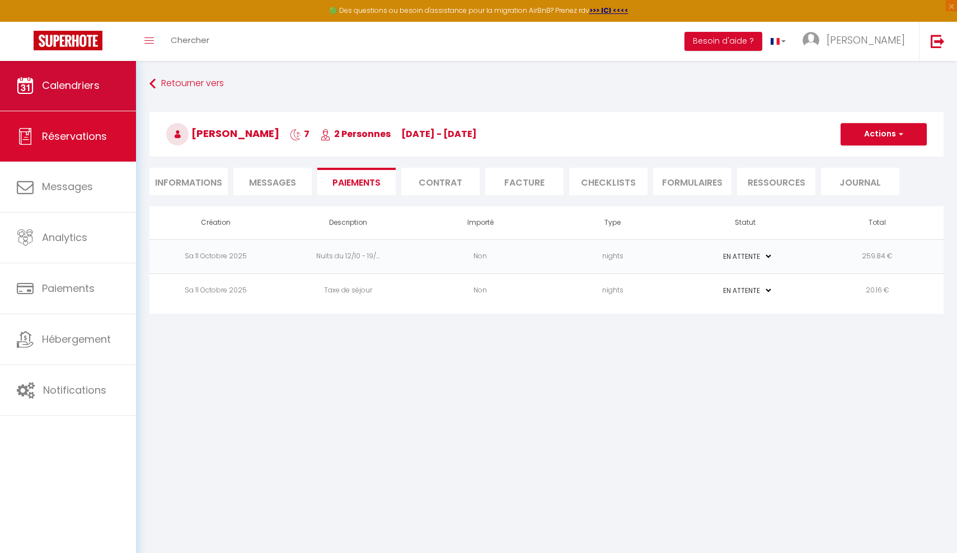
click at [115, 105] on link "Calendriers" at bounding box center [68, 85] width 136 height 50
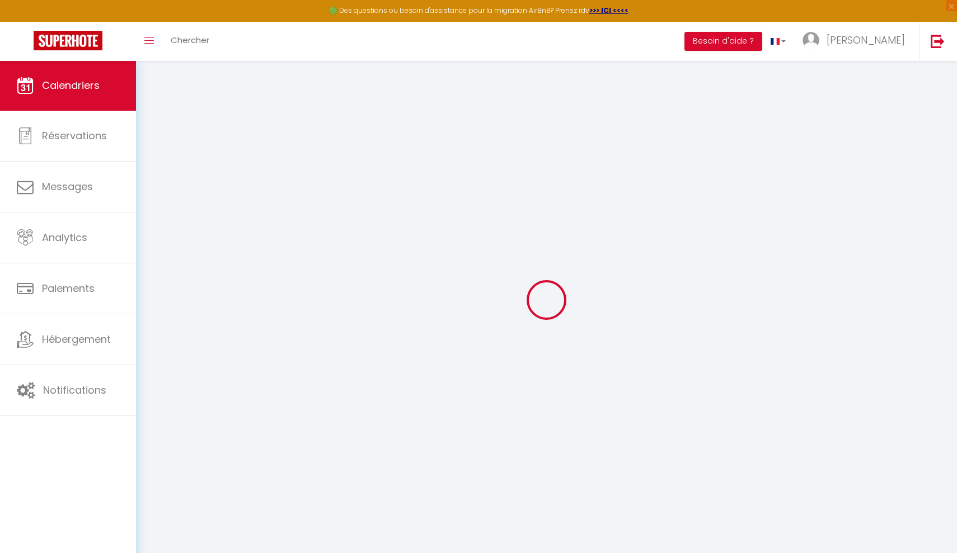
select select
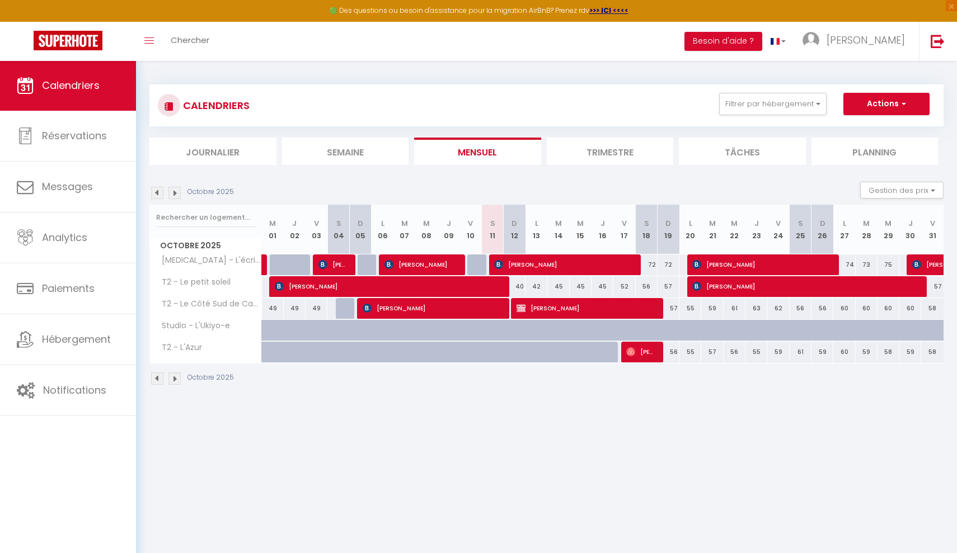
click at [551, 306] on span "[PERSON_NAME]" at bounding box center [586, 308] width 138 height 21
select select "KO"
select select "0"
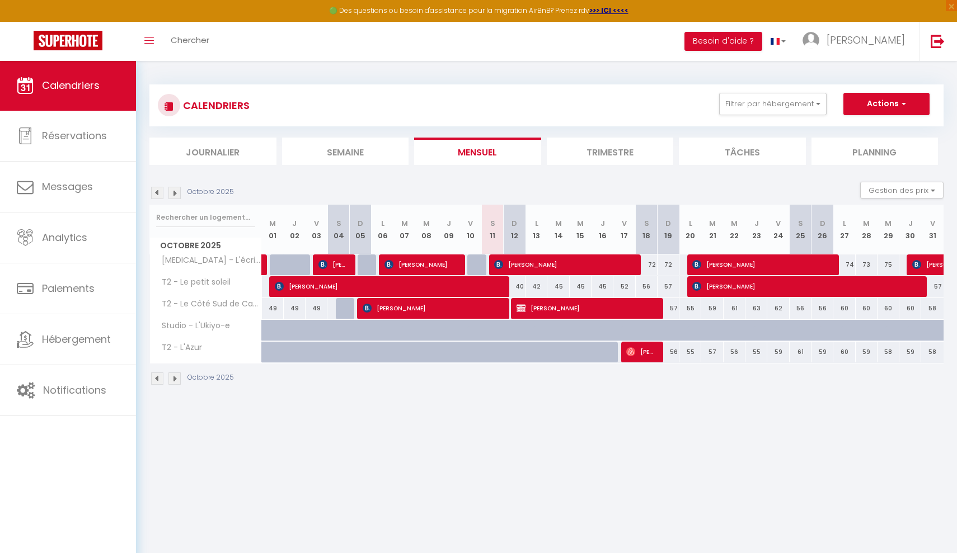
select select "1"
select select
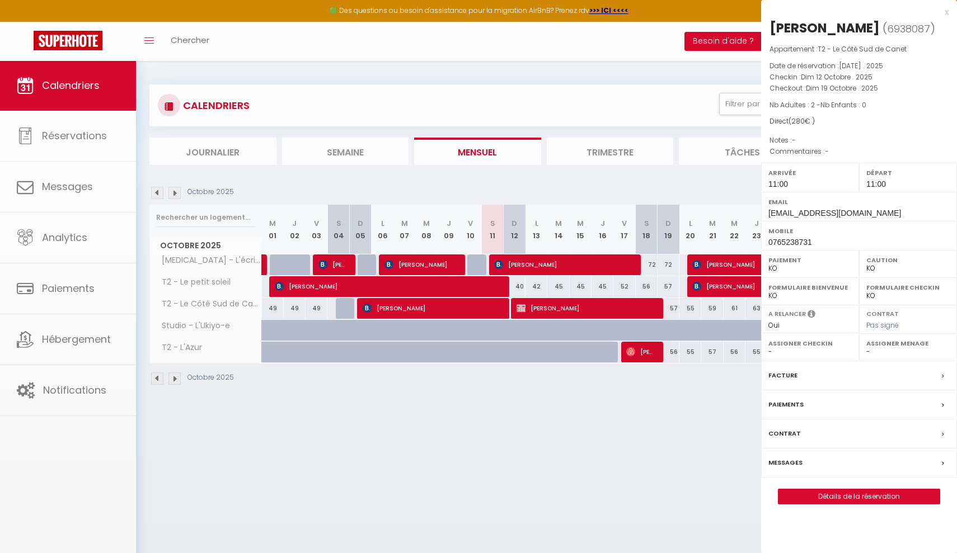
select select "51273"
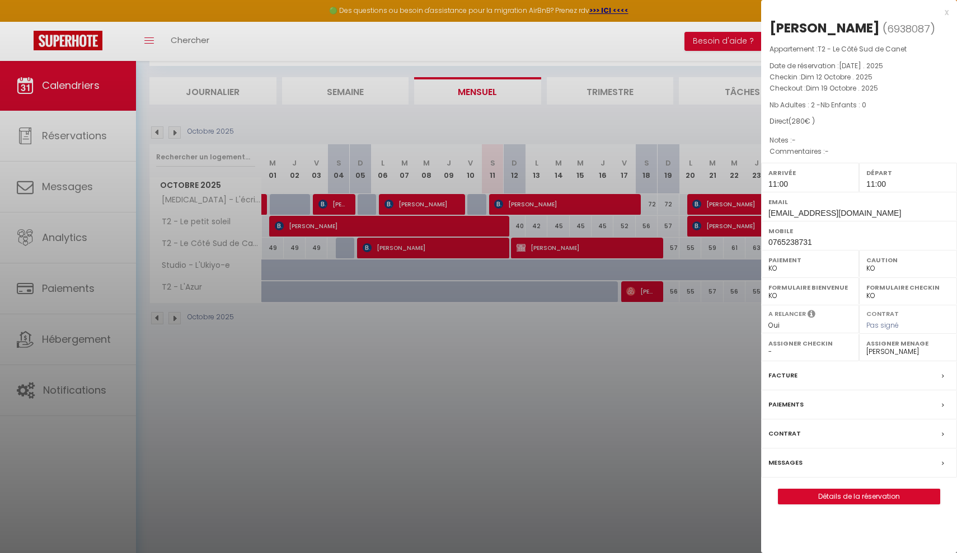
scroll to position [60, 0]
click at [876, 428] on div "Contrat" at bounding box center [859, 434] width 196 height 29
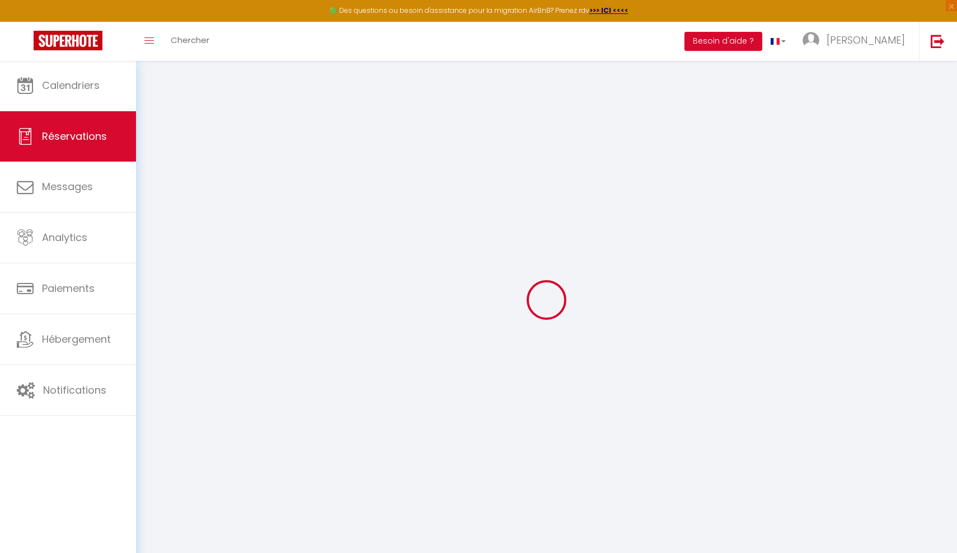
select select
checkbox input "false"
select select
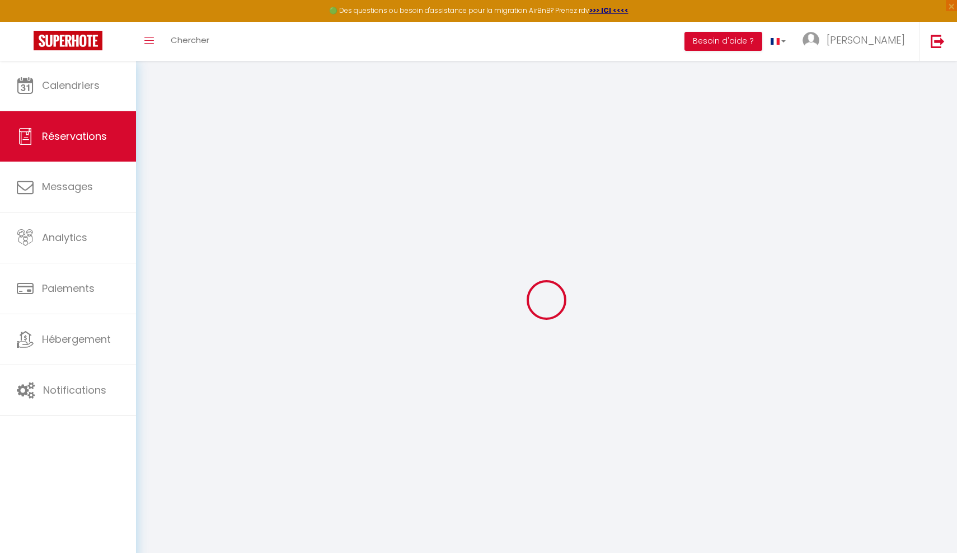
checkbox input "false"
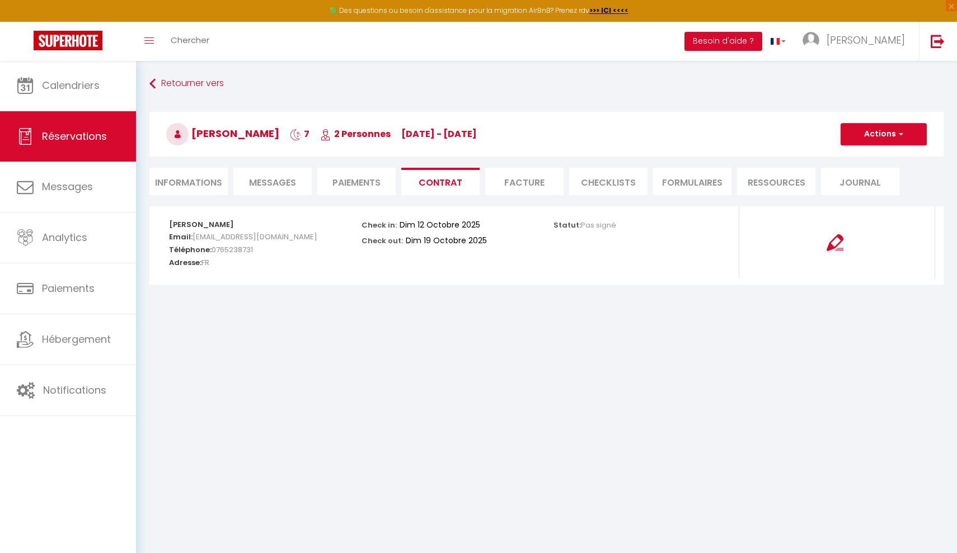
click at [340, 175] on li "Paiements" at bounding box center [356, 181] width 78 height 27
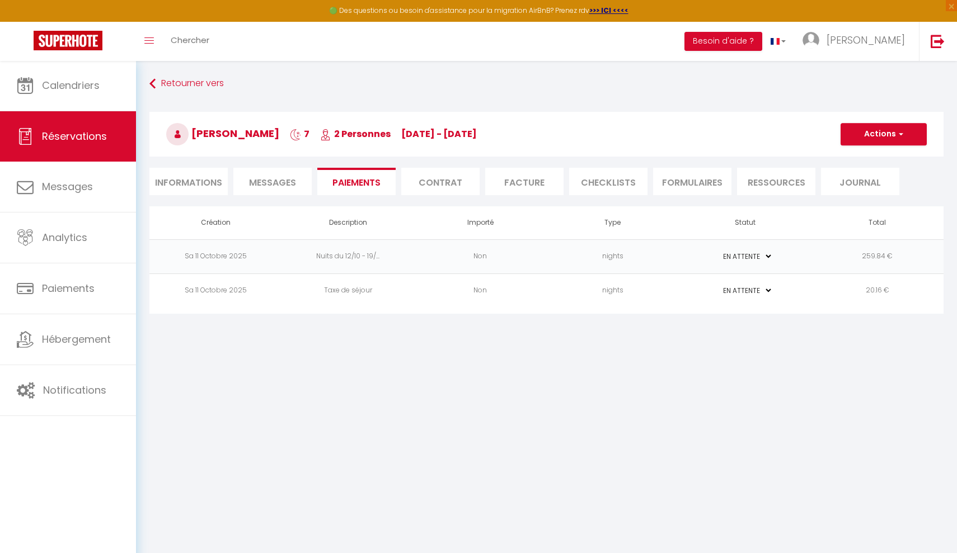
click at [291, 187] on span "Messages" at bounding box center [272, 182] width 47 height 13
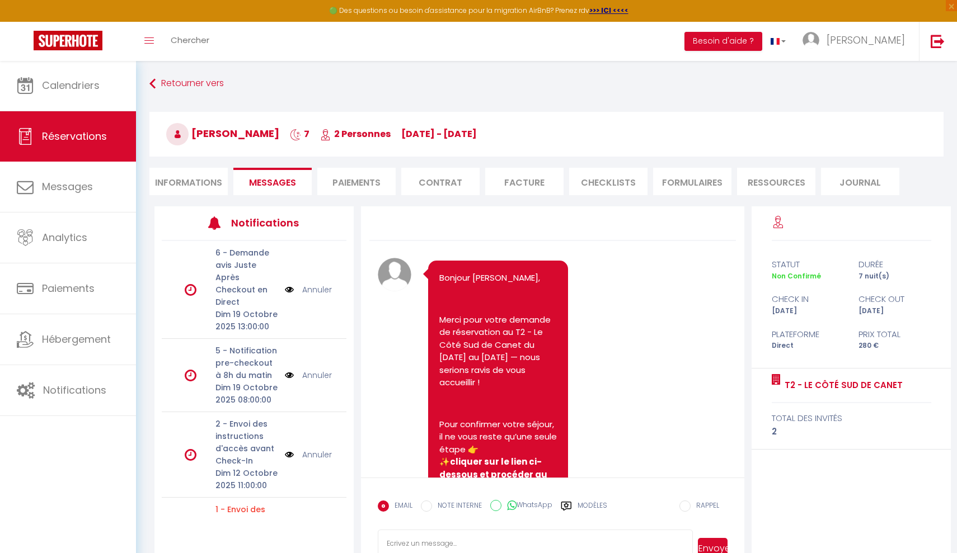
click at [216, 184] on li "Informations" at bounding box center [188, 181] width 78 height 27
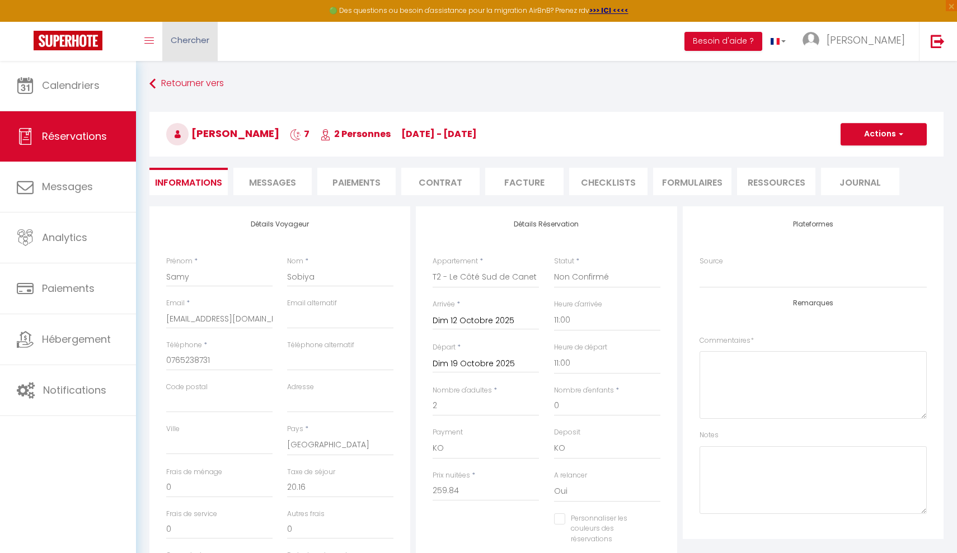
checkbox input "false"
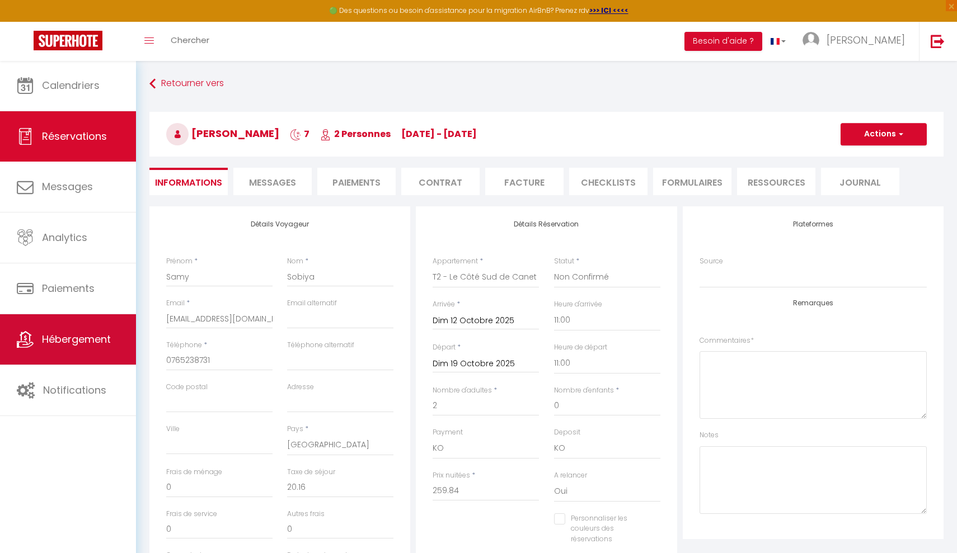
click at [101, 340] on span "Hébergement" at bounding box center [76, 339] width 69 height 14
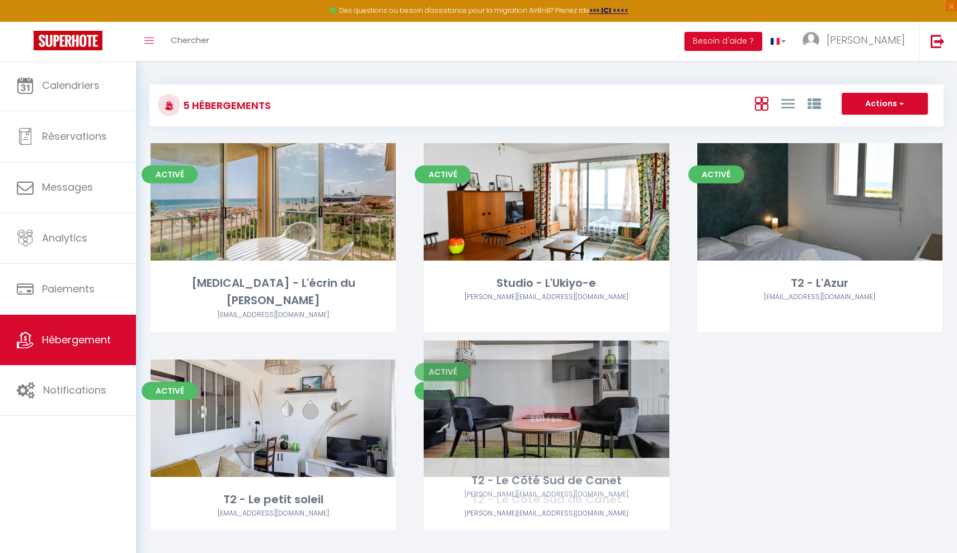
click at [556, 407] on link "Editer" at bounding box center [546, 418] width 67 height 22
click at [603, 377] on div "Editer" at bounding box center [546, 419] width 245 height 118
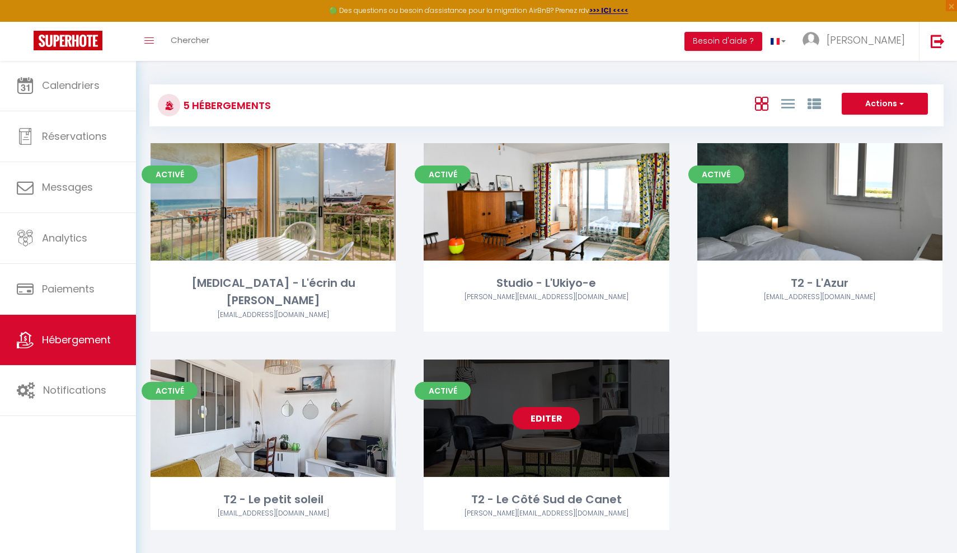
click at [565, 407] on link "Editer" at bounding box center [546, 418] width 67 height 22
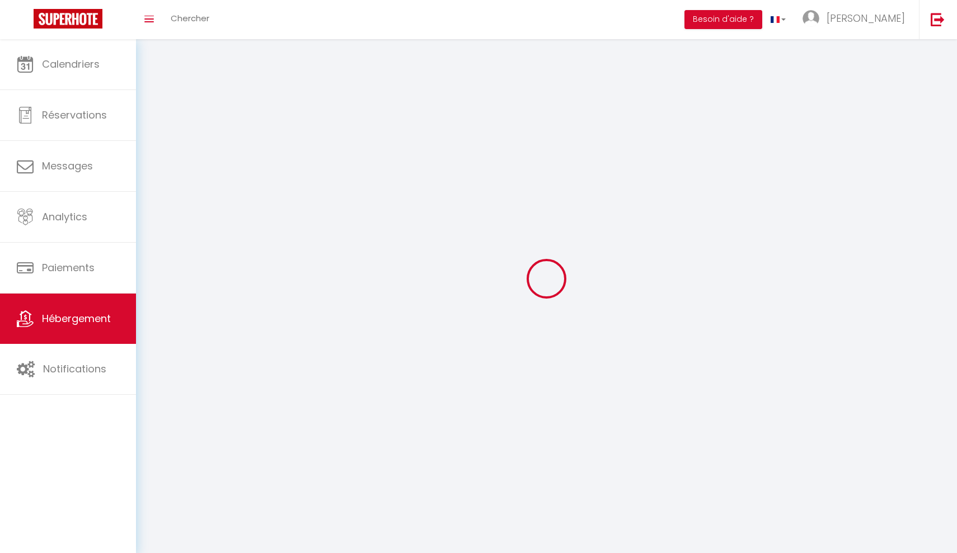
select select
select select "28"
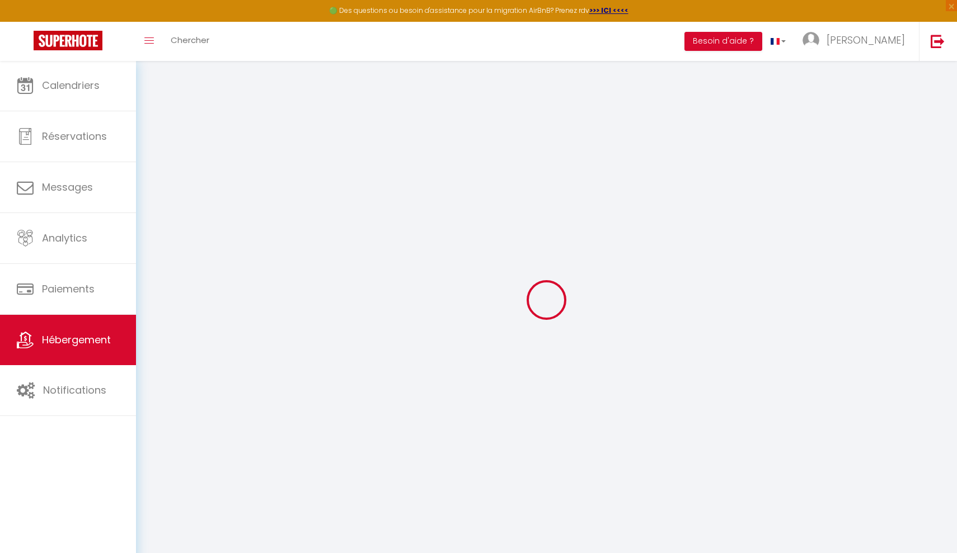
select select
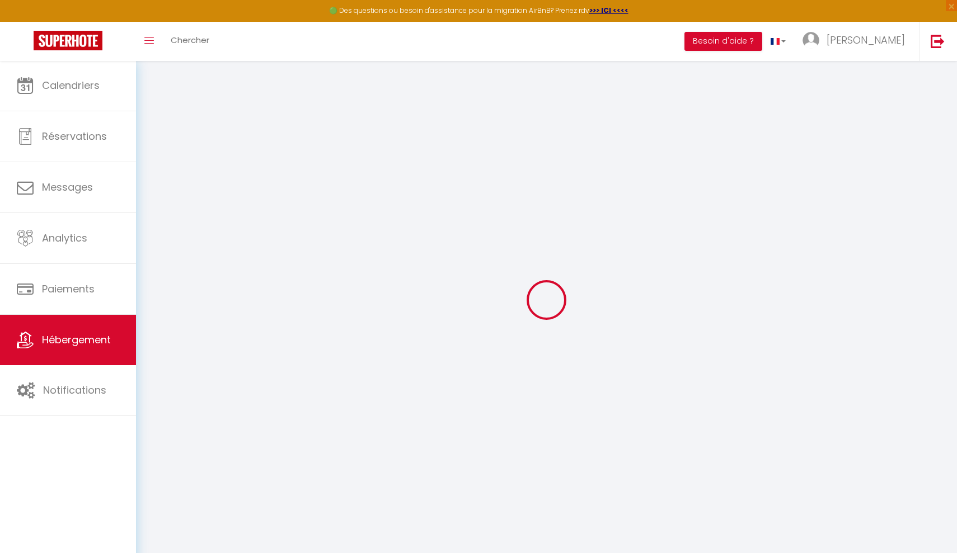
select select
checkbox input "false"
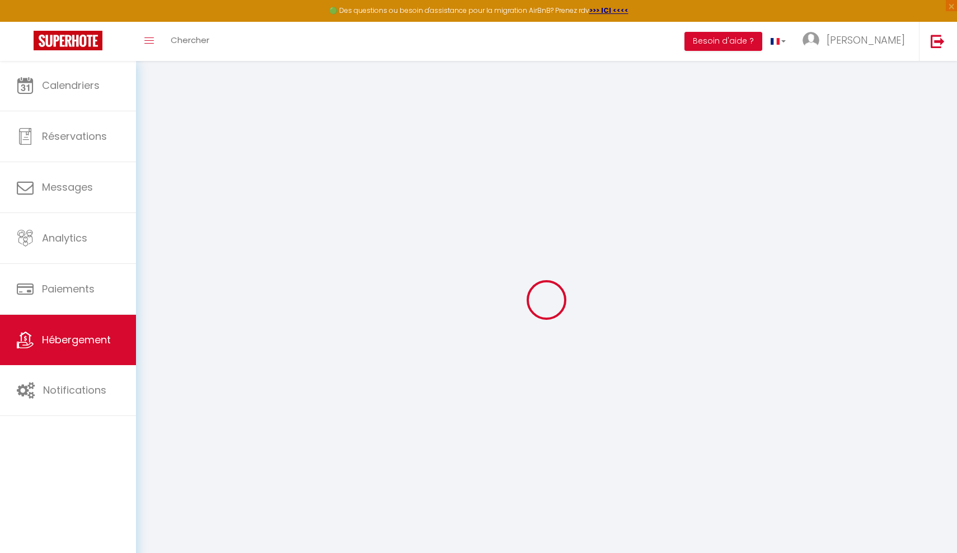
select select
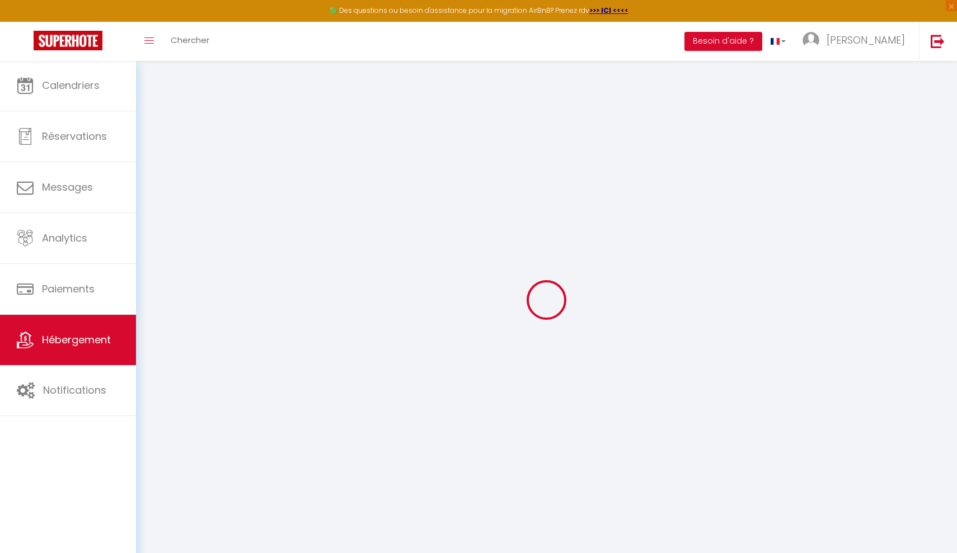
select select
checkbox input "false"
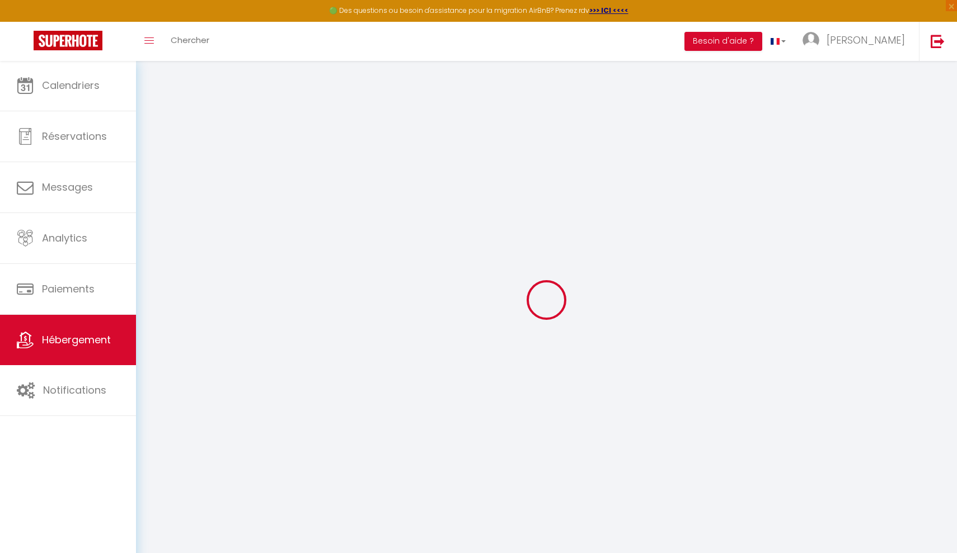
checkbox input "false"
select select
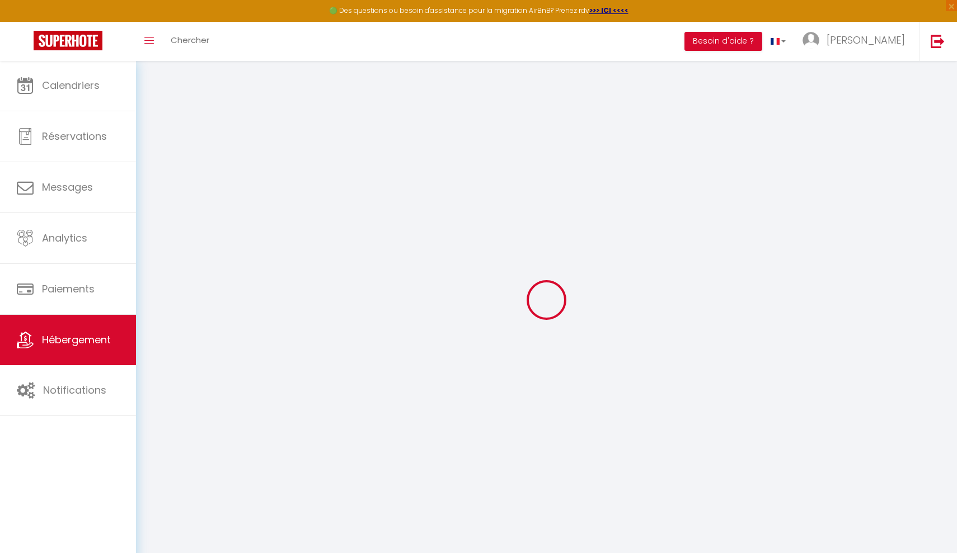
select select
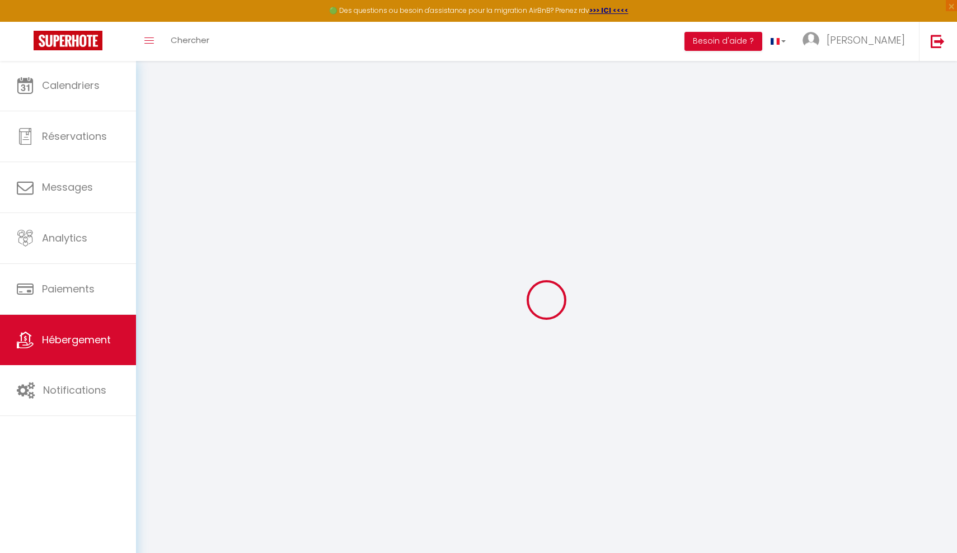
checkbox input "false"
select select
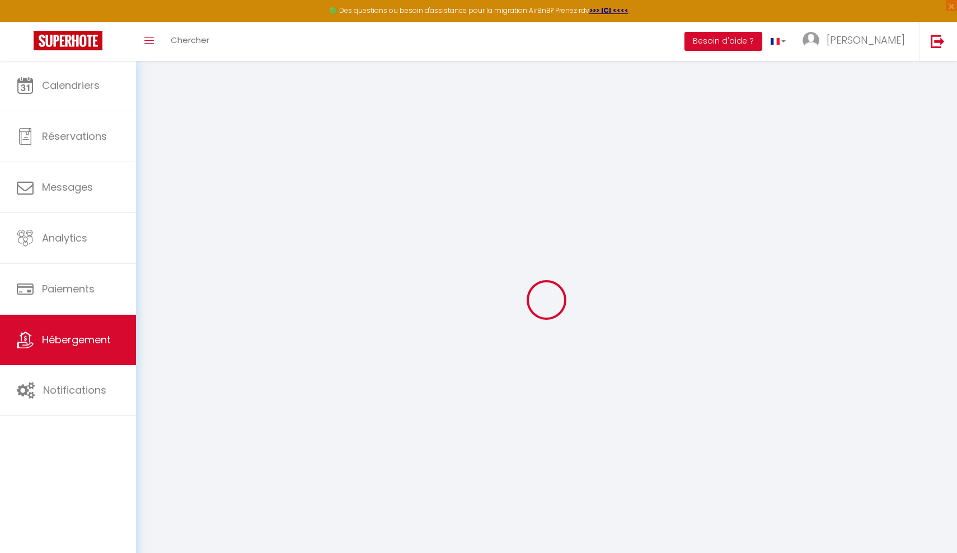
select select
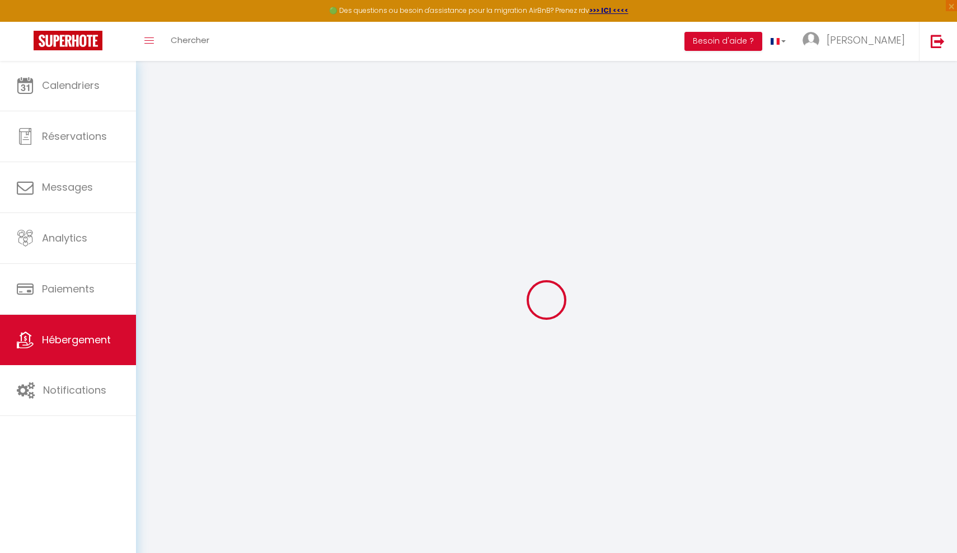
select select
checkbox input "false"
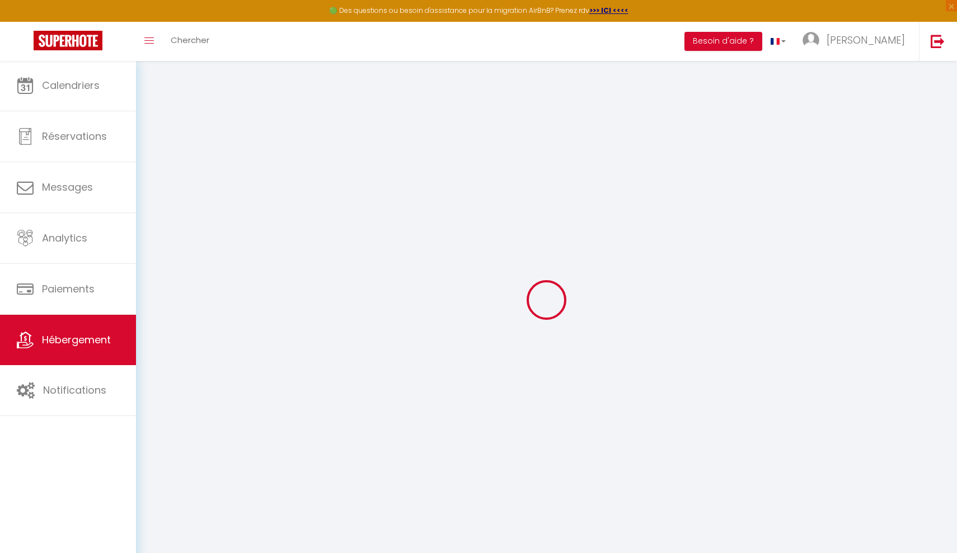
checkbox input "false"
select select
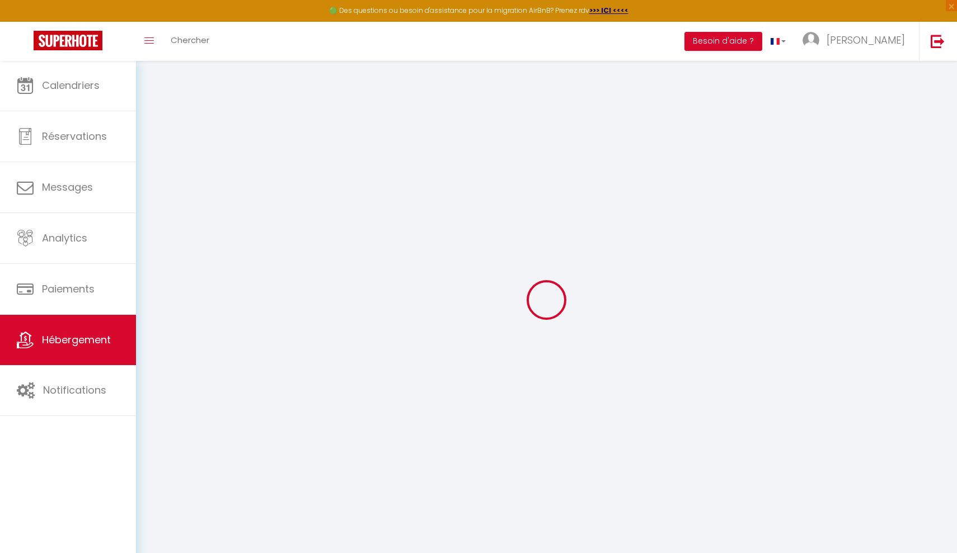
select select
checkbox input "false"
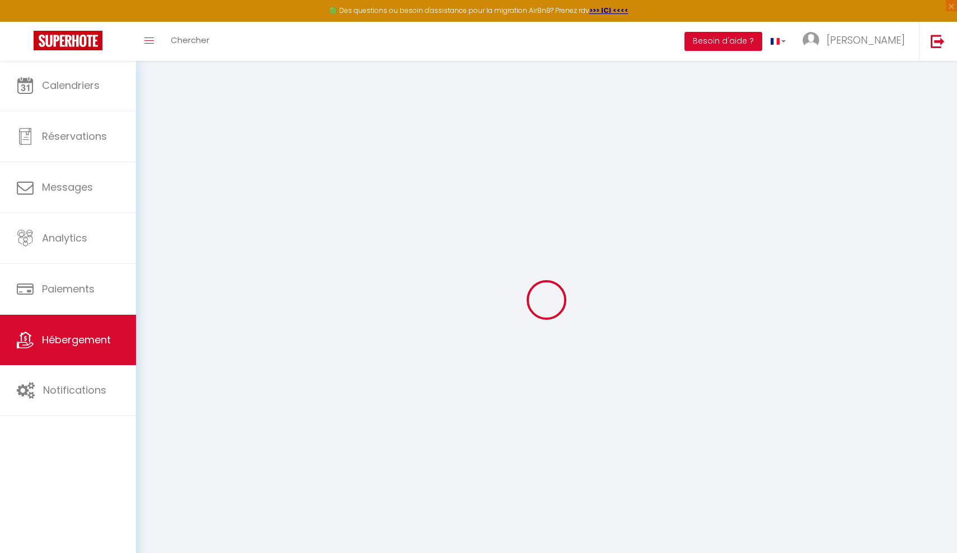
checkbox input "false"
select select
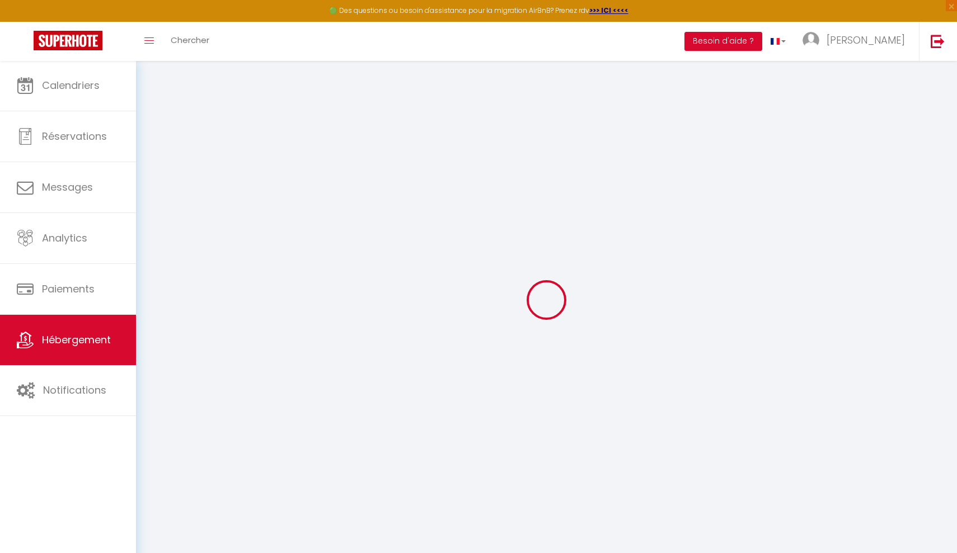
type input "T2 - Le Côté Sud de Canet"
type input "SCI MEP Immo"
type input "7 rue Chevreul"
type input "94600"
type input "CHOISY-LE-ROI"
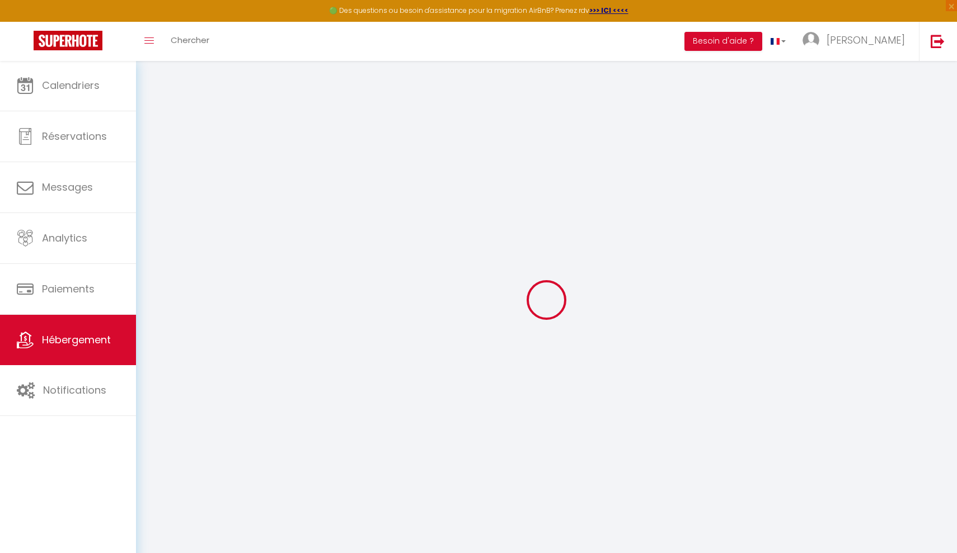
type input "45"
type input "40"
select select
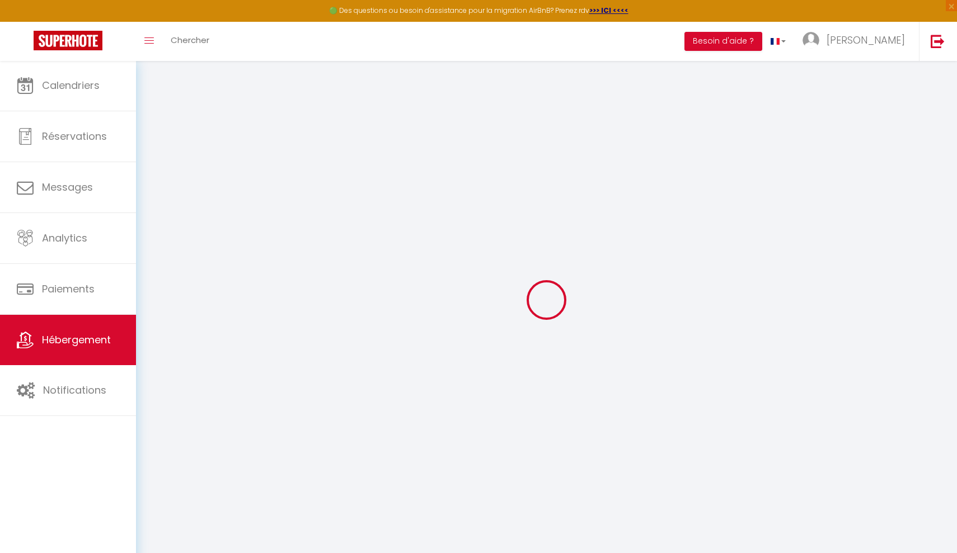
select select
type input "3 Avenue de Toulouse"
type input "66140"
type input "Canet-en-roussillon"
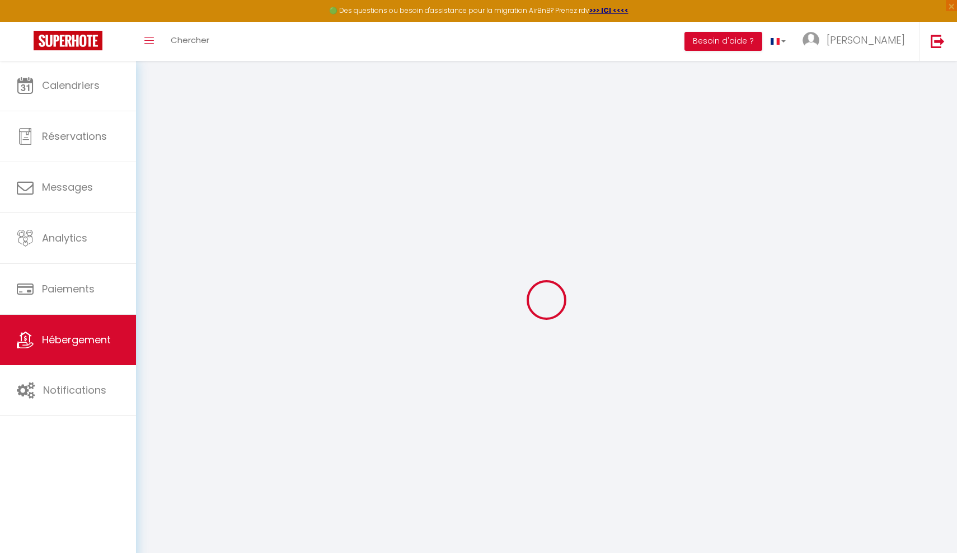
type input "philippe.ribas@saros.fr"
select select "16279"
checkbox input "false"
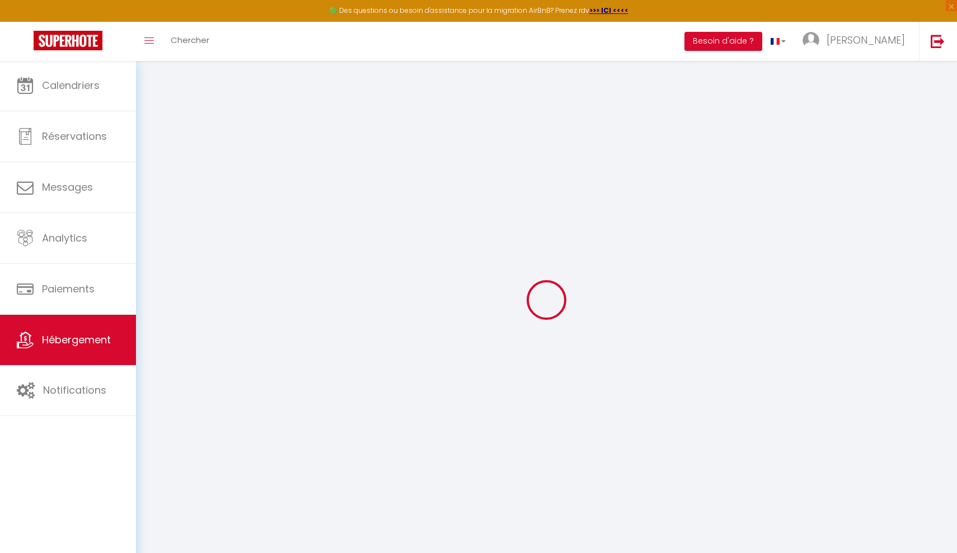
checkbox input "false"
type input "25"
type input "40"
type input "0"
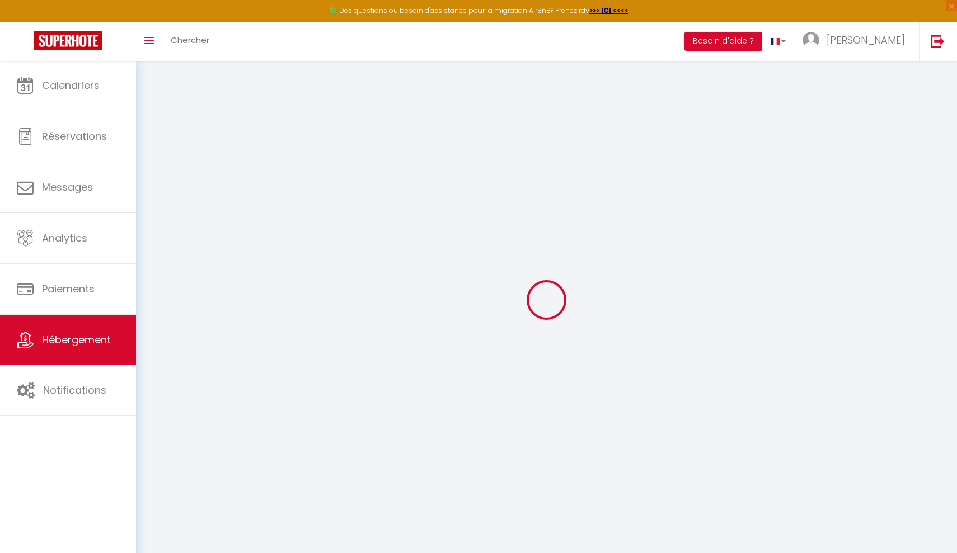
type input "0"
select select
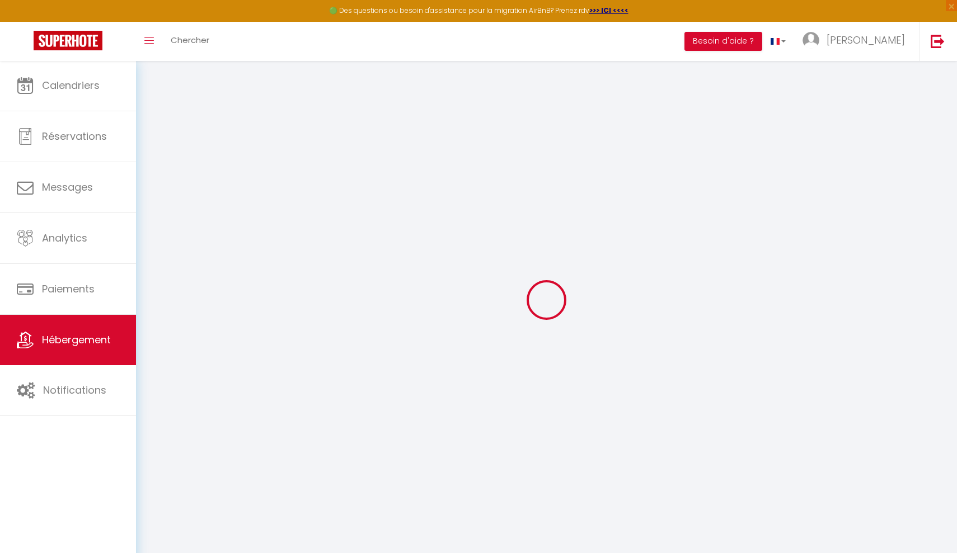
select select
checkbox input "false"
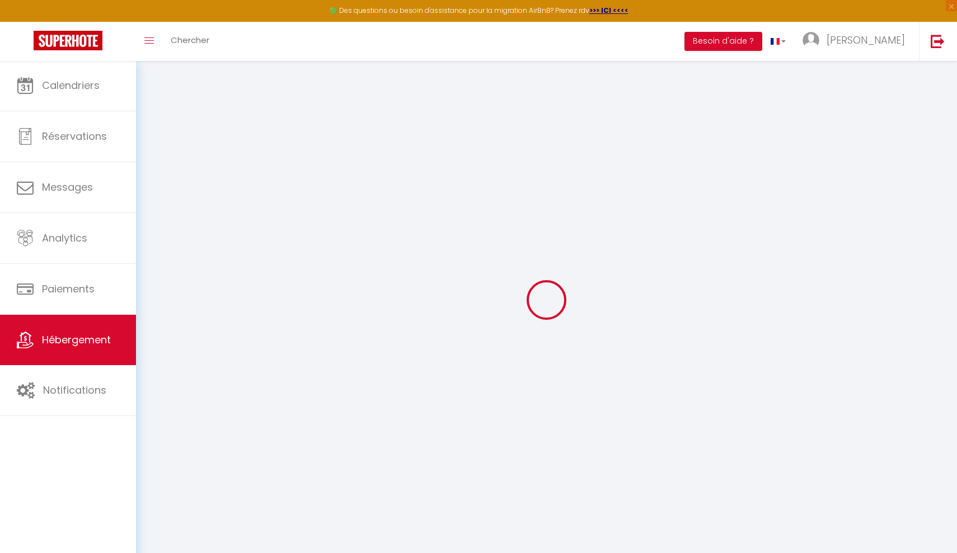
select select
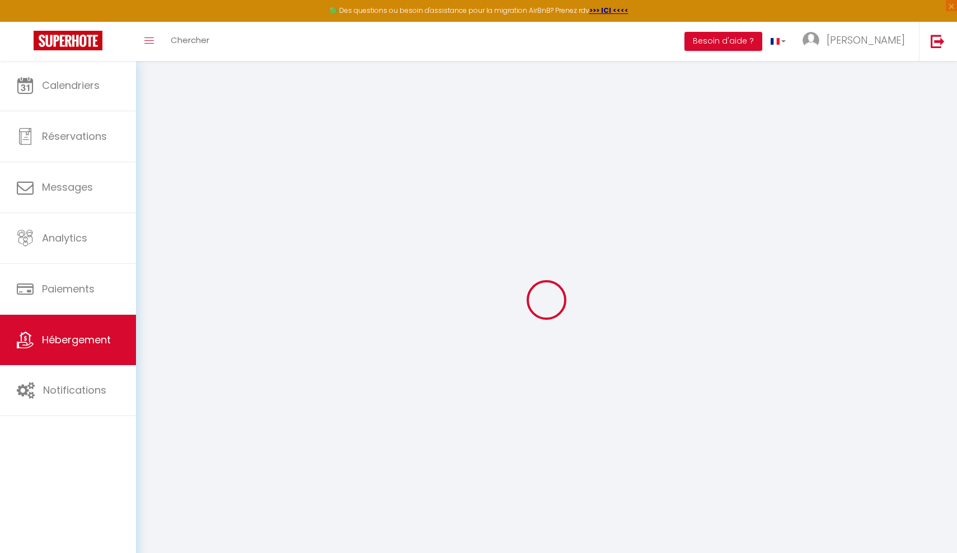
checkbox input "false"
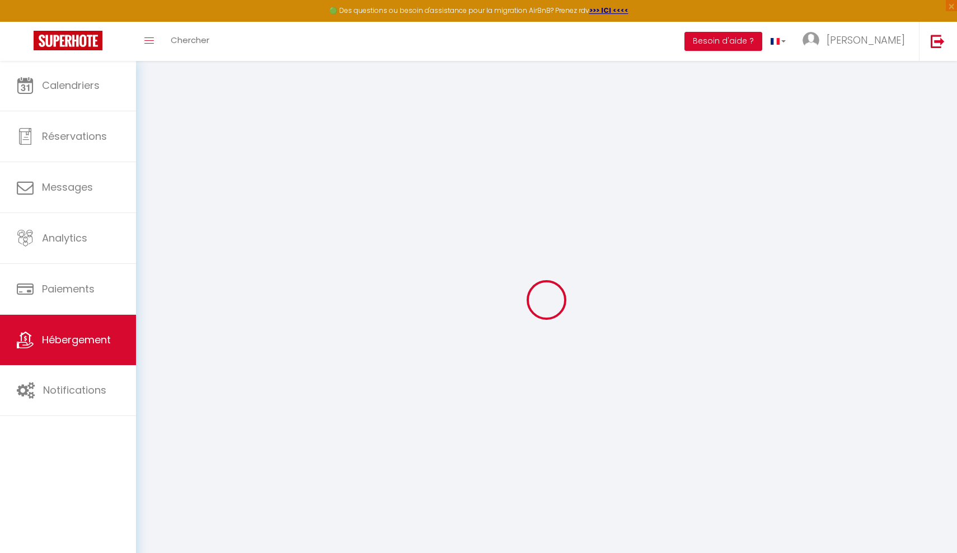
checkbox input "false"
select select "16:00"
select select "00:00"
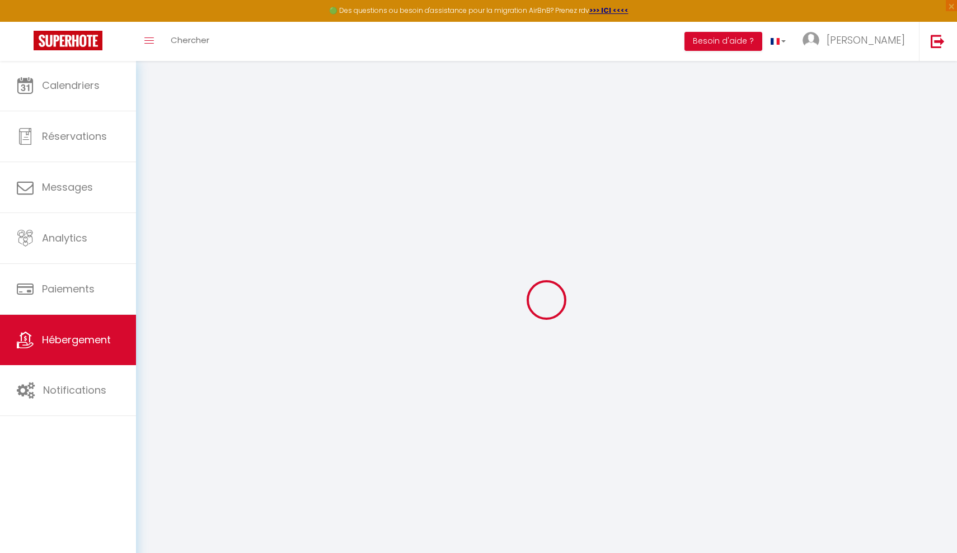
select select "11:00"
select select "30"
select select "120"
select select "51273"
checkbox input "false"
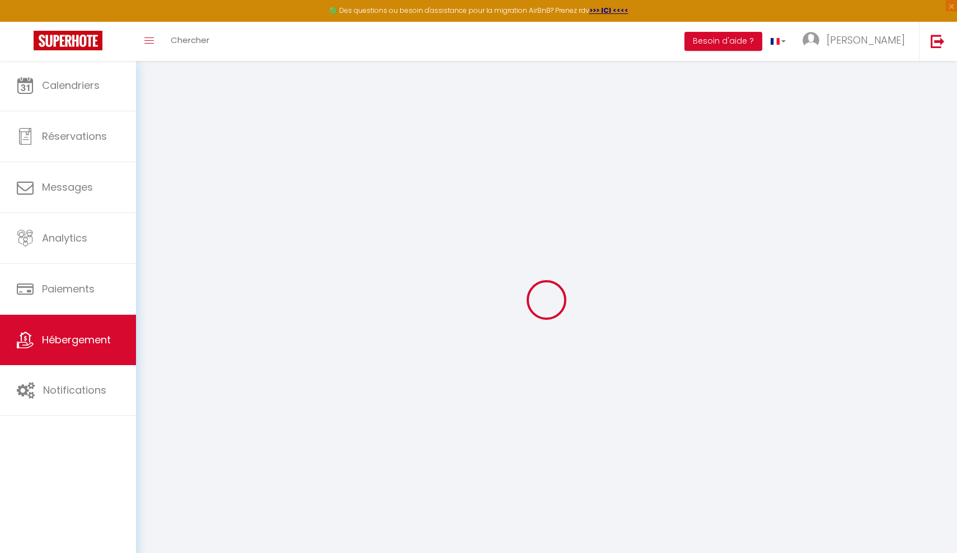
checkbox input "false"
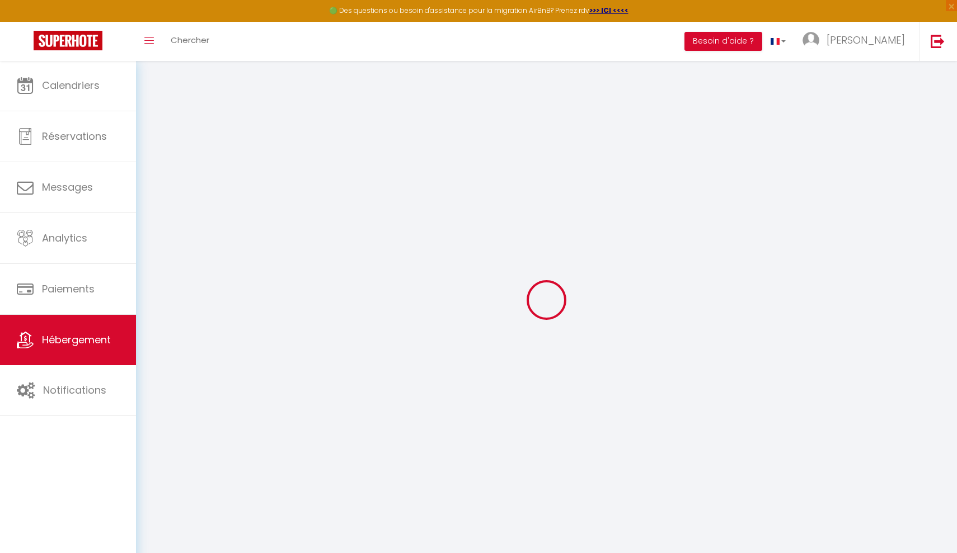
checkbox input "false"
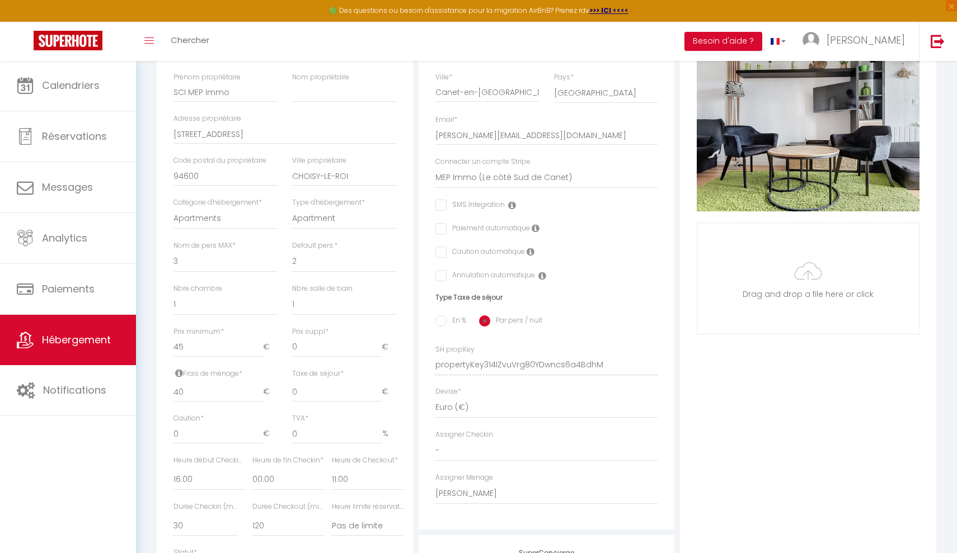
scroll to position [229, 0]
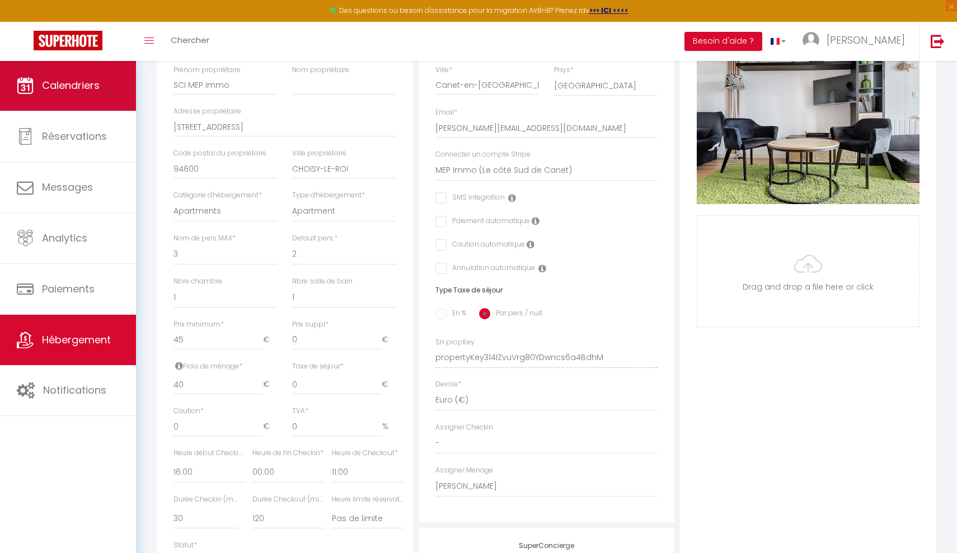
click at [81, 90] on span "Calendriers" at bounding box center [71, 85] width 58 height 14
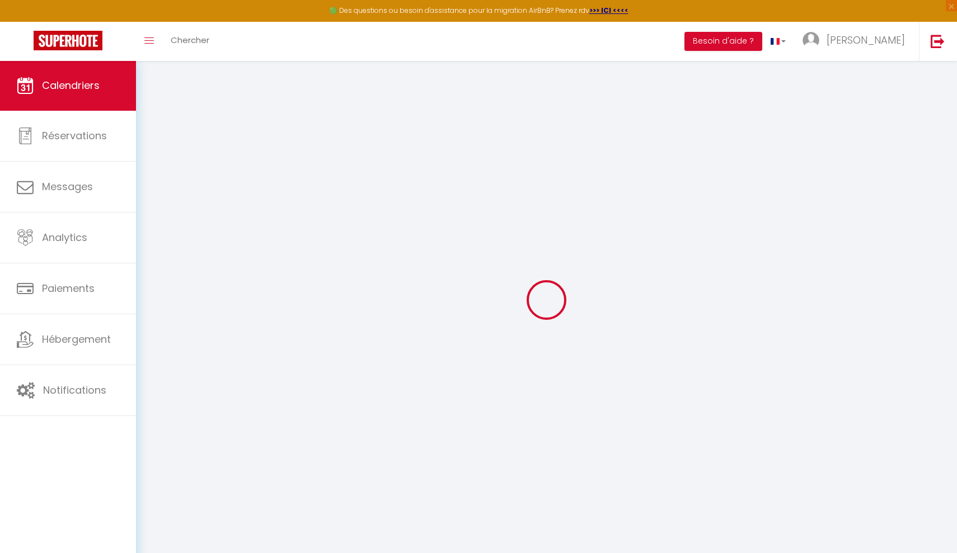
select select
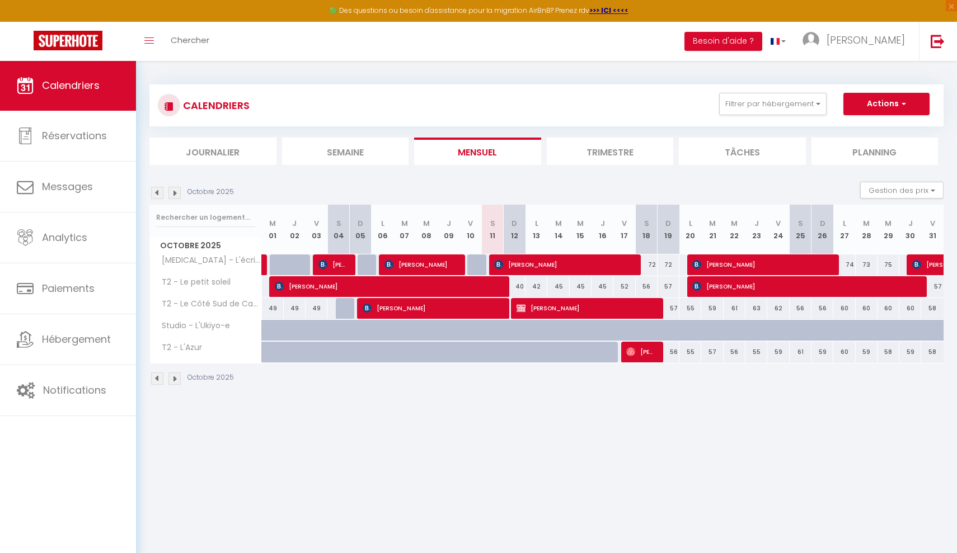
click at [602, 309] on span "Samy Sobiya" at bounding box center [586, 308] width 138 height 21
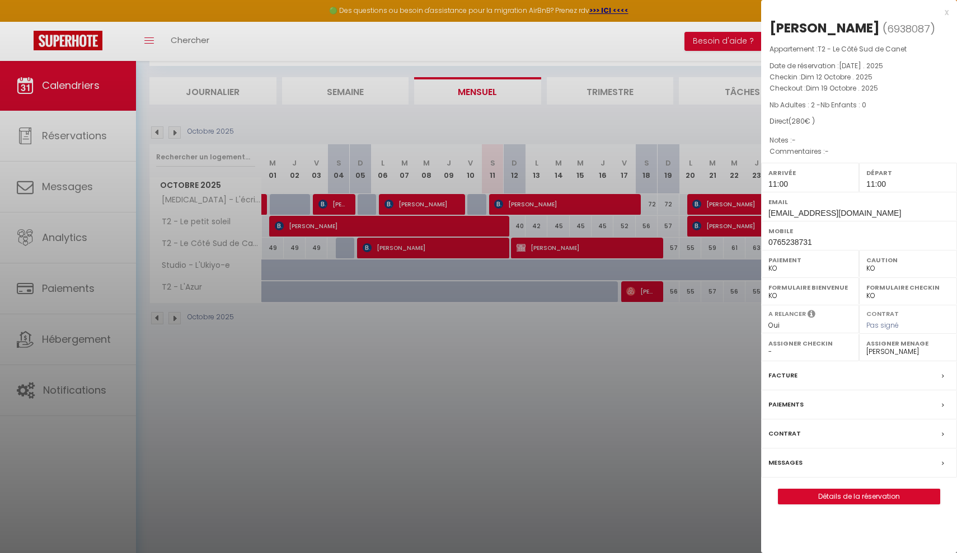
scroll to position [60, 0]
click at [822, 496] on link "Détails de la réservation" at bounding box center [858, 497] width 161 height 15
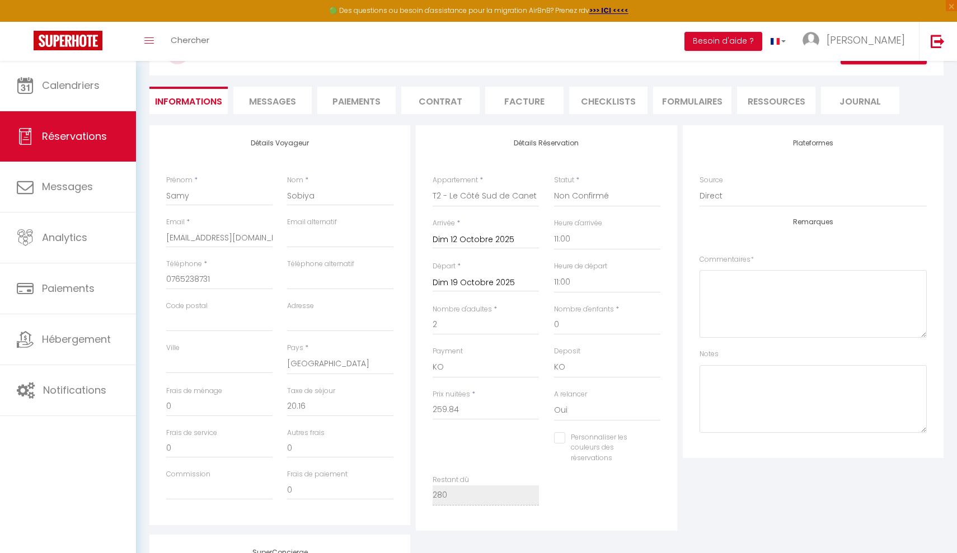
scroll to position [81, 1]
click at [344, 98] on li "Paiements" at bounding box center [356, 100] width 78 height 27
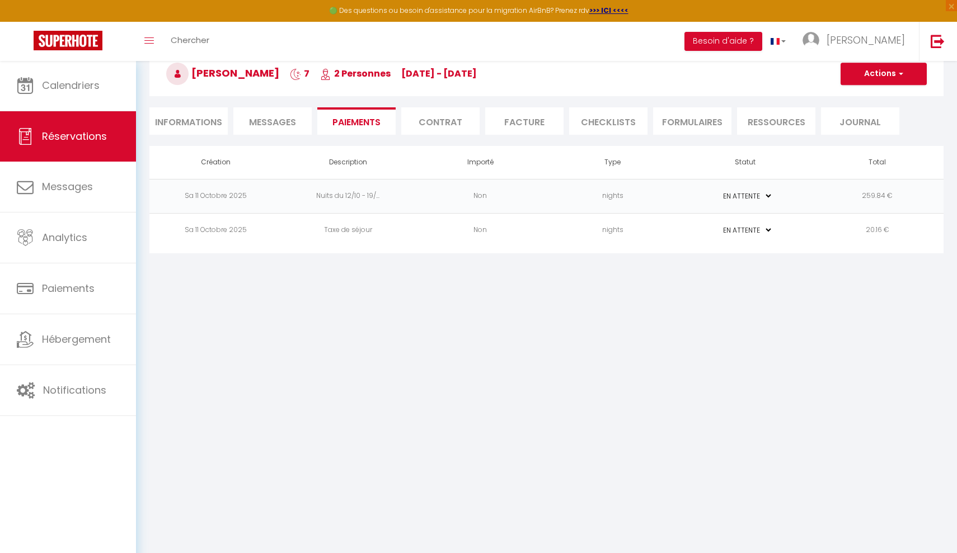
click at [887, 85] on button "Actions" at bounding box center [884, 74] width 86 height 22
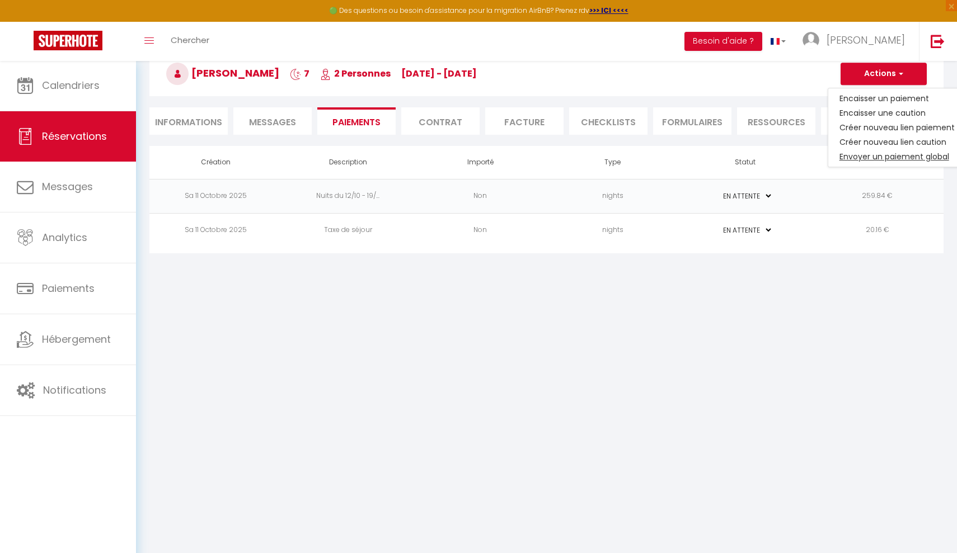
click at [886, 157] on link "Envoyer un paiement global" at bounding box center [897, 156] width 138 height 15
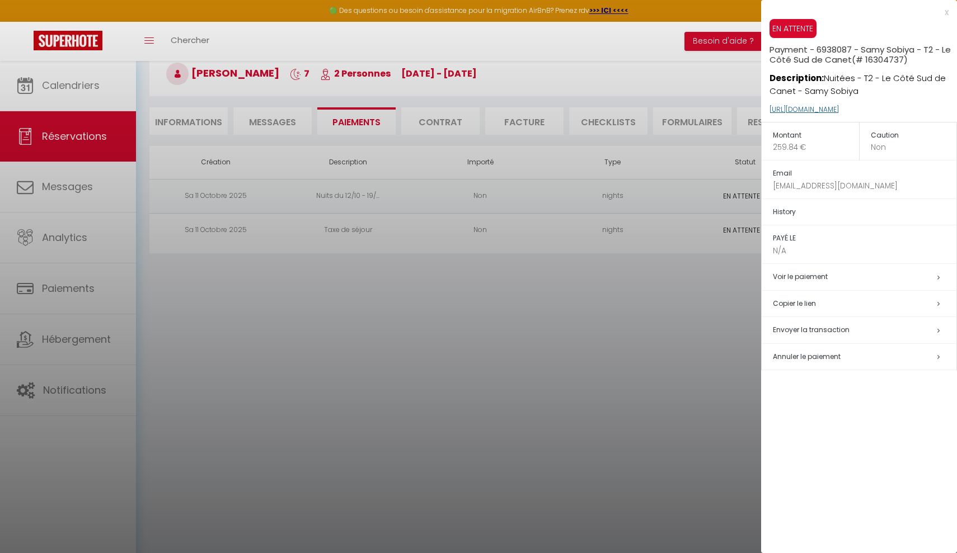
drag, startPoint x: 886, startPoint y: 157, endPoint x: 860, endPoint y: 109, distance: 54.8
click at [860, 109] on div "x EN ATTENTE Payment - 6938087 - Samy Sobiya - T2 - Le Côté Sud de Canet (# 163…" at bounding box center [859, 192] width 196 height 384
click at [637, 298] on div at bounding box center [478, 276] width 957 height 553
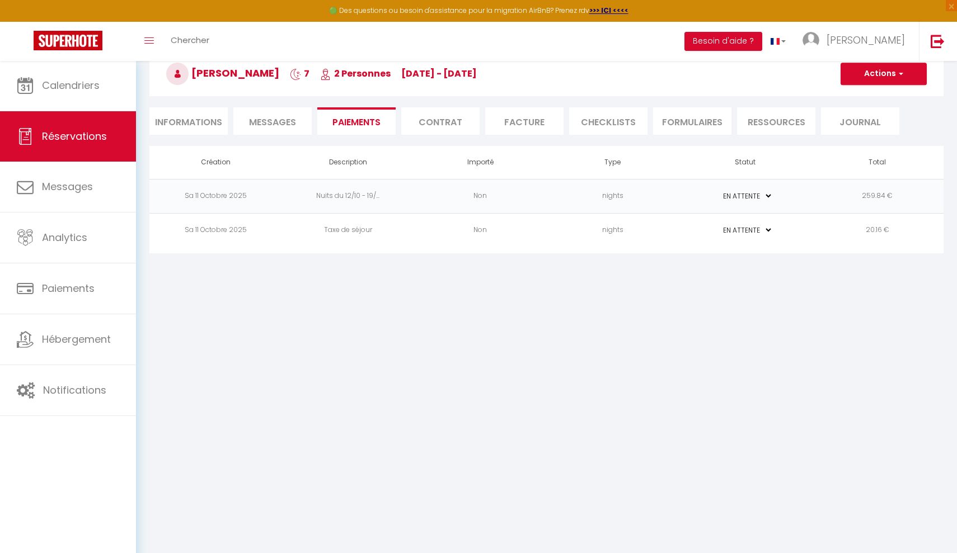
click at [757, 224] on td "PAYÉ EN ATTENTE" at bounding box center [745, 230] width 133 height 34
click at [577, 238] on td "nights" at bounding box center [613, 230] width 133 height 34
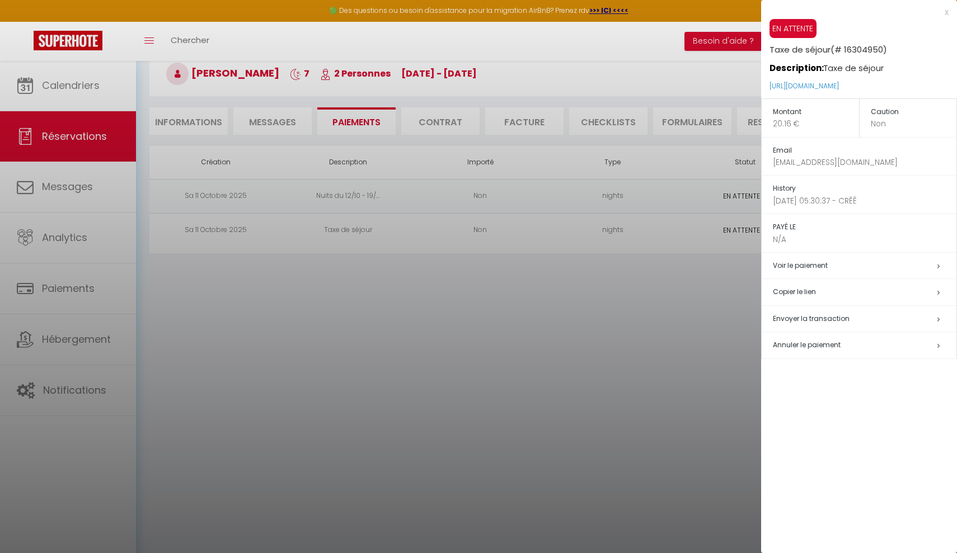
click at [503, 229] on div at bounding box center [478, 276] width 957 height 553
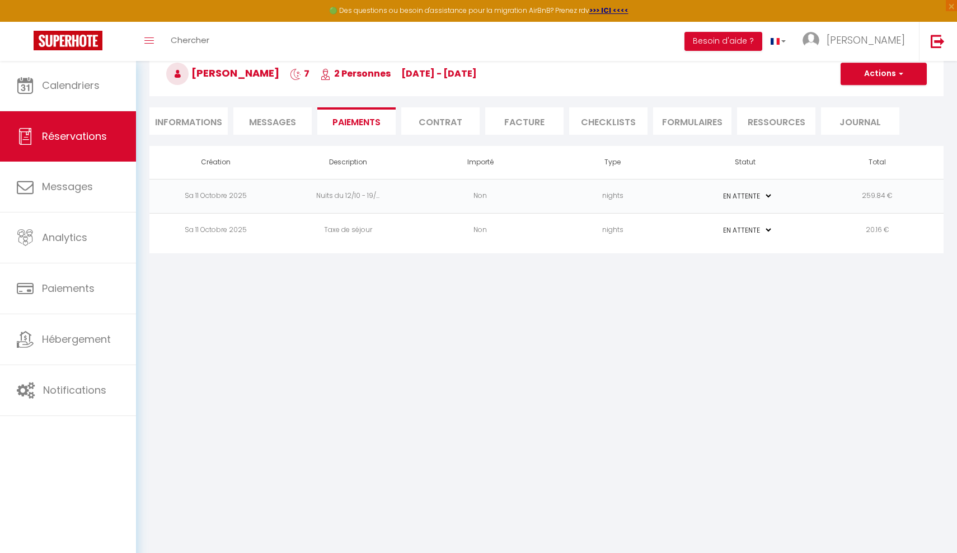
click at [223, 125] on li "Informations" at bounding box center [188, 120] width 78 height 27
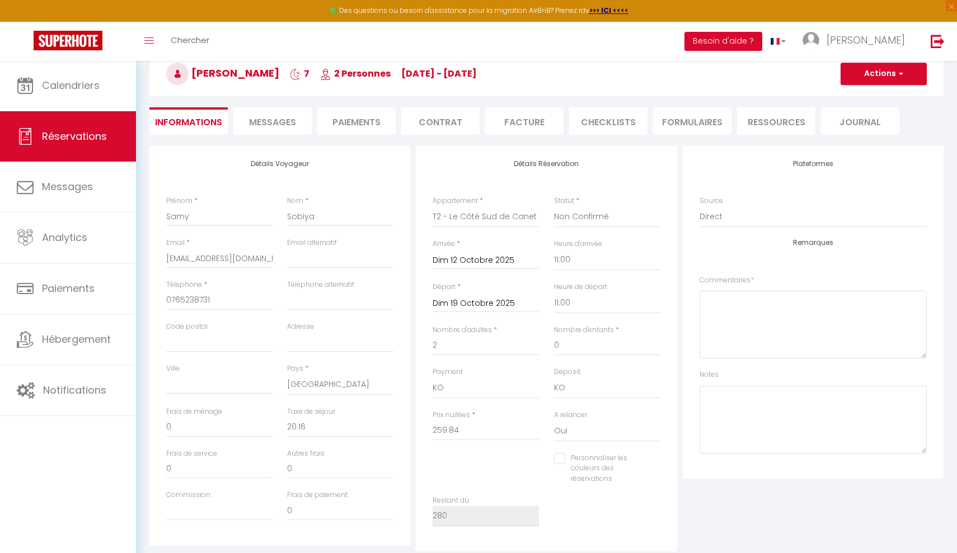
click at [904, 74] on button "Actions" at bounding box center [884, 74] width 86 height 22
click at [878, 129] on link "Supprimer" at bounding box center [872, 127] width 88 height 15
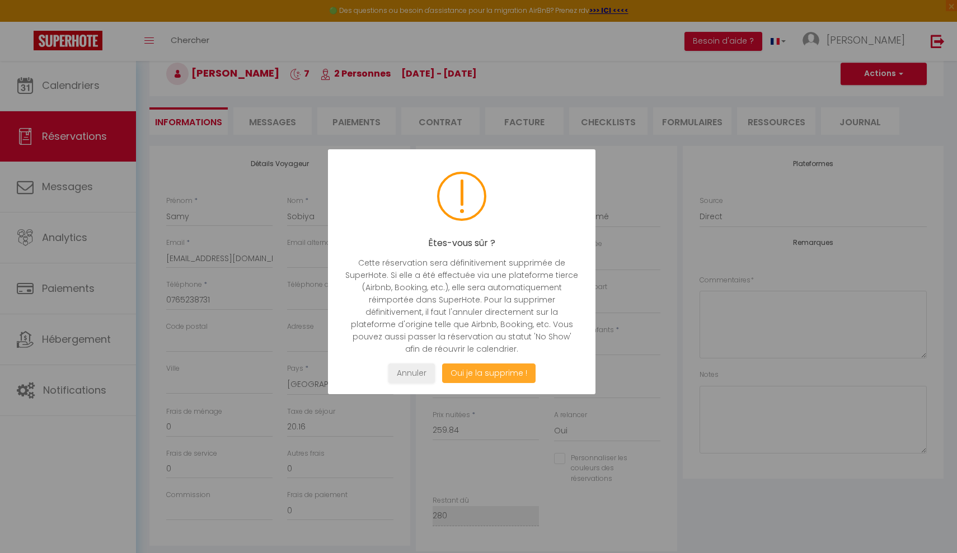
click at [489, 378] on button "Oui je la supprime !" at bounding box center [488, 374] width 93 height 20
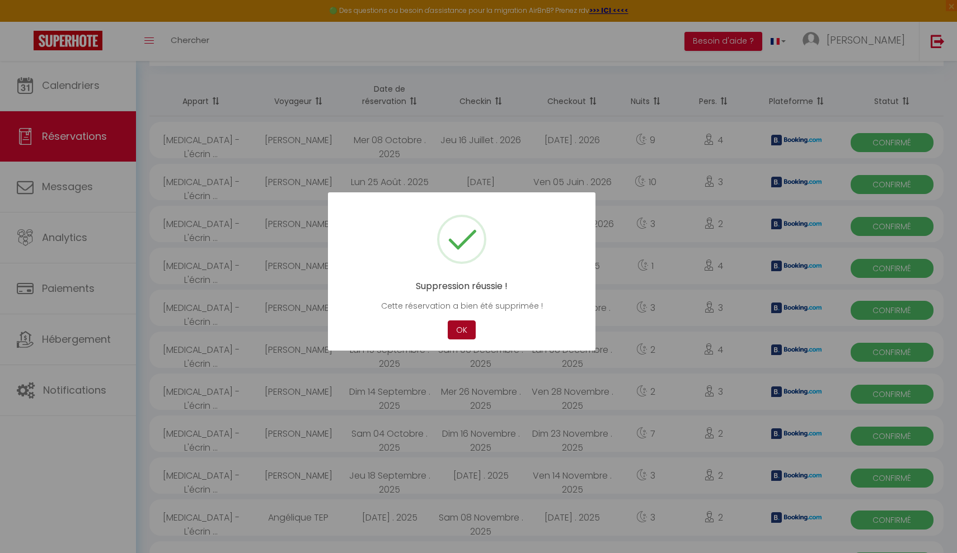
click at [463, 329] on button "OK" at bounding box center [462, 331] width 28 height 20
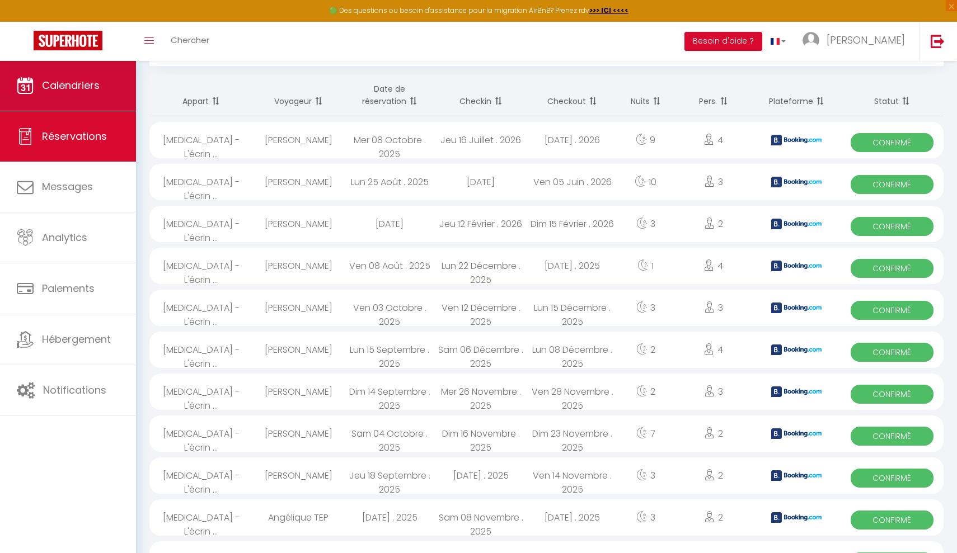
click at [82, 90] on span "Calendriers" at bounding box center [71, 85] width 58 height 14
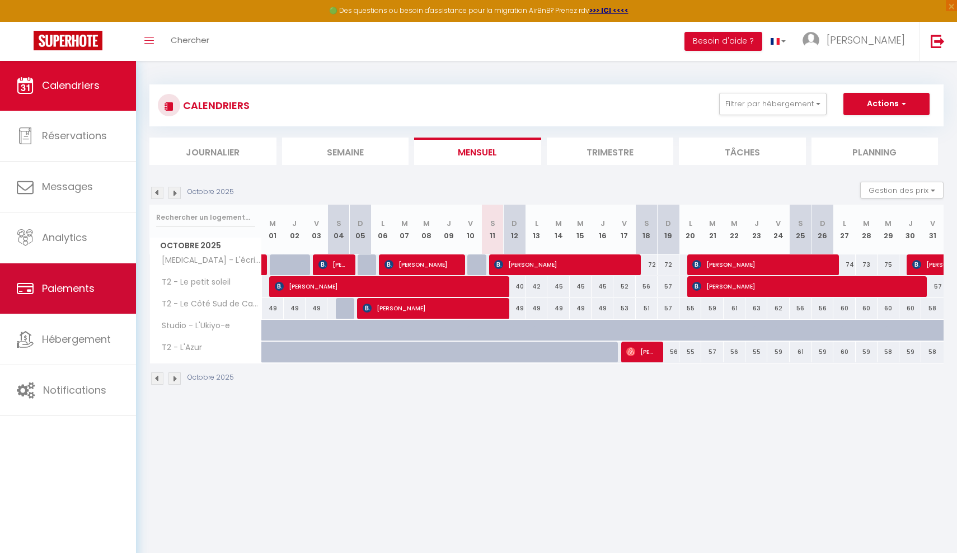
click at [93, 273] on link "Paiements" at bounding box center [68, 289] width 136 height 50
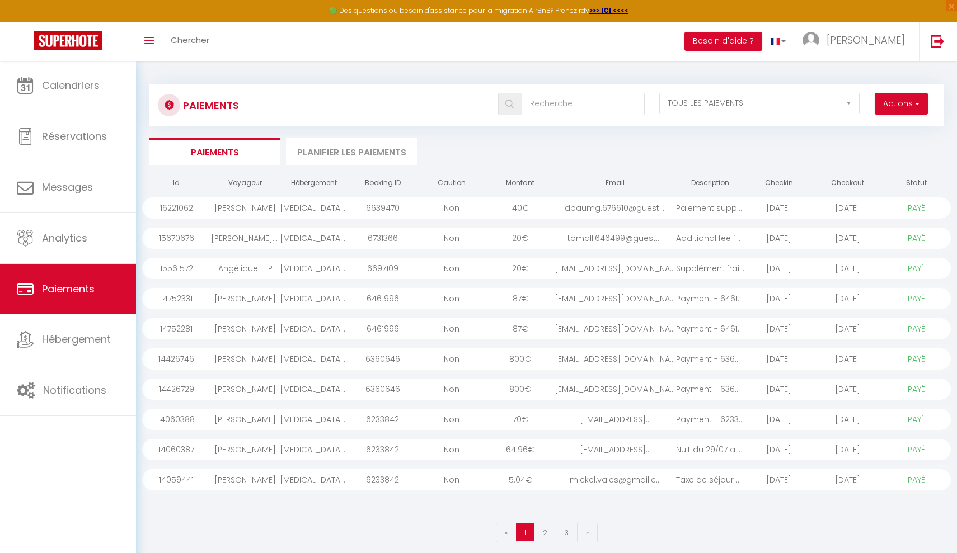
click at [340, 156] on li "Planifier les paiements" at bounding box center [351, 151] width 131 height 27
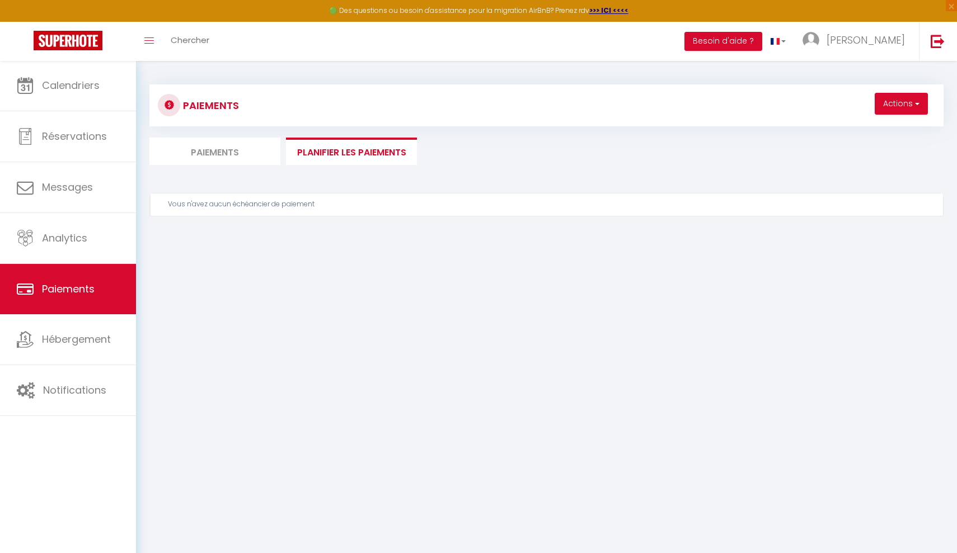
click at [915, 106] on span "button" at bounding box center [916, 103] width 7 height 11
click at [890, 126] on link "Créer un nouveau calendrier de paiement" at bounding box center [833, 128] width 188 height 15
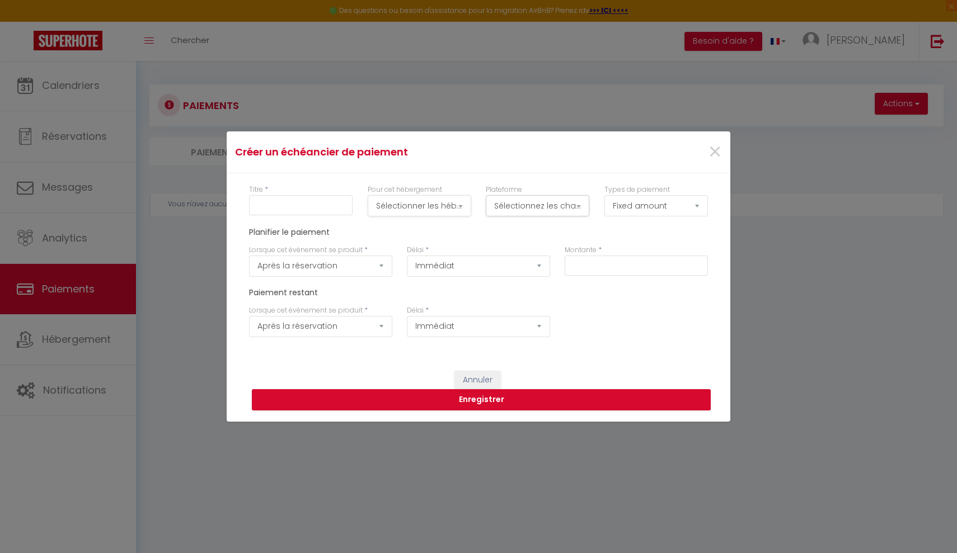
click at [418, 211] on button "Sélectionner les hébergements" at bounding box center [420, 205] width 104 height 21
click at [419, 361] on Canet "T2 - Le Côté Sud de Canet" at bounding box center [436, 364] width 84 height 11
click at [599, 295] on div "Paiement restant" at bounding box center [478, 296] width 473 height 17
click at [534, 200] on button "Sélectionnez les chaînes" at bounding box center [538, 205] width 104 height 21
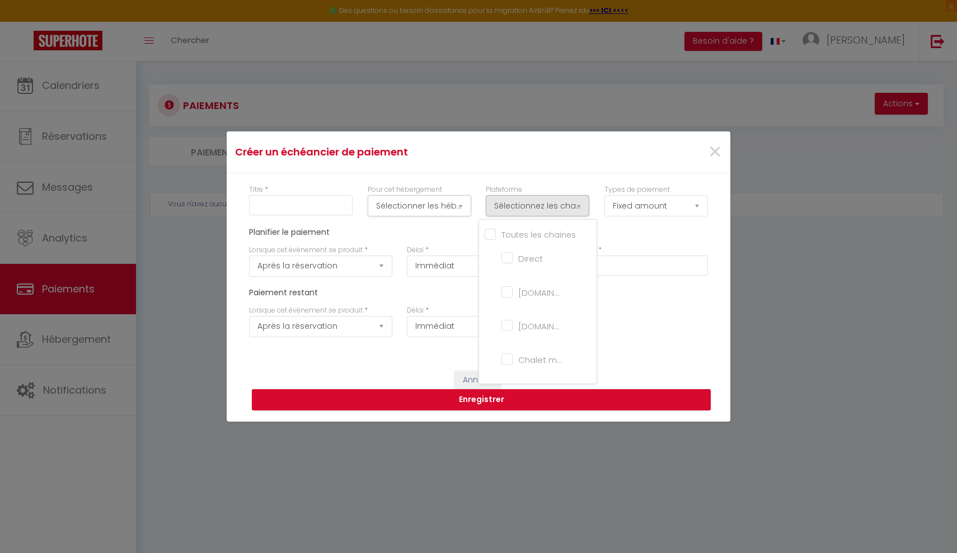
click at [522, 254] on span "Direct" at bounding box center [530, 258] width 25 height 13
click at [522, 255] on input "Direct" at bounding box center [543, 260] width 84 height 11
click at [574, 206] on button "Sélectionnez les chaînes" at bounding box center [538, 205] width 104 height 21
click at [514, 262] on input "Direct" at bounding box center [543, 260] width 84 height 11
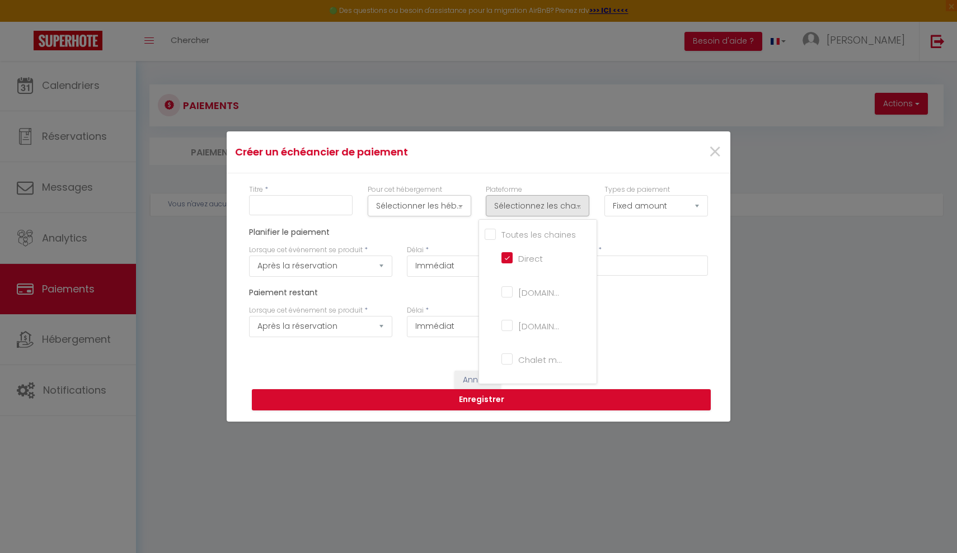
click at [621, 226] on div "Types de paiement Fixed amount Percent of Total Price" at bounding box center [656, 206] width 119 height 43
click at [482, 375] on button "Annuler" at bounding box center [477, 380] width 46 height 19
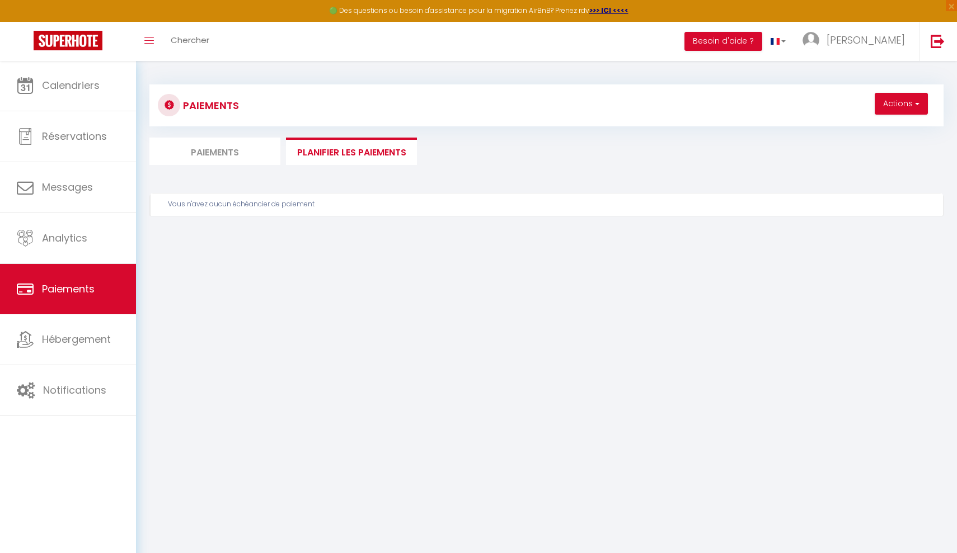
click at [195, 134] on div "Paiements Actions Créer un nouveau calendrier de paiement Paiements Planifier l…" at bounding box center [546, 169] width 794 height 190
click at [200, 151] on li "Paiements" at bounding box center [214, 151] width 131 height 27
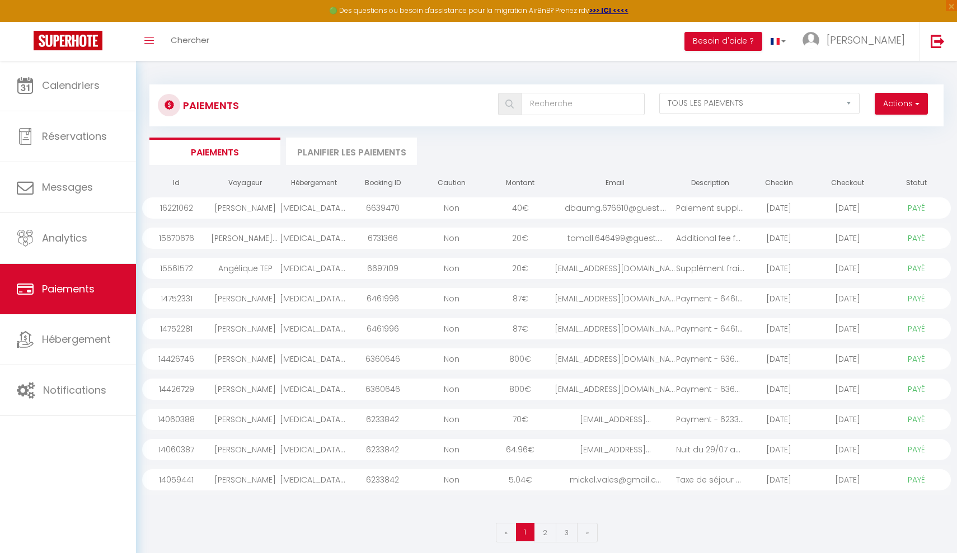
click at [898, 107] on button "Actions" at bounding box center [901, 104] width 53 height 22
click at [879, 128] on link "Créer nouveau lien paiement" at bounding box center [859, 128] width 138 height 15
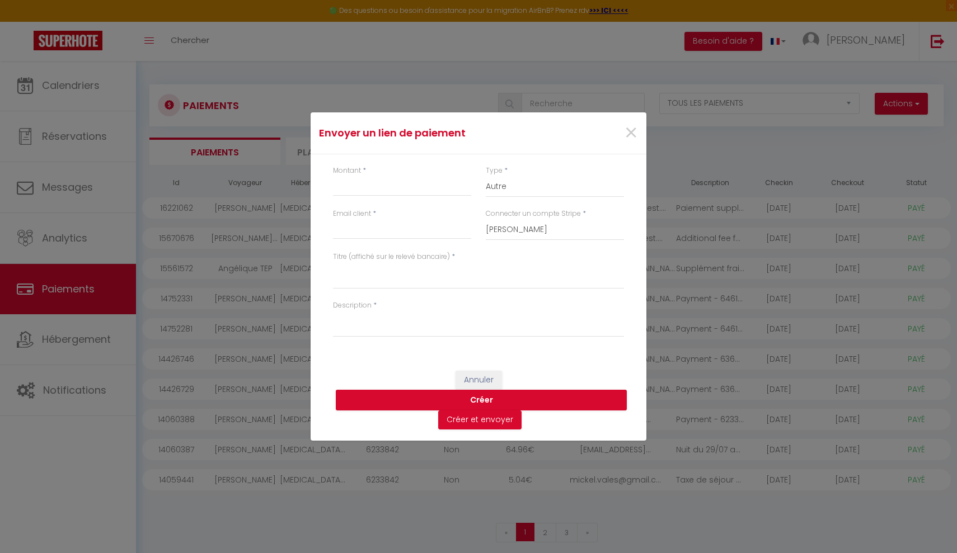
click at [429, 204] on div "Montant *" at bounding box center [402, 187] width 153 height 43
click at [430, 194] on input "Montant" at bounding box center [402, 186] width 138 height 20
click at [630, 135] on span "×" at bounding box center [631, 133] width 14 height 34
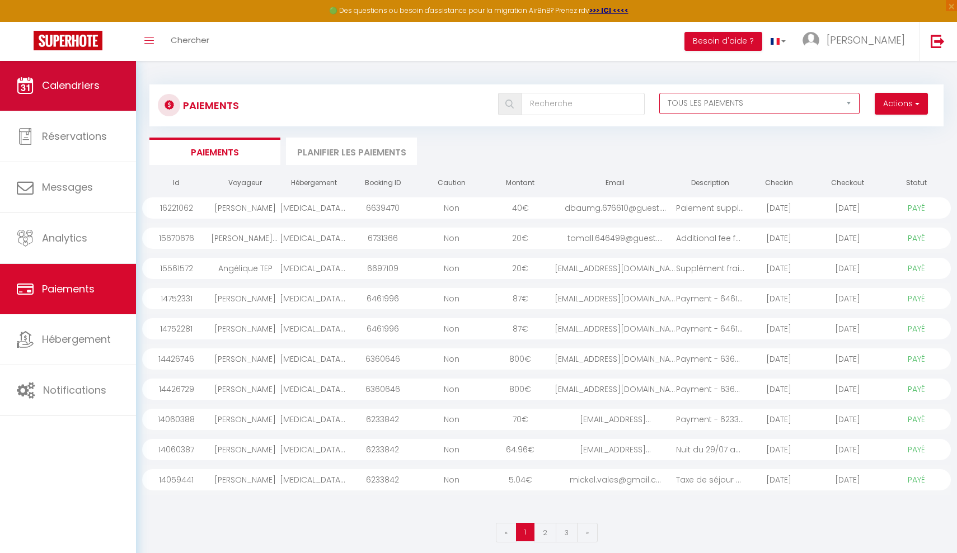
click at [73, 91] on span "Calendriers" at bounding box center [71, 85] width 58 height 14
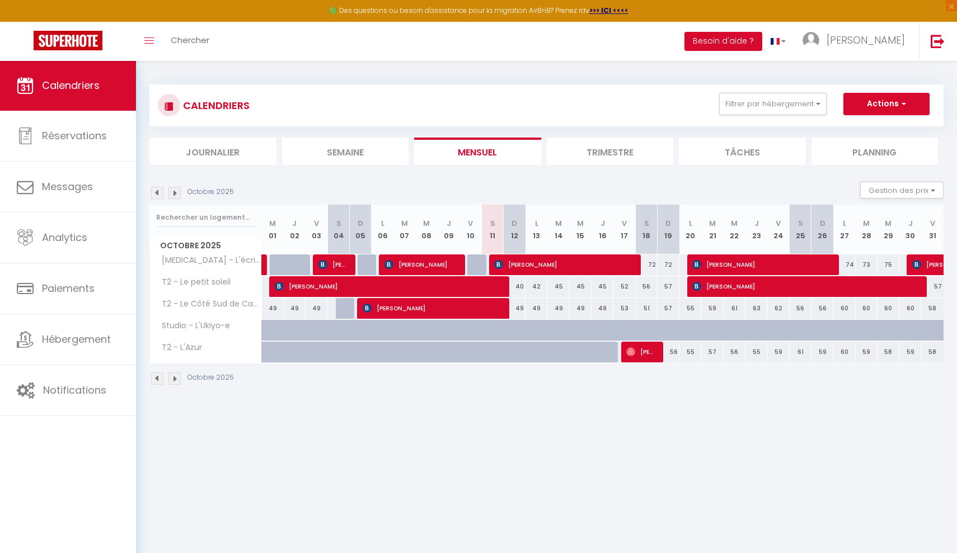
click at [522, 308] on div "49" at bounding box center [515, 308] width 22 height 21
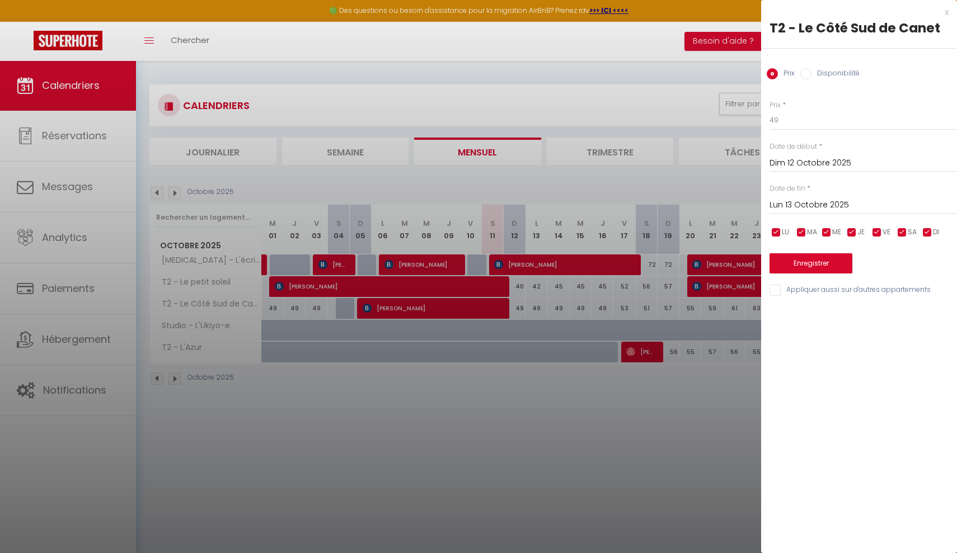
click at [799, 203] on input "Lun 13 Octobre 2025" at bounding box center [863, 205] width 187 height 15
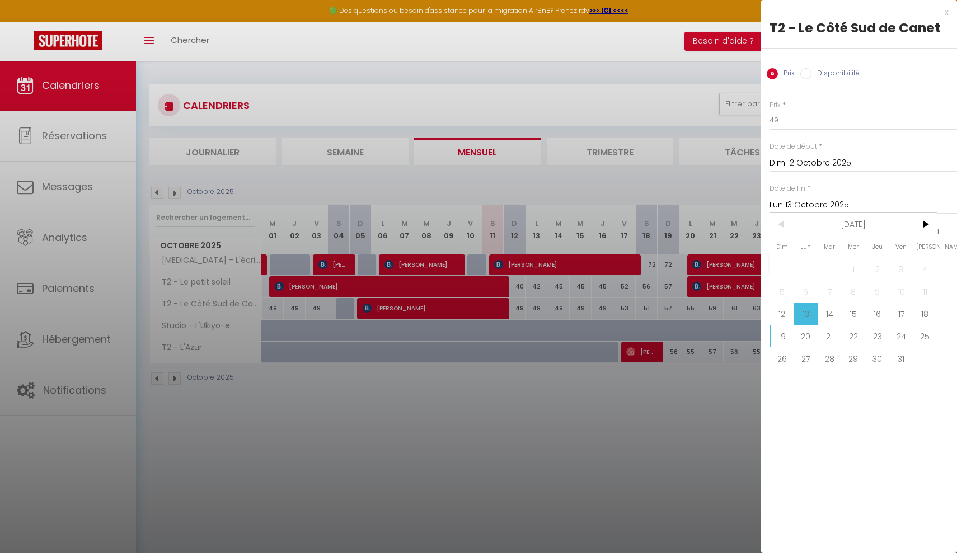
click at [778, 331] on span "19" at bounding box center [782, 336] width 24 height 22
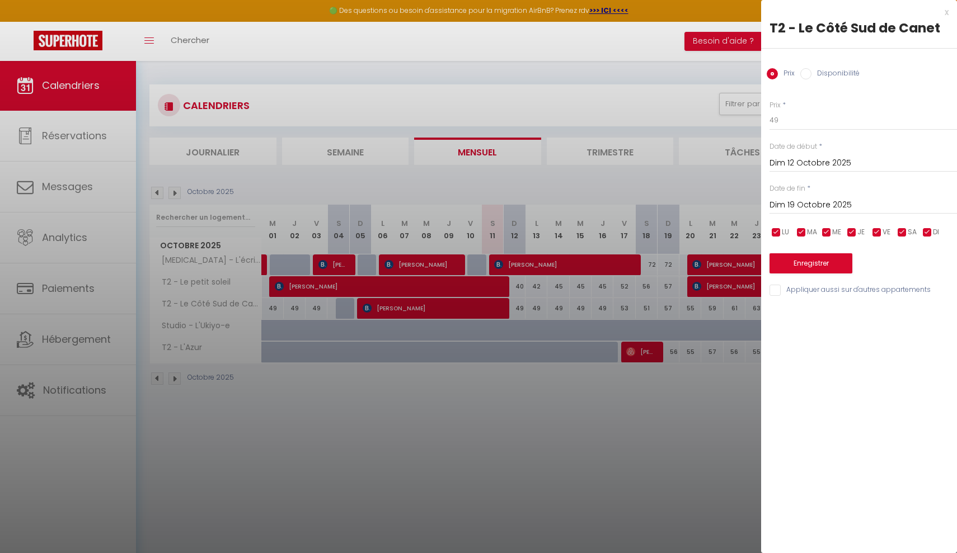
click at [942, 15] on div "x" at bounding box center [854, 12] width 187 height 13
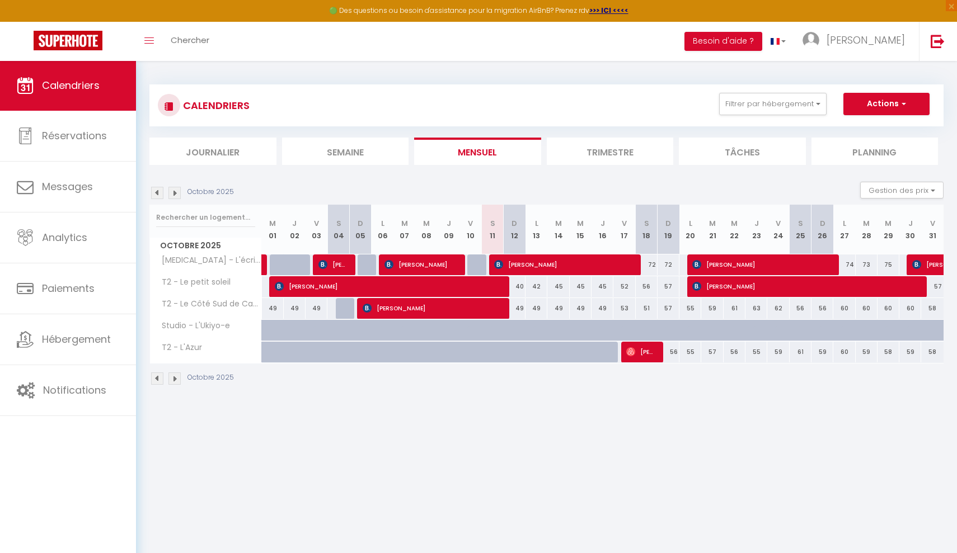
click at [518, 302] on div "49" at bounding box center [515, 308] width 22 height 21
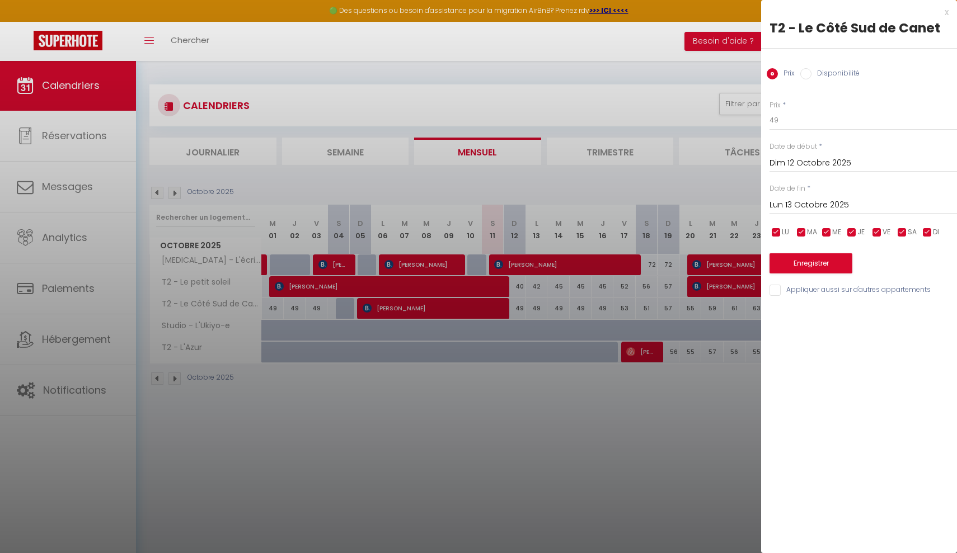
click at [946, 15] on div "x" at bounding box center [854, 12] width 187 height 13
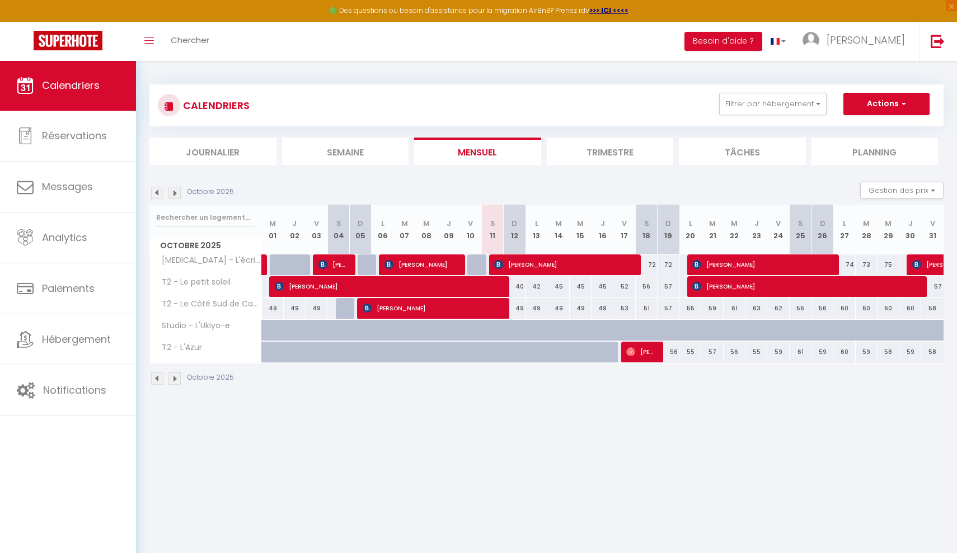
click at [879, 101] on button "Actions" at bounding box center [886, 104] width 86 height 22
click at [871, 130] on link "Nouvelle réservation" at bounding box center [874, 129] width 97 height 17
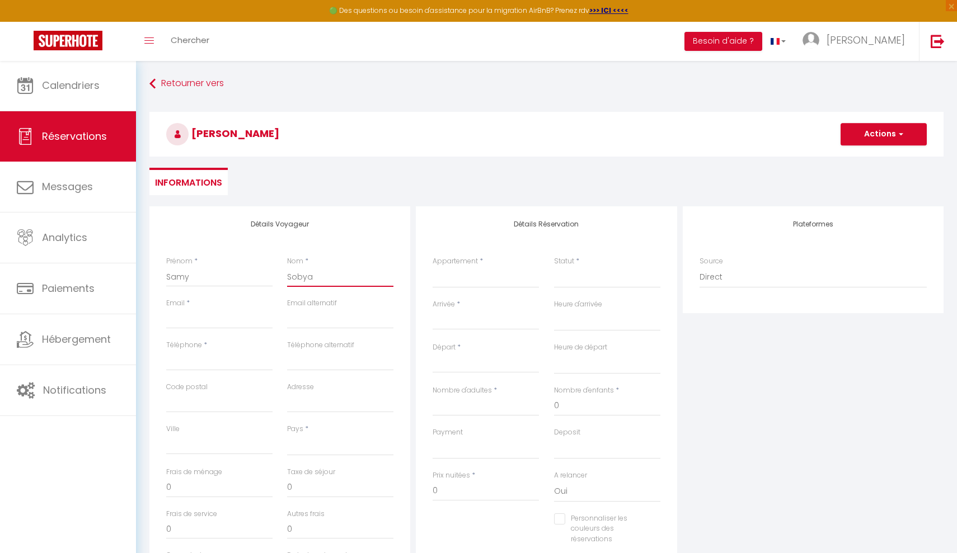
click at [302, 273] on input "Sobya" at bounding box center [340, 277] width 106 height 20
click at [233, 315] on input "Email client" at bounding box center [219, 319] width 106 height 20
click at [217, 380] on div "Téléphone *" at bounding box center [219, 361] width 121 height 42
click at [216, 416] on div "Code postal" at bounding box center [219, 403] width 121 height 42
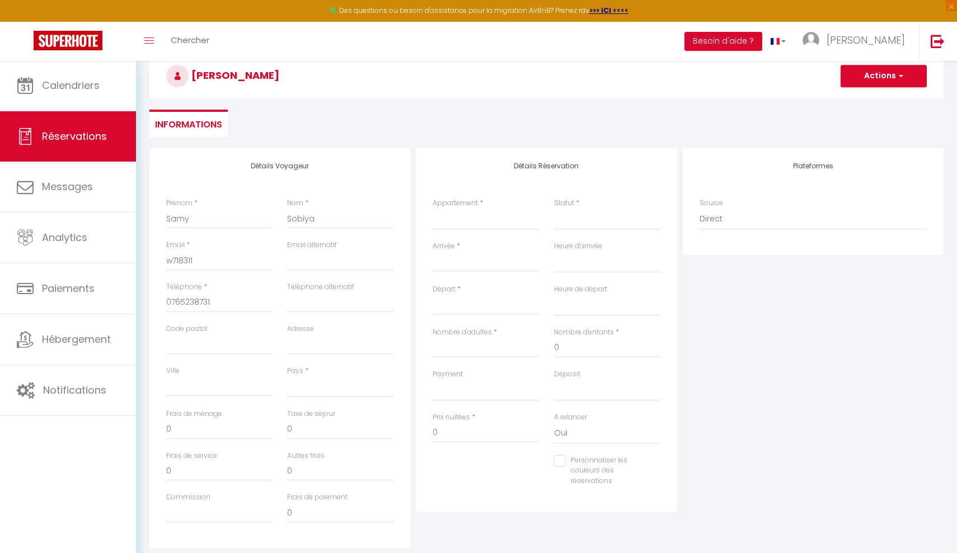
scroll to position [59, 0]
click at [322, 372] on div "Pays * France Portugal Afghanistan Albania Algeria American Samoa Andorra Angol…" at bounding box center [340, 381] width 106 height 32
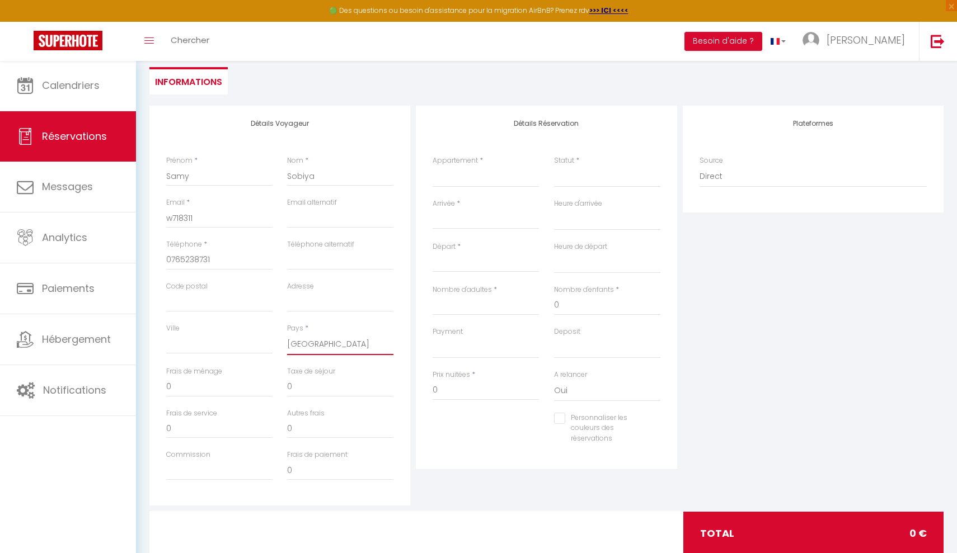
scroll to position [105, 0]
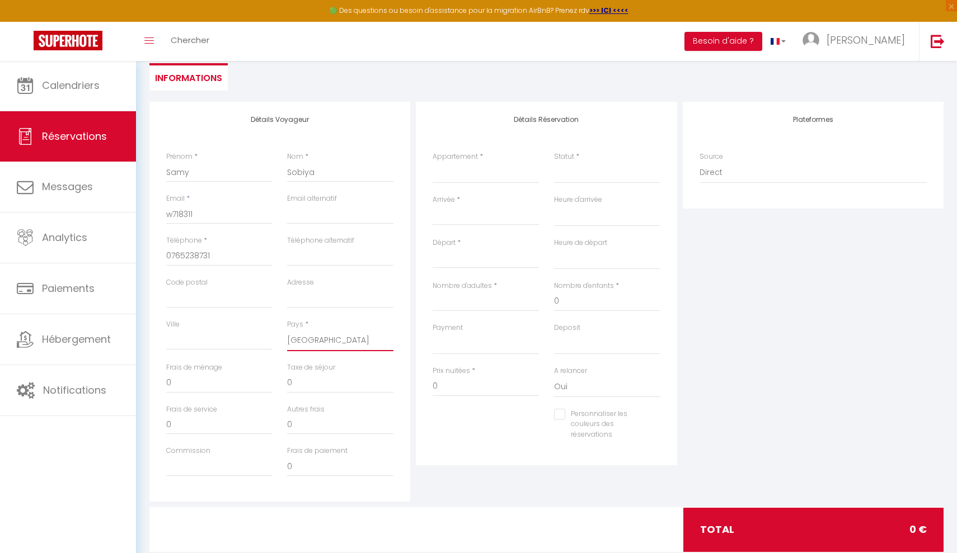
click at [308, 388] on input "0" at bounding box center [340, 383] width 106 height 20
click at [308, 415] on input "0" at bounding box center [340, 425] width 106 height 20
click at [463, 471] on div "Détails Réservation Appartement * T3 - L'écrin du Lydia Studio - L'Ukiyo-e T2 -…" at bounding box center [546, 302] width 266 height 400
click at [454, 386] on input "0" at bounding box center [486, 387] width 106 height 20
click at [482, 437] on div "Personnaliser les couleurs des réservations #D7092E" at bounding box center [546, 430] width 242 height 43
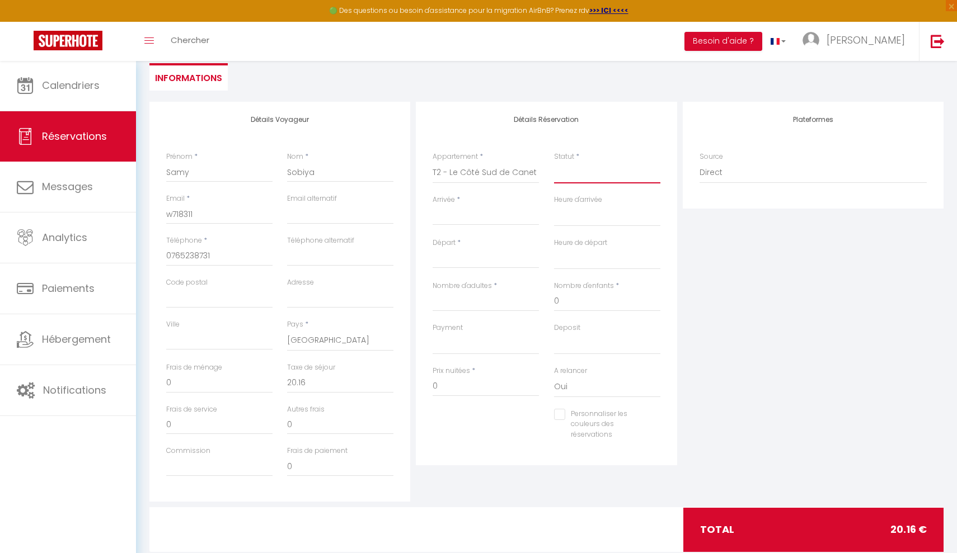
click at [565, 182] on select "Confirmé Non Confirmé Annulé Annulé par le voyageur No Show Request" at bounding box center [607, 172] width 106 height 21
click at [461, 387] on input "0" at bounding box center [486, 387] width 106 height 20
click at [454, 382] on input "0" at bounding box center [486, 387] width 106 height 20
click at [471, 429] on div "Personnaliser les couleurs des réservations #D7092E" at bounding box center [546, 430] width 242 height 43
click at [357, 379] on input "0" at bounding box center [340, 383] width 106 height 20
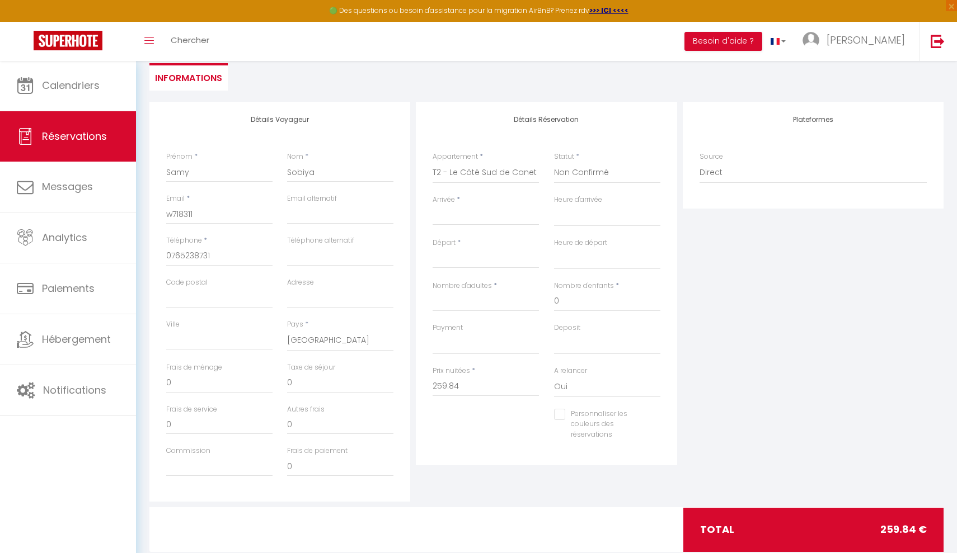
click at [506, 222] on input "Arrivée" at bounding box center [486, 216] width 106 height 15
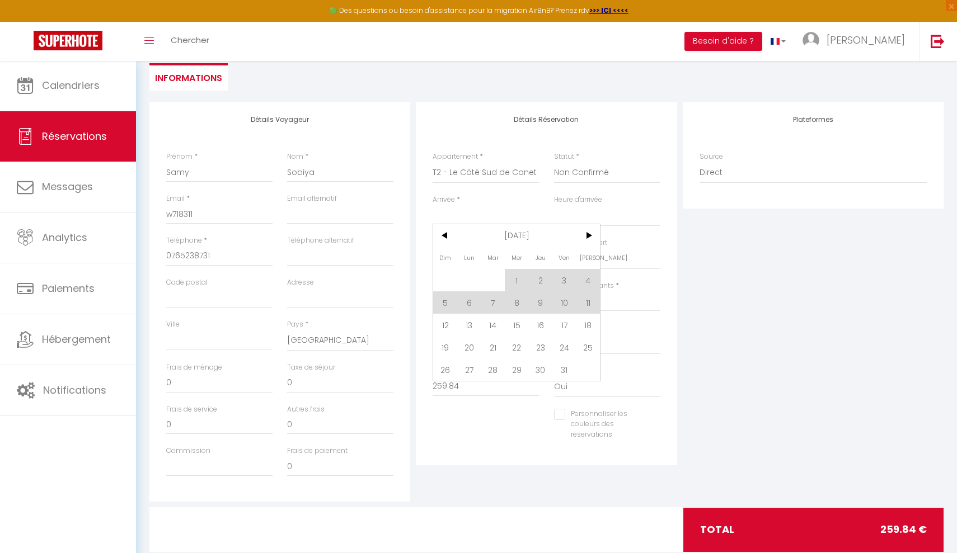
click at [448, 326] on span "12" at bounding box center [445, 325] width 24 height 22
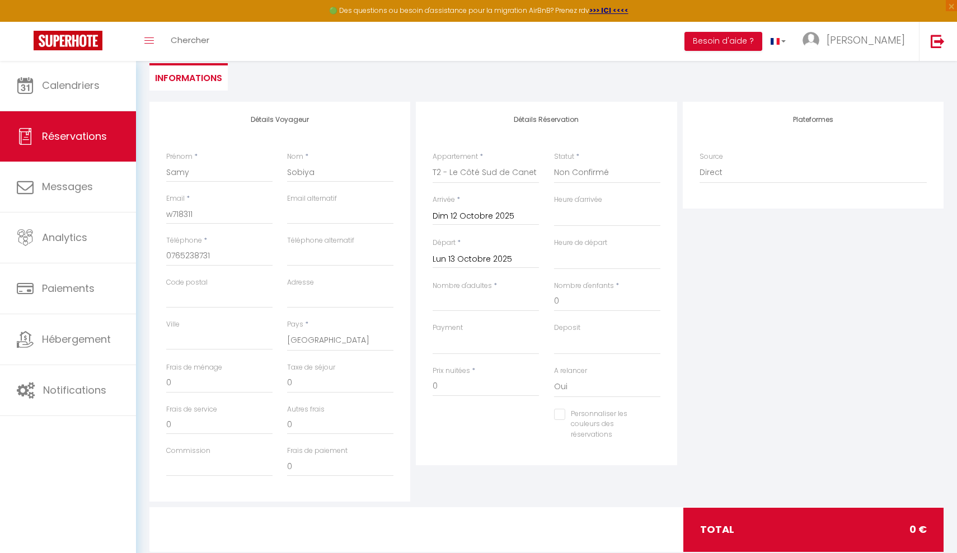
click at [494, 261] on input "Lun 13 Octobre 2025" at bounding box center [486, 259] width 106 height 15
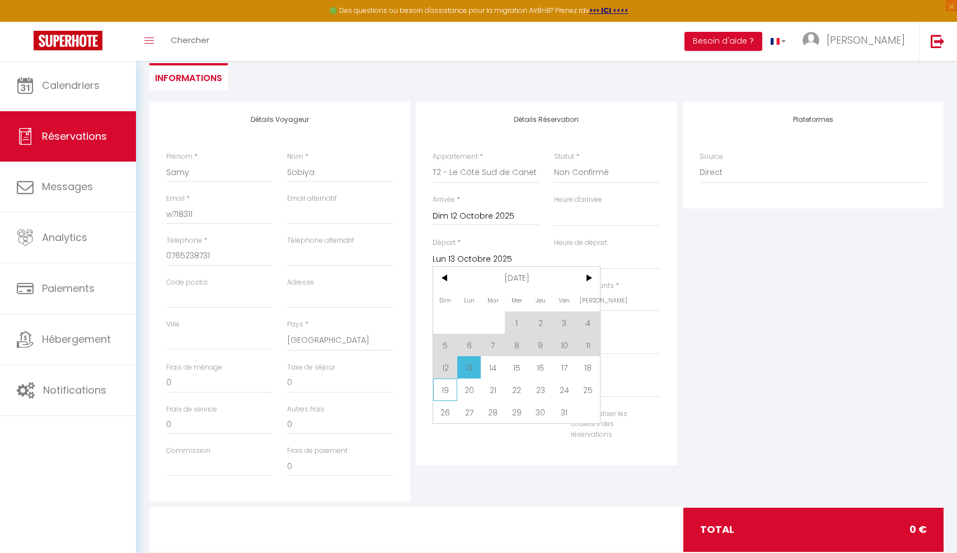
click at [448, 391] on span "19" at bounding box center [445, 390] width 24 height 22
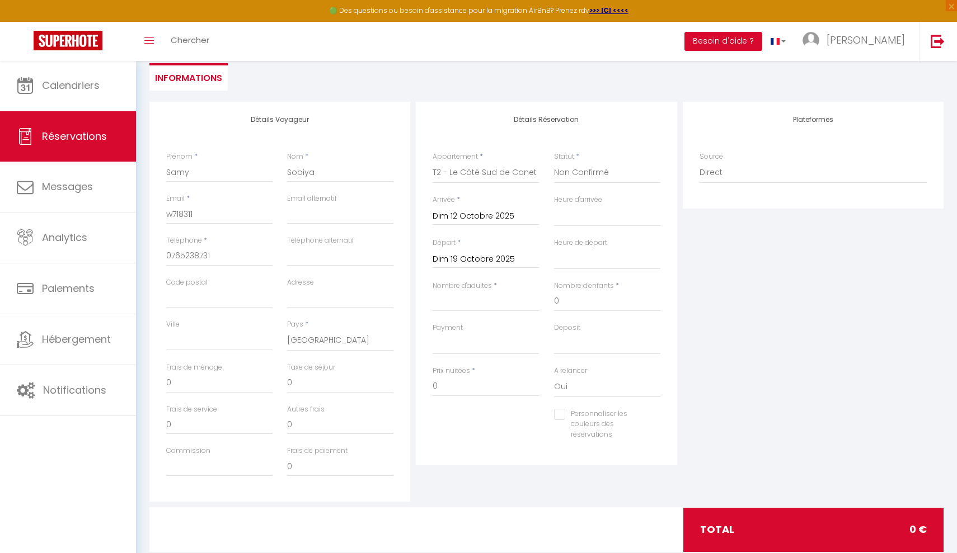
click at [506, 288] on div "Nombre d'adultes *" at bounding box center [486, 296] width 106 height 31
click at [524, 366] on div "Prix nuitées * 349" at bounding box center [486, 381] width 106 height 31
click at [473, 377] on input "349" at bounding box center [486, 387] width 106 height 20
click at [461, 428] on div "Personnaliser les couleurs des réservations #D7092E" at bounding box center [546, 430] width 242 height 43
click at [351, 383] on input "0" at bounding box center [340, 383] width 106 height 20
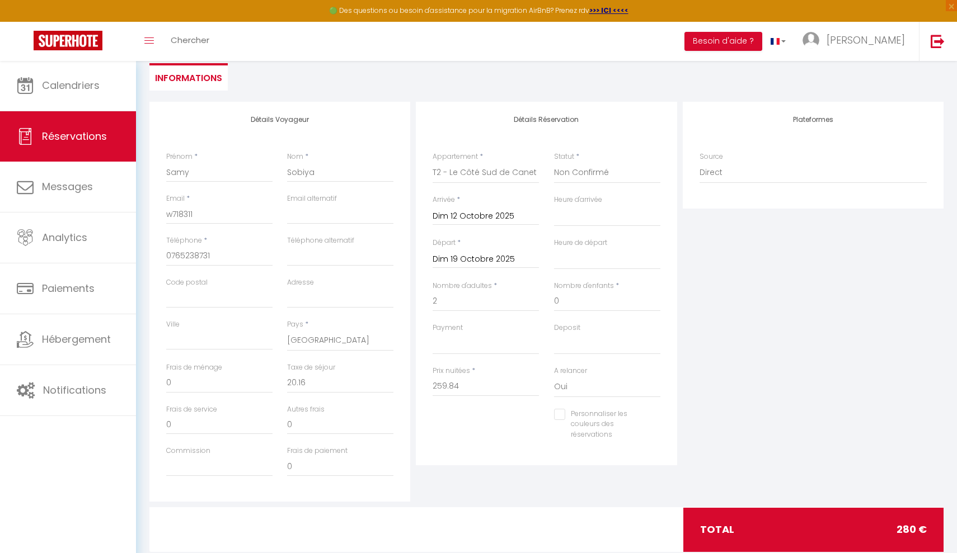
click at [442, 447] on div "Personnaliser les couleurs des réservations #D7092E" at bounding box center [546, 430] width 242 height 43
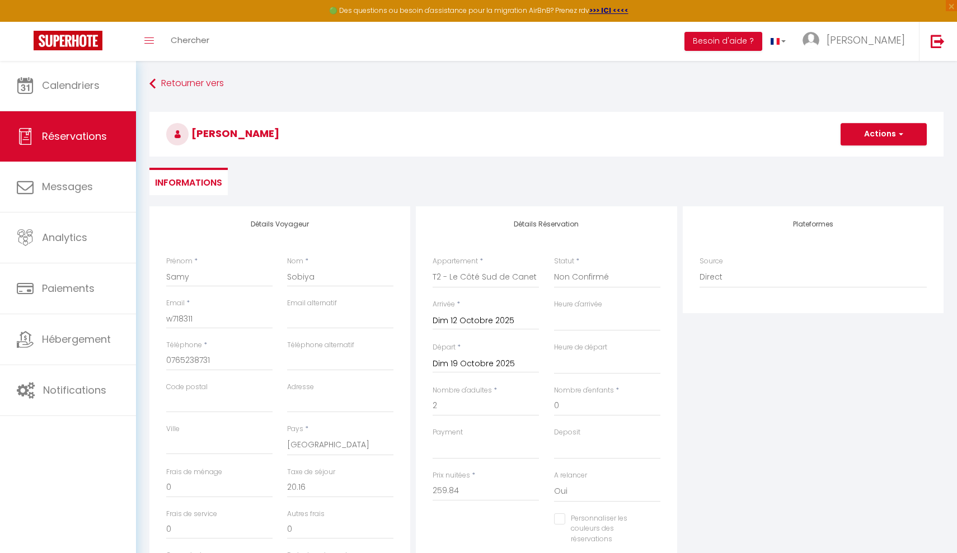
scroll to position [0, 0]
click at [864, 129] on button "Actions" at bounding box center [884, 134] width 86 height 22
click at [842, 153] on link "Enregistrer" at bounding box center [872, 159] width 88 height 15
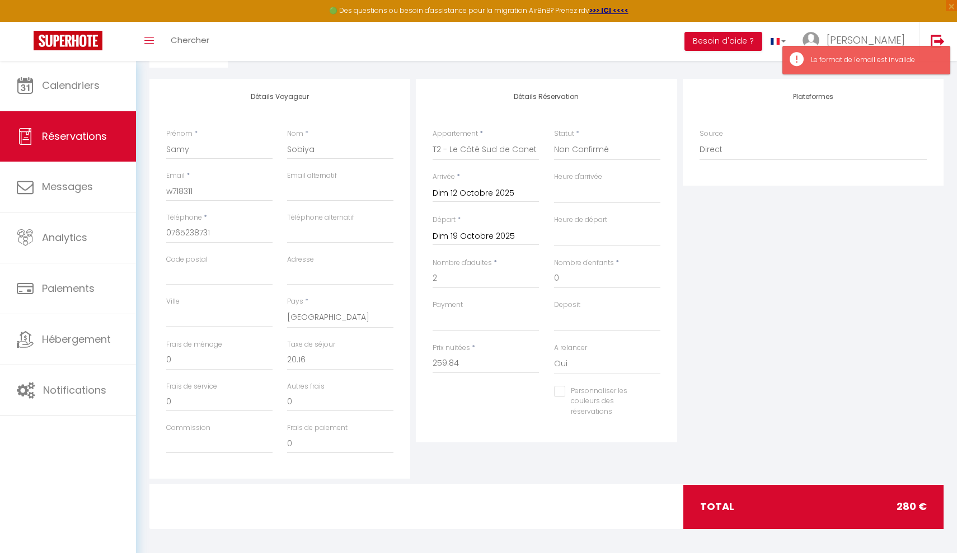
scroll to position [127, 0]
click at [224, 188] on input "w718311" at bounding box center [219, 192] width 106 height 20
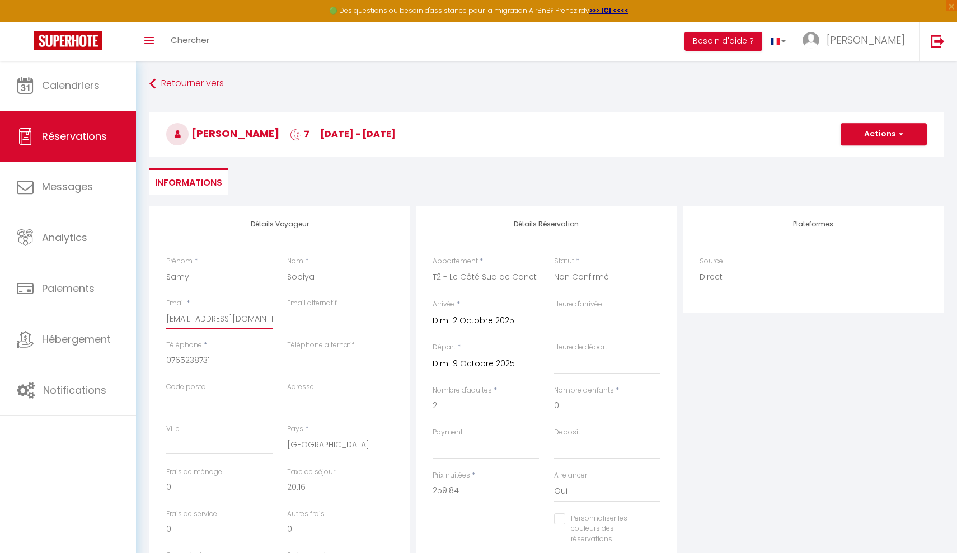
scroll to position [0, 0]
click at [874, 132] on button "Actions" at bounding box center [884, 134] width 86 height 22
click at [861, 161] on link "Enregistrer" at bounding box center [872, 159] width 88 height 15
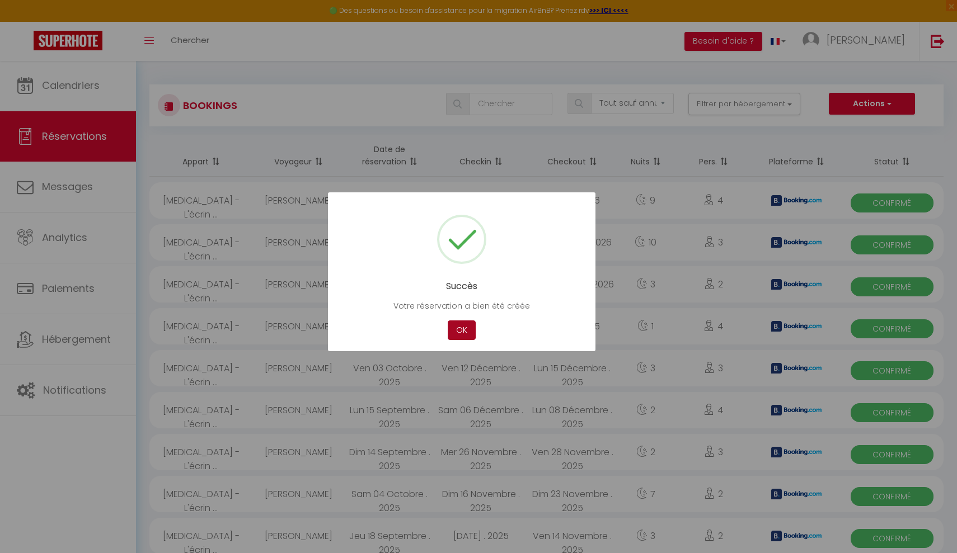
click at [468, 326] on button "OK" at bounding box center [462, 331] width 28 height 20
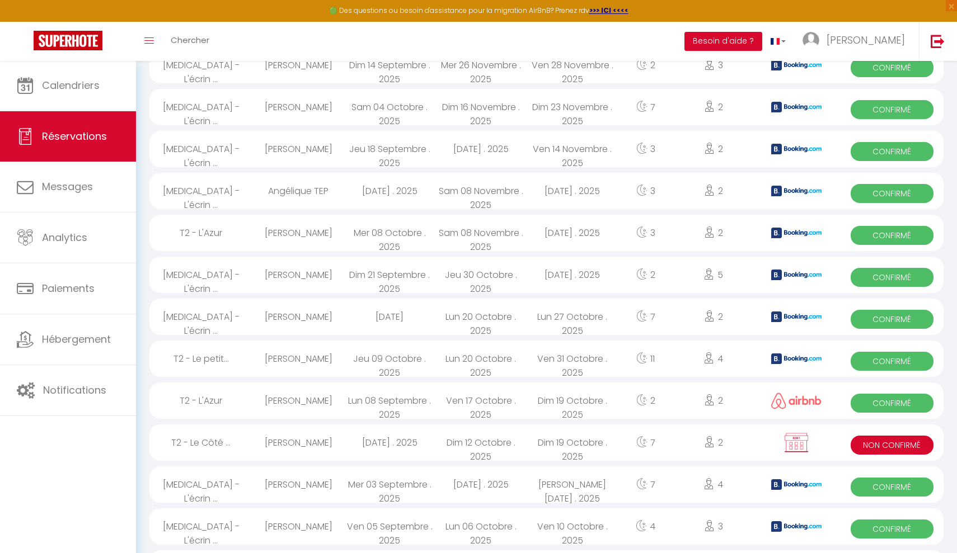
scroll to position [401, 0]
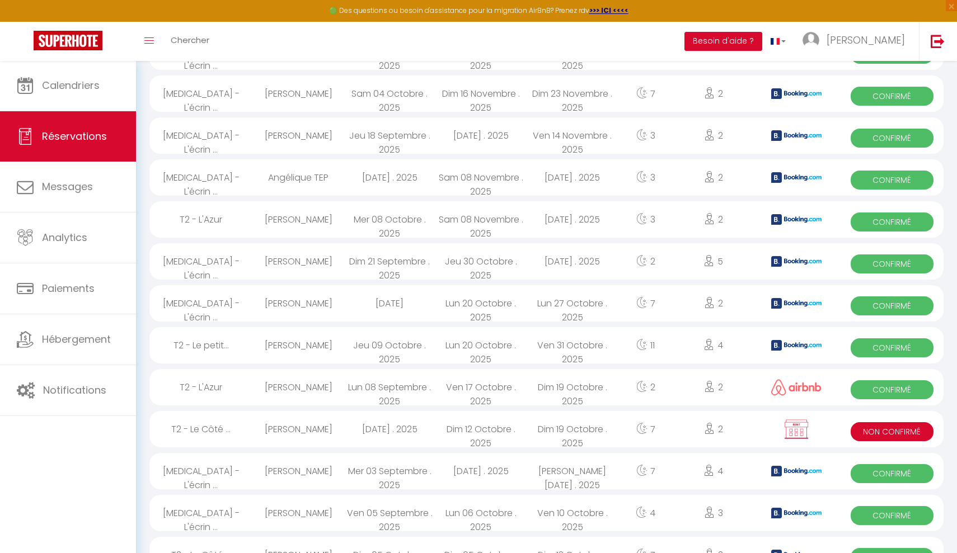
click at [714, 425] on div "2" at bounding box center [713, 429] width 79 height 36
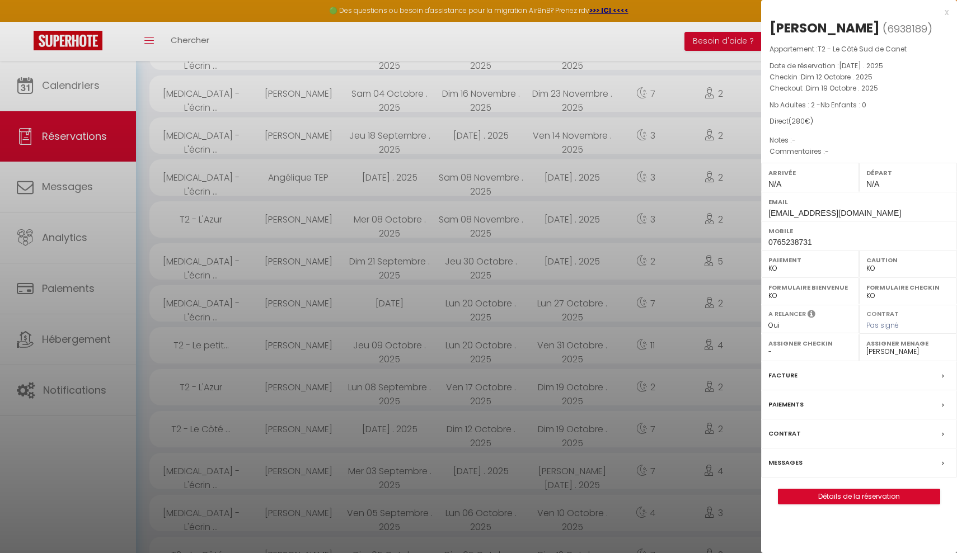
click at [783, 402] on label "Paiements" at bounding box center [785, 405] width 35 height 12
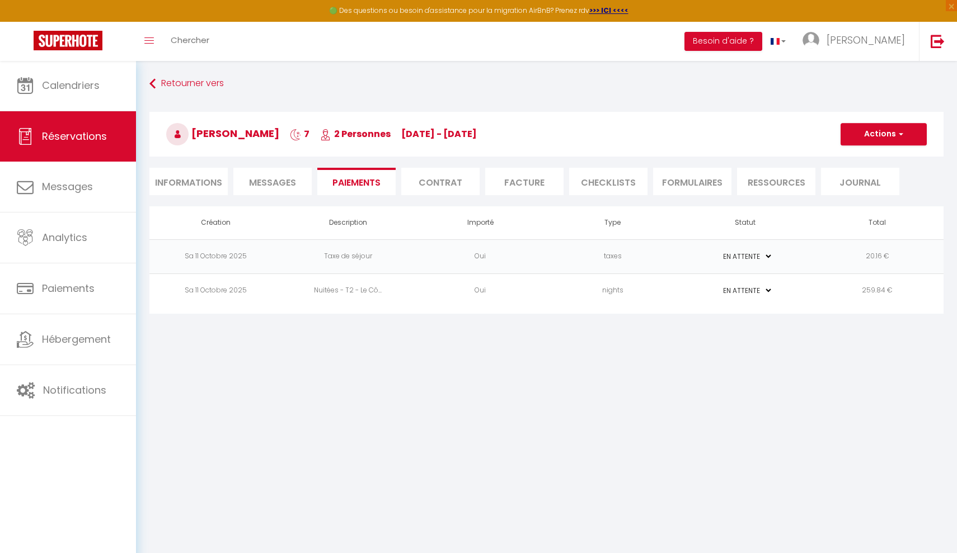
click at [890, 134] on button "Actions" at bounding box center [884, 134] width 86 height 22
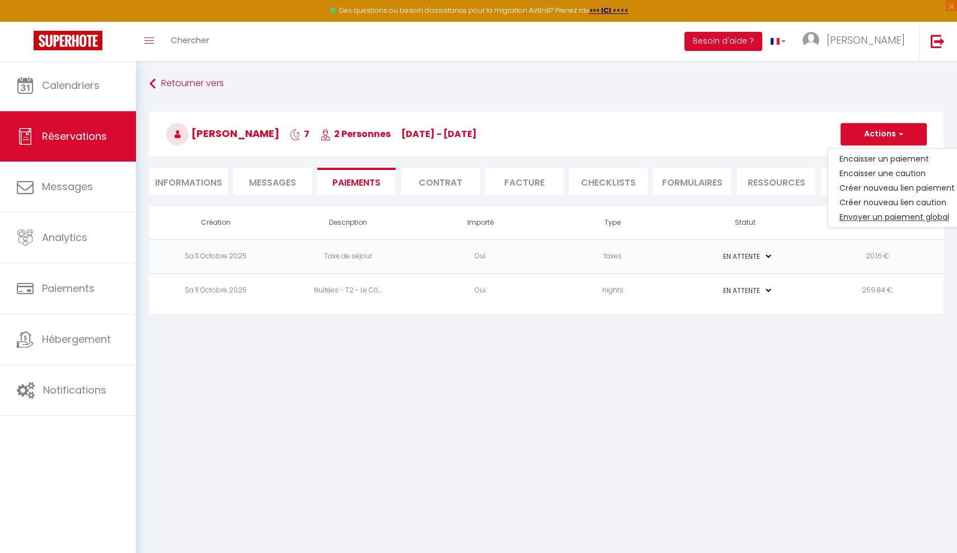
click at [875, 220] on link "Envoyer un paiement global" at bounding box center [897, 217] width 138 height 15
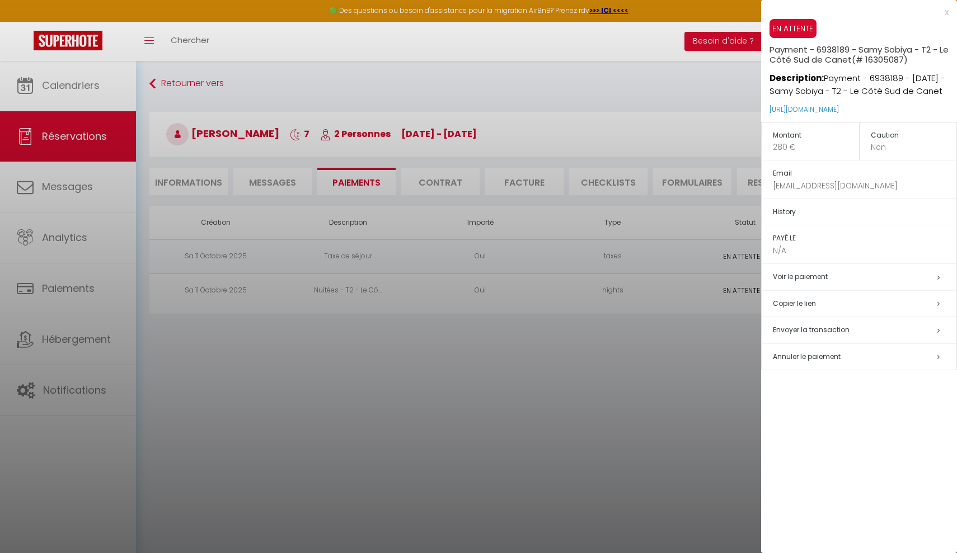
click at [799, 327] on span "Envoyer la transaction" at bounding box center [811, 330] width 77 height 10
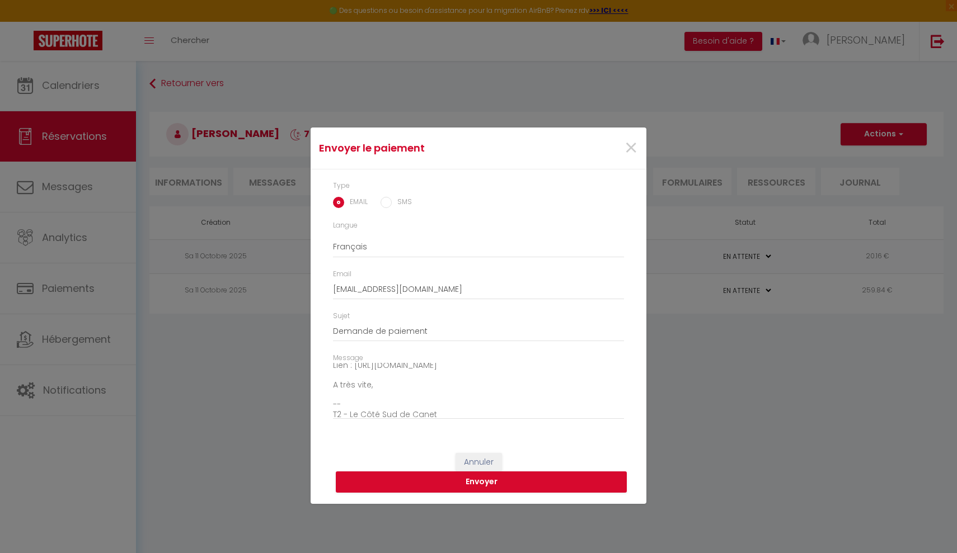
scroll to position [84, 0]
click at [631, 147] on span "×" at bounding box center [631, 149] width 14 height 34
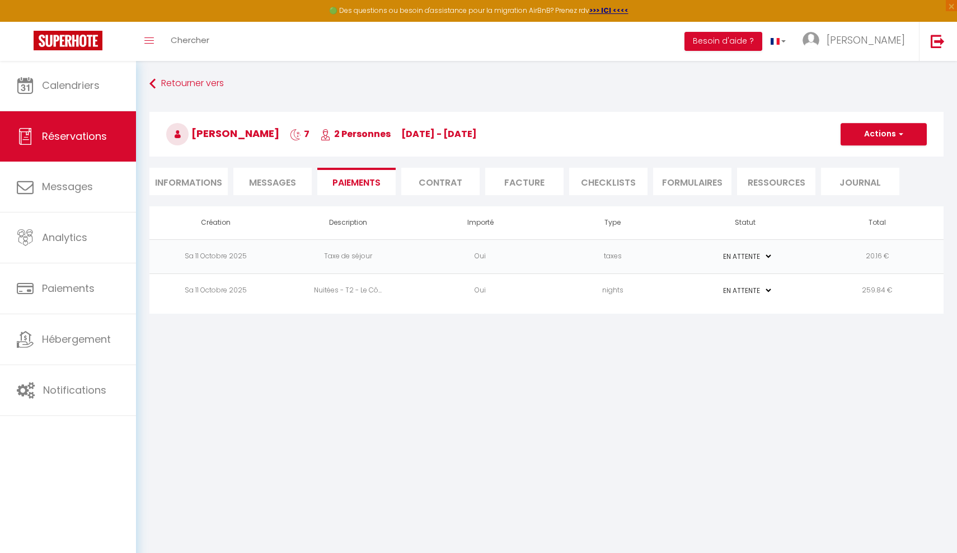
click at [863, 136] on button "Actions" at bounding box center [884, 134] width 86 height 22
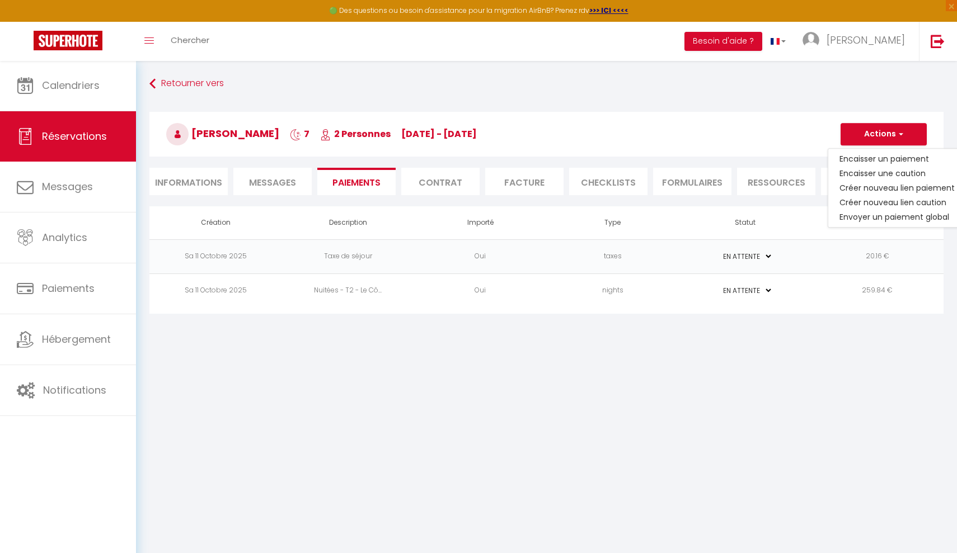
click at [753, 137] on h3 "Samy Sobiya 7 2 Personnes Su 12 Oct - Su 19 Oct" at bounding box center [546, 134] width 794 height 45
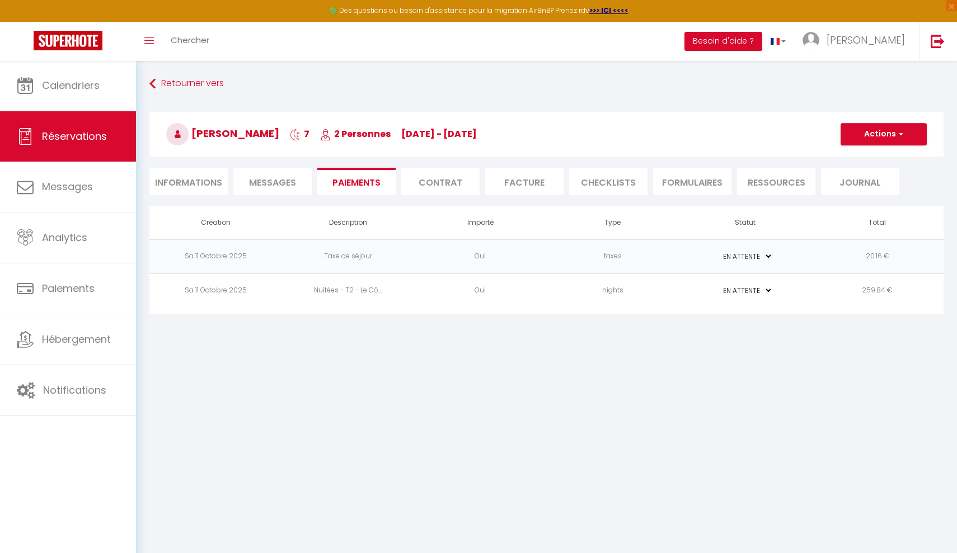
click at [858, 138] on button "Actions" at bounding box center [884, 134] width 86 height 22
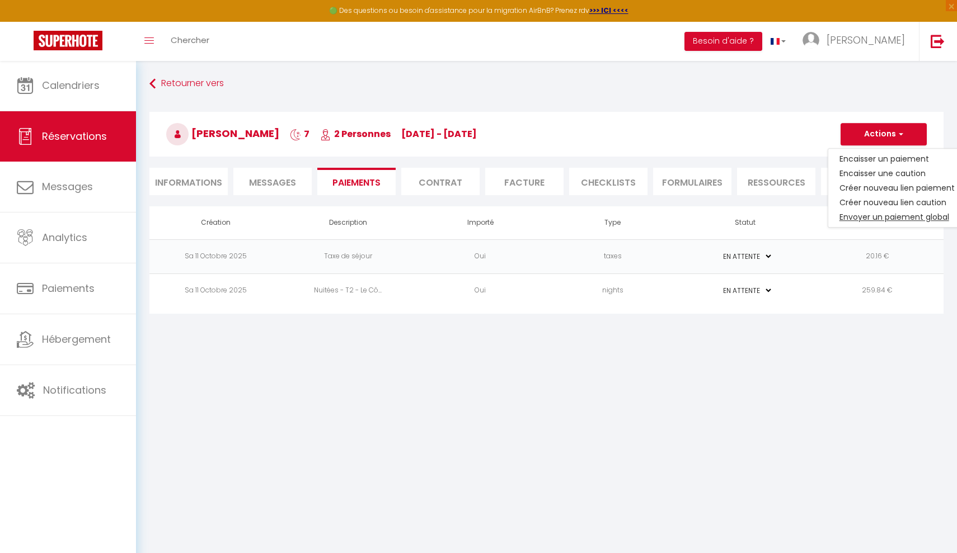
click at [843, 215] on link "Envoyer un paiement global" at bounding box center [897, 217] width 138 height 15
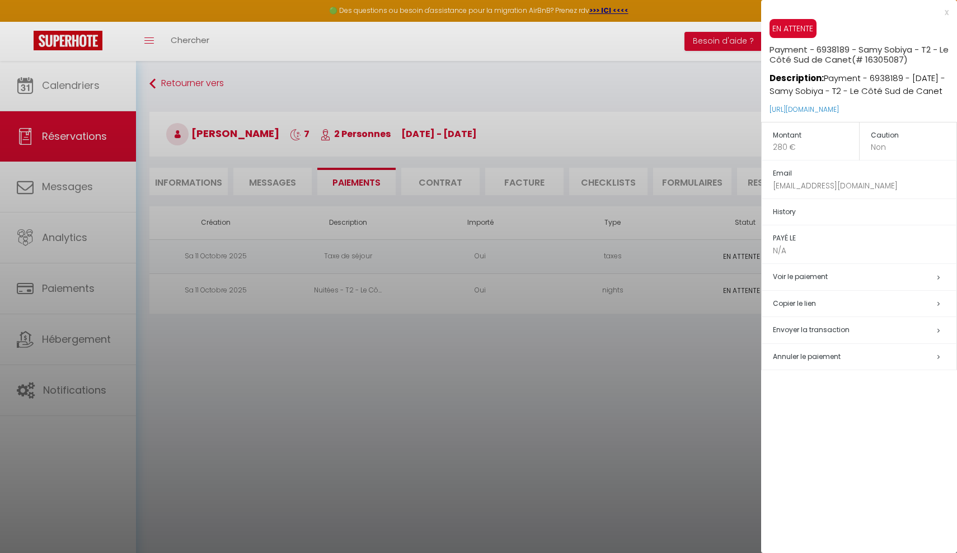
click at [803, 272] on link "Voir le paiement" at bounding box center [800, 277] width 55 height 10
click at [807, 326] on span "Envoyer la transaction" at bounding box center [811, 330] width 77 height 10
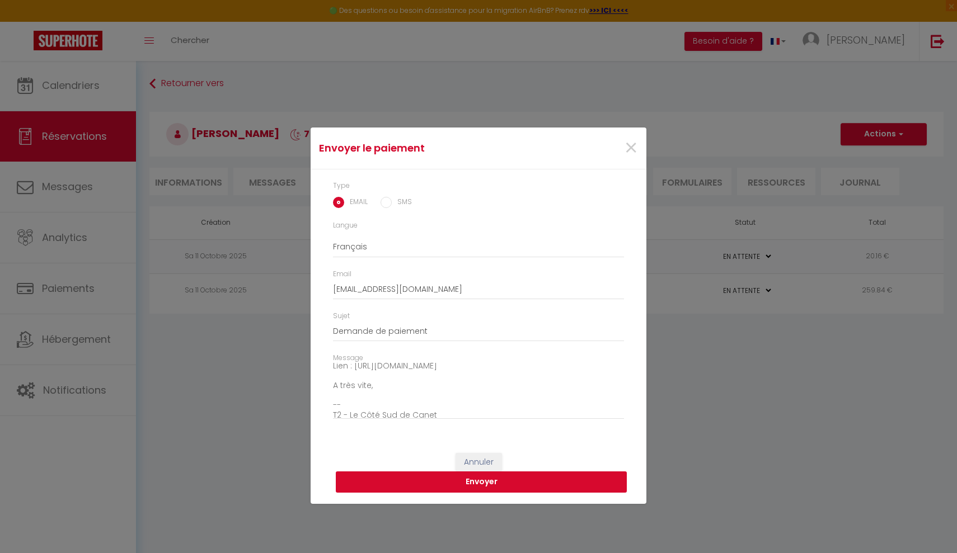
click at [461, 491] on button "Envoyer" at bounding box center [481, 482] width 291 height 21
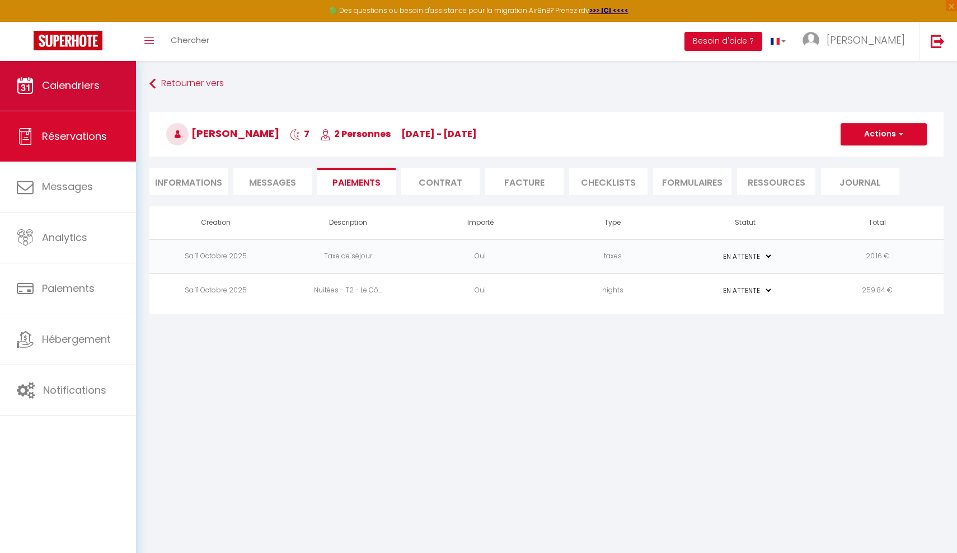
click at [100, 89] on link "Calendriers" at bounding box center [68, 85] width 136 height 50
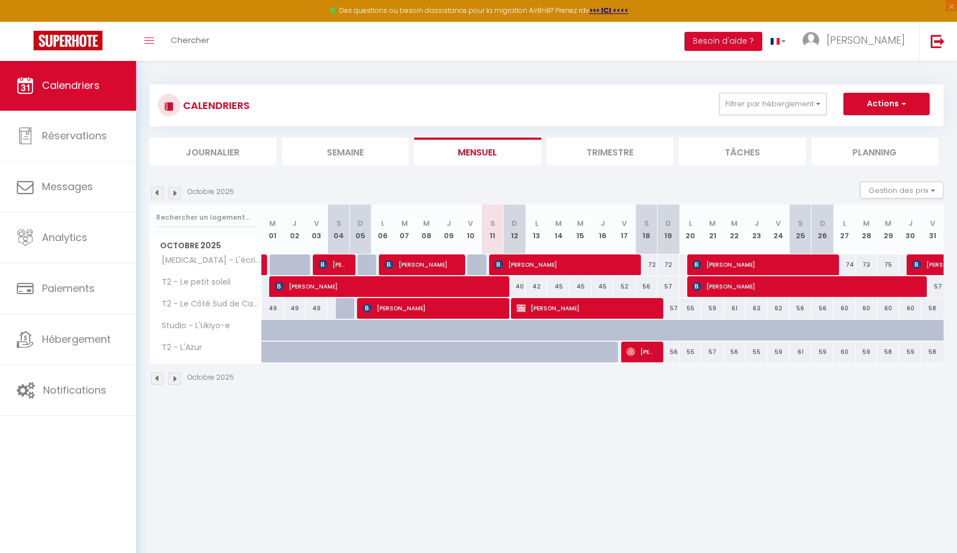
click at [498, 288] on span "Aliaksei Dziamidziuk" at bounding box center [388, 286] width 226 height 21
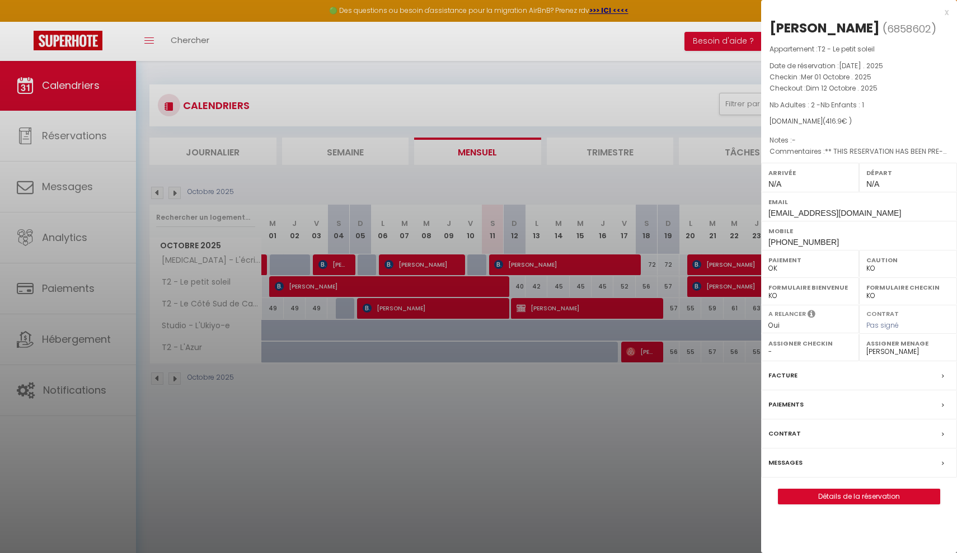
click at [945, 12] on div "x" at bounding box center [854, 12] width 187 height 13
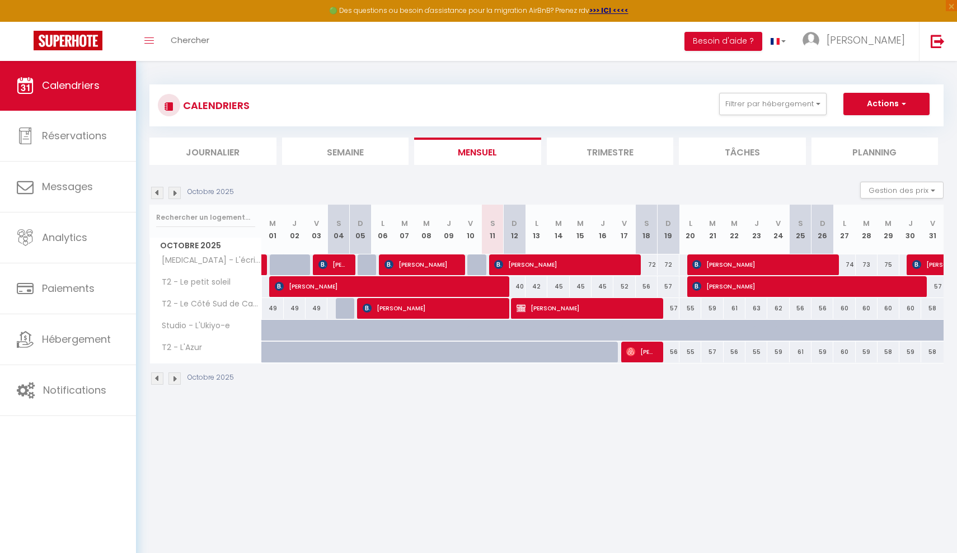
click at [730, 286] on span "MUTSUMI ABE" at bounding box center [805, 286] width 226 height 21
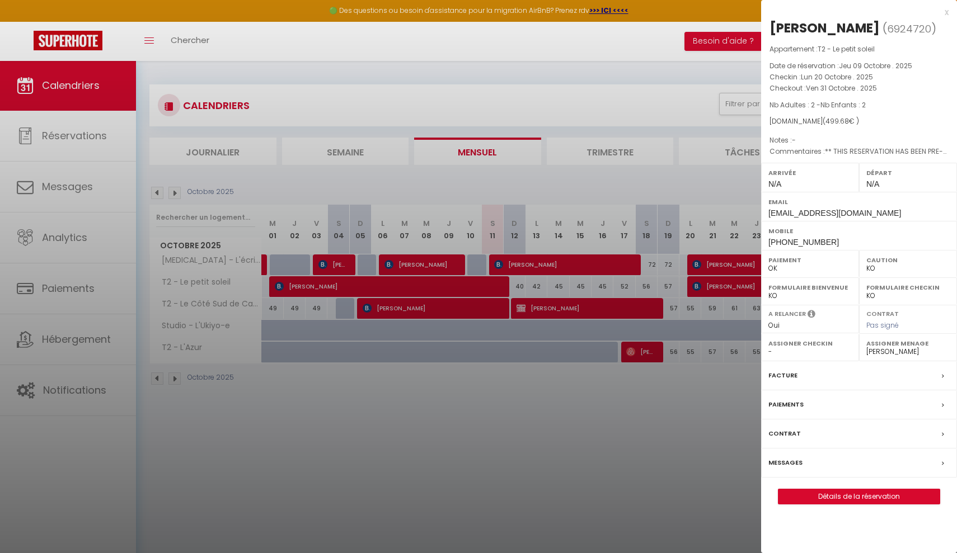
click at [946, 14] on div "x" at bounding box center [854, 12] width 187 height 13
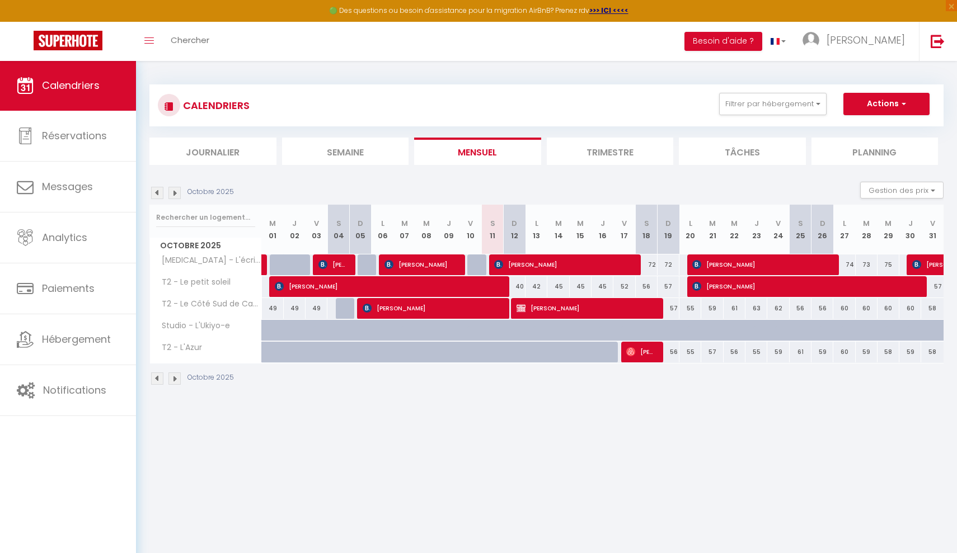
click at [673, 311] on div "57" at bounding box center [669, 308] width 22 height 21
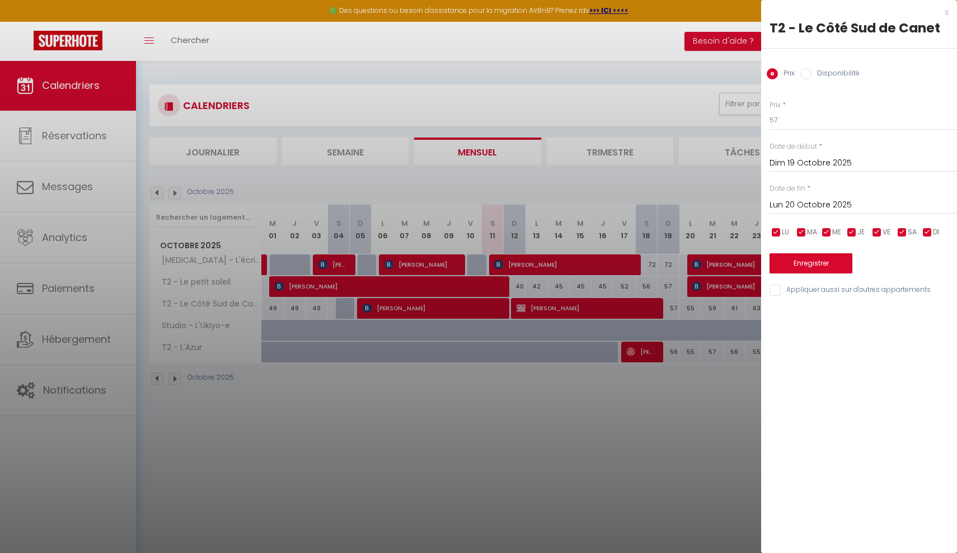
click at [945, 13] on div "x" at bounding box center [854, 12] width 187 height 13
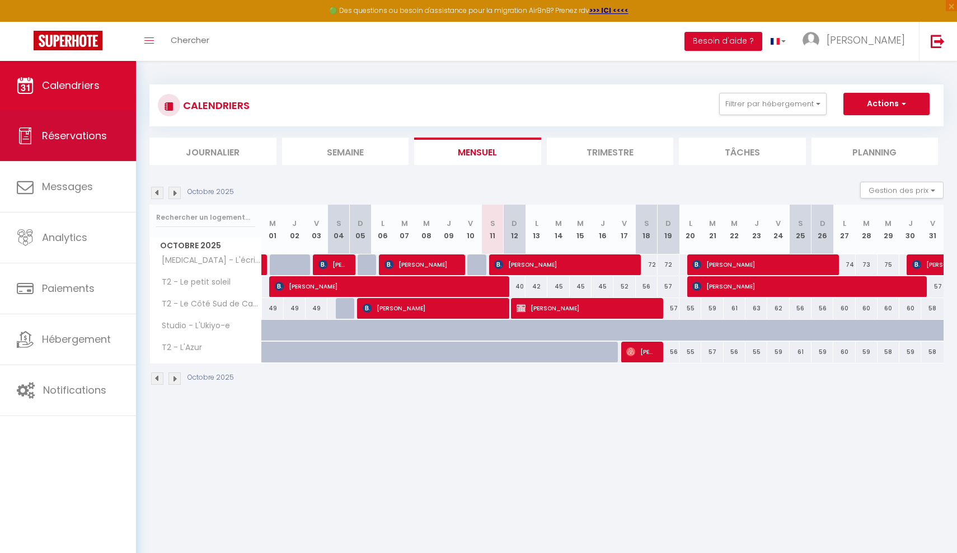
click at [102, 160] on link "Réservations" at bounding box center [68, 136] width 136 height 50
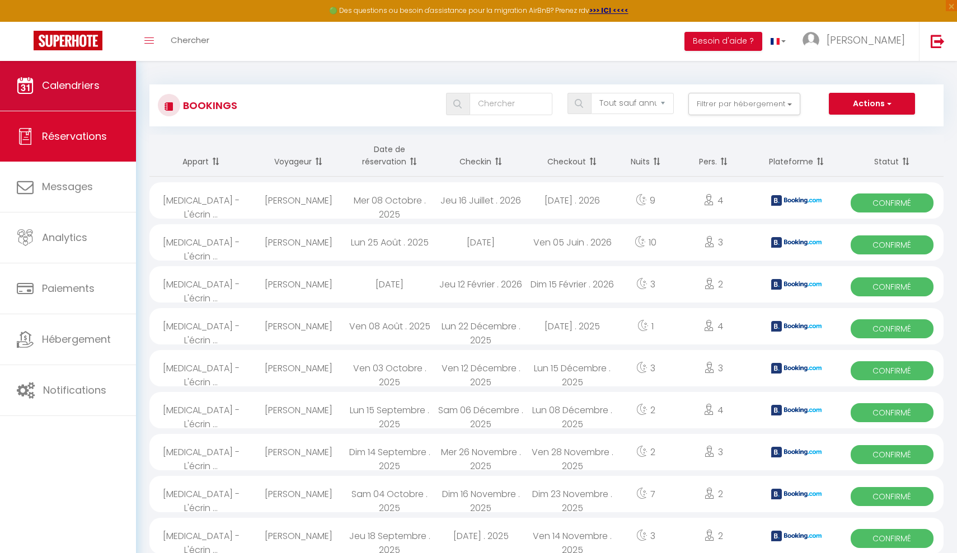
click at [85, 82] on span "Calendriers" at bounding box center [71, 85] width 58 height 14
